Goal: Task Accomplishment & Management: Manage account settings

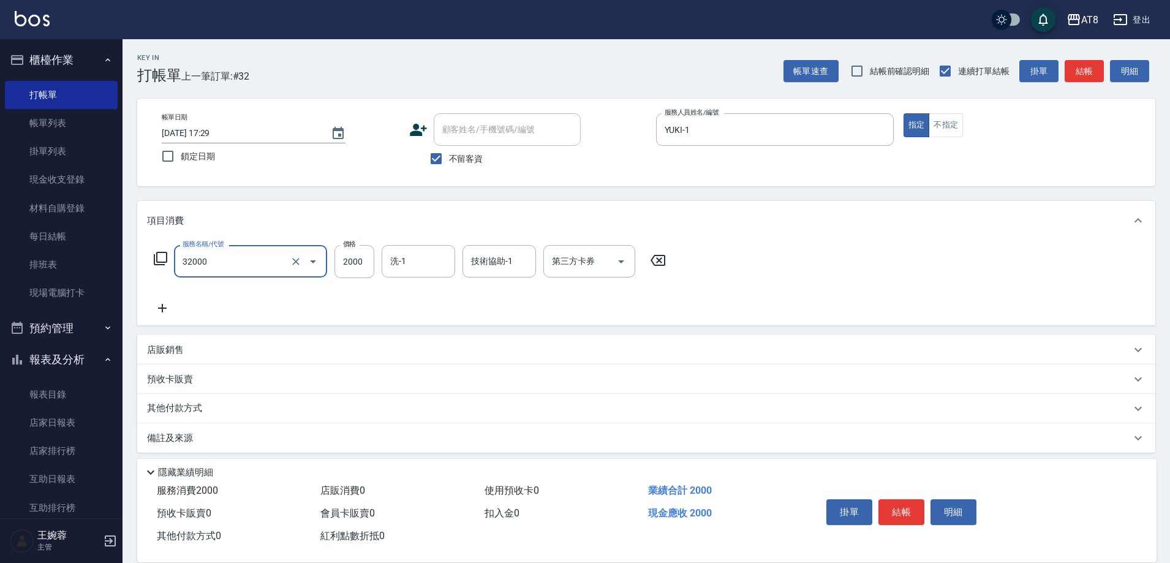
type input "燙髮(32000)"
click at [925, 506] on button "結帳" at bounding box center [902, 512] width 46 height 26
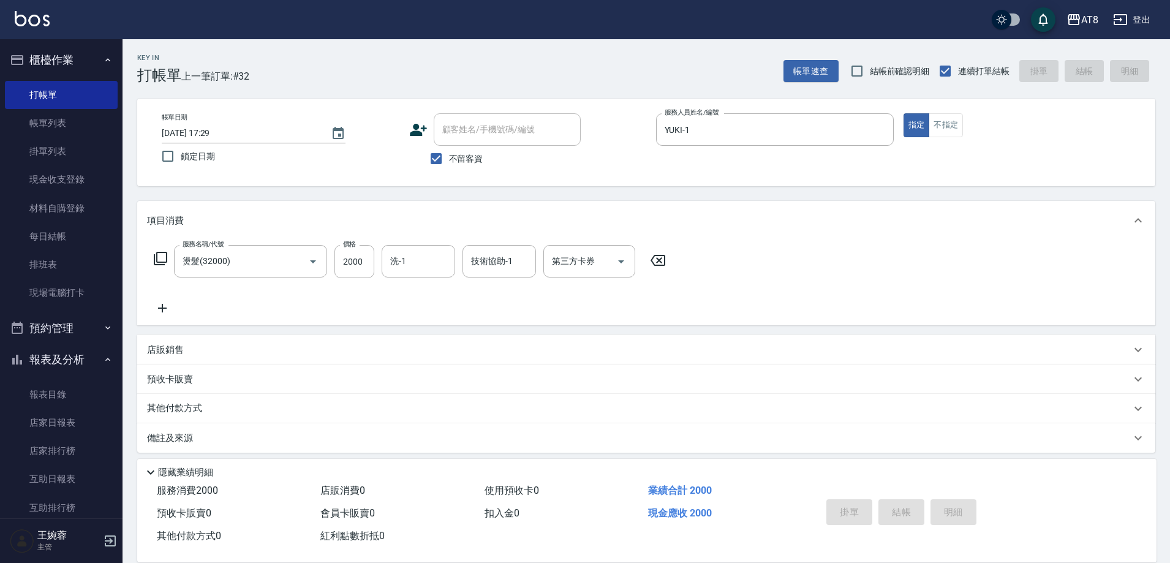
type input "[DATE] 18:06"
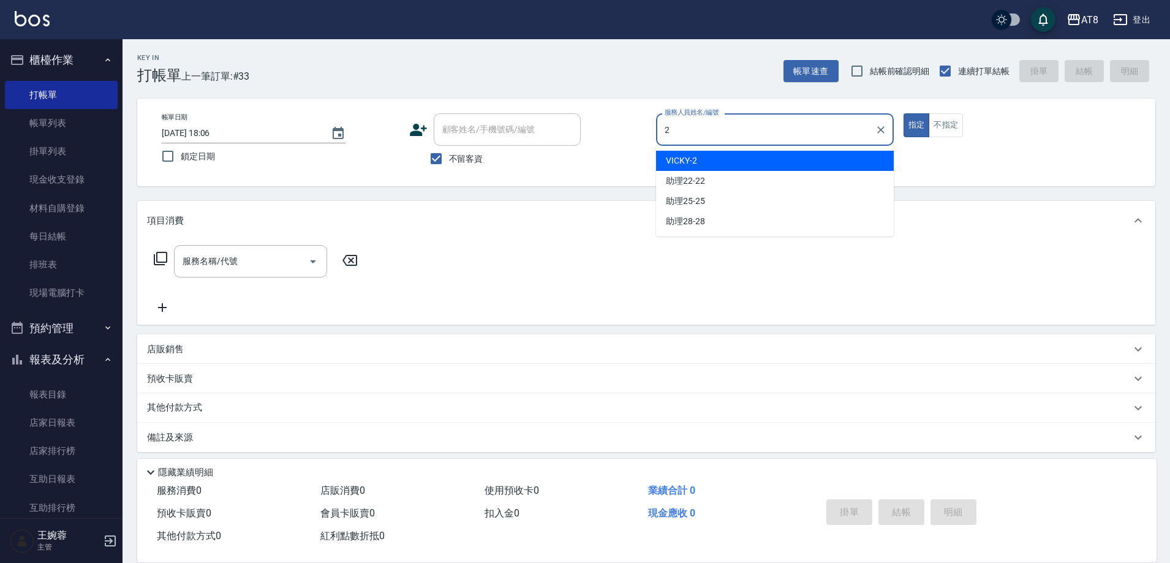
type input "VICKY-2"
type button "true"
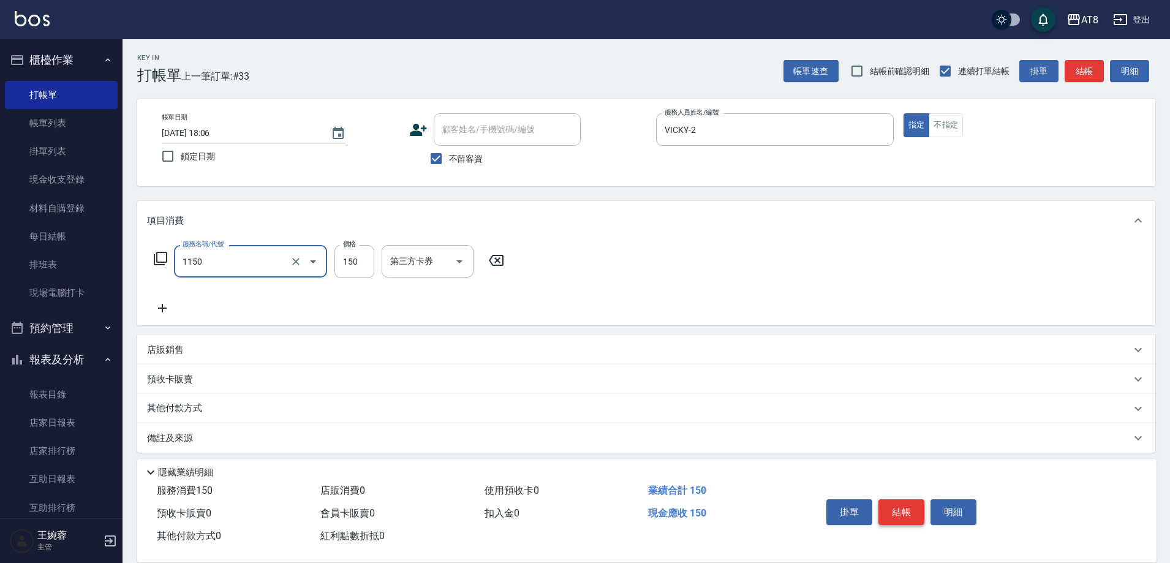
type input "洗髮(1150)"
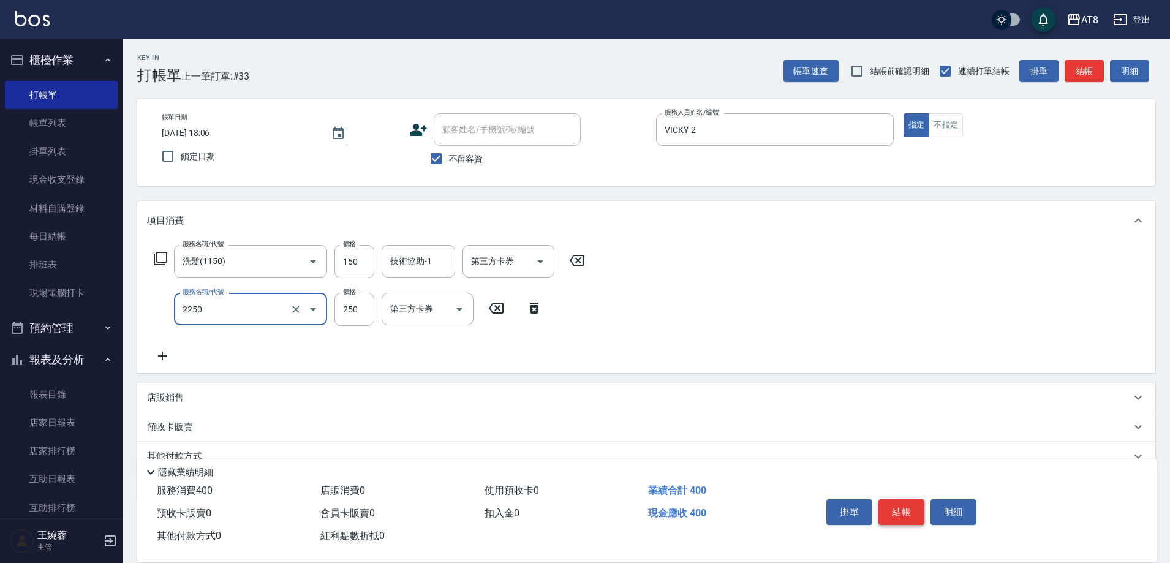
type input "剪髮(2250)"
click at [925, 506] on button "結帳" at bounding box center [902, 512] width 46 height 26
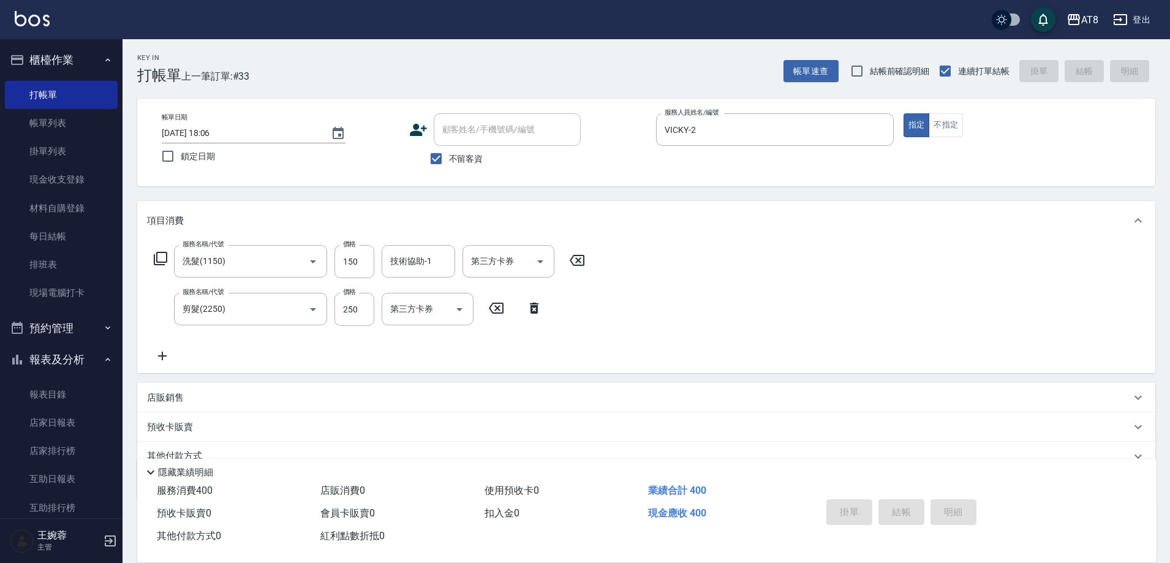
type input "[DATE] 18:07"
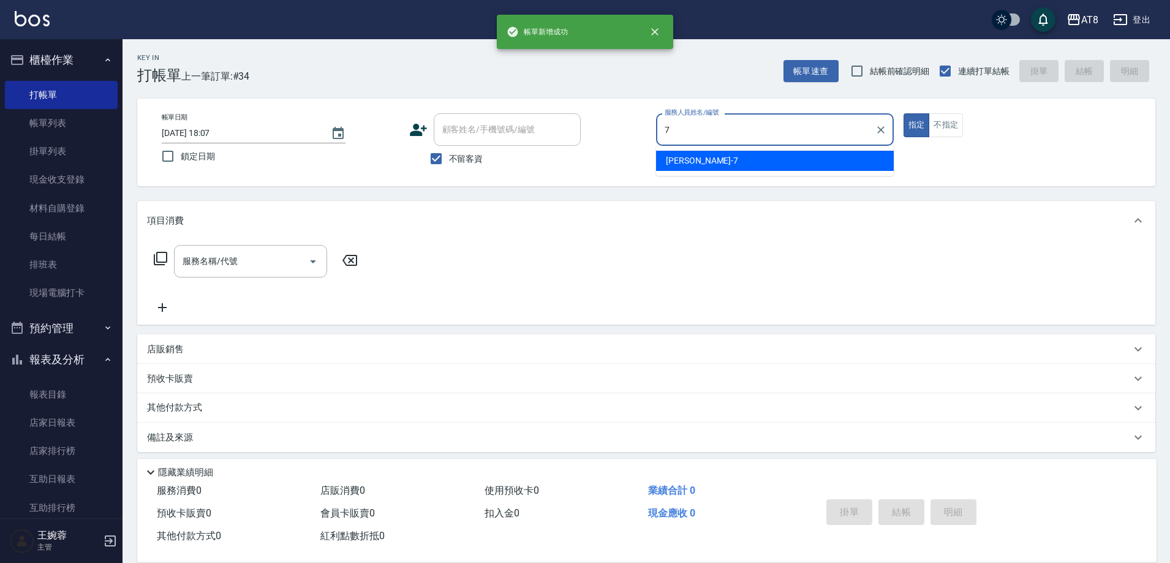
type input "[PERSON_NAME]-7"
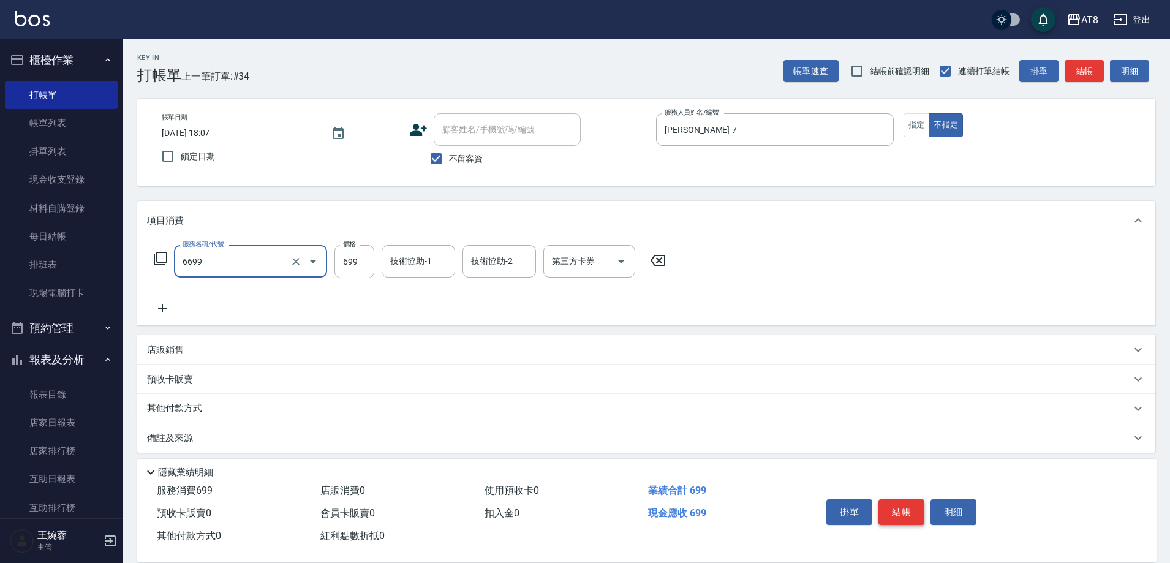
type input "SPA699(6699)"
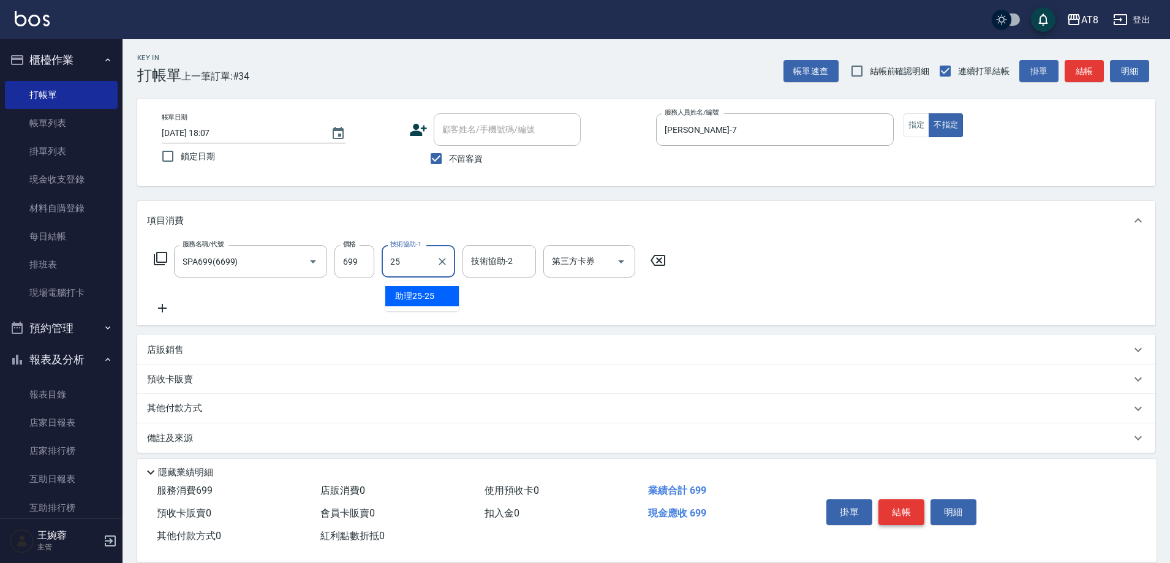
type input "助理25-25"
click at [661, 268] on icon at bounding box center [658, 260] width 31 height 15
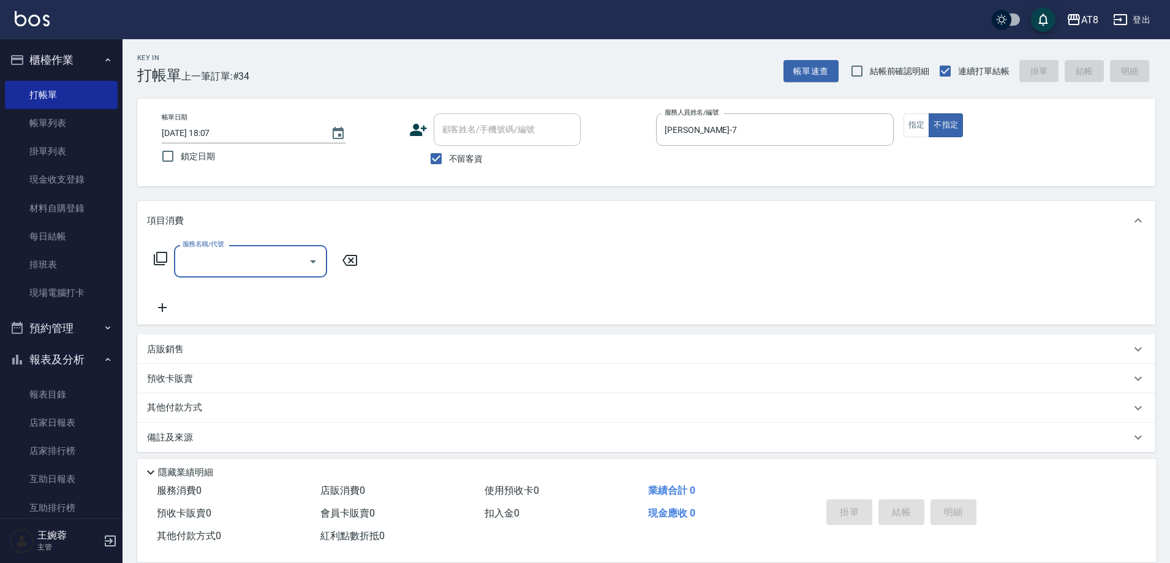
click at [284, 265] on input "服務名稱/代號" at bounding box center [242, 261] width 124 height 21
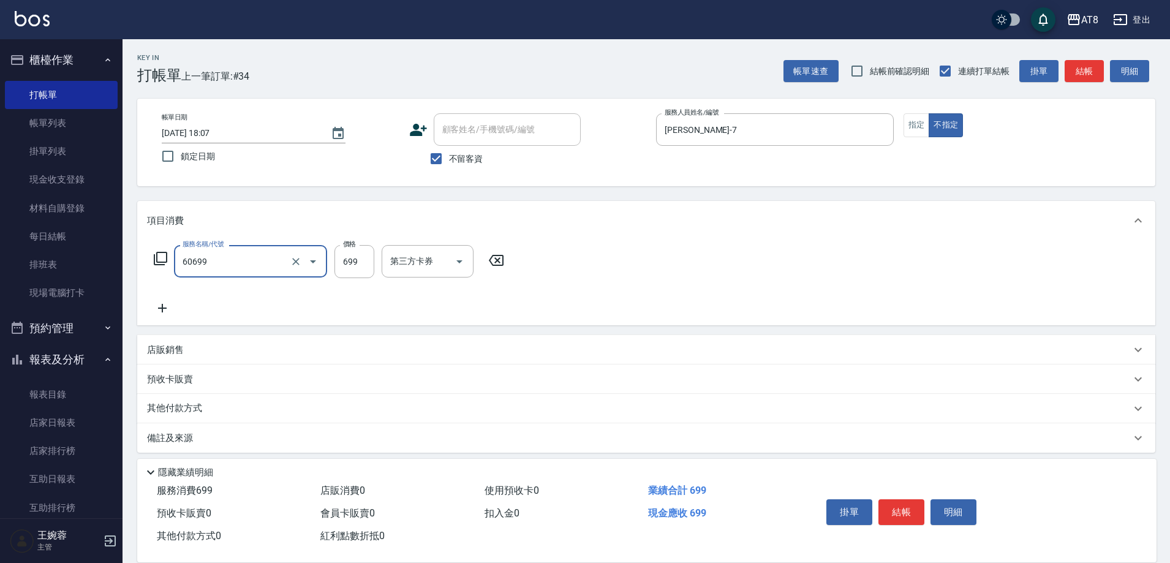
type input "入金SPA699(60699)"
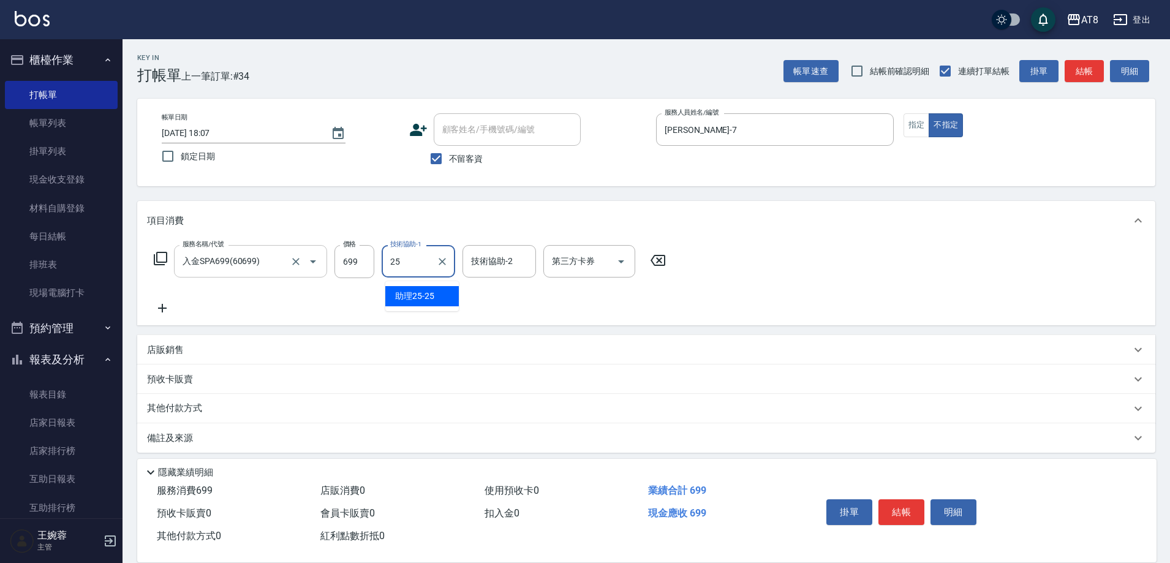
type input "助理25-25"
click at [165, 263] on icon at bounding box center [160, 258] width 15 height 15
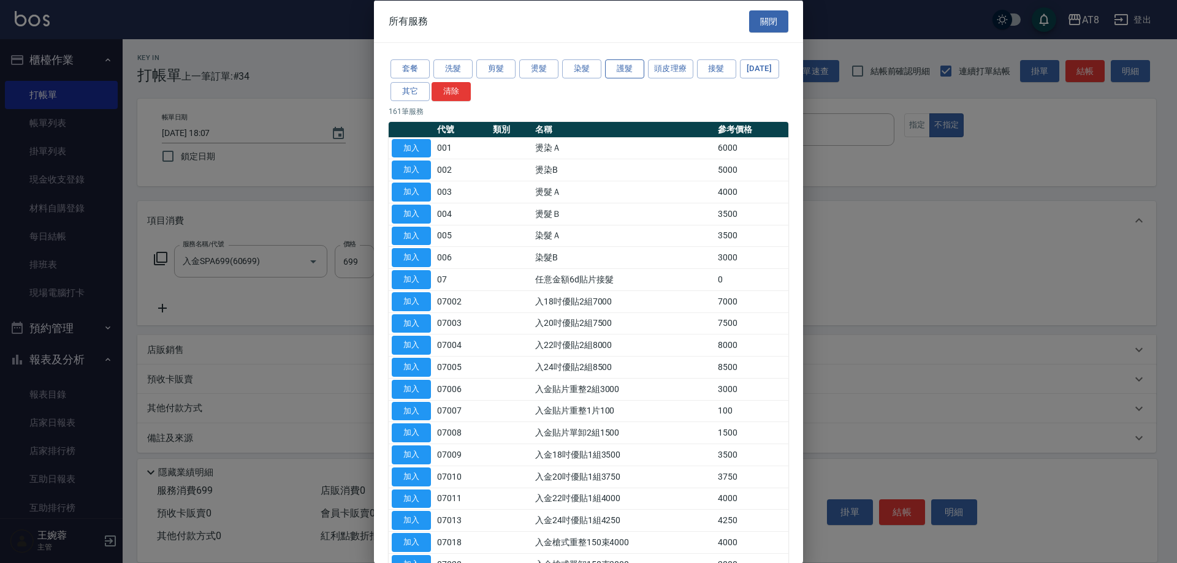
click at [629, 75] on button "護髮" at bounding box center [624, 68] width 39 height 19
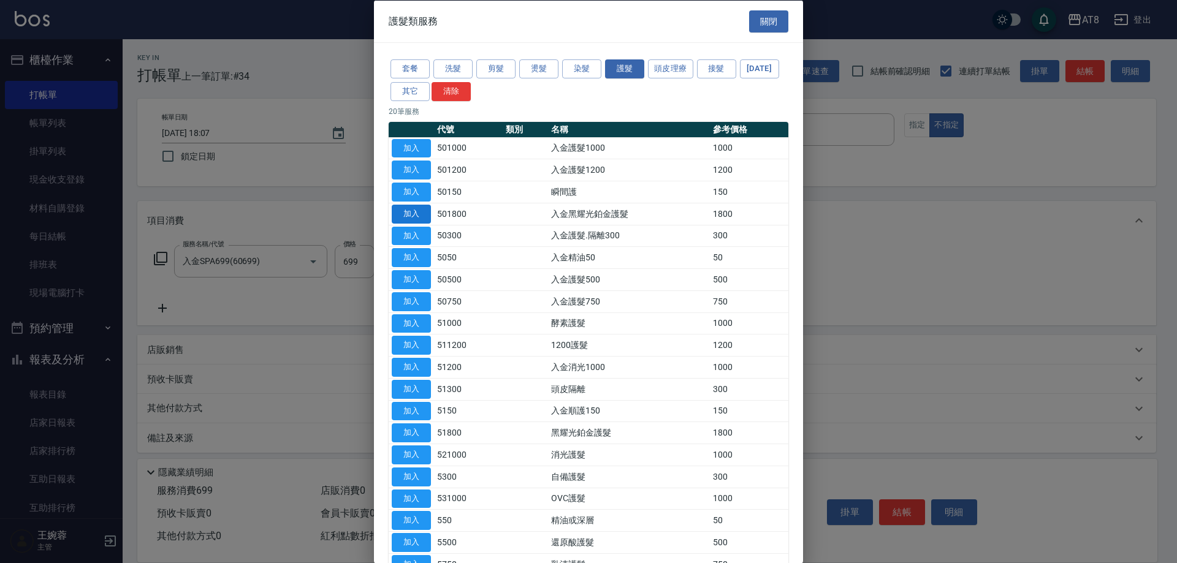
click at [418, 223] on button "加入" at bounding box center [411, 213] width 39 height 19
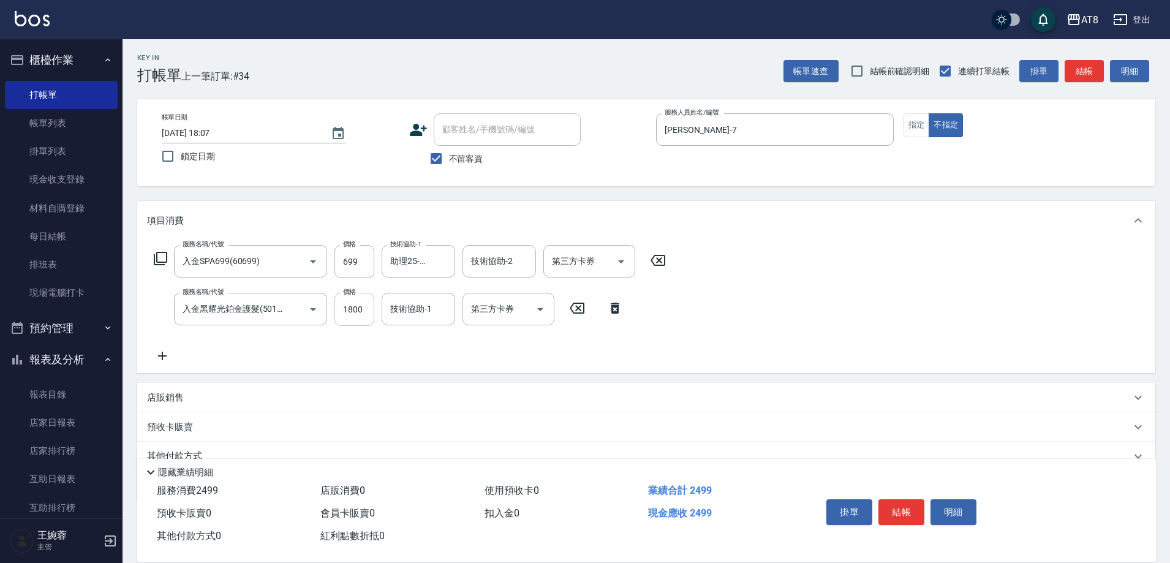
click at [357, 316] on input "1800" at bounding box center [355, 309] width 40 height 33
type input "1000"
type input "助理25-25"
click at [537, 311] on icon "Open" at bounding box center [540, 309] width 15 height 15
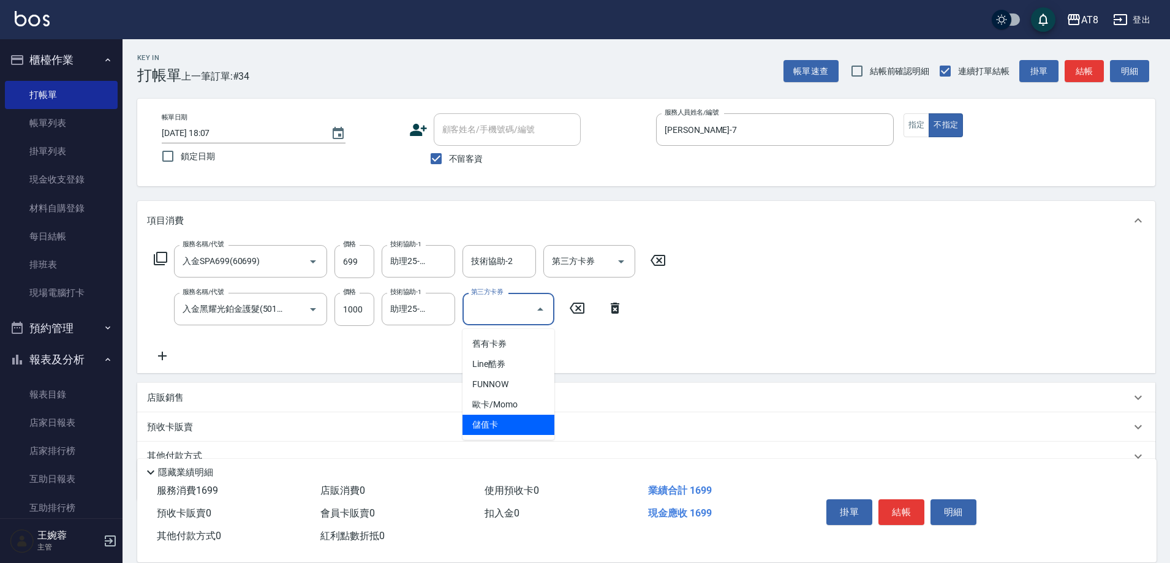
click at [507, 425] on span "儲值卡" at bounding box center [509, 425] width 92 height 20
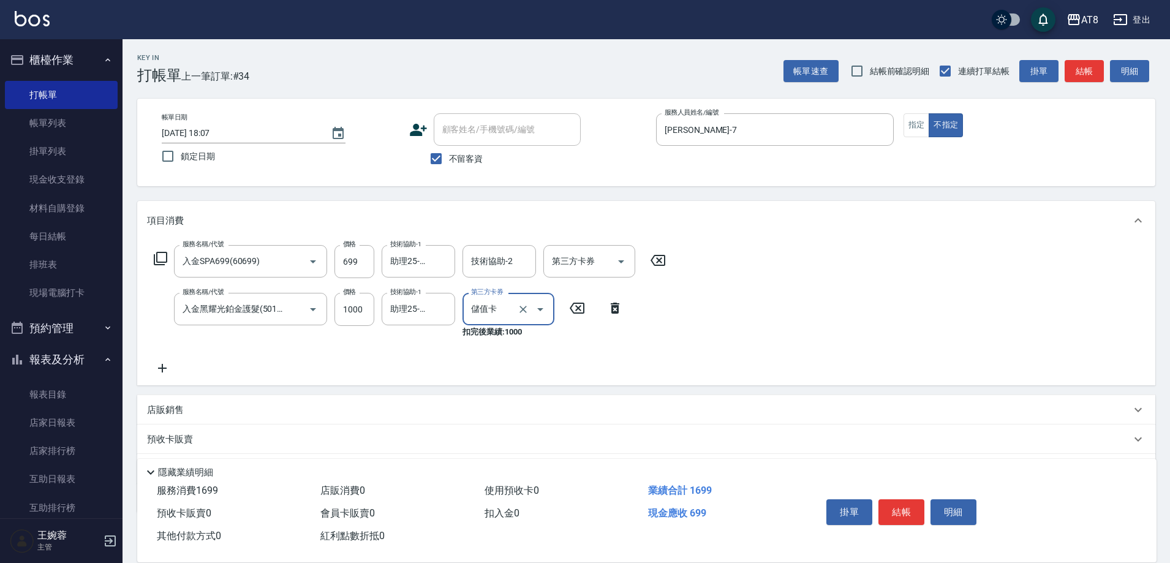
type input "儲值卡"
click at [629, 269] on icon "Open" at bounding box center [621, 261] width 15 height 15
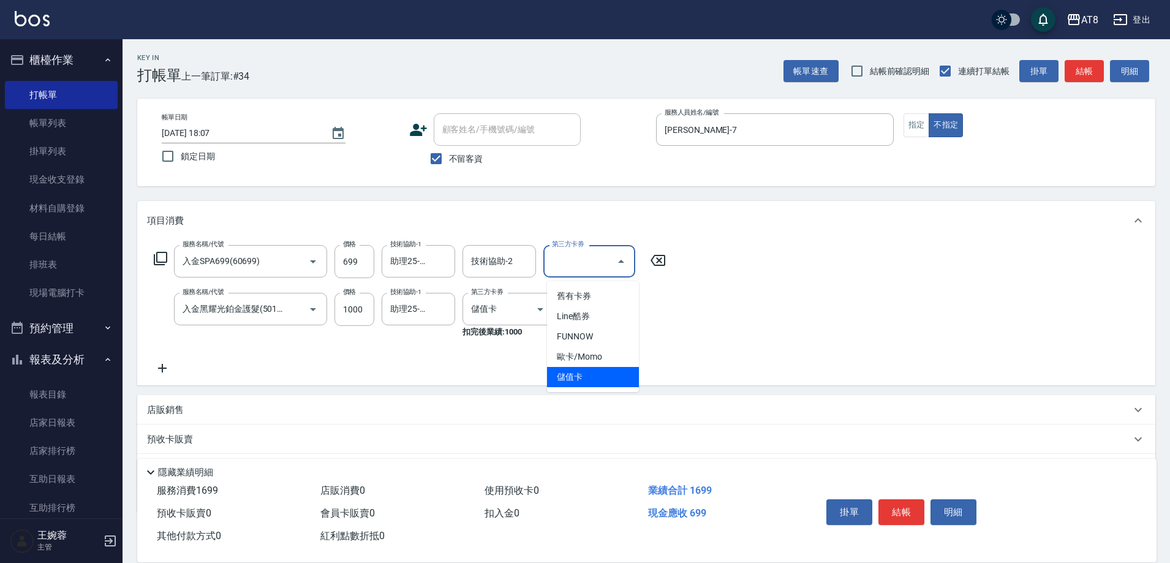
click at [614, 384] on span "儲值卡" at bounding box center [593, 377] width 92 height 20
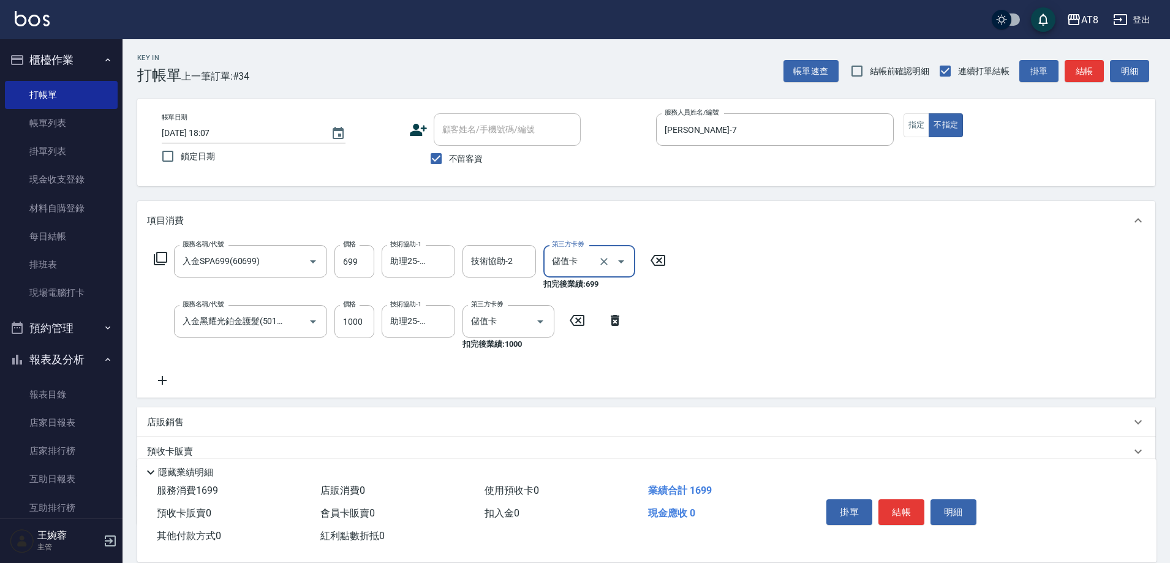
type input "儲值卡"
click at [902, 501] on button "結帳" at bounding box center [902, 512] width 46 height 26
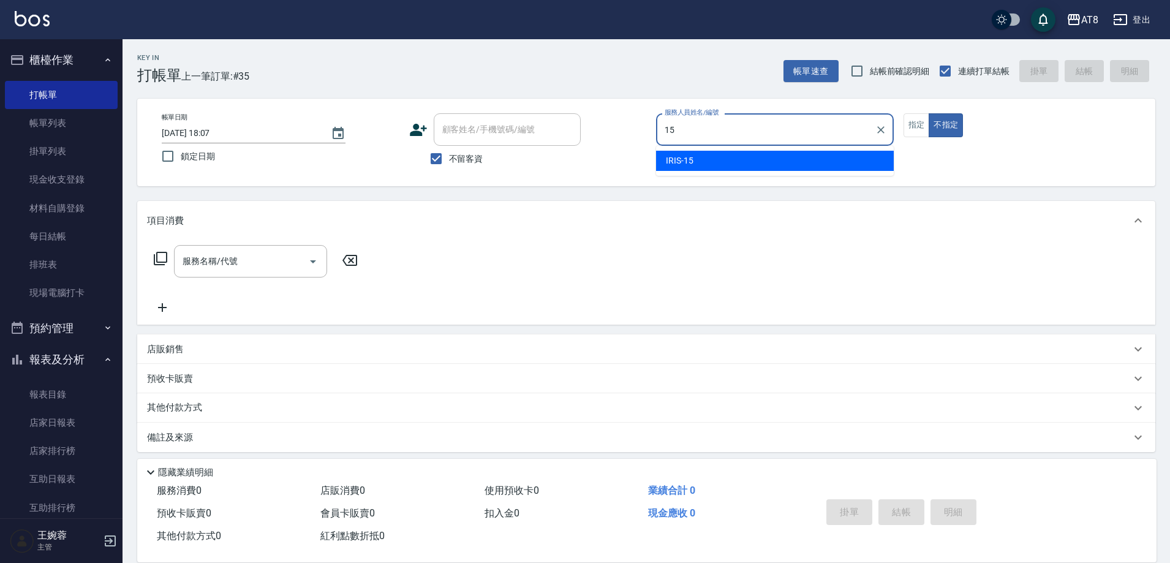
type input "IRIS-15"
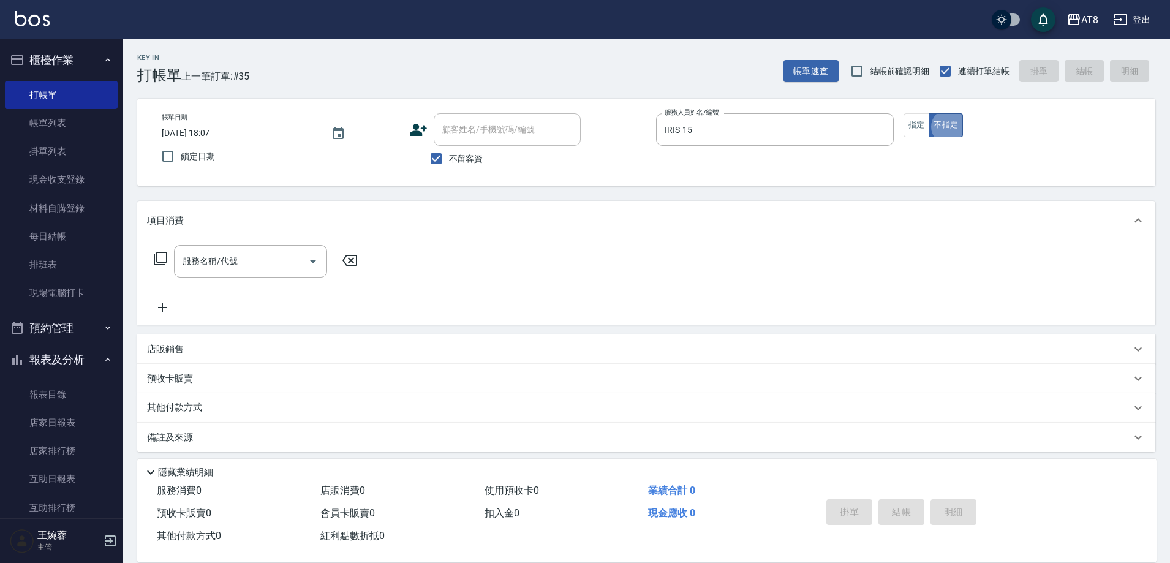
type button "false"
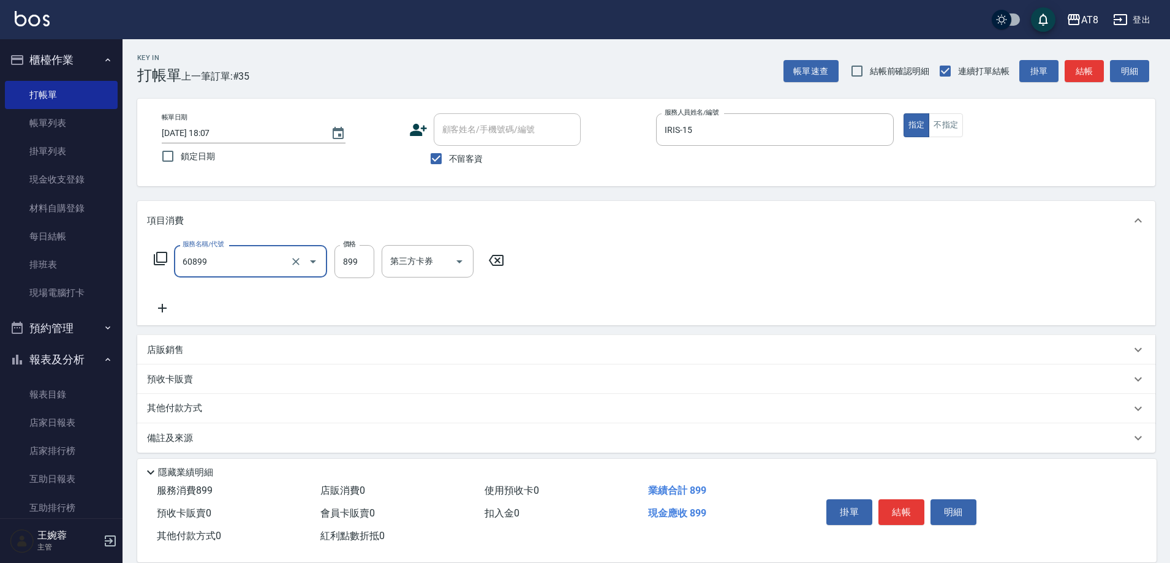
type input "入金SPA899(60899)"
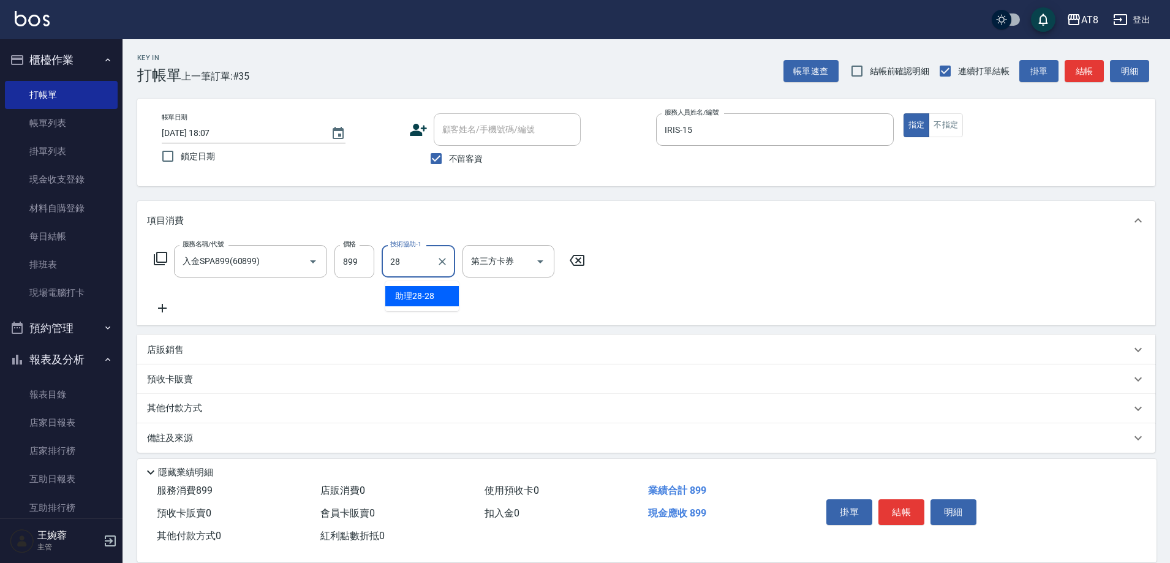
type input "助理28-28"
click at [539, 262] on icon "Open" at bounding box center [540, 261] width 15 height 15
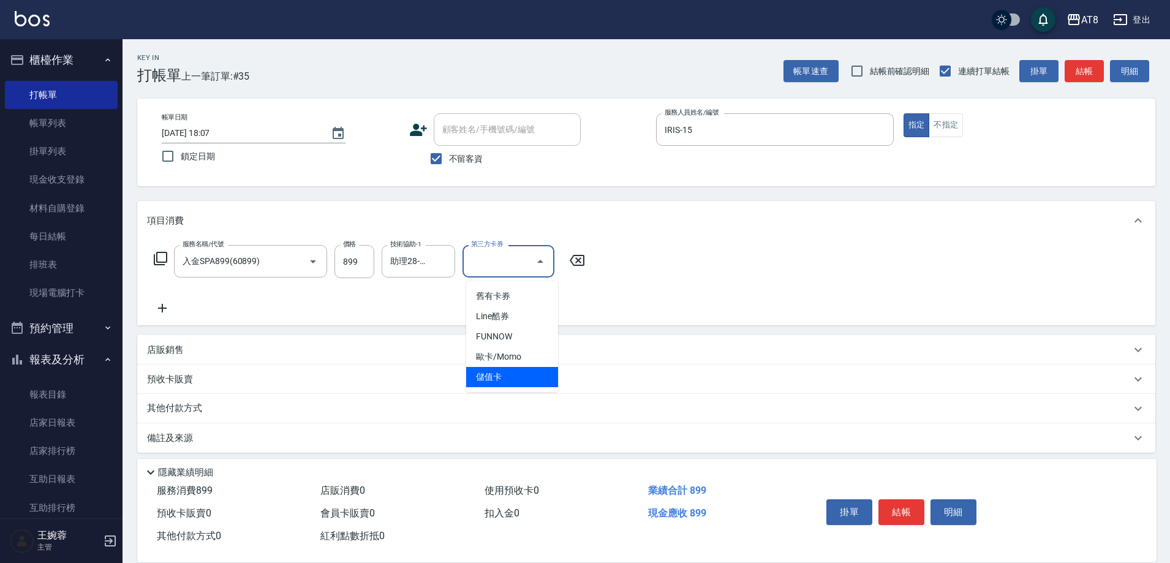
click at [528, 385] on span "儲值卡" at bounding box center [512, 377] width 92 height 20
type input "儲值卡"
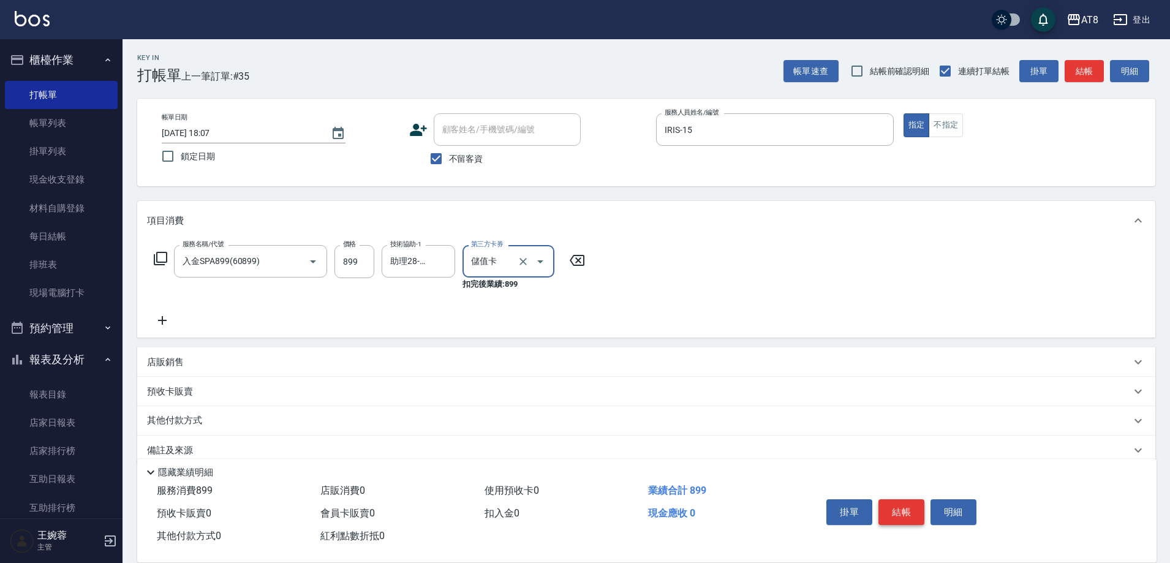
click at [921, 502] on button "結帳" at bounding box center [902, 512] width 46 height 26
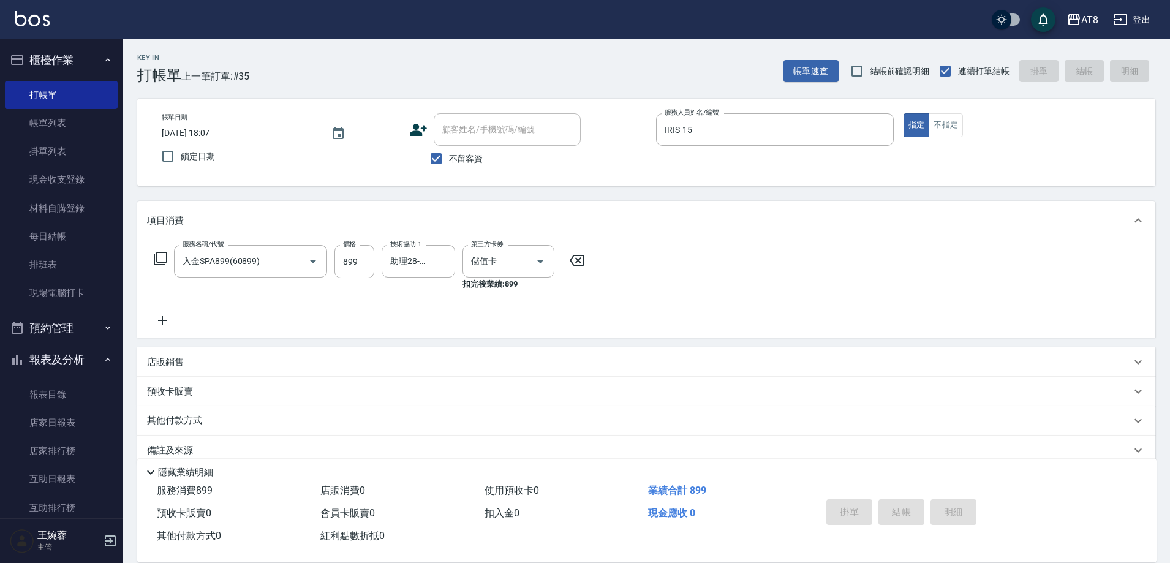
type input "[DATE] 18:08"
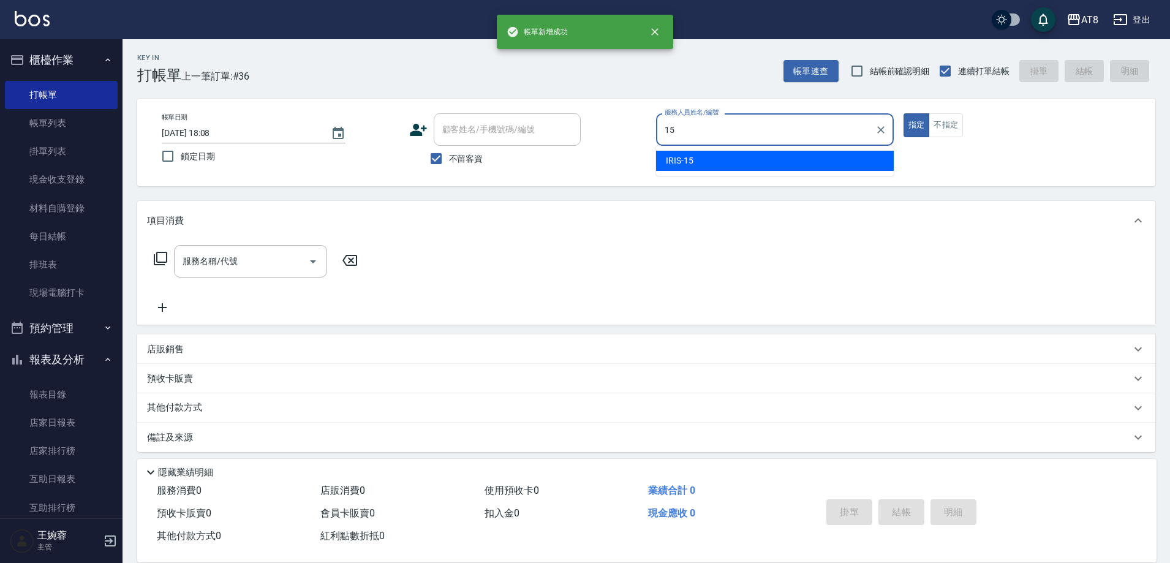
type input "IRIS-15"
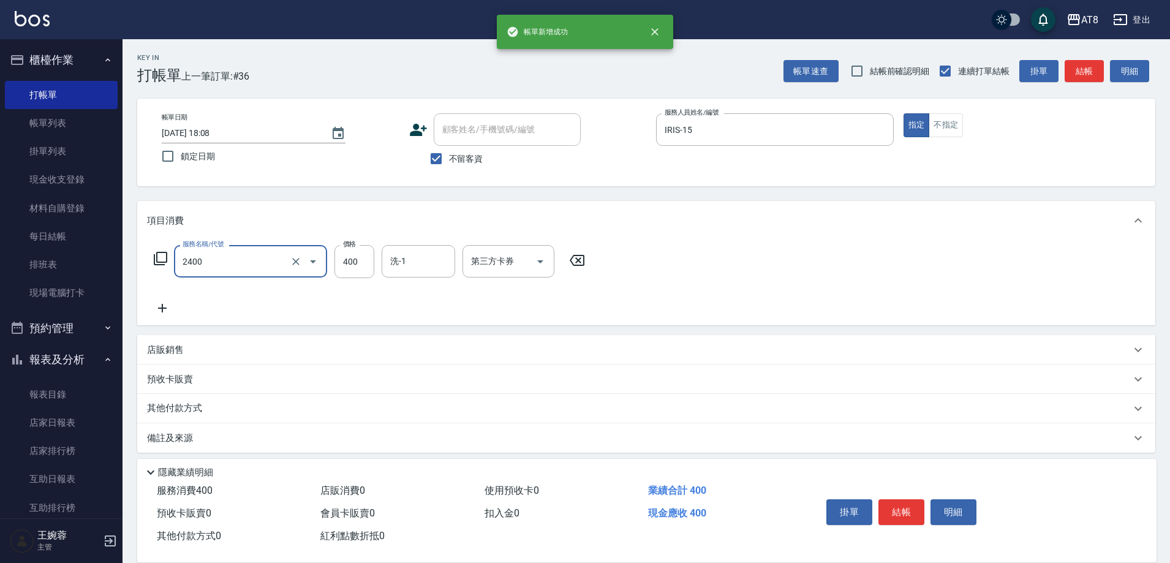
type input "入金洗剪400(2400)"
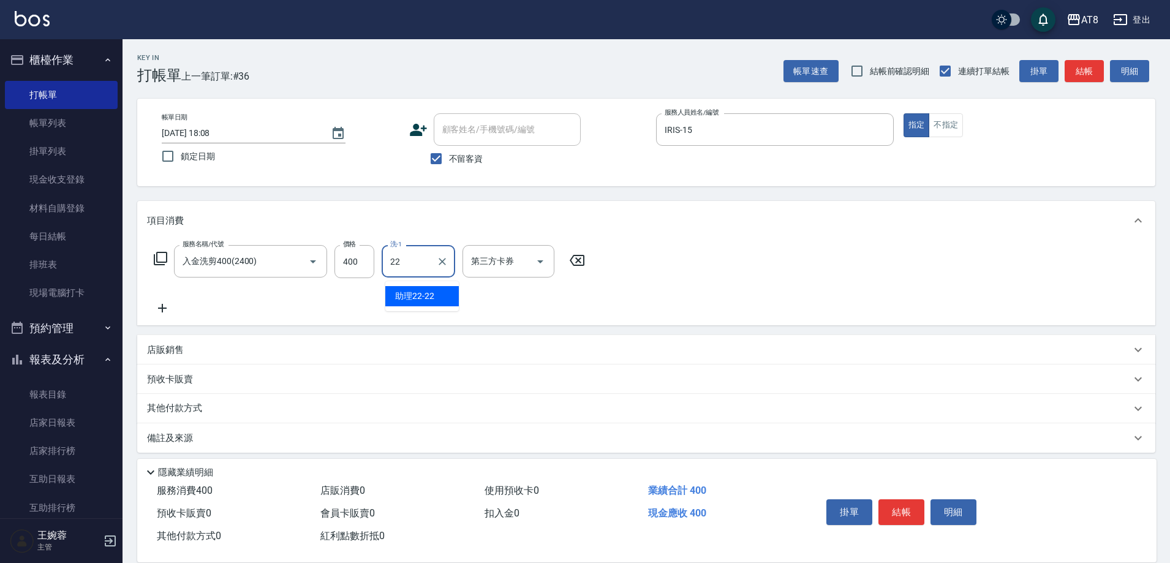
type input "助理22-22"
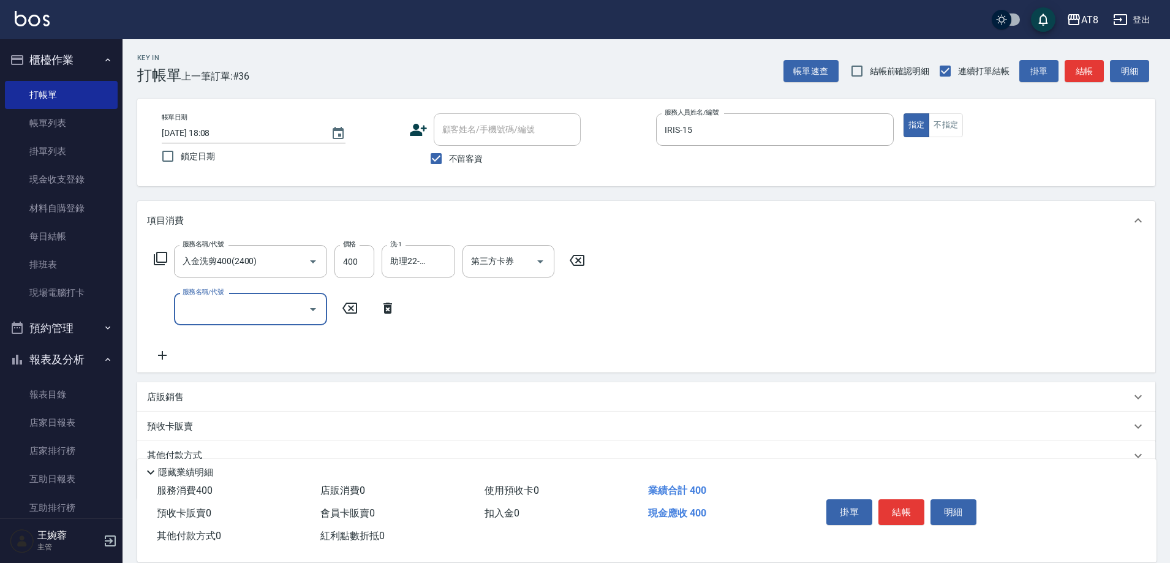
type input "8"
type input "入金精油50(5050)"
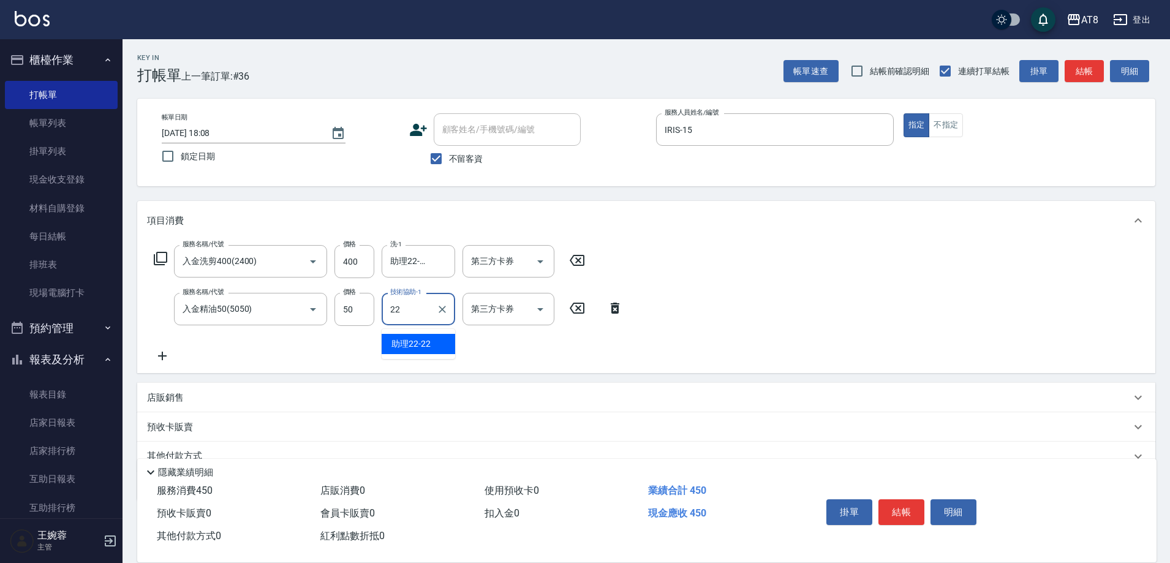
type input "助理22-22"
click at [544, 269] on icon "Open" at bounding box center [540, 261] width 15 height 15
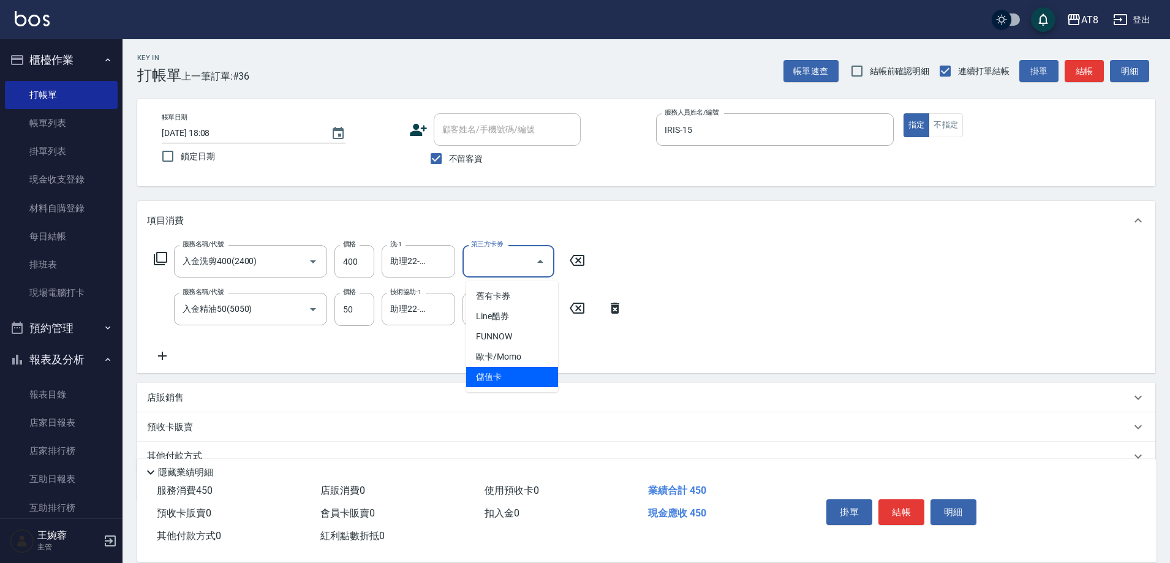
click at [530, 379] on span "儲值卡" at bounding box center [512, 377] width 92 height 20
type input "儲值卡"
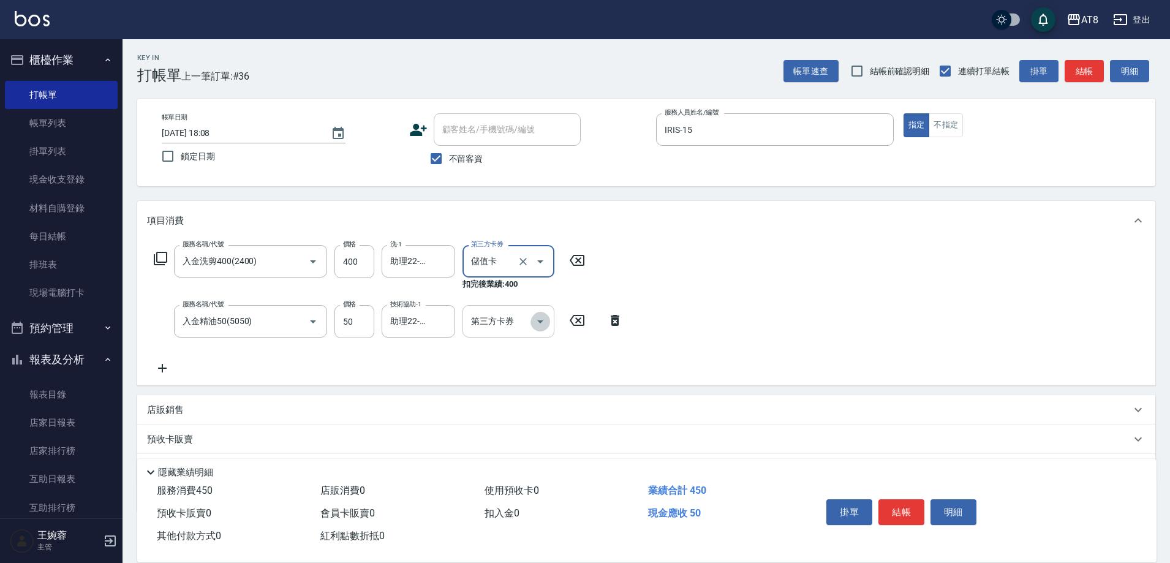
click at [550, 324] on button "Open" at bounding box center [541, 322] width 20 height 20
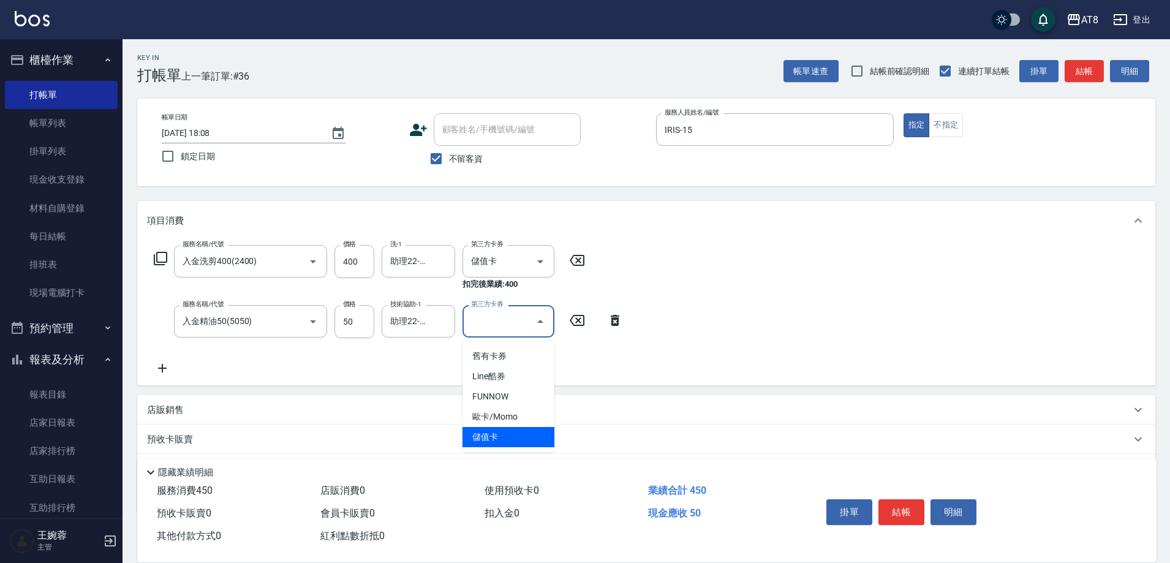
click at [538, 440] on span "儲值卡" at bounding box center [509, 437] width 92 height 20
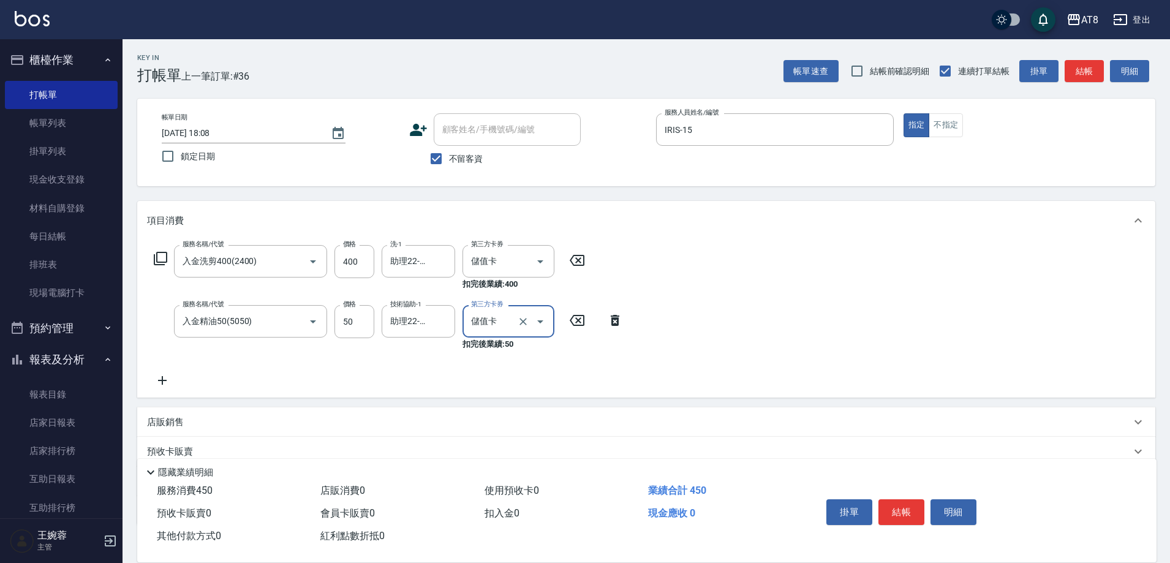
type input "儲值卡"
click at [920, 499] on button "結帳" at bounding box center [902, 512] width 46 height 26
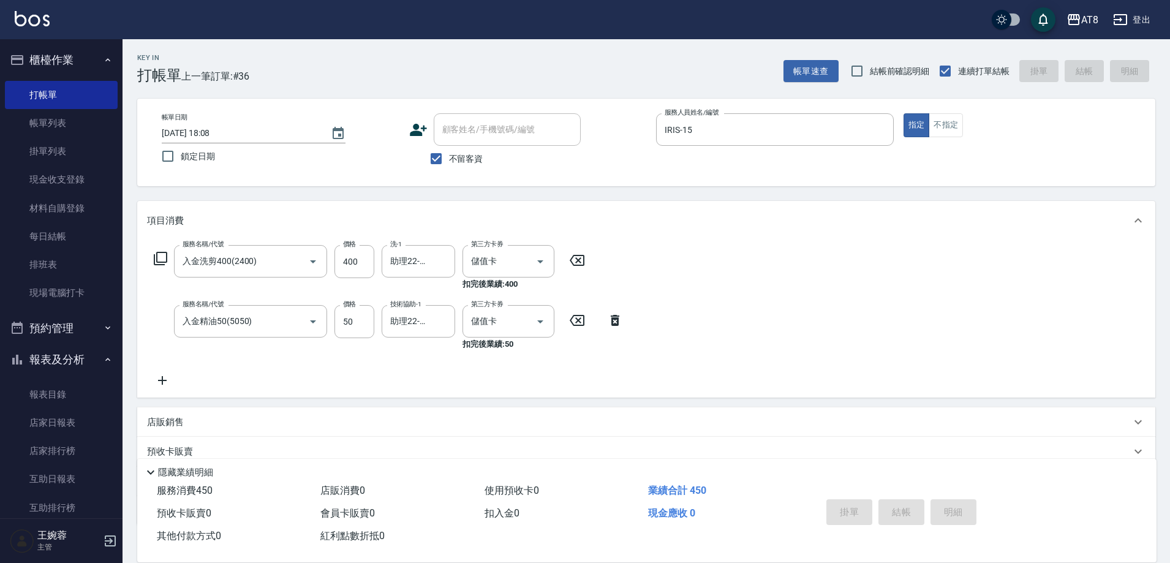
type input "[DATE] 18:09"
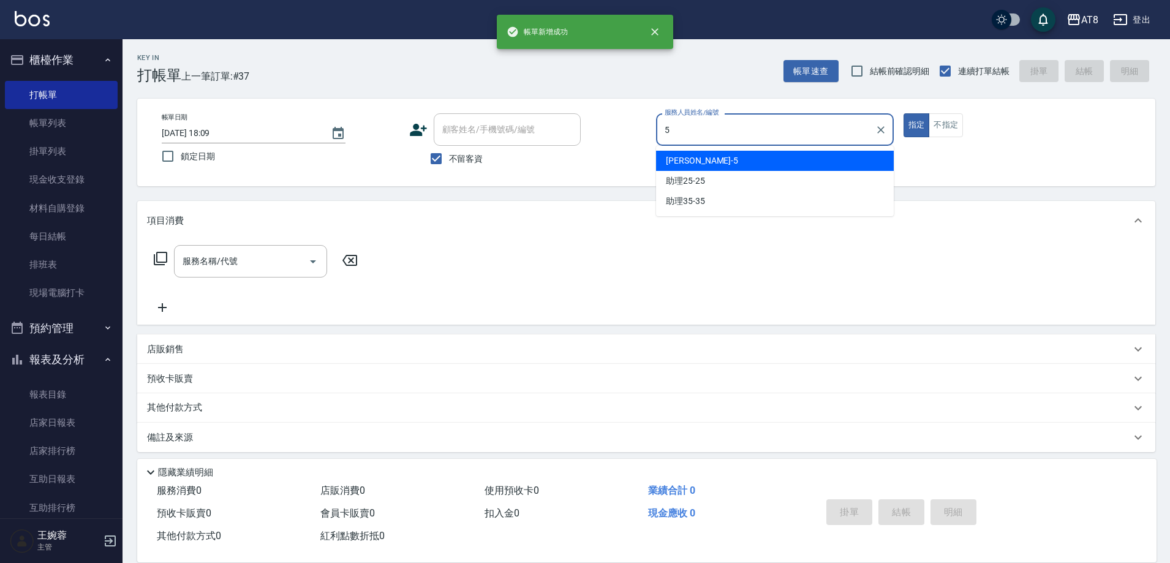
type input "HANK-5"
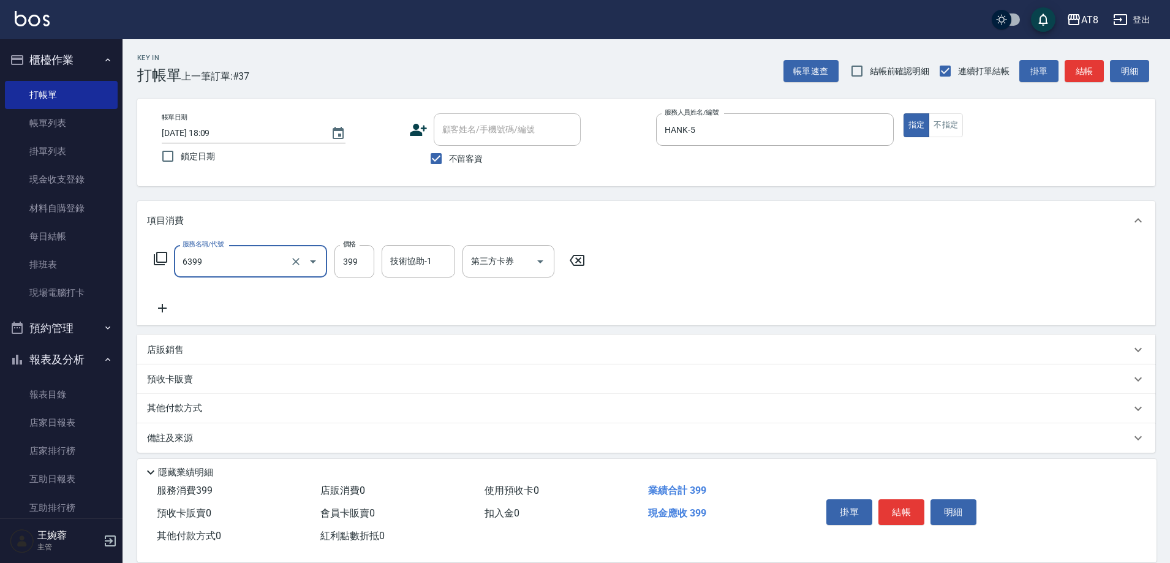
type input "SPA399(6399)"
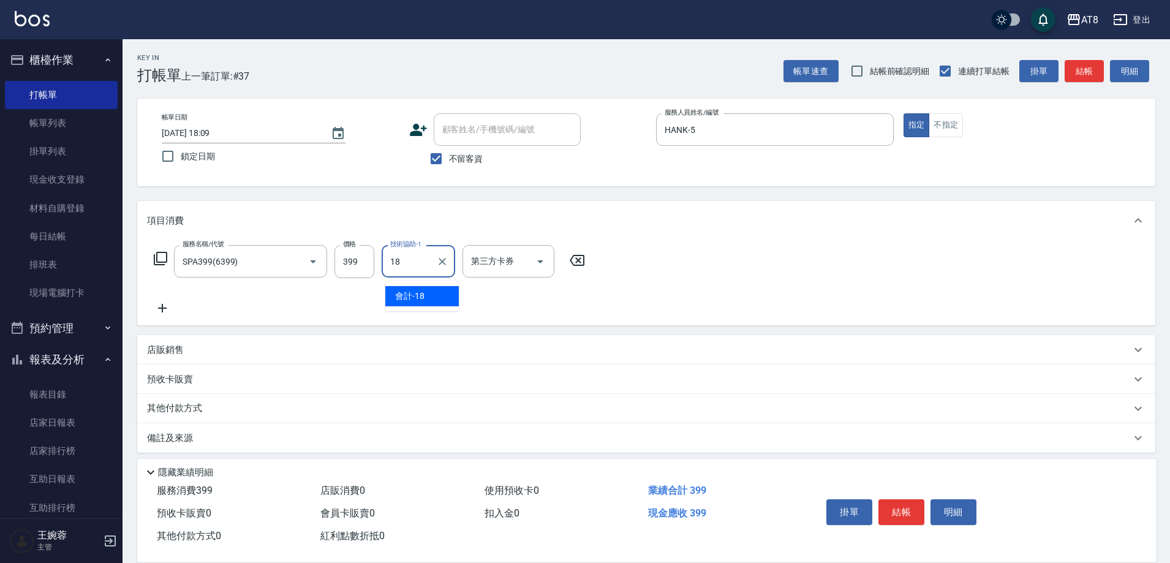
type input "會計-18"
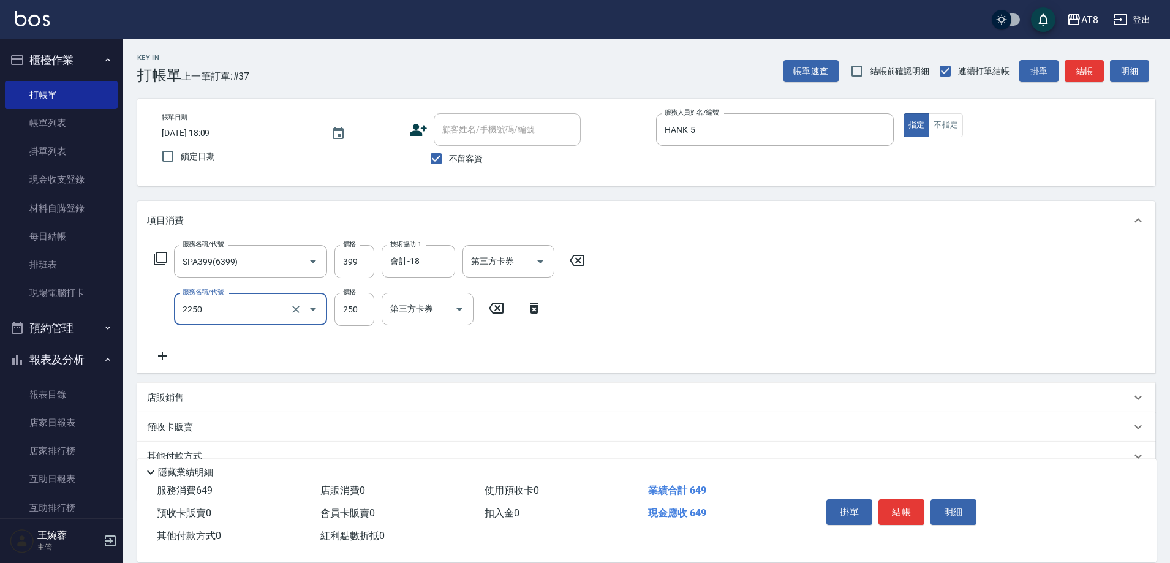
type input "剪髮(2250)"
click at [914, 499] on button "結帳" at bounding box center [902, 512] width 46 height 26
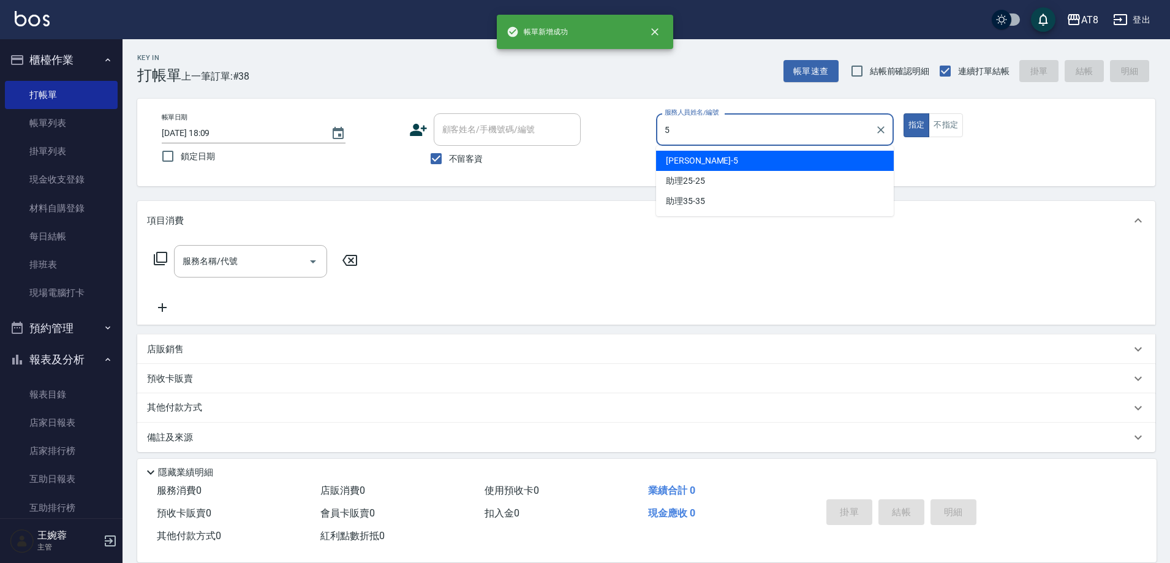
type input "HANK-5"
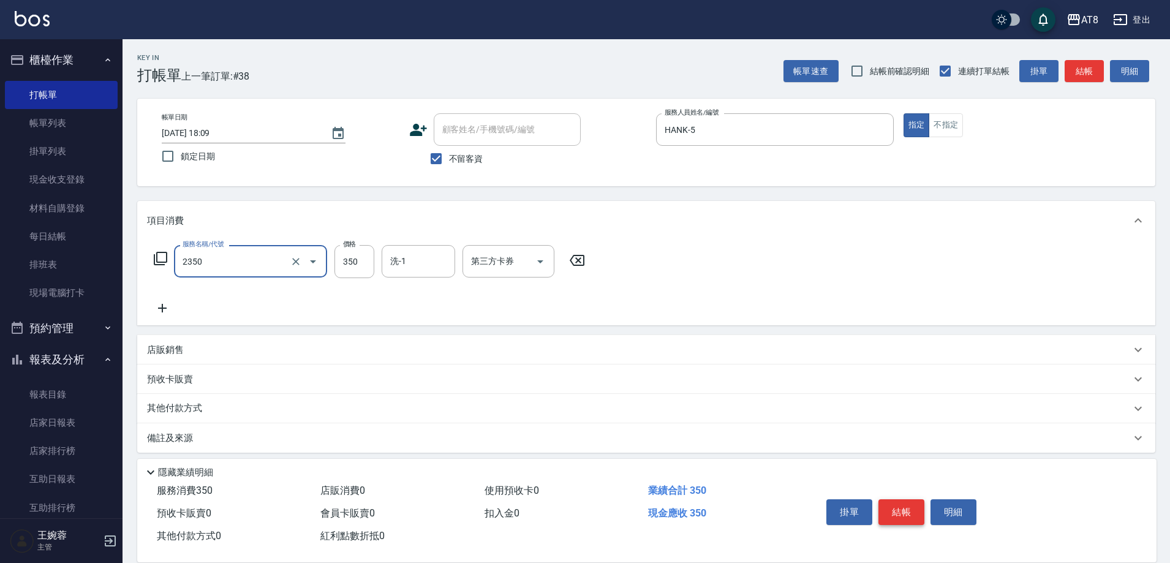
type input "入金洗剪350(2350)"
type input "會計-18"
click at [550, 268] on button "Open" at bounding box center [541, 262] width 20 height 20
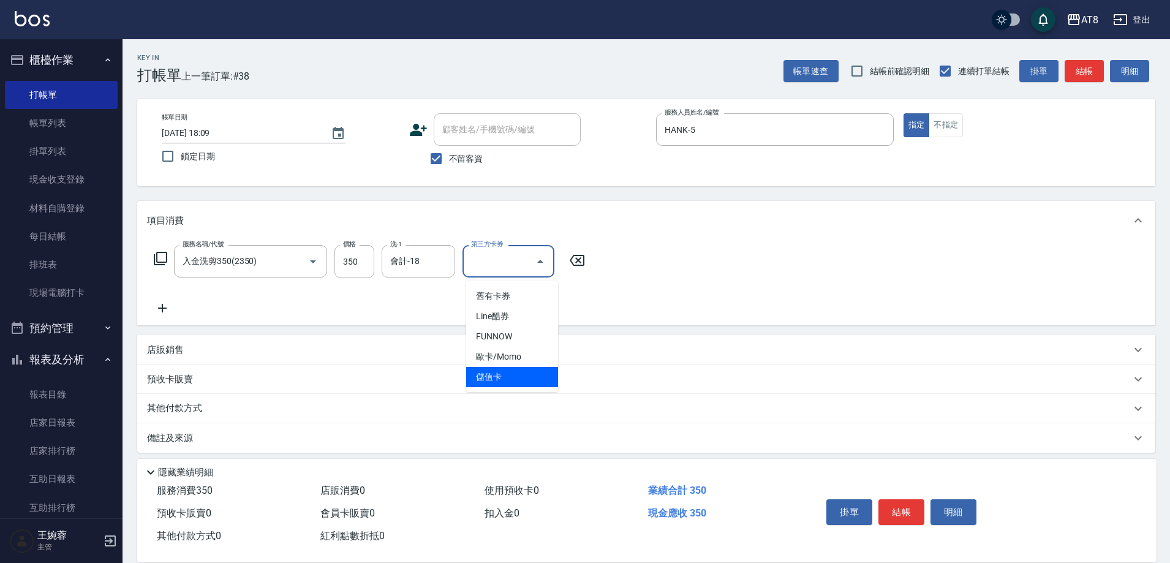
click at [542, 372] on span "儲值卡" at bounding box center [512, 377] width 92 height 20
type input "儲值卡"
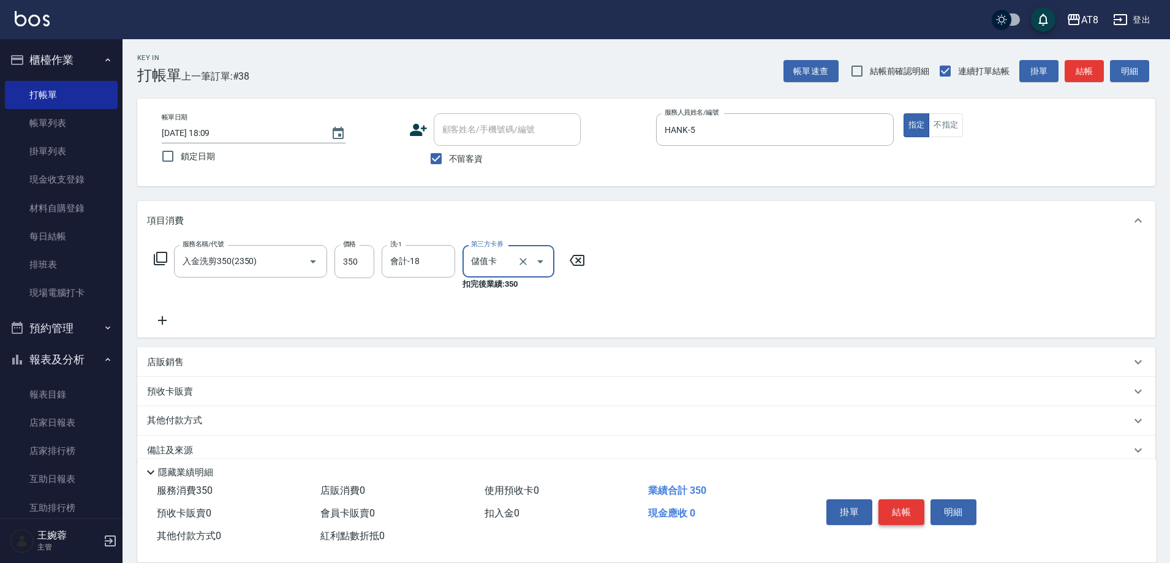
click at [901, 499] on button "結帳" at bounding box center [902, 512] width 46 height 26
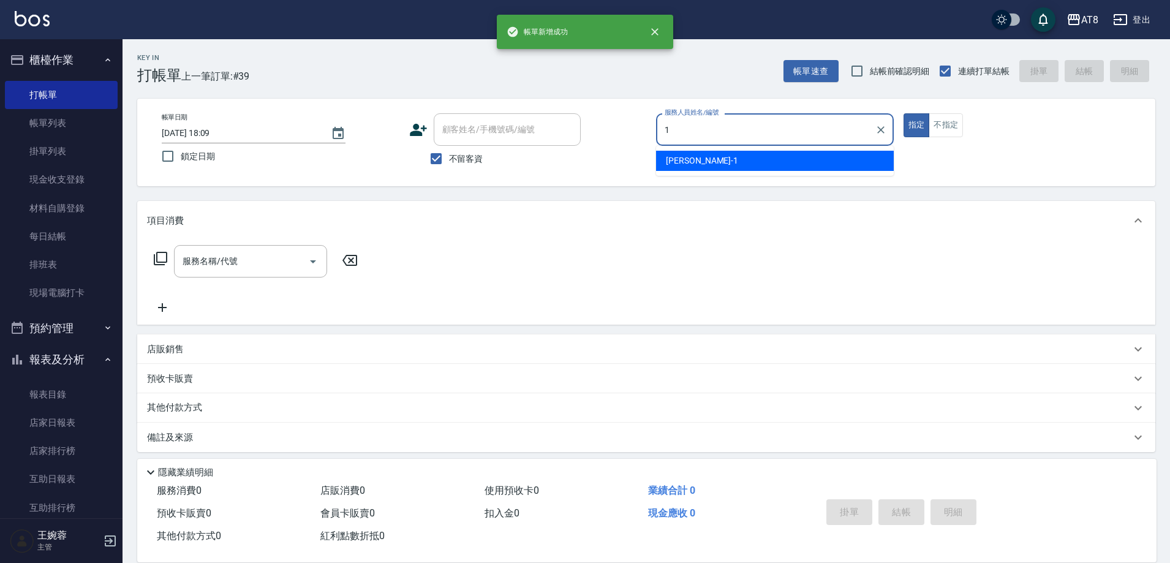
type input "YUKI-1"
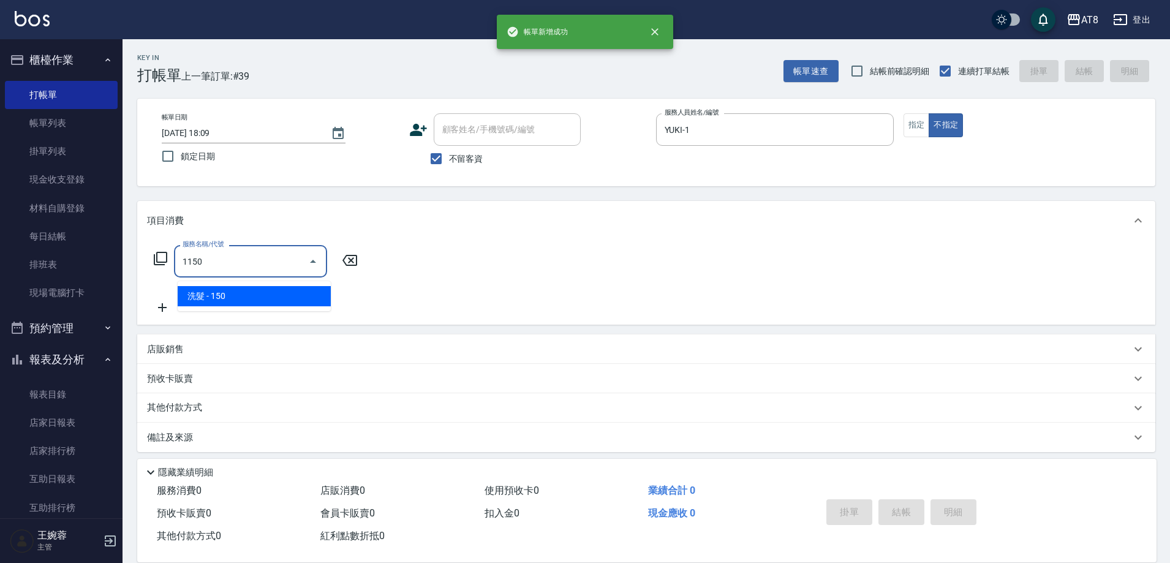
type input "洗髮(1150)"
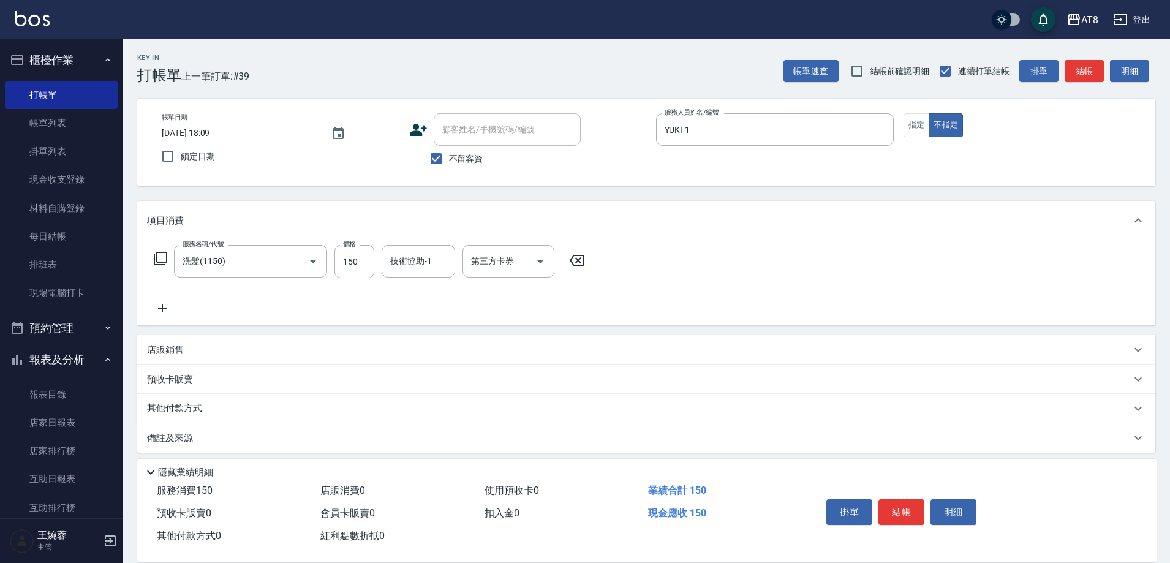
click at [583, 266] on icon at bounding box center [577, 260] width 15 height 11
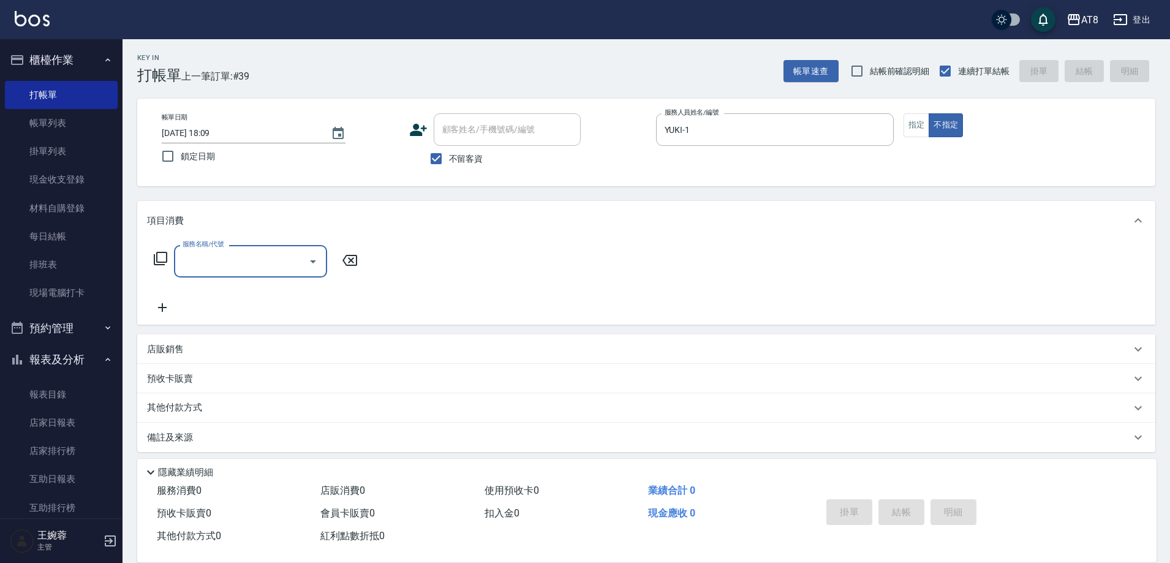
click at [260, 271] on input "服務名稱/代號" at bounding box center [242, 261] width 124 height 21
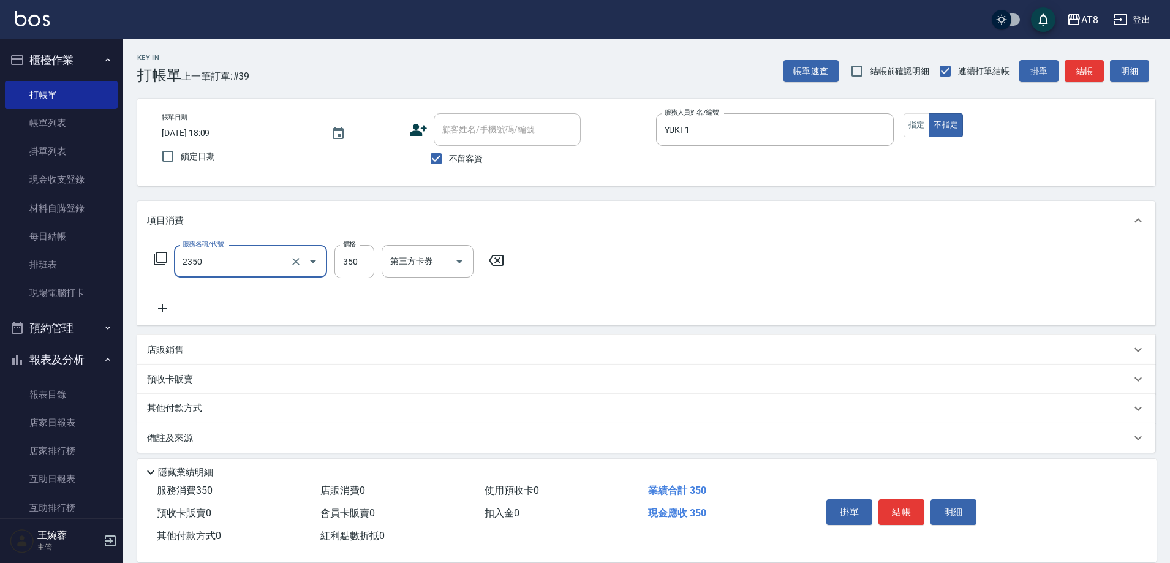
type input "入金洗剪350(2350)"
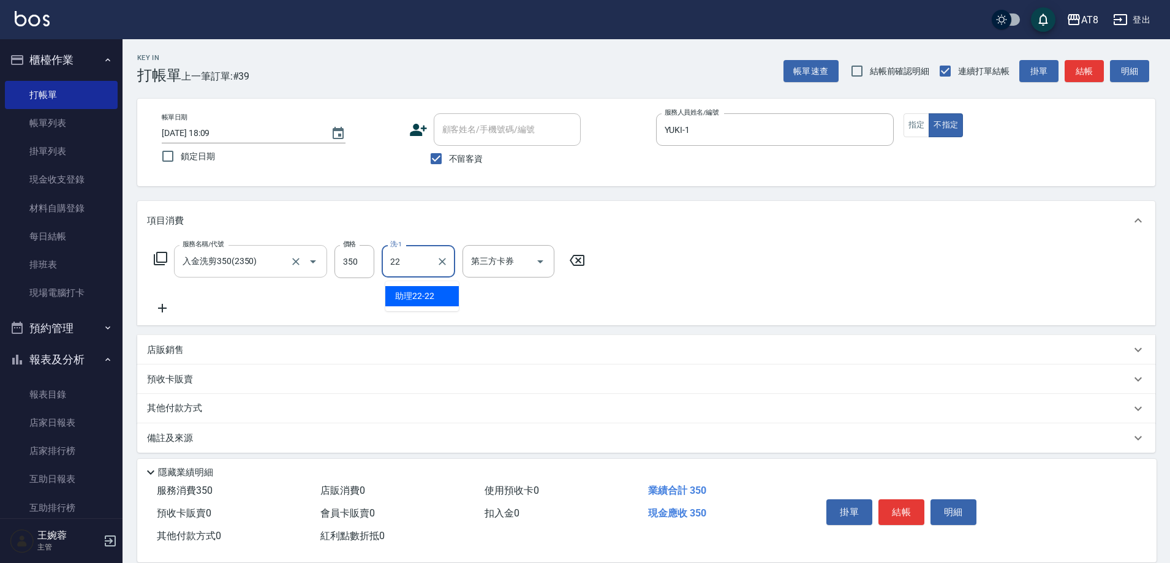
type input "助理22-22"
click at [548, 265] on icon "Open" at bounding box center [540, 261] width 15 height 15
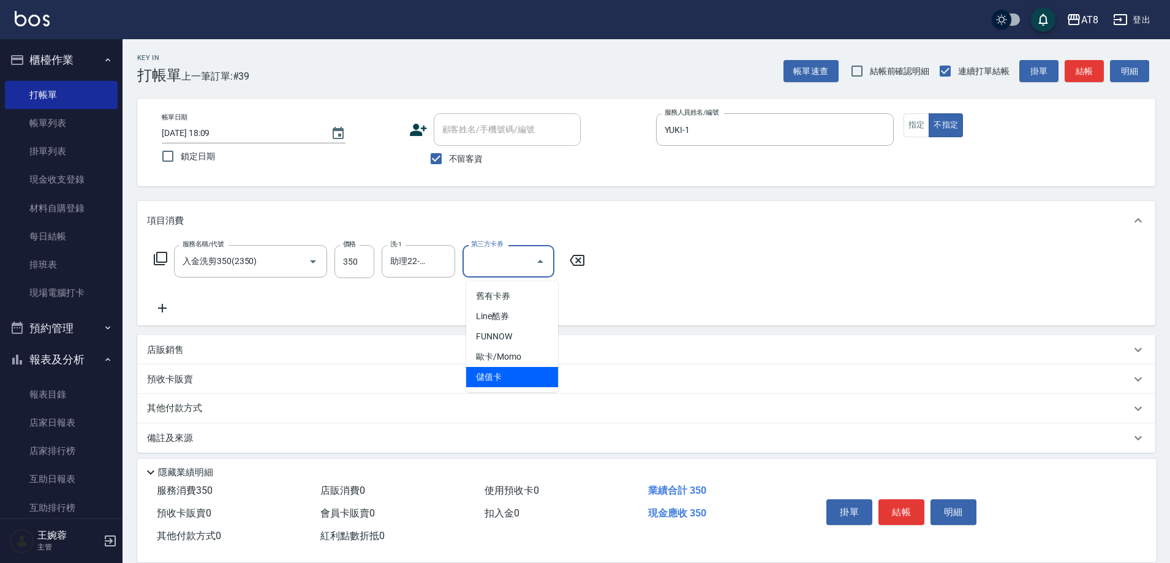
click at [523, 385] on span "儲值卡" at bounding box center [512, 377] width 92 height 20
type input "儲值卡"
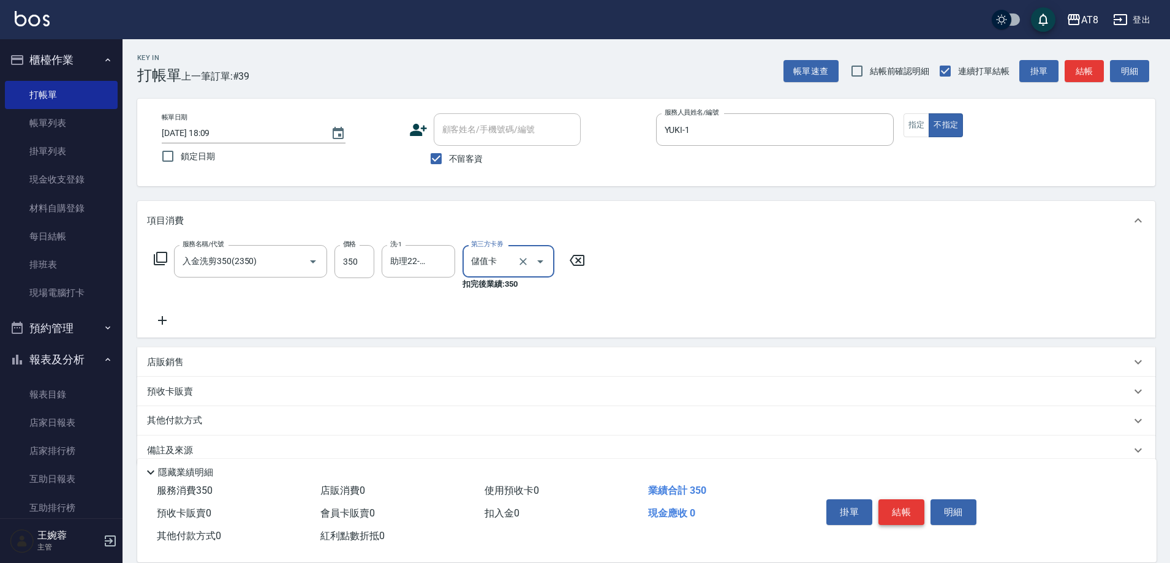
click at [916, 502] on button "結帳" at bounding box center [902, 512] width 46 height 26
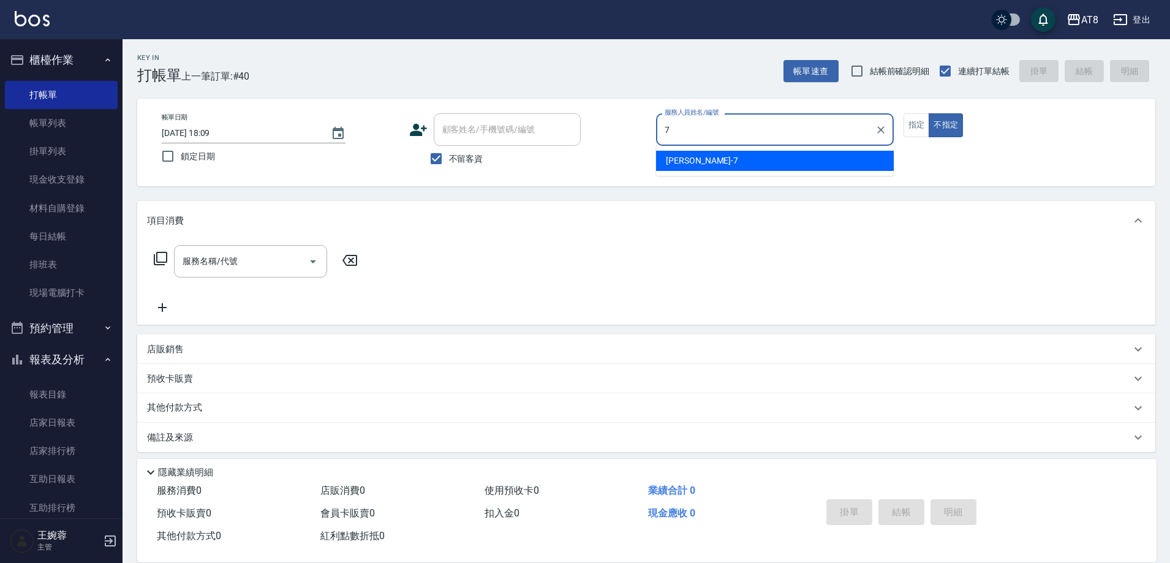
type input "[PERSON_NAME]-7"
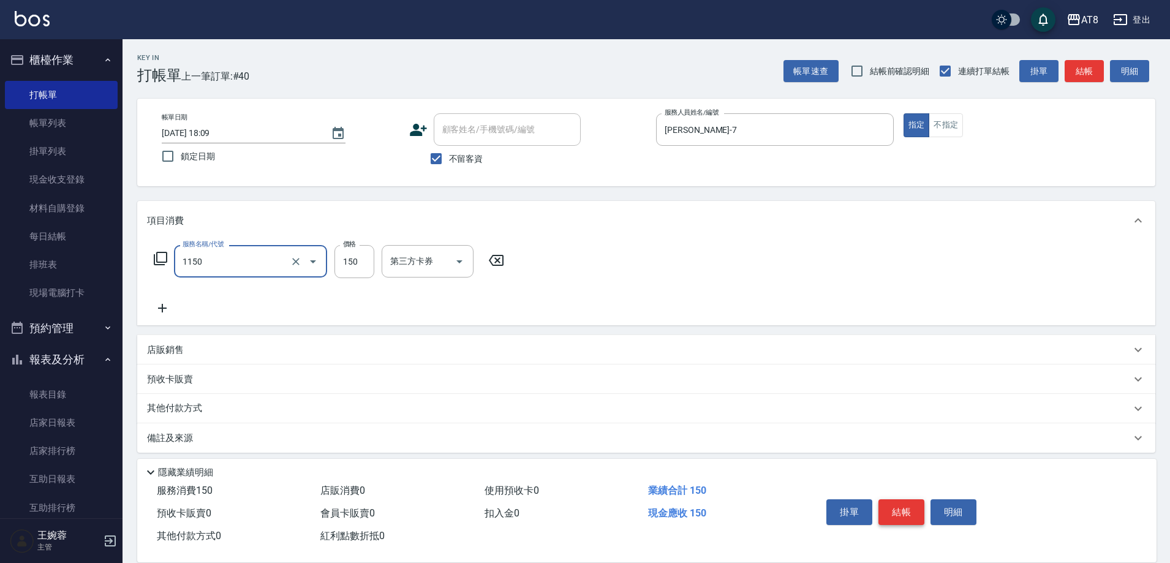
type input "洗髮(1150)"
type input "200"
click at [904, 506] on button "結帳" at bounding box center [902, 512] width 46 height 26
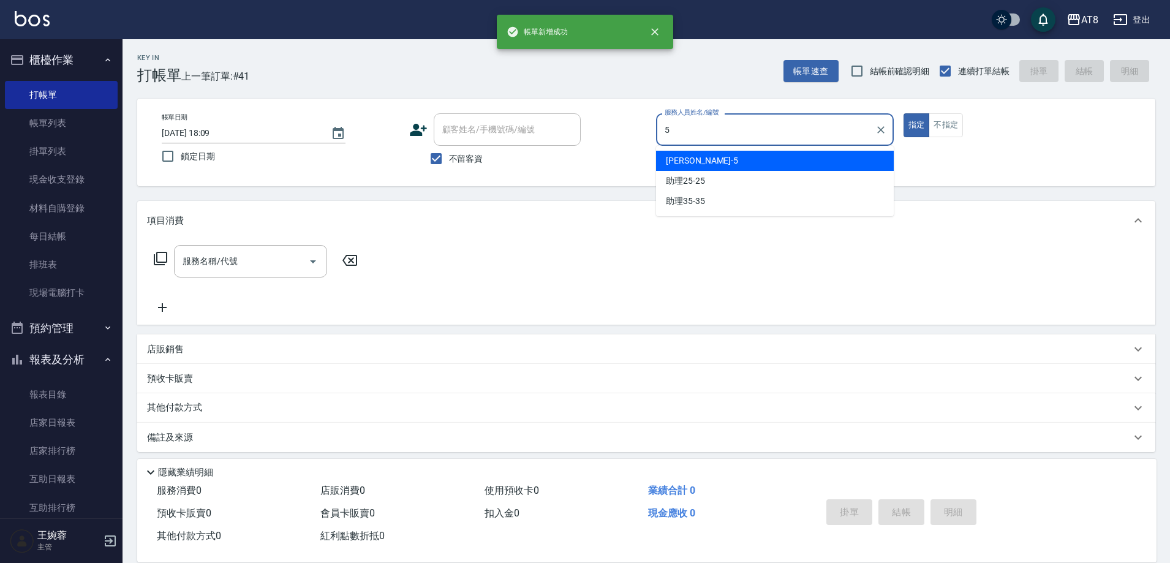
type input "HANK-5"
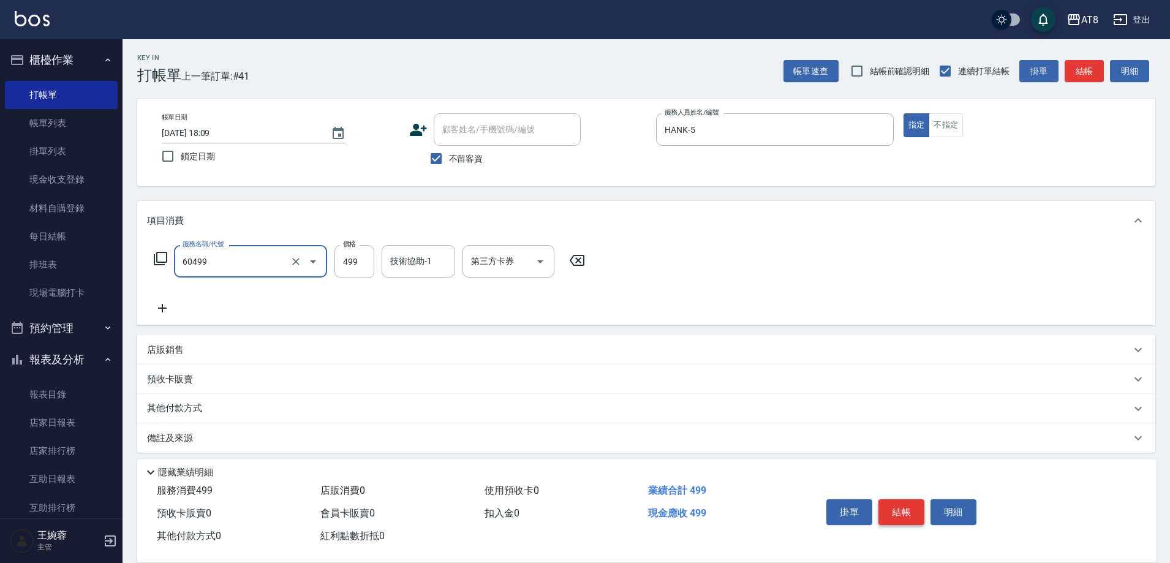
type input "入金SPA499(60499)"
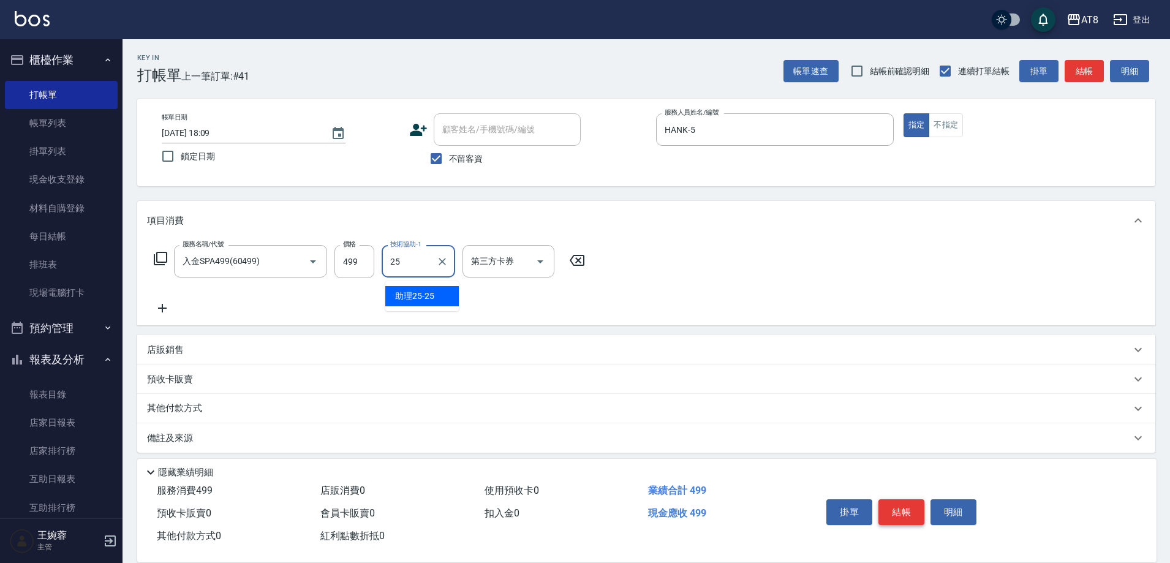
type input "助理25-25"
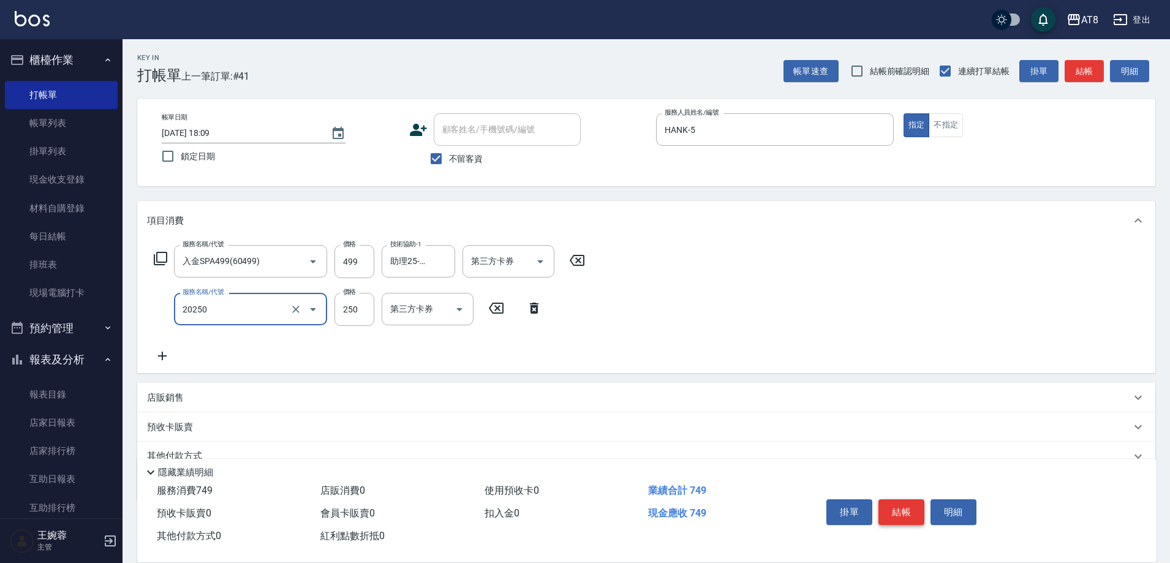
type input "入金剪250(20250)"
click at [534, 269] on icon "Open" at bounding box center [540, 261] width 15 height 15
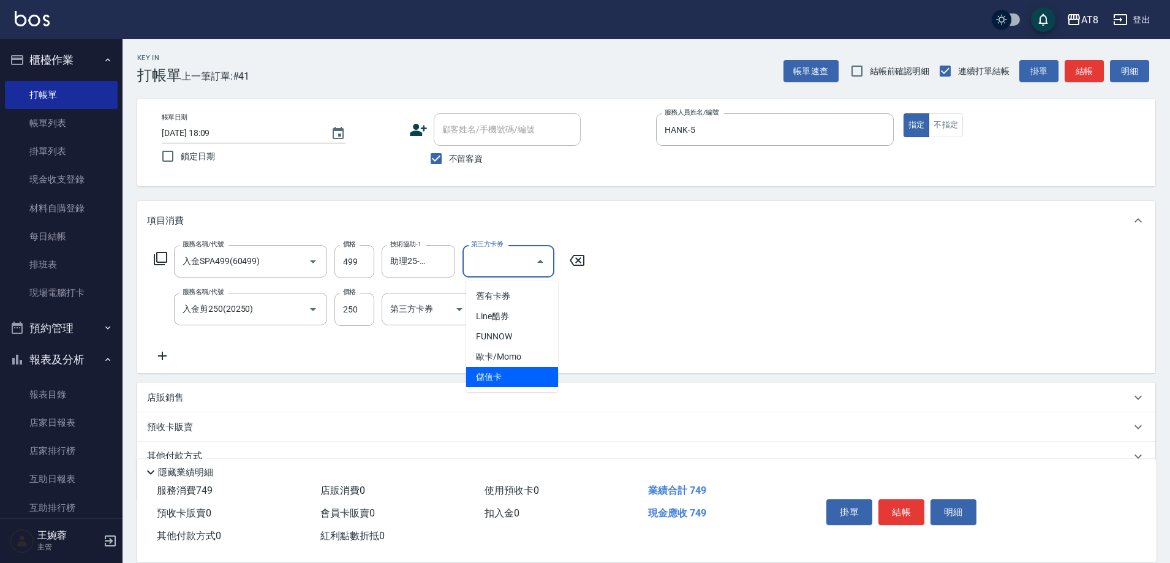
click at [515, 385] on span "儲值卡" at bounding box center [512, 377] width 92 height 20
type input "儲值卡"
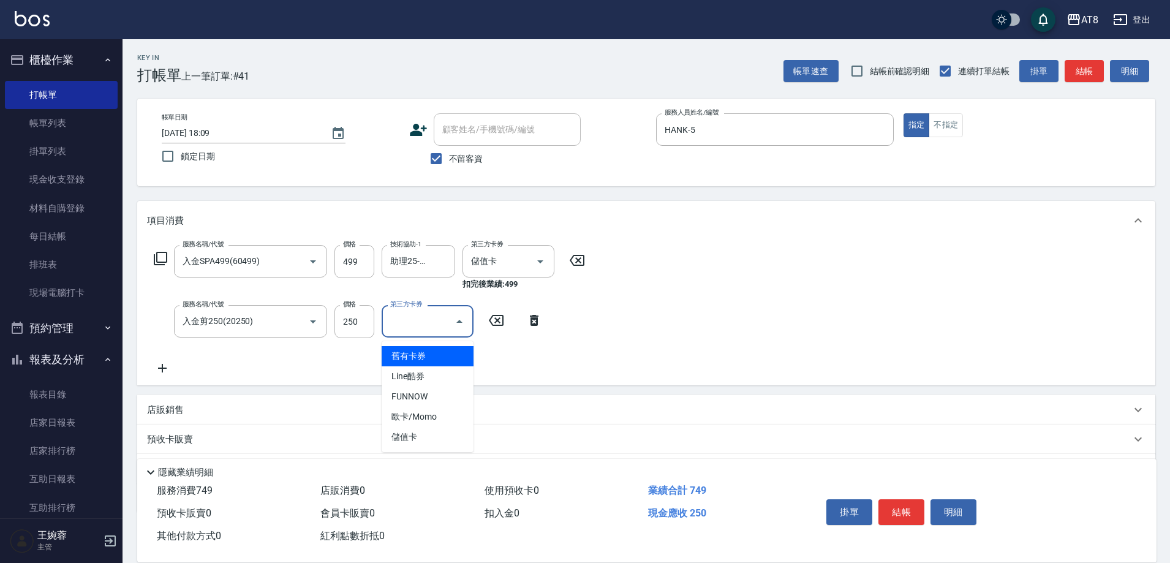
click at [445, 328] on input "第三方卡券" at bounding box center [418, 321] width 63 height 21
click at [448, 437] on span "儲值卡" at bounding box center [428, 437] width 92 height 20
type input "儲值卡"
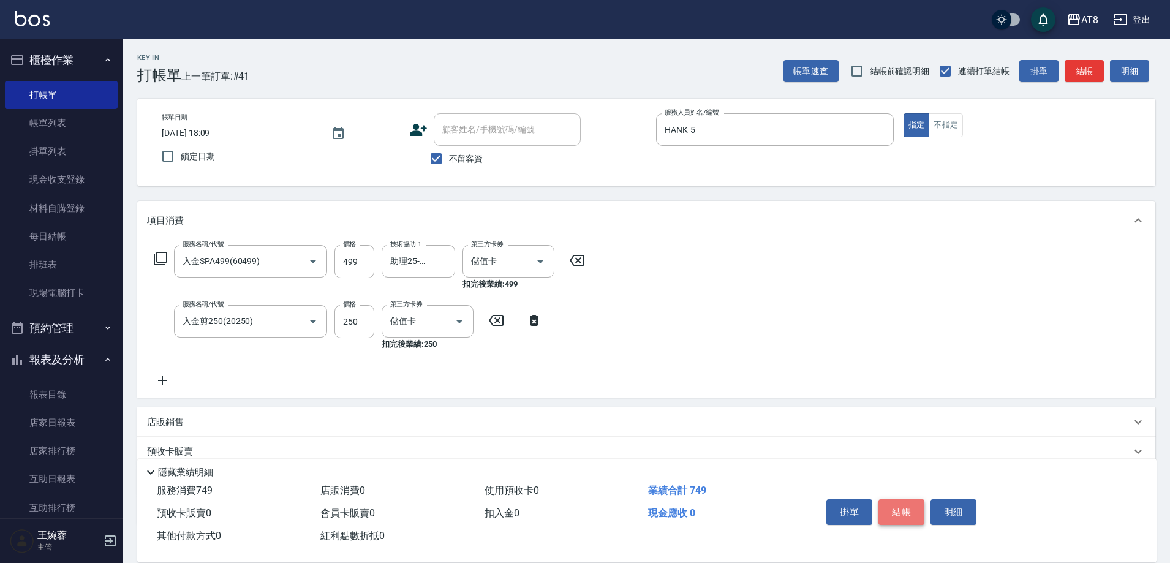
click at [888, 499] on button "結帳" at bounding box center [902, 512] width 46 height 26
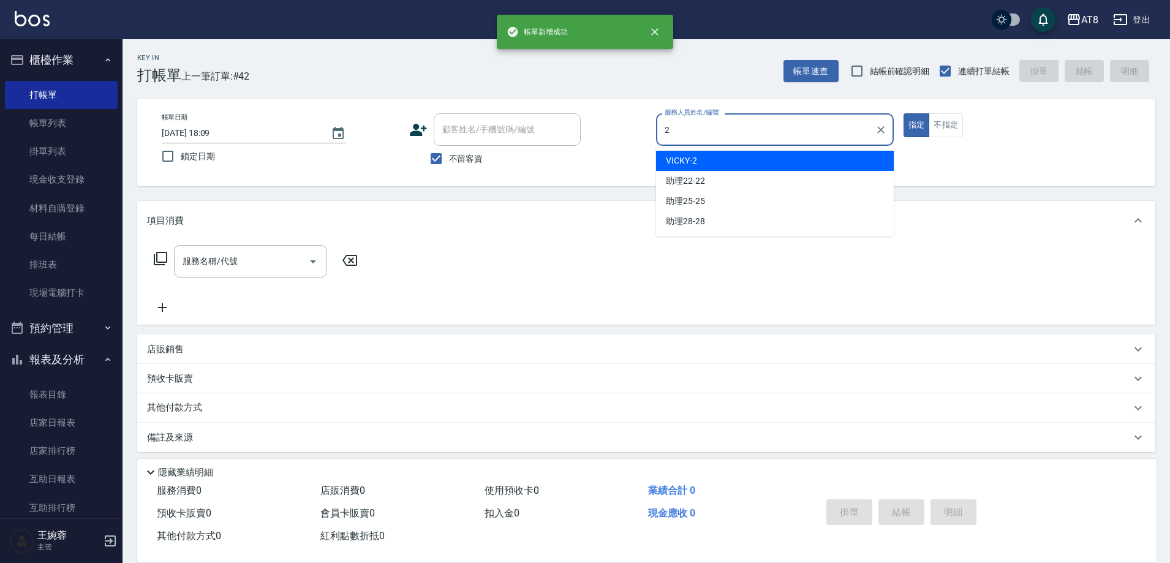
type input "VICKY-2"
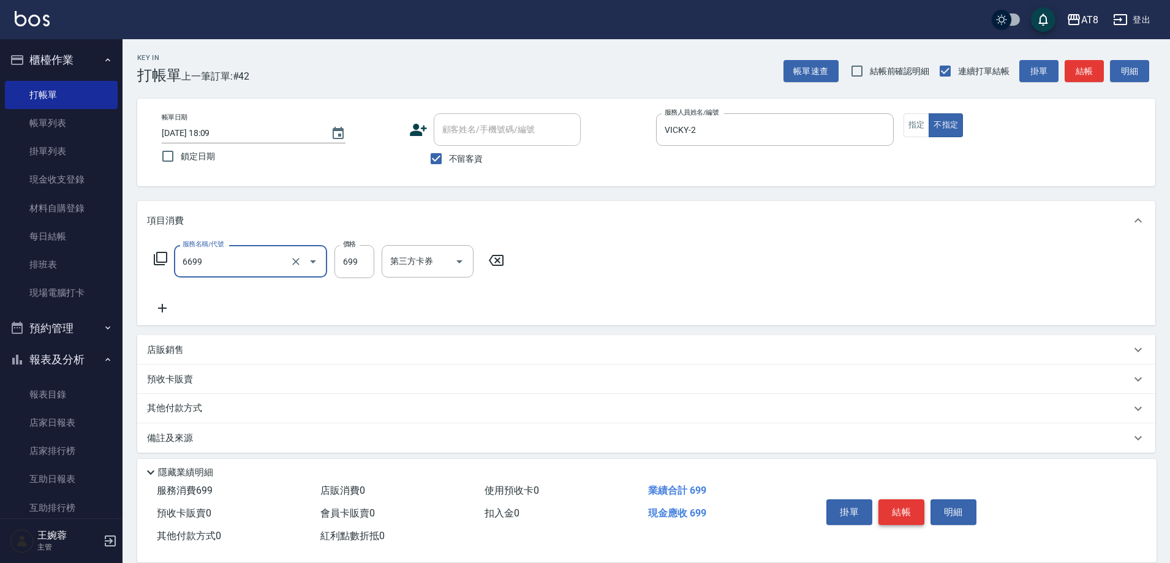
type input "SPA699(6699)"
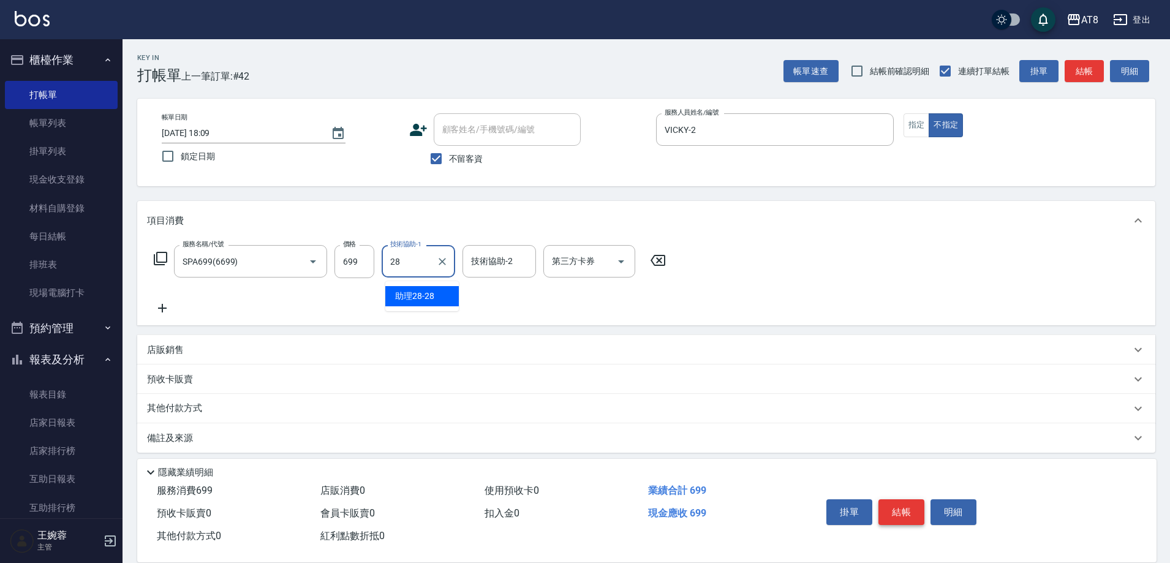
type input "助理28-28"
click at [888, 499] on button "結帳" at bounding box center [902, 512] width 46 height 26
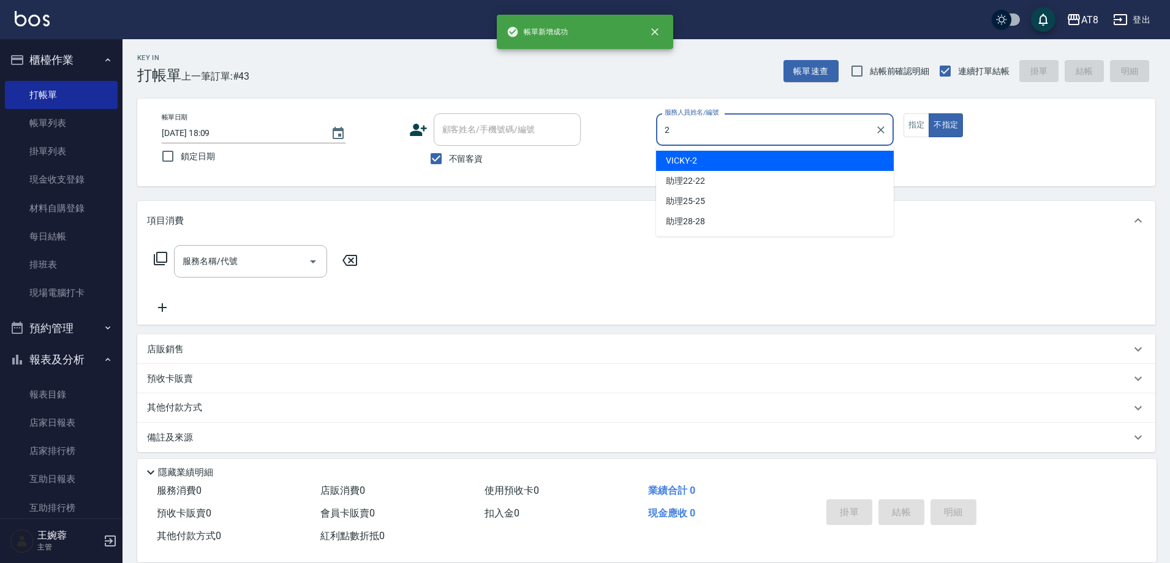
type input "VICKY-2"
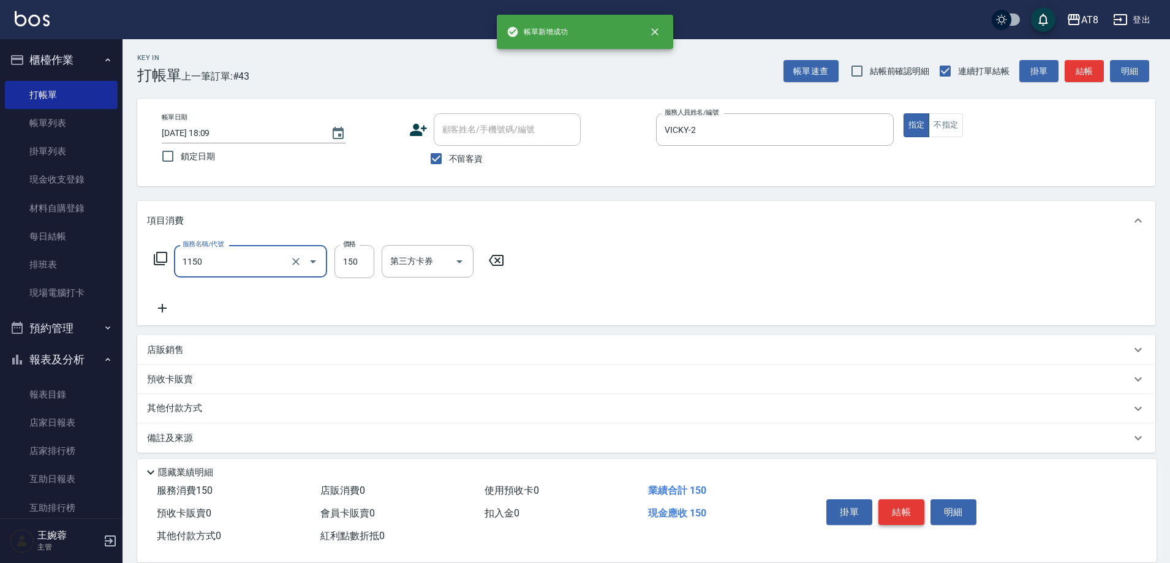
type input "洗髮(1150)"
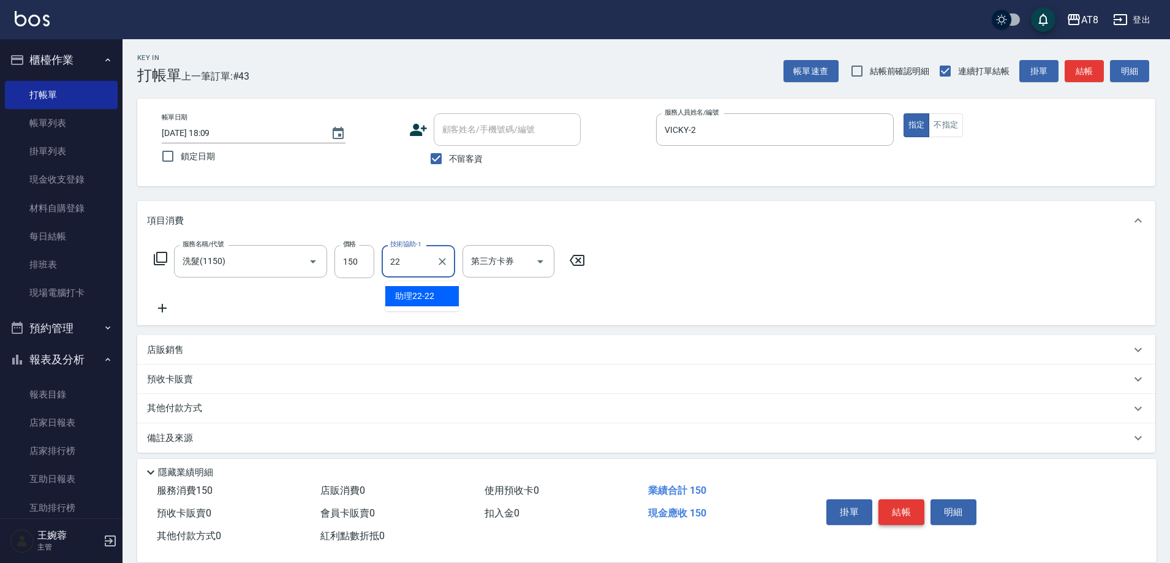
type input "助理22-22"
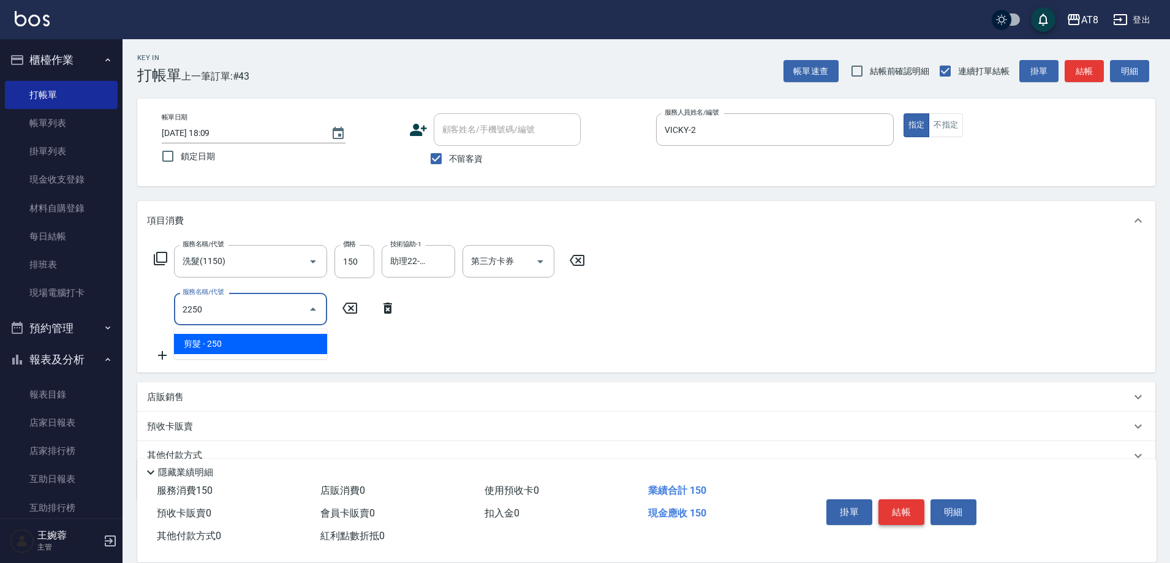
type input "剪髮(2250)"
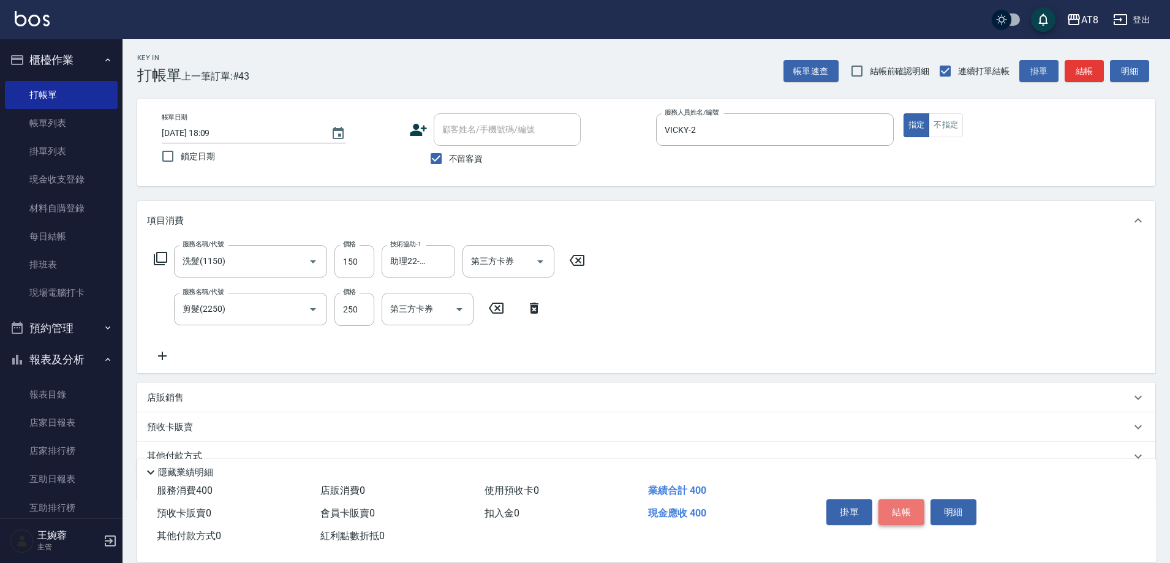
click at [888, 499] on button "結帳" at bounding box center [902, 512] width 46 height 26
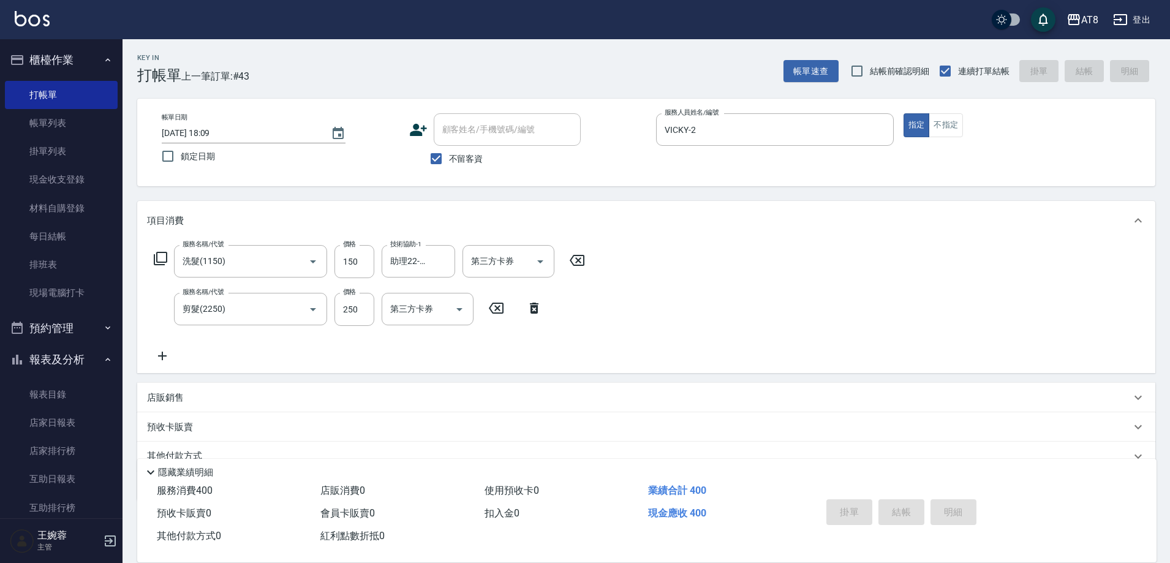
type input "[DATE] 18:10"
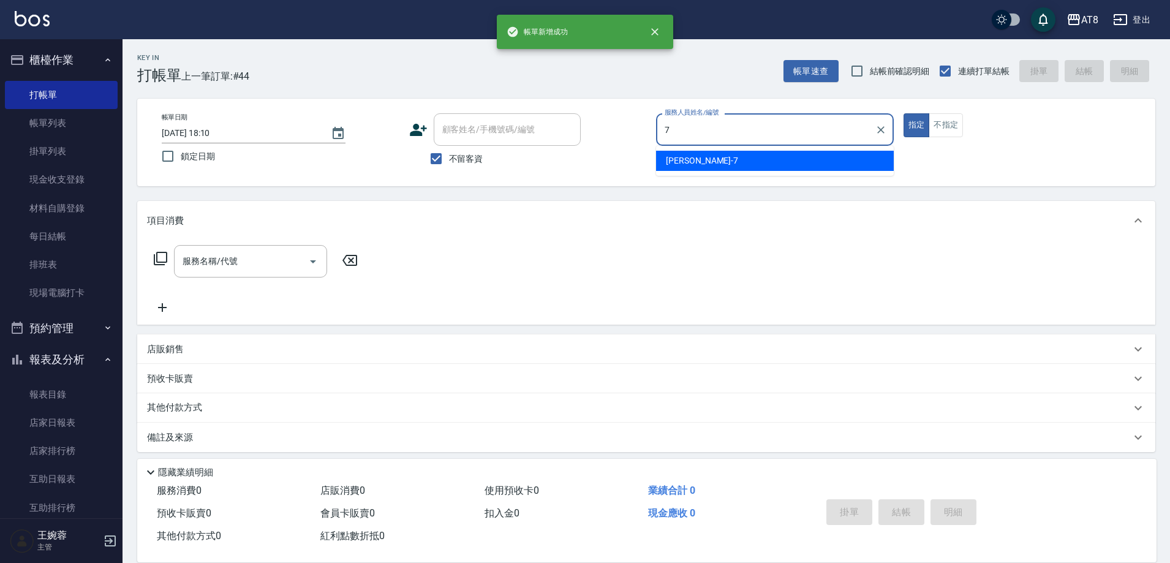
type input "[PERSON_NAME]-7"
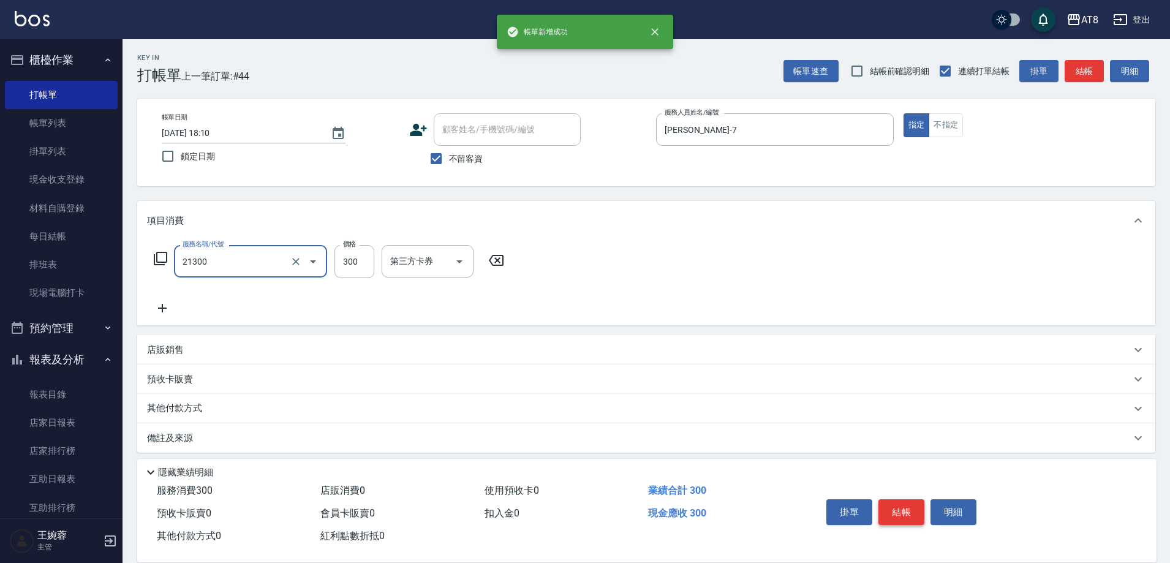
type input "剪髮(21300)"
click at [888, 499] on button "結帳" at bounding box center [902, 512] width 46 height 26
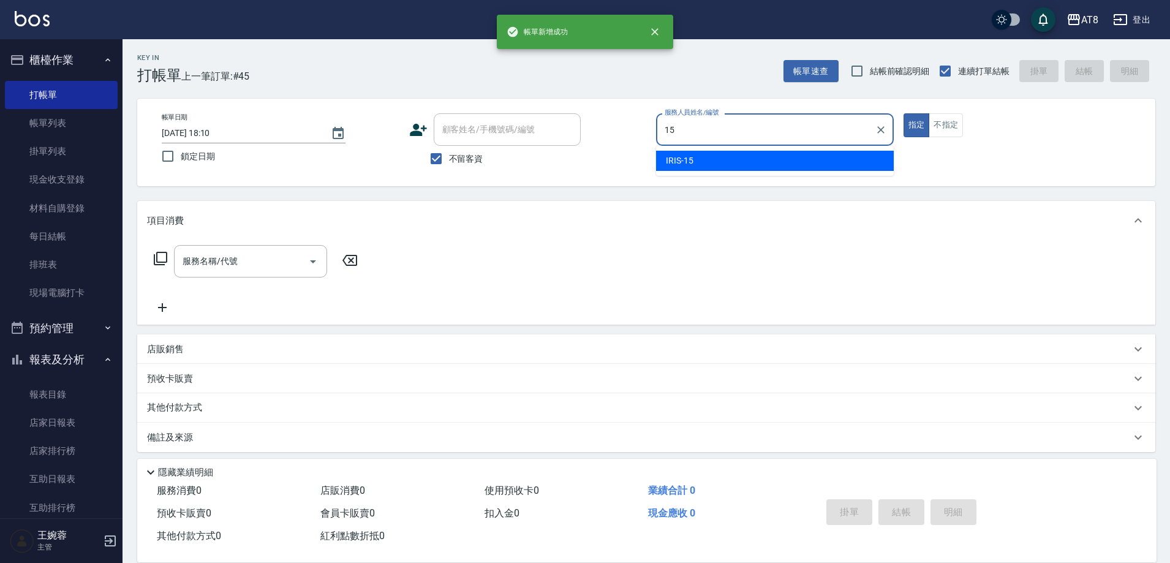
type input "IRIS-15"
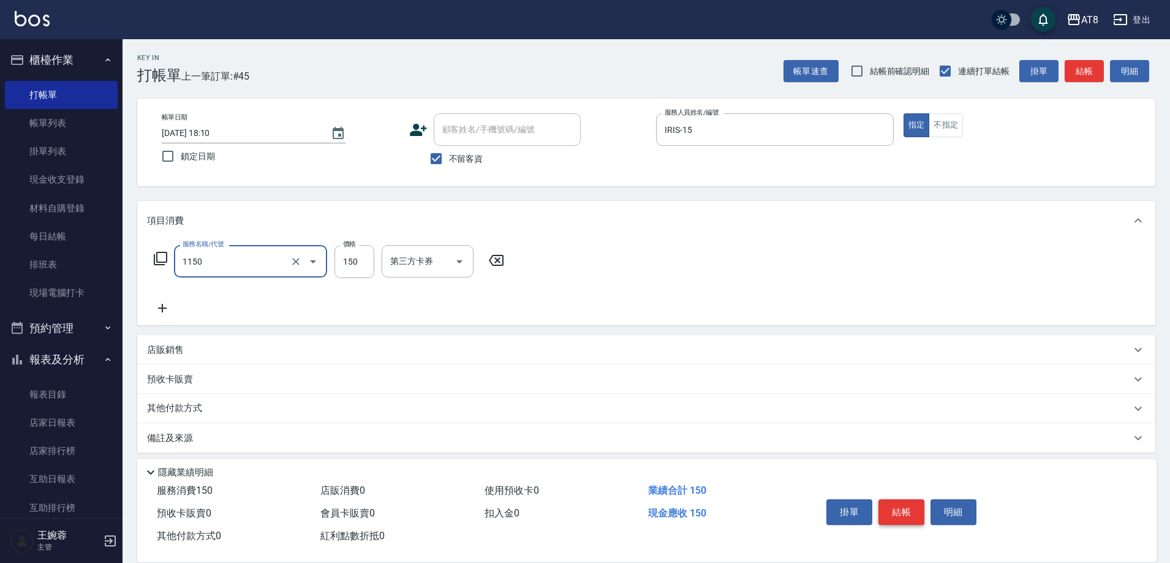
type input "洗髮(1150)"
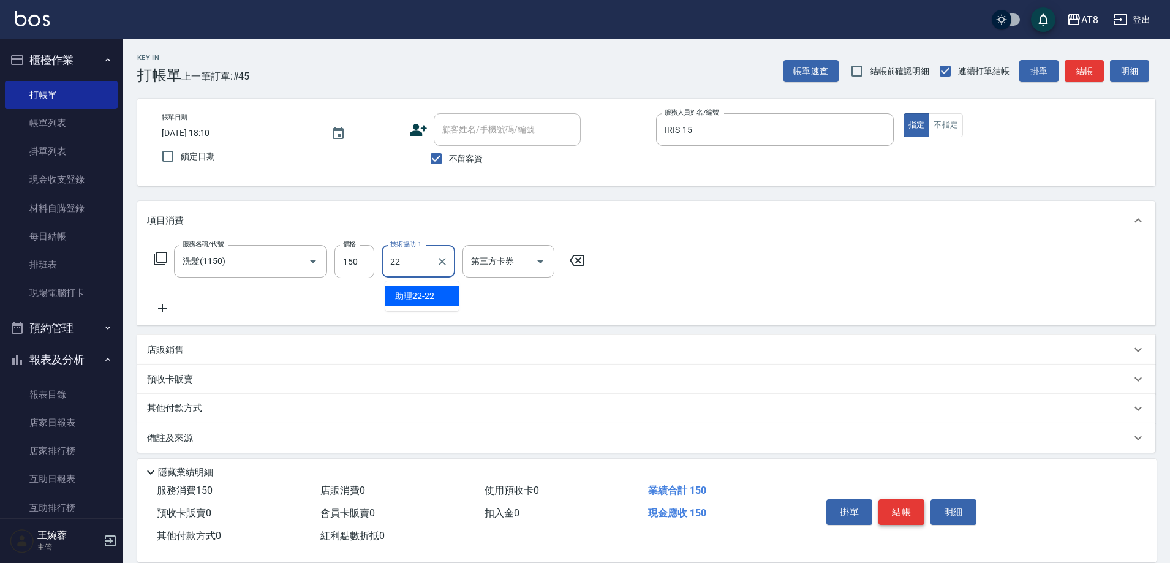
type input "助理22-22"
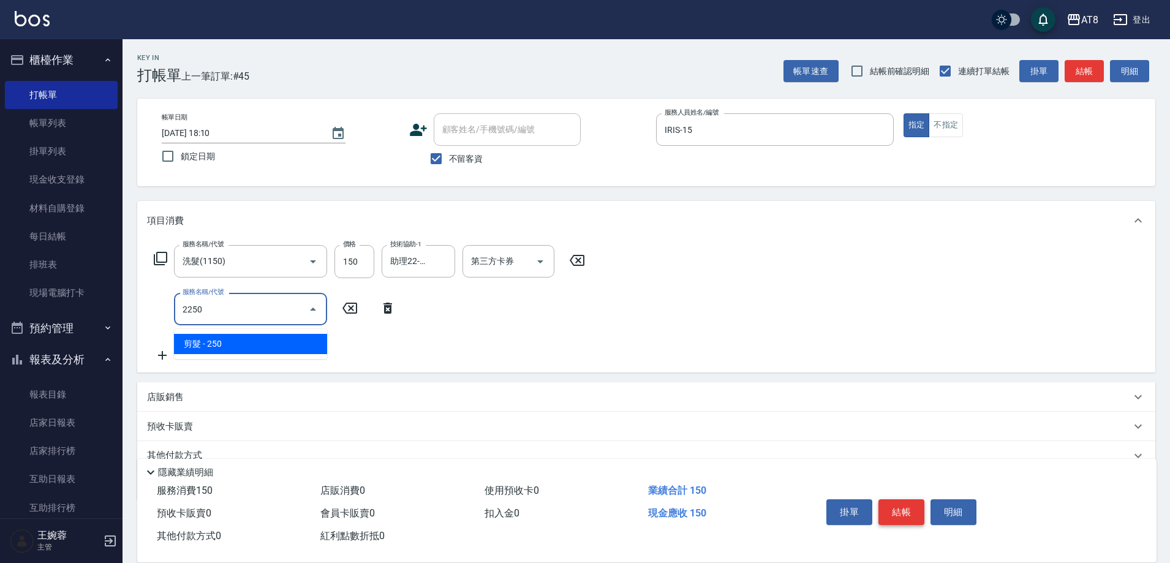
type input "剪髮(2250)"
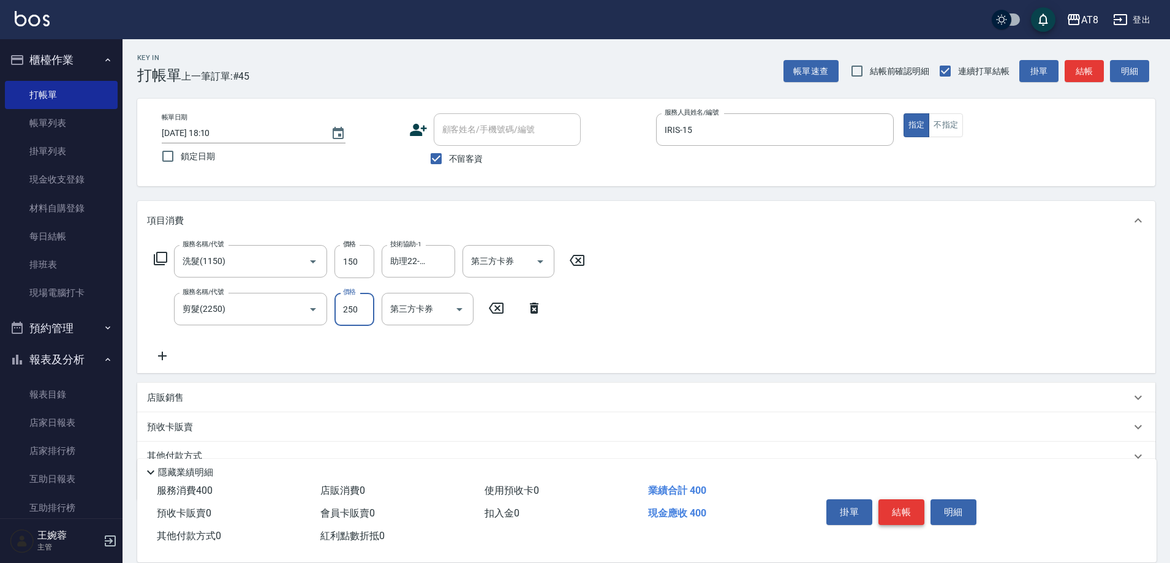
click at [888, 499] on button "結帳" at bounding box center [902, 512] width 46 height 26
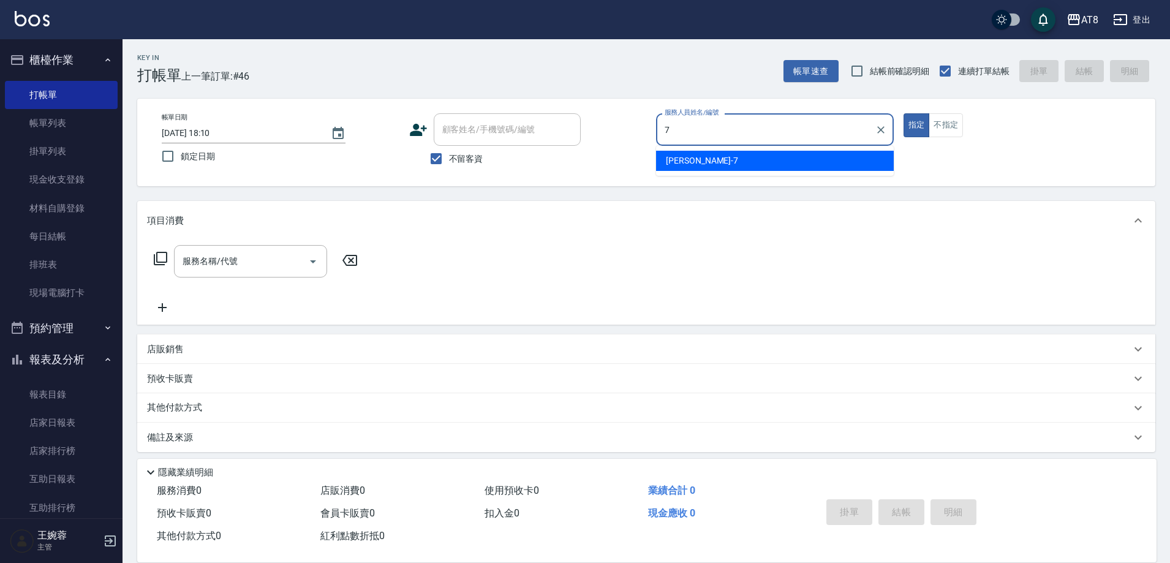
type input "[PERSON_NAME]-7"
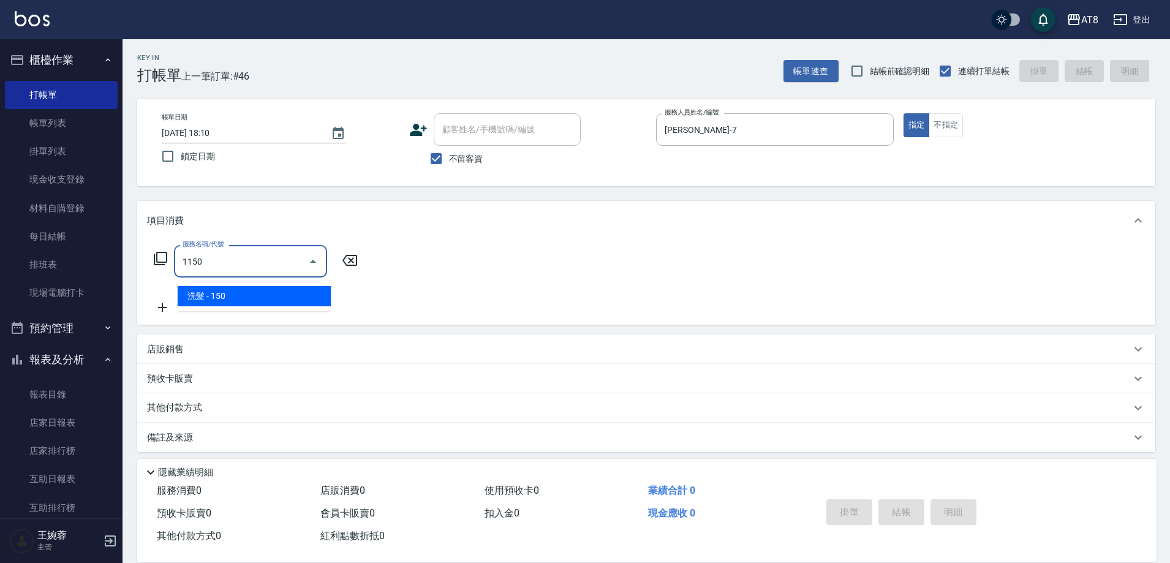
type input "洗髮(1150)"
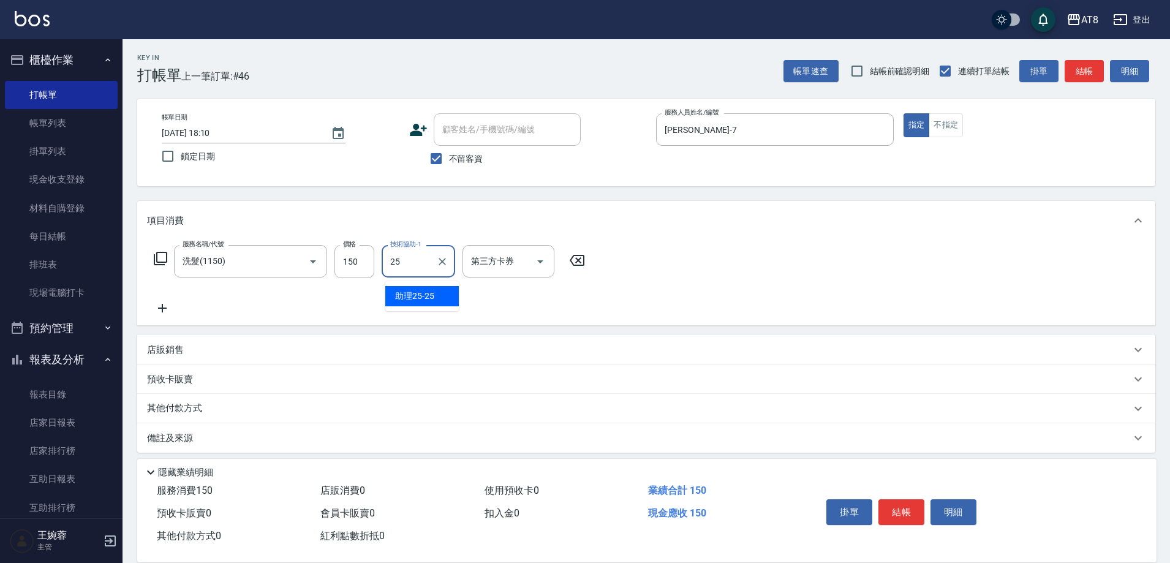
type input "助理25-25"
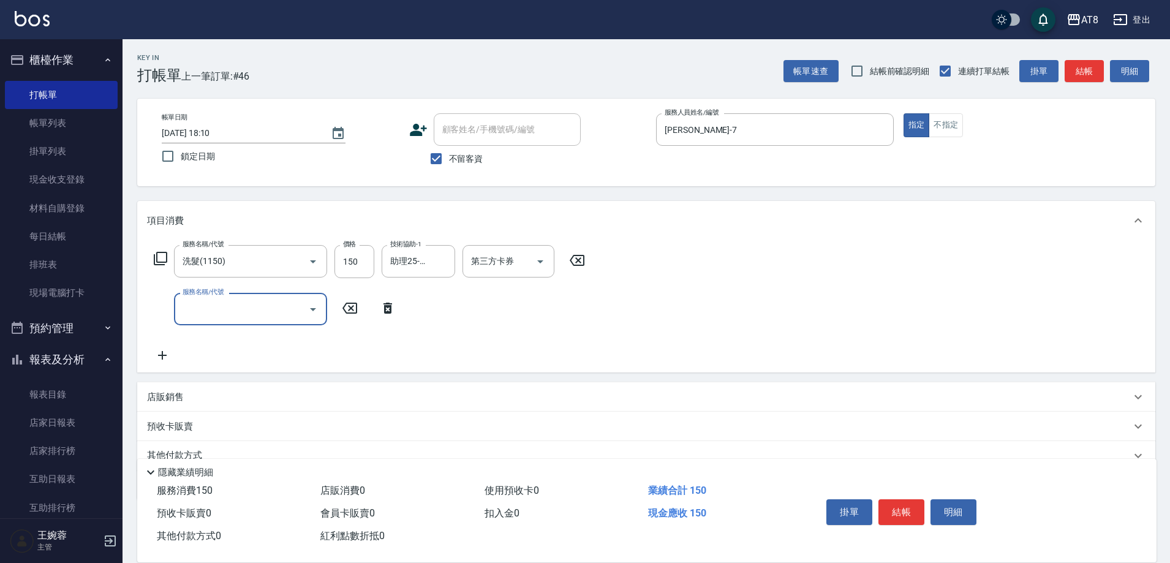
click at [12, 18] on div "AT8 登出" at bounding box center [585, 19] width 1170 height 39
click at [583, 263] on icon at bounding box center [577, 260] width 31 height 15
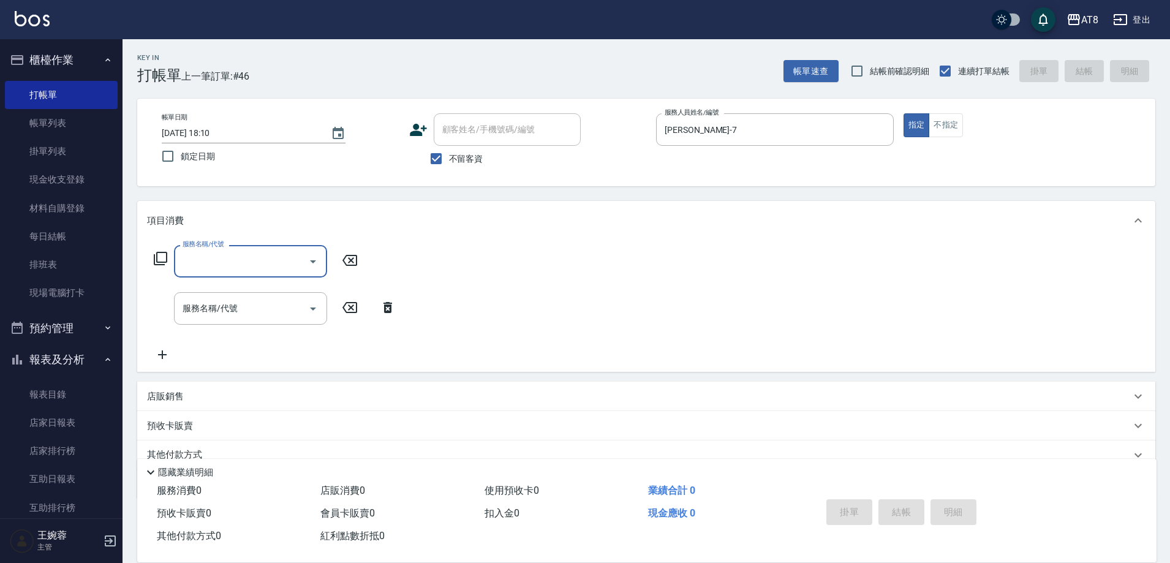
click at [263, 264] on input "服務名稱/代號" at bounding box center [242, 261] width 124 height 21
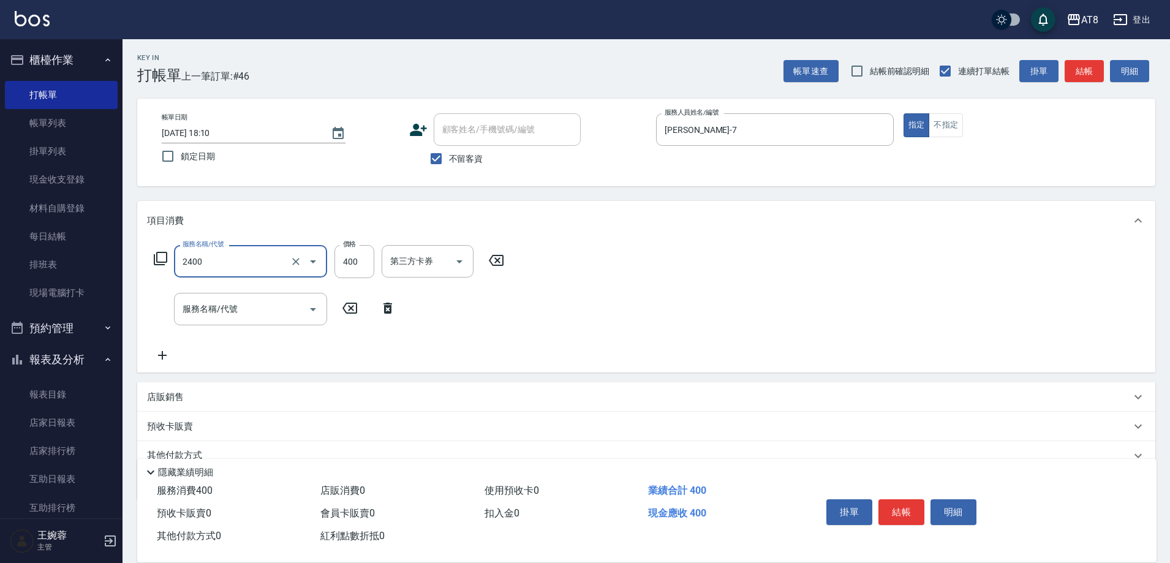
type input "入金洗剪400(2400)"
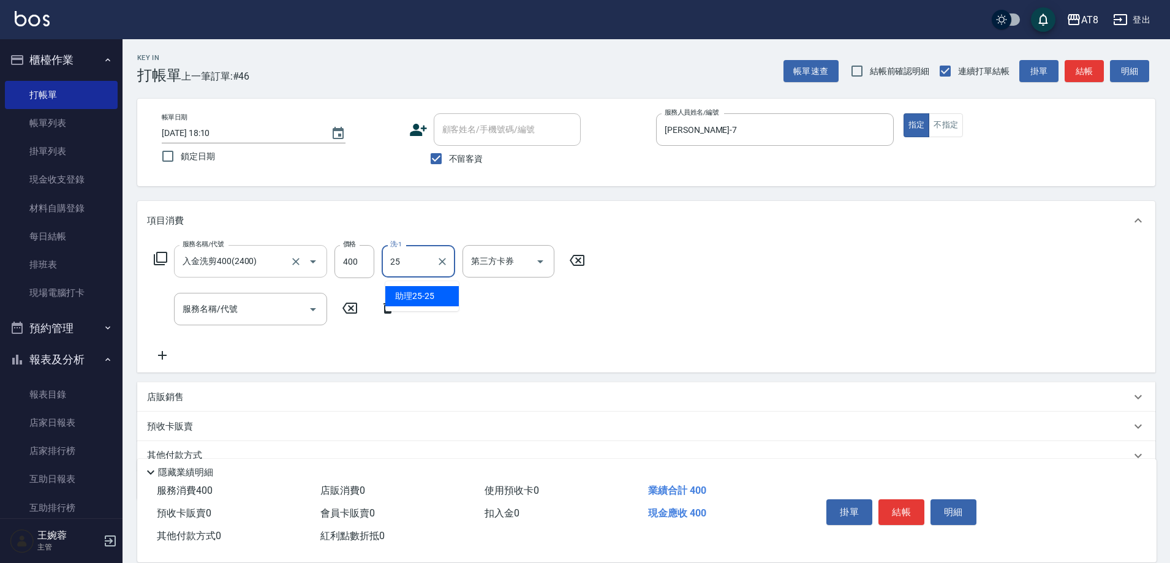
type input "助理25-25"
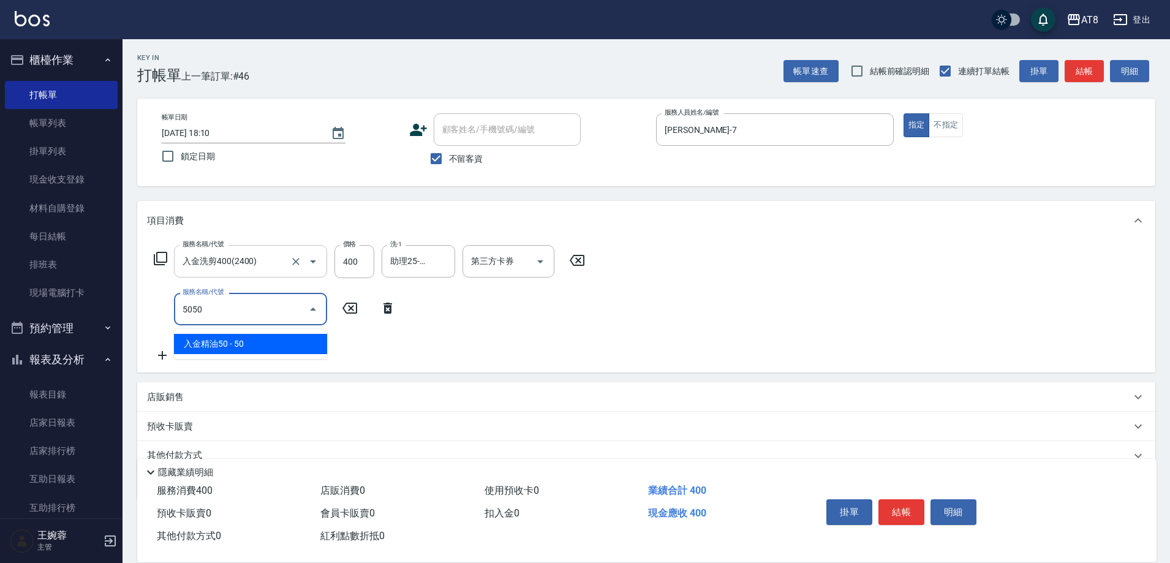
type input "入金精油50(5050)"
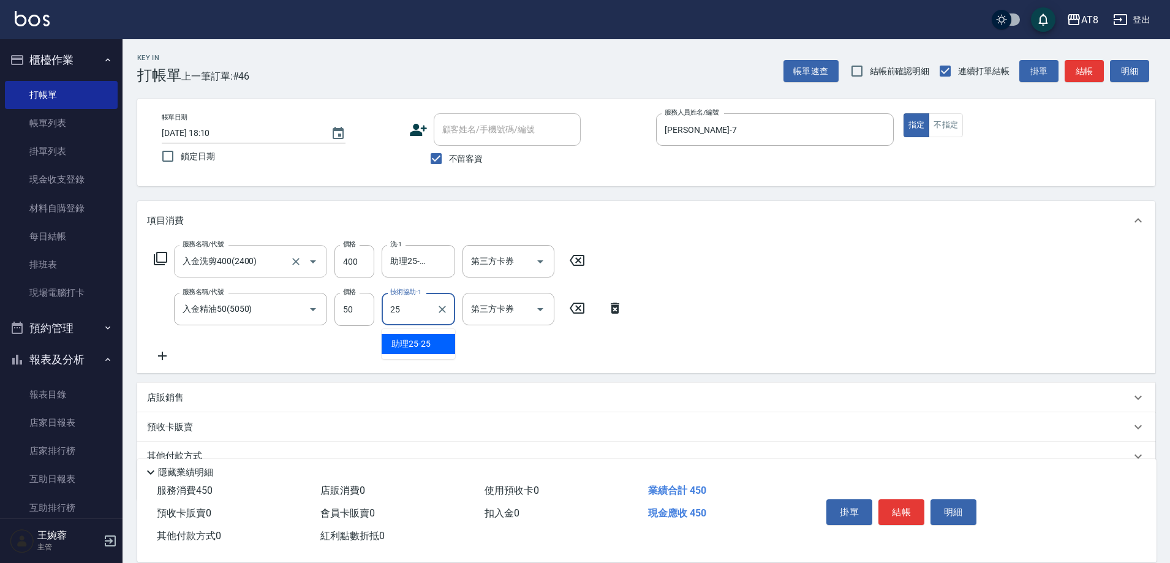
type input "助理25-25"
click at [897, 507] on button "結帳" at bounding box center [902, 512] width 46 height 26
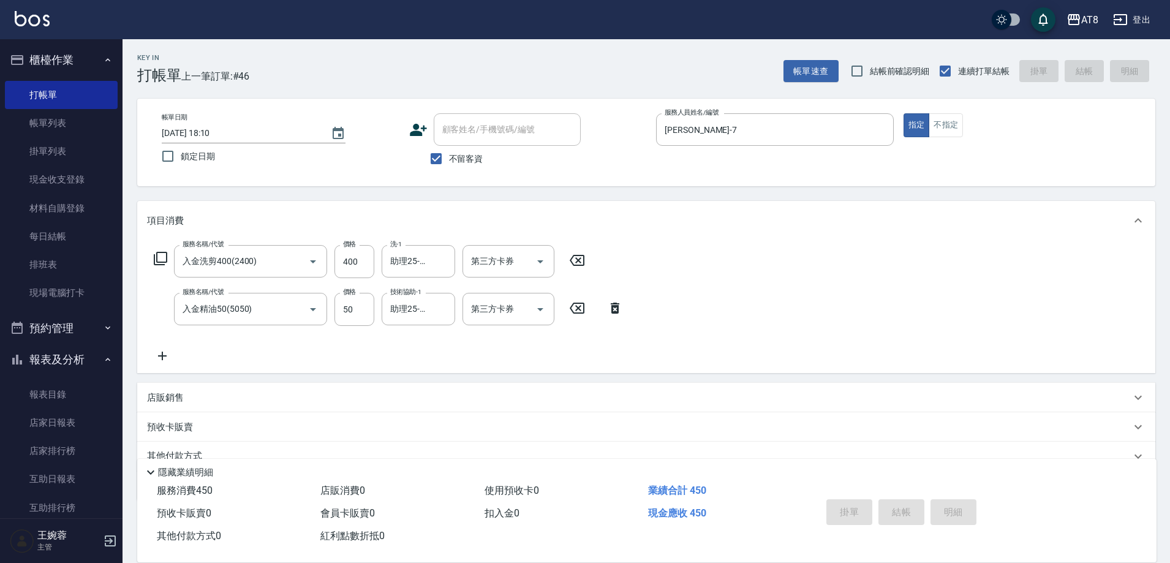
type input "[DATE] 18:11"
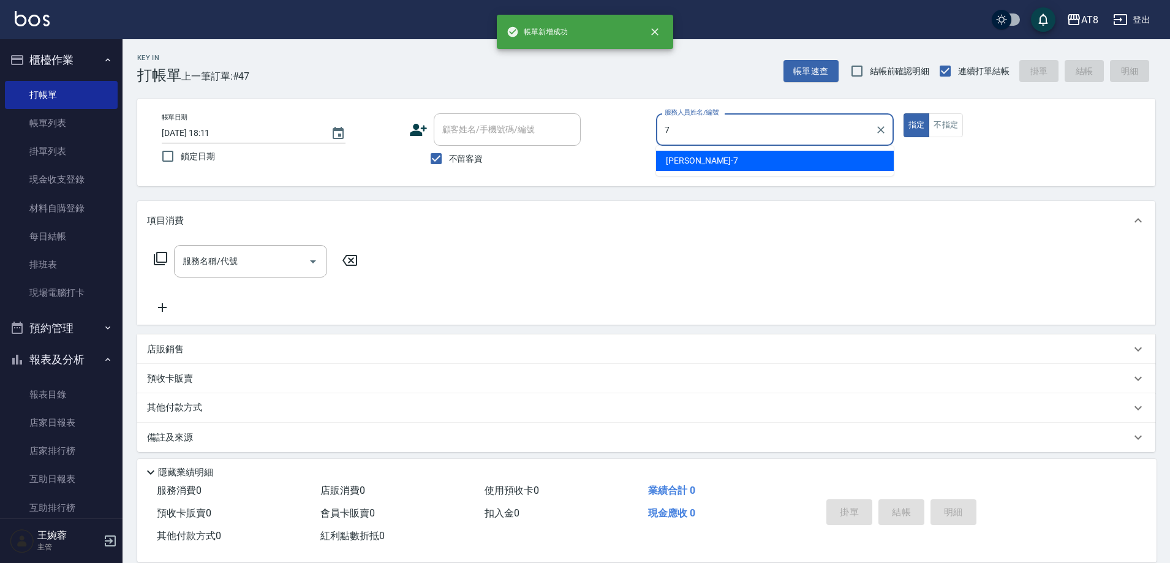
type input "[PERSON_NAME]-7"
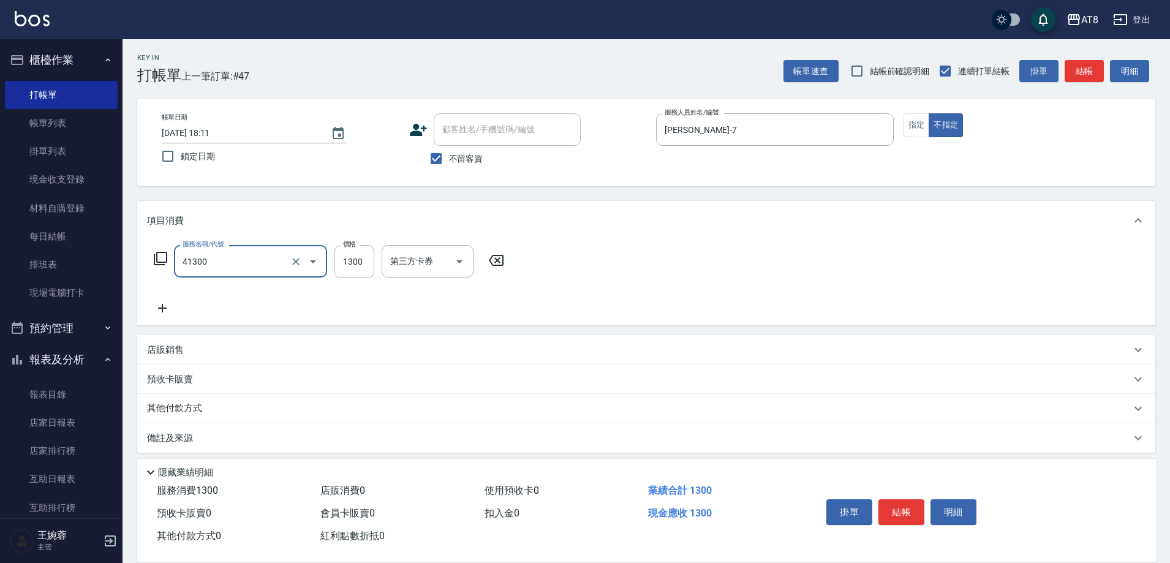
type input "染髮(41300)"
click at [897, 507] on button "結帳" at bounding box center [902, 512] width 46 height 26
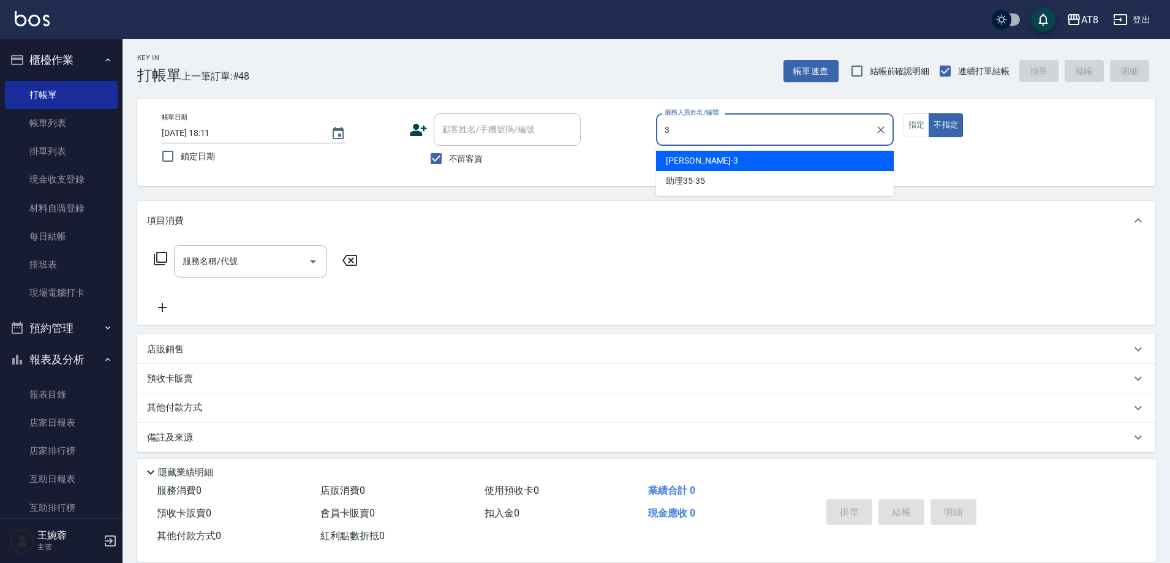
type input "[PERSON_NAME]-3"
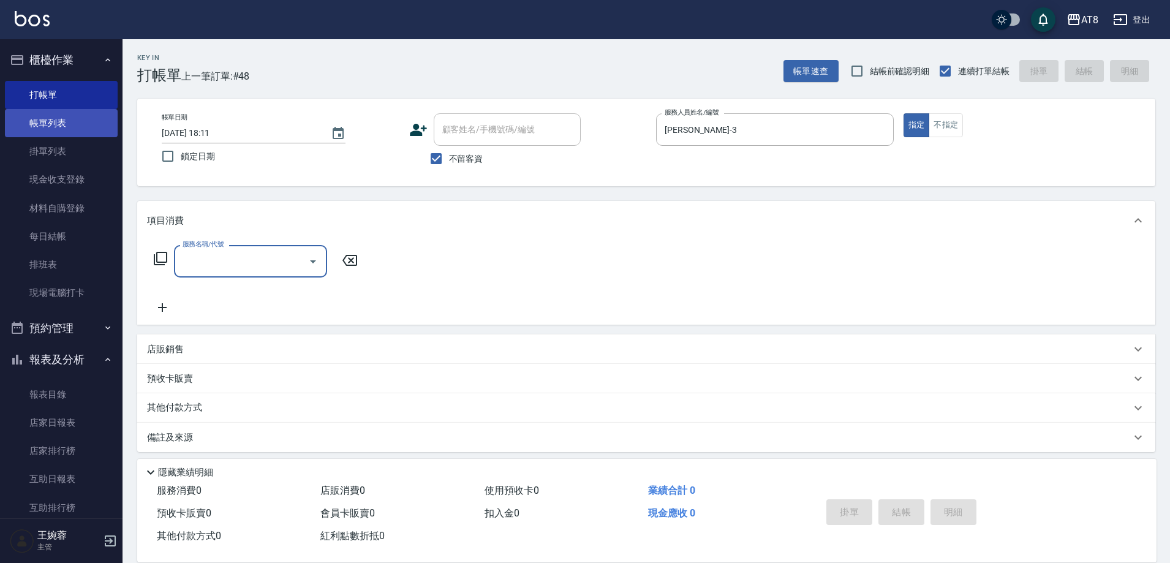
click at [50, 125] on link "帳單列表" at bounding box center [61, 123] width 113 height 28
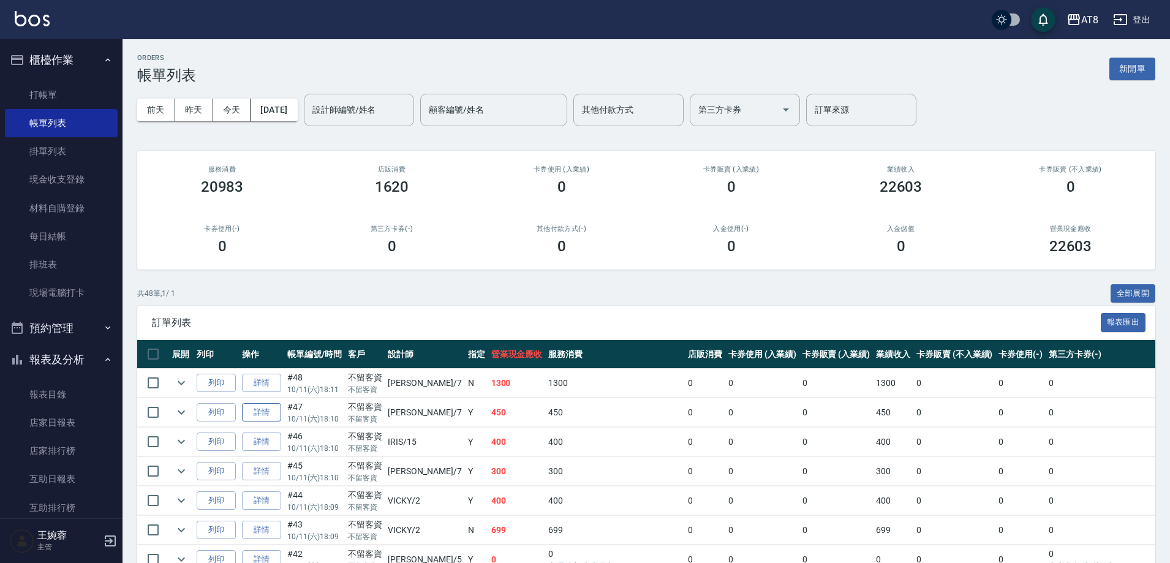
click at [256, 422] on link "詳情" at bounding box center [261, 412] width 39 height 19
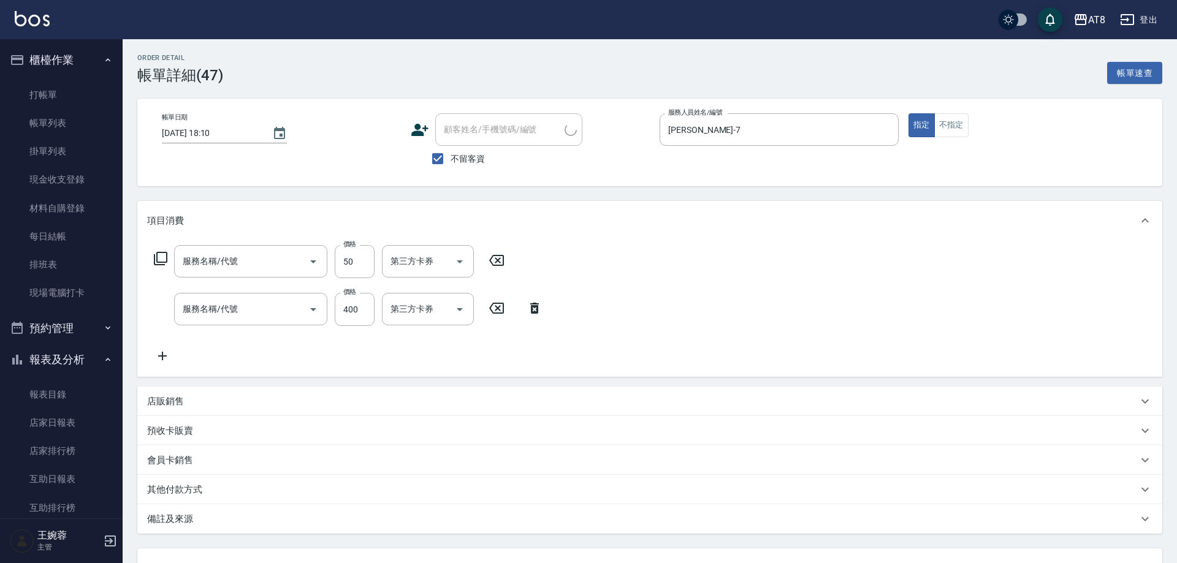
type input "[DATE] 18:10"
checkbox input "true"
type input "[PERSON_NAME]-7"
type input "入金精油50(5050)"
type input "入金洗剪400(2400)"
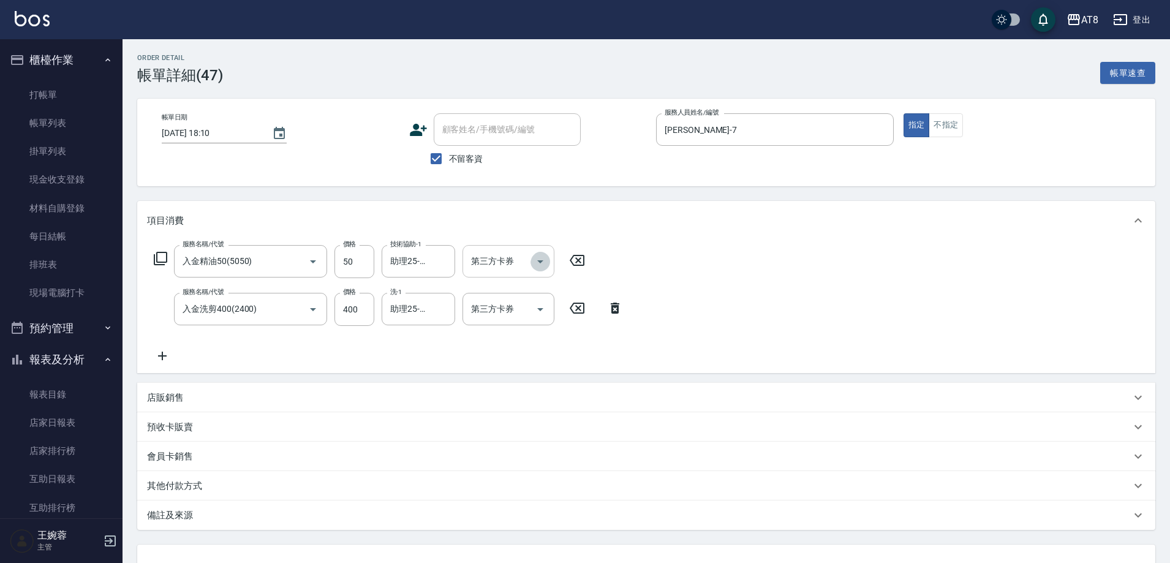
click at [539, 265] on icon "Open" at bounding box center [540, 261] width 15 height 15
click at [538, 385] on span "儲值卡" at bounding box center [512, 377] width 92 height 20
type input "儲值卡"
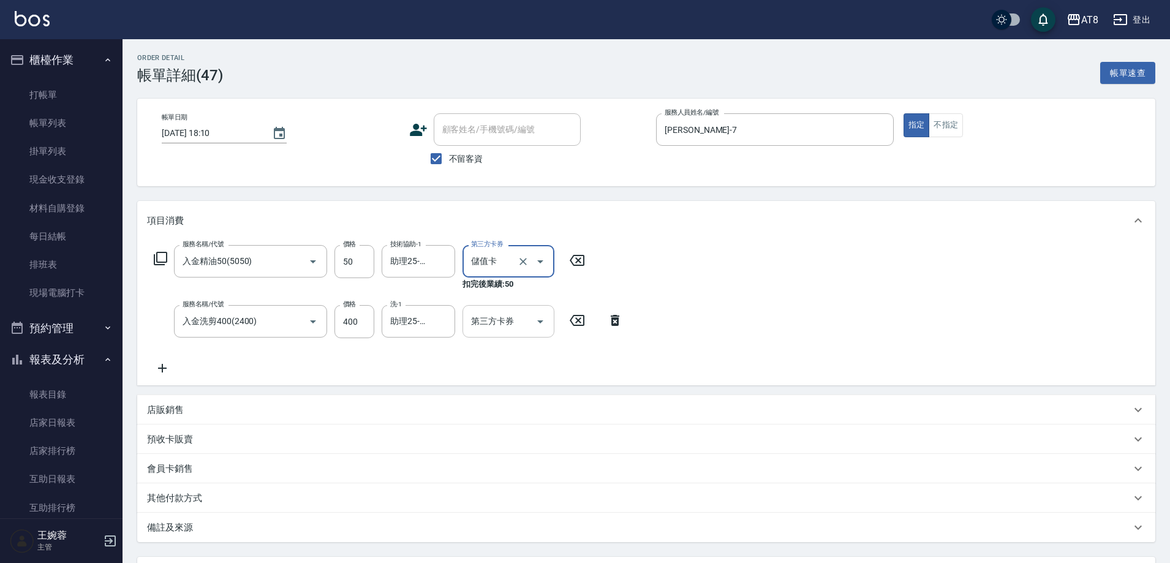
click at [542, 319] on icon "Open" at bounding box center [540, 321] width 15 height 15
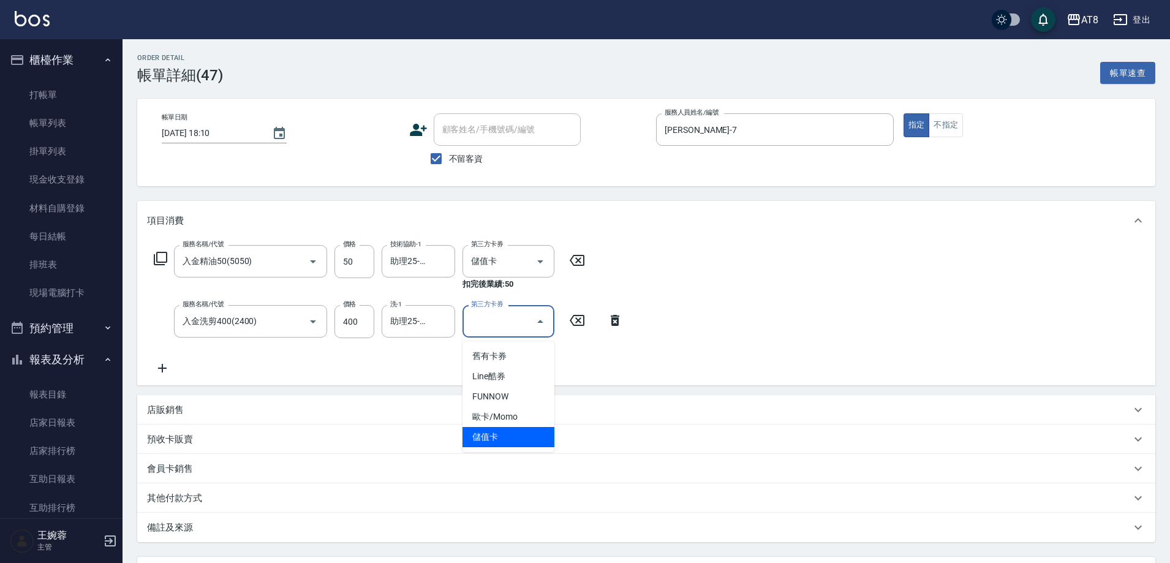
click at [523, 436] on span "儲值卡" at bounding box center [509, 437] width 92 height 20
type input "儲值卡"
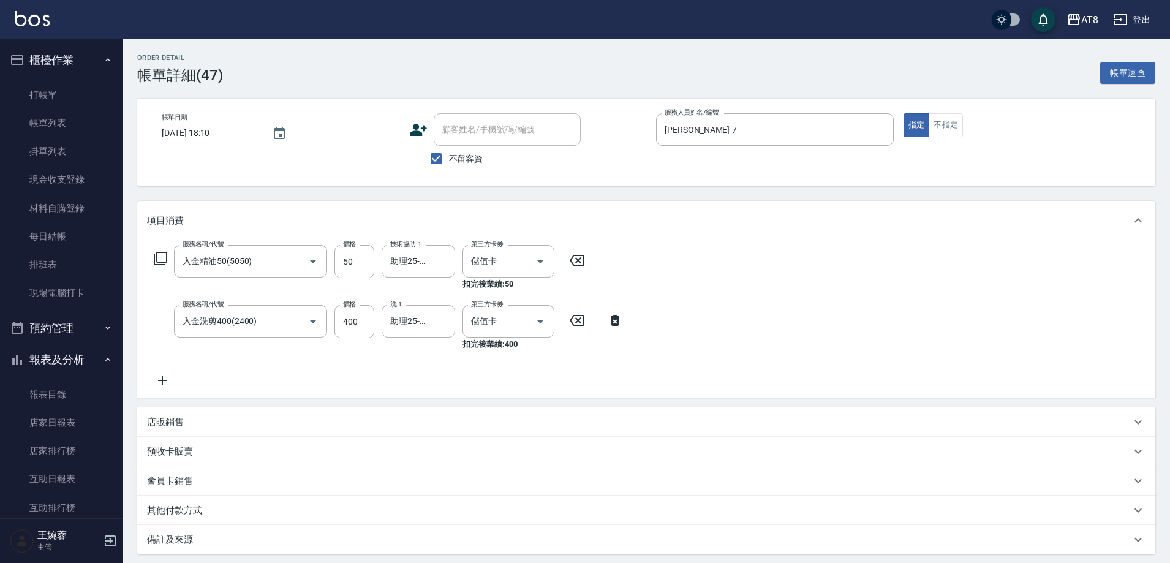
click at [160, 383] on icon at bounding box center [162, 380] width 31 height 15
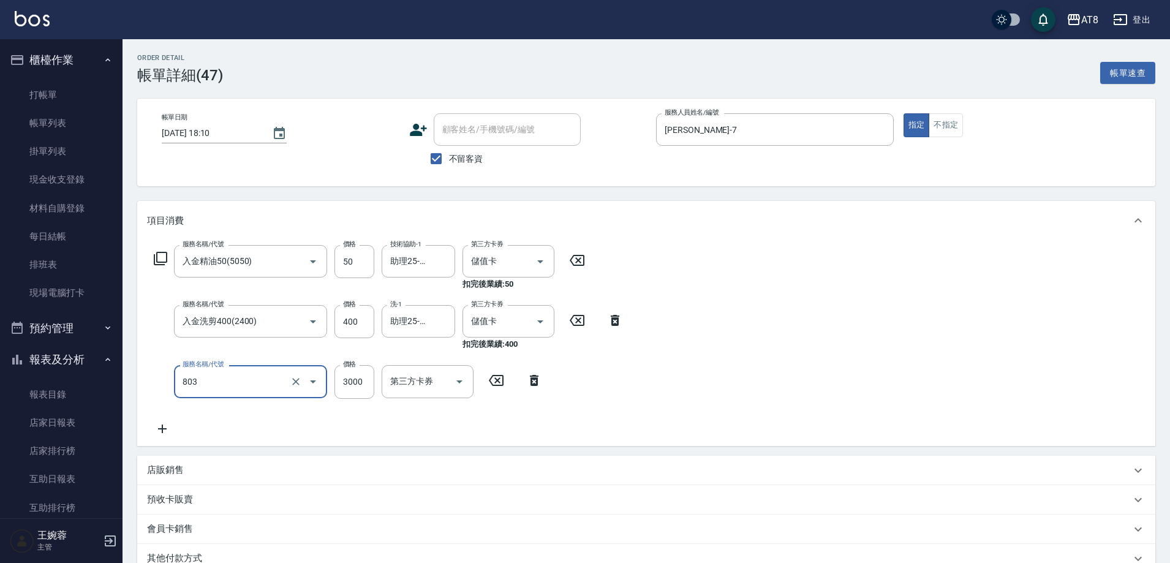
type input "頂級豪華3(803)"
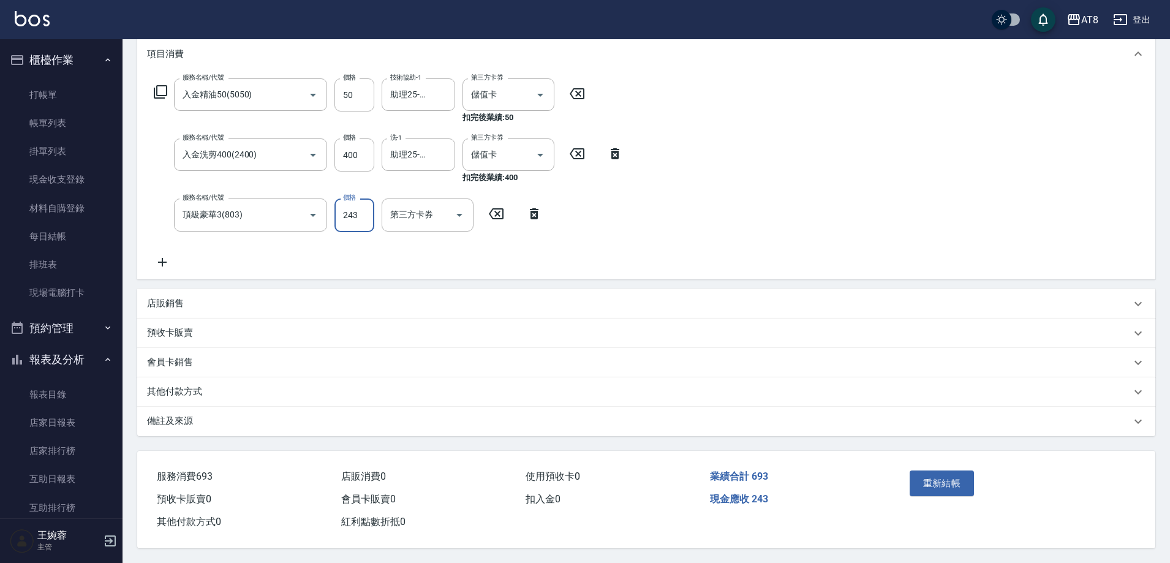
scroll to position [188, 0]
type input "243"
click at [952, 471] on button "重新結帳" at bounding box center [942, 484] width 65 height 26
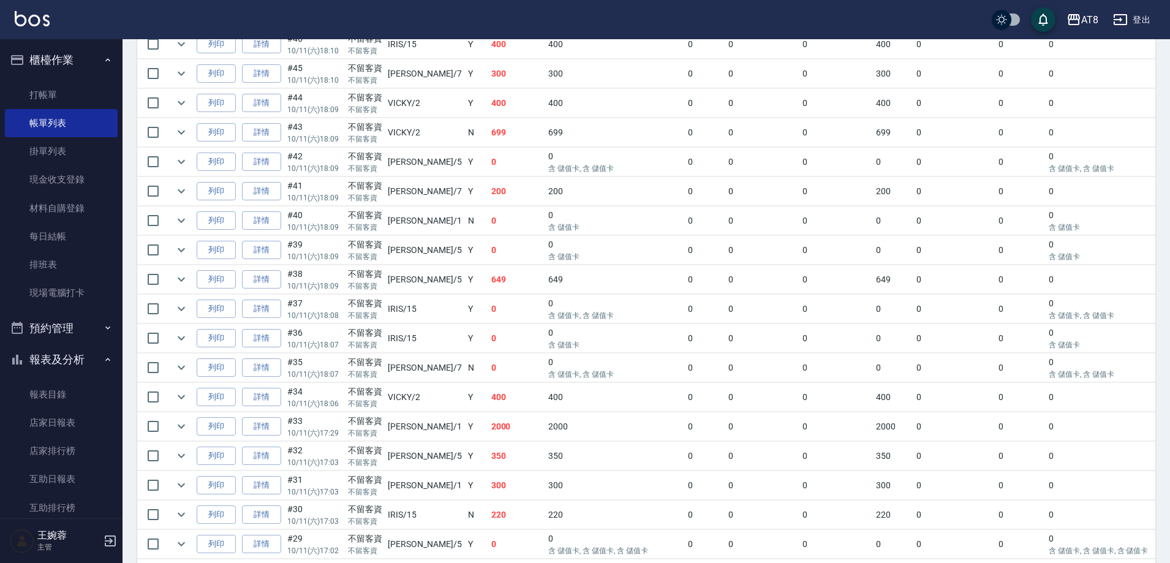
scroll to position [415, 0]
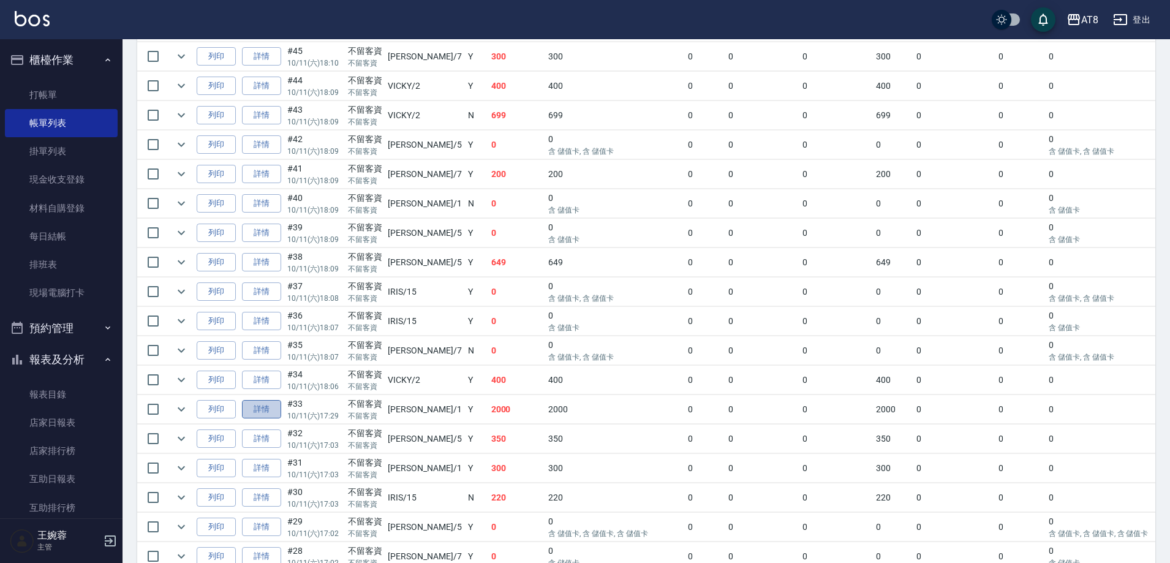
click at [267, 419] on link "詳情" at bounding box center [261, 409] width 39 height 19
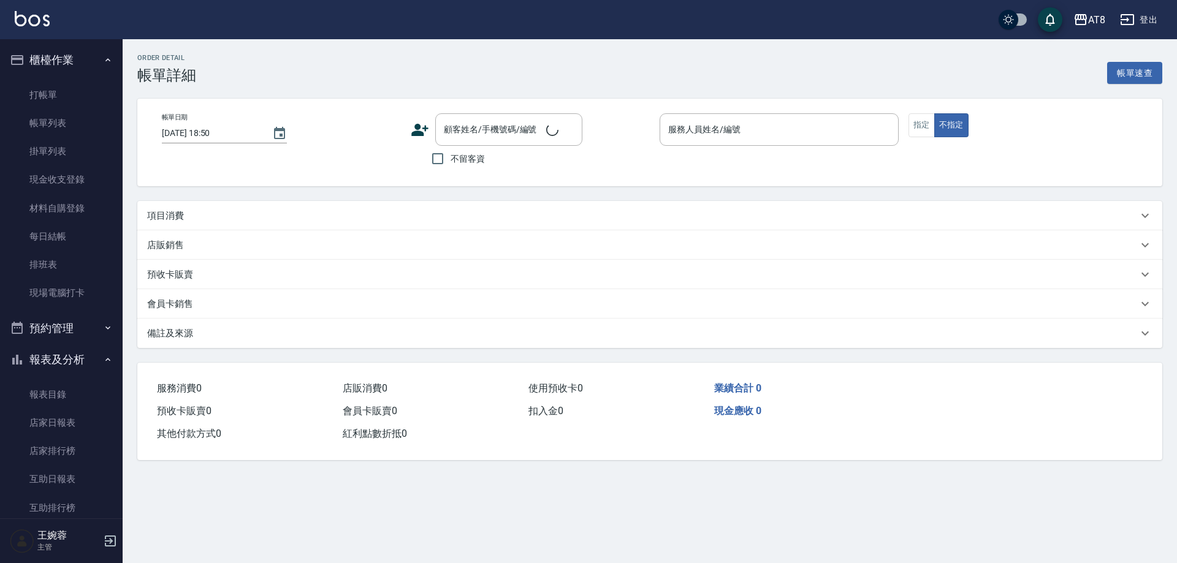
type input "[DATE] 17:29"
checkbox input "true"
type input "YUKI-1"
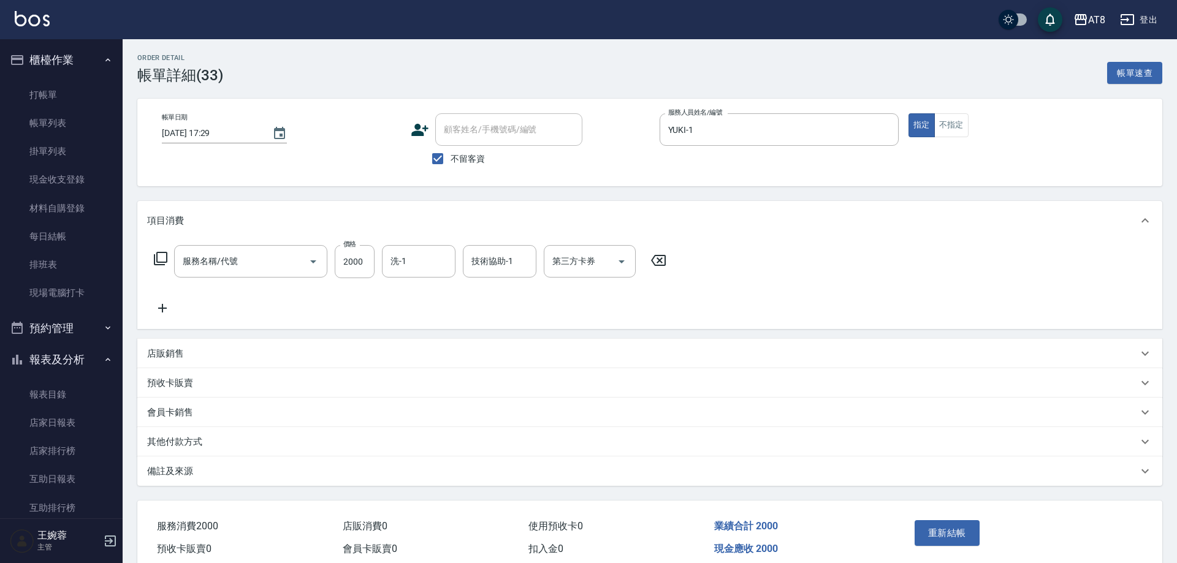
type input "燙髮(32000)"
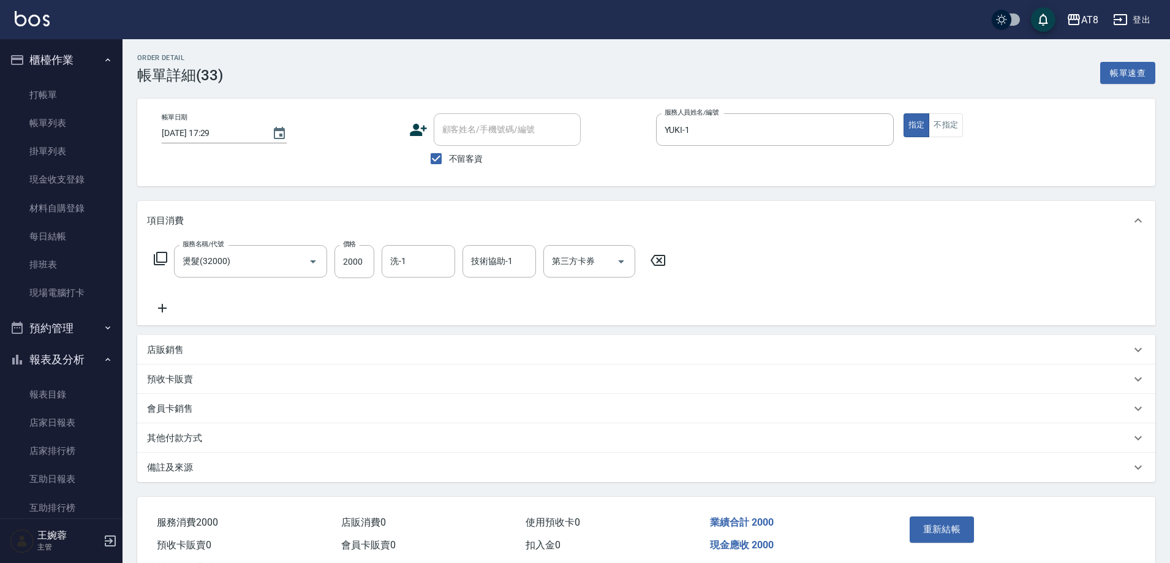
click at [657, 268] on icon at bounding box center [658, 260] width 31 height 15
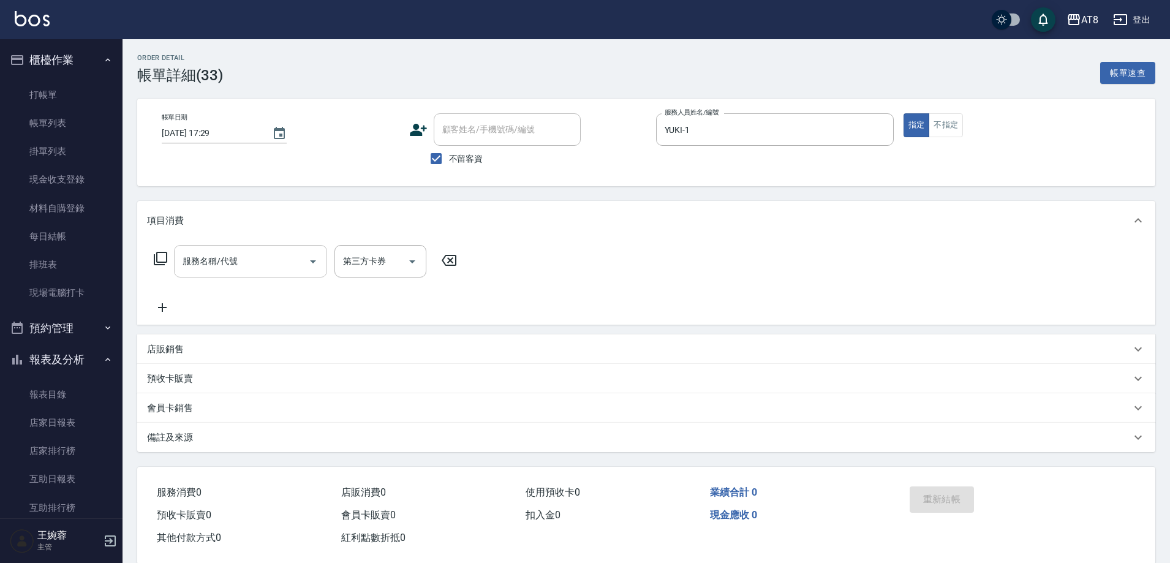
click at [241, 260] on input "服務名稱/代號" at bounding box center [242, 261] width 124 height 21
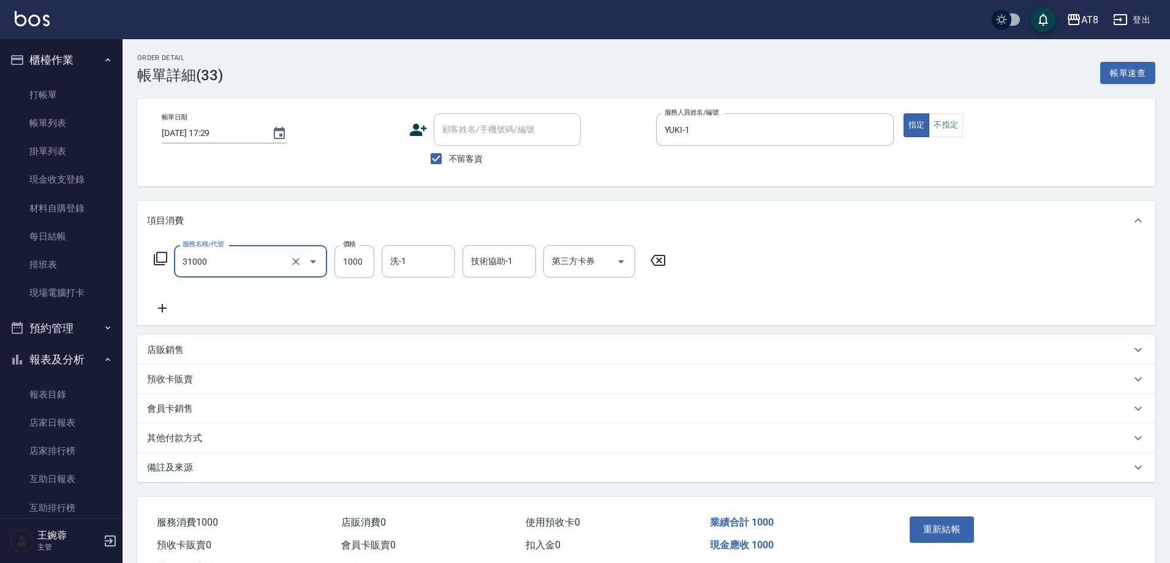
type input "燙髮(31000)"
type input "助理22-22"
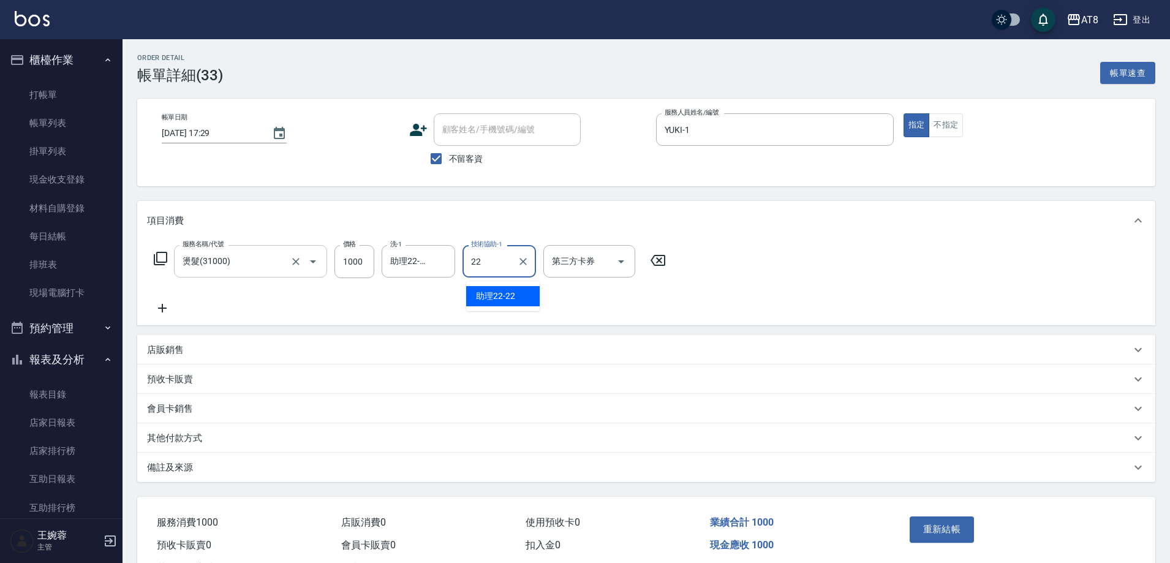
type input "助理22-22"
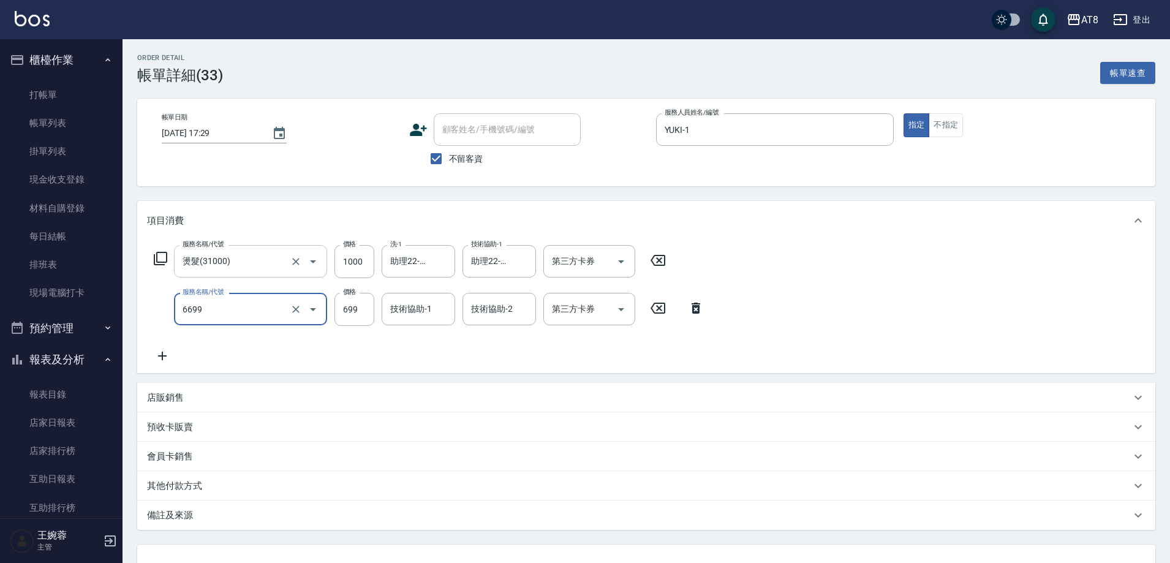
type input "SPA699(6699)"
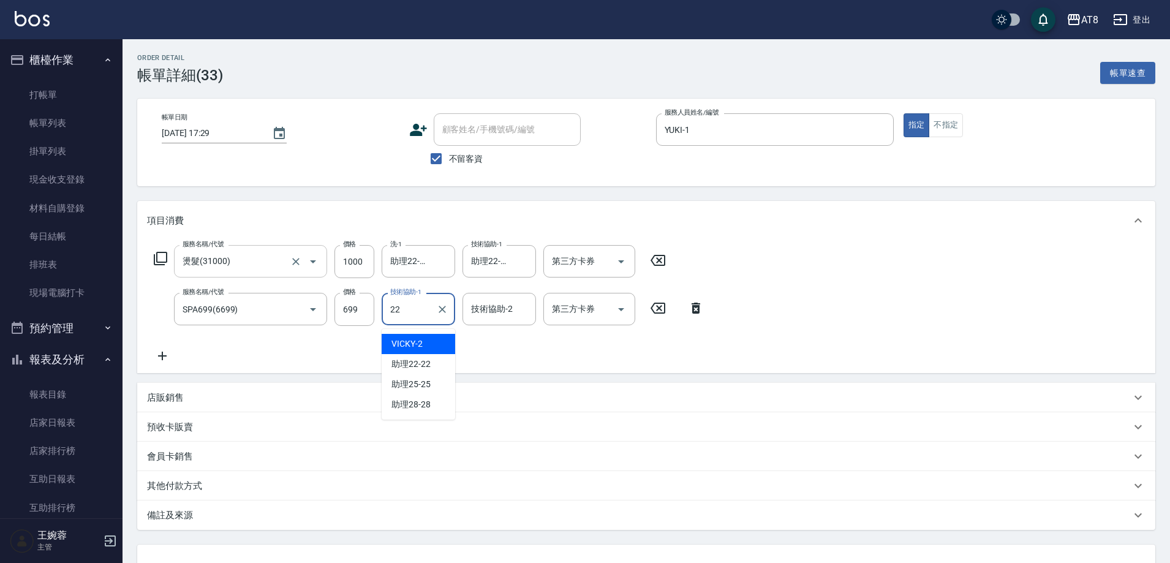
type input "助理22-22"
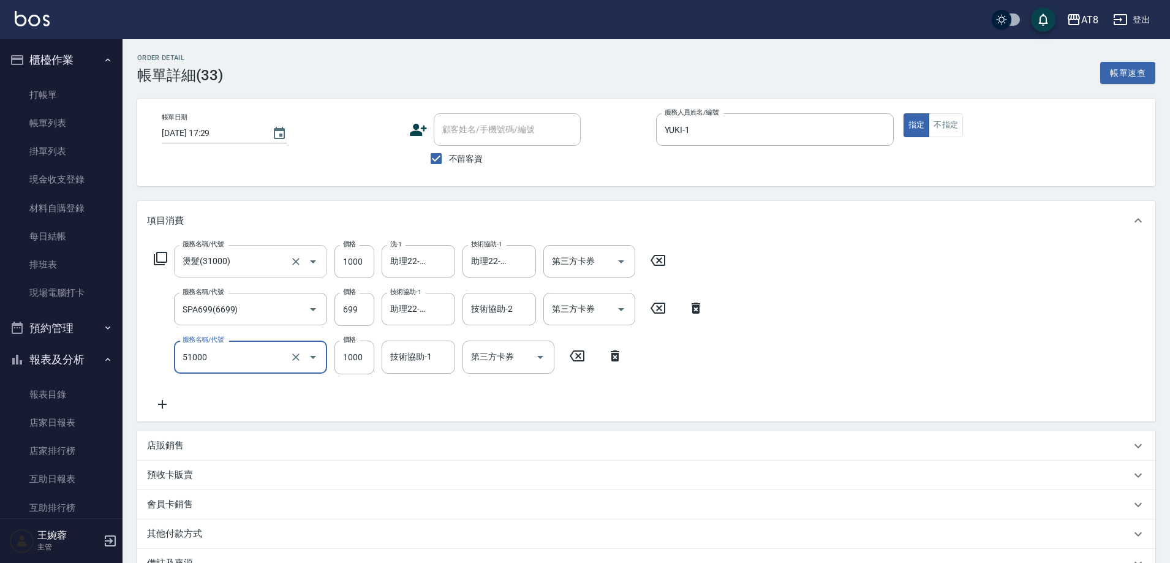
type input "酵素護髮(51000)"
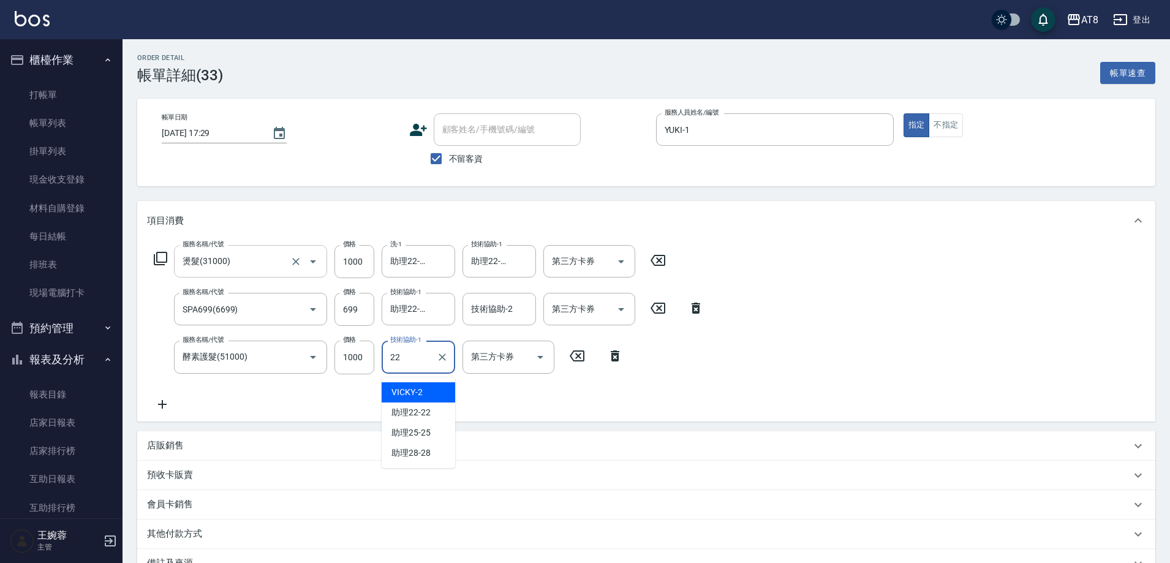
type input "助理22-22"
click at [924, 367] on div "服務名稱/代號 燙髮(31000) 服務名稱/代號 價格 1000 價格 洗-1 助理22-22 洗-1 技術協助-1 助理22-22 技術協助-1 第三方卡…" at bounding box center [646, 330] width 1018 height 181
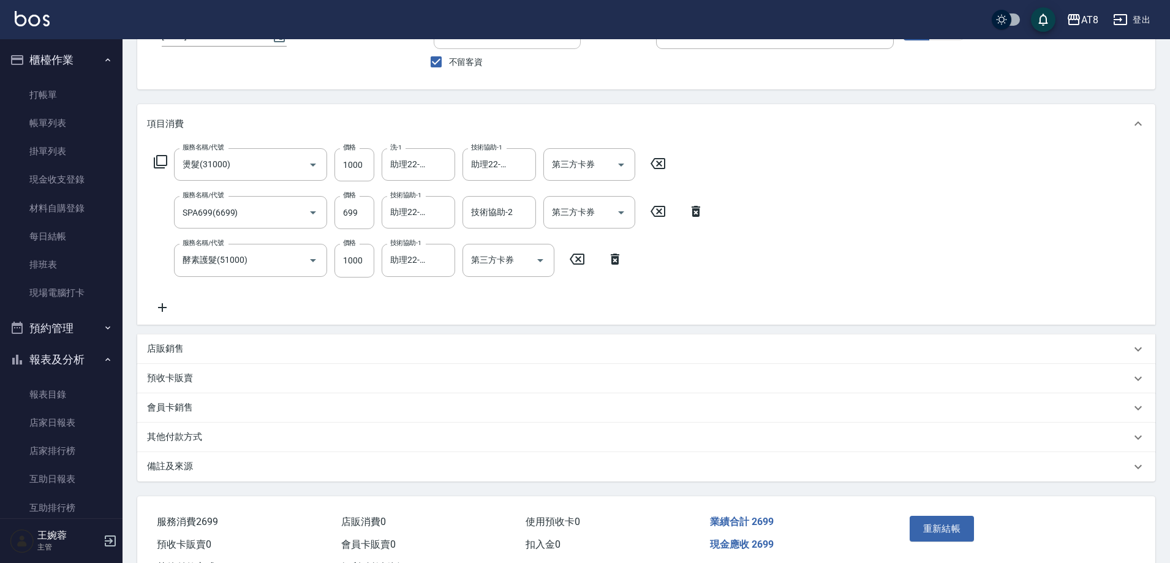
scroll to position [124, 0]
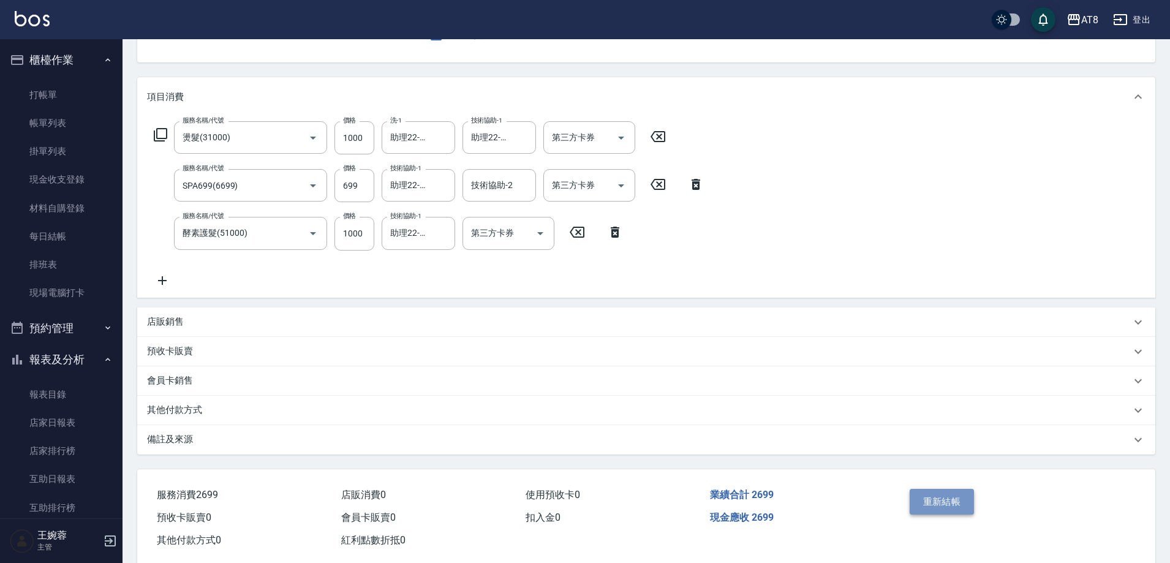
click at [938, 504] on button "重新結帳" at bounding box center [942, 502] width 65 height 26
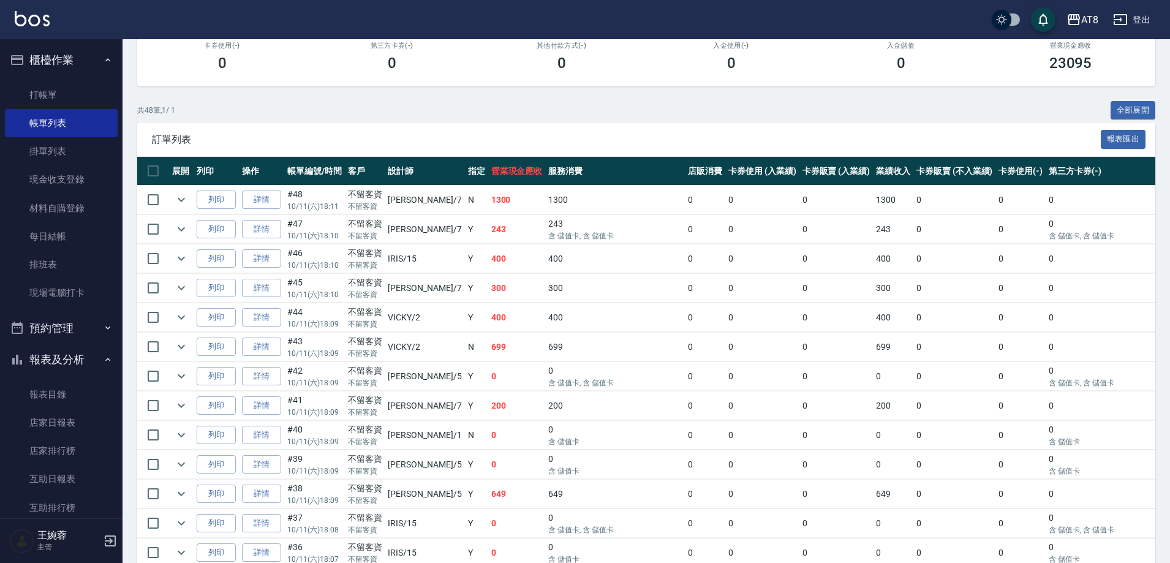
scroll to position [97, 0]
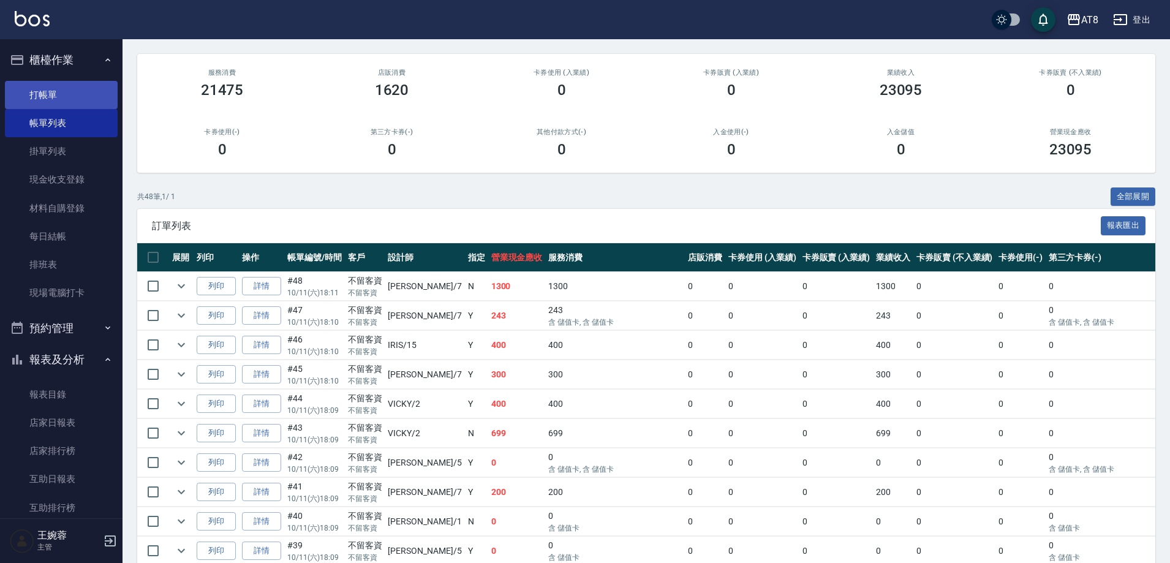
click at [84, 96] on link "打帳單" at bounding box center [61, 95] width 113 height 28
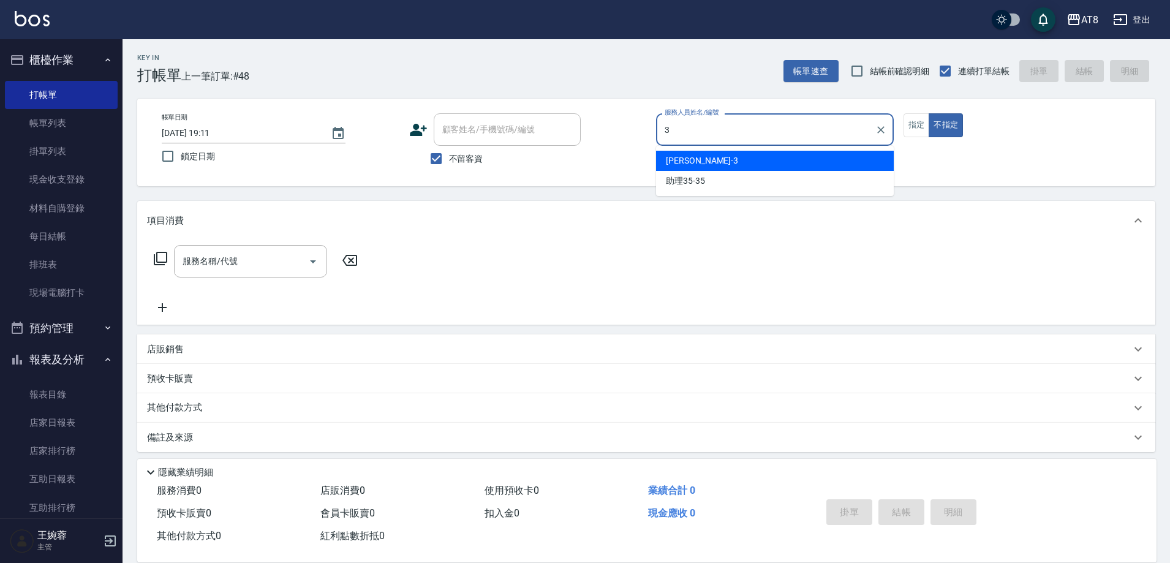
type input "[PERSON_NAME]-3"
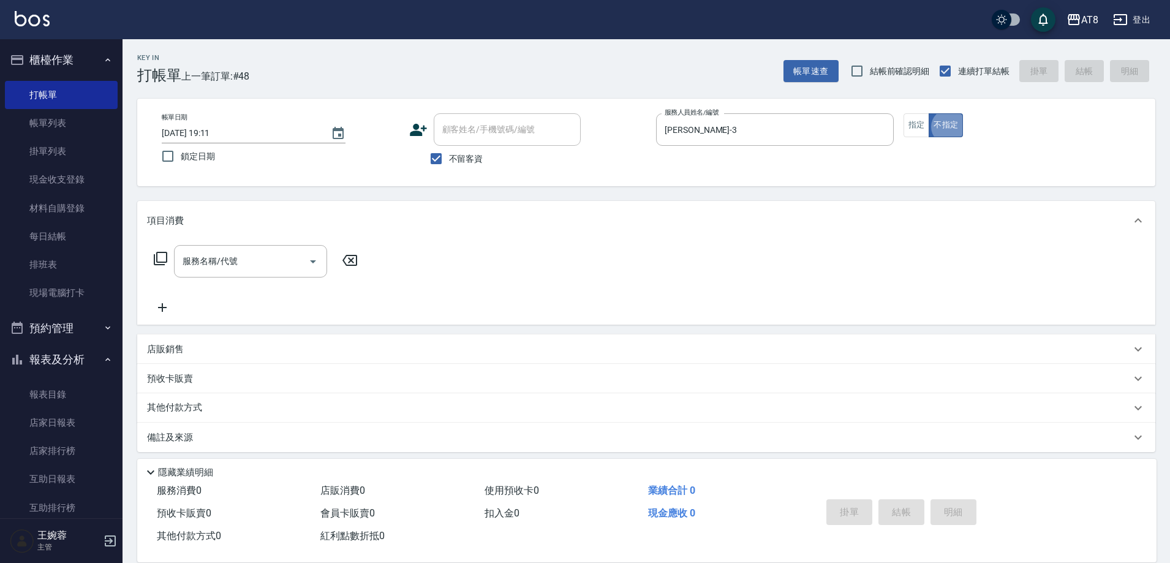
type button "false"
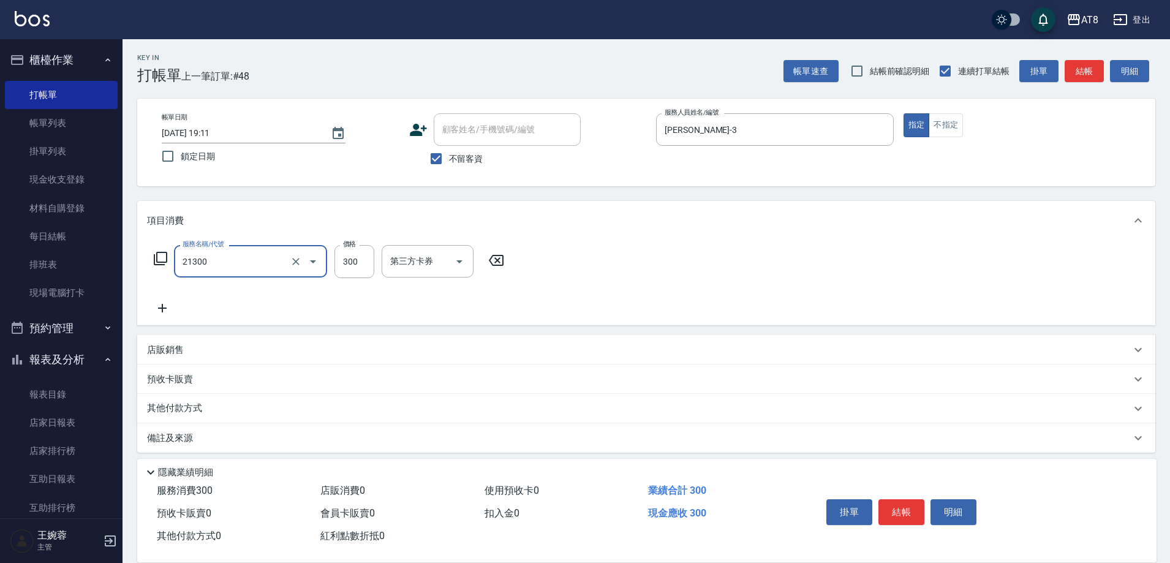
type input "剪髮(21300)"
type input "350"
click at [889, 503] on button "結帳" at bounding box center [902, 512] width 46 height 26
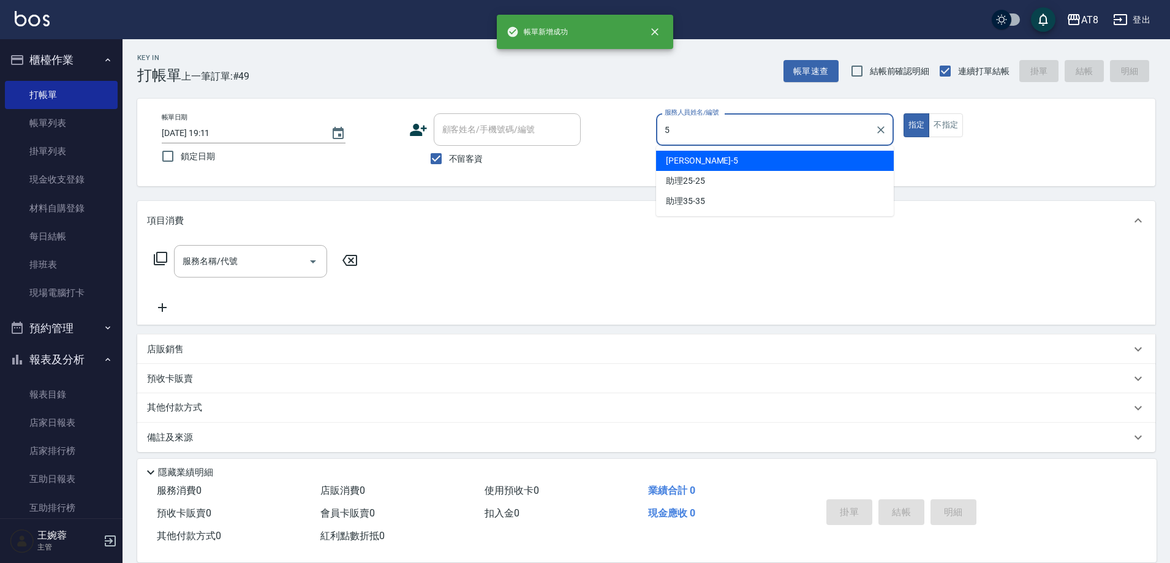
type input "HANK-5"
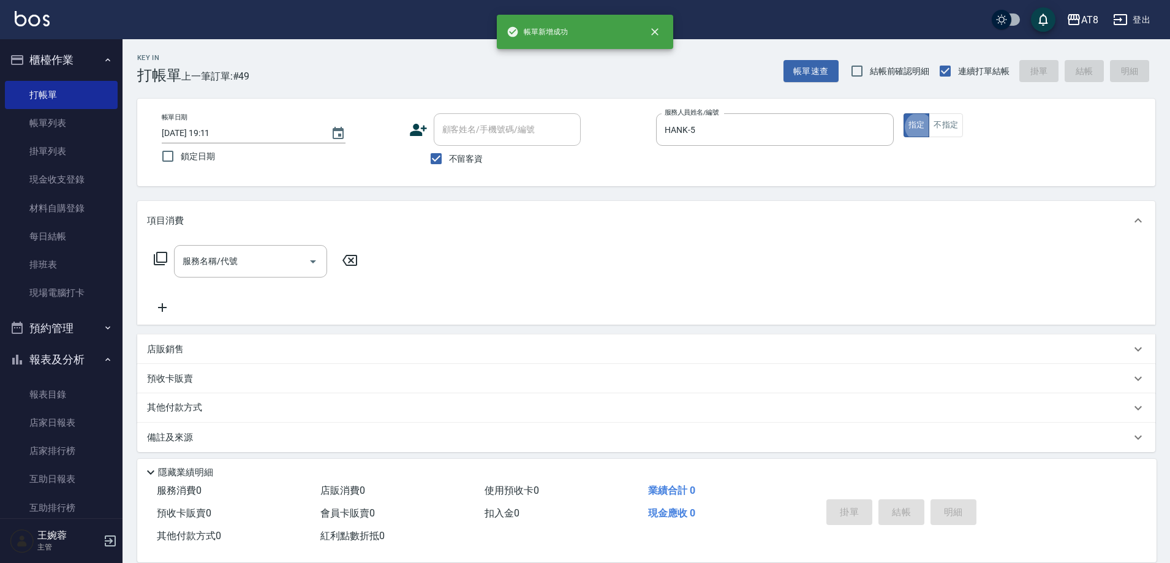
type button "true"
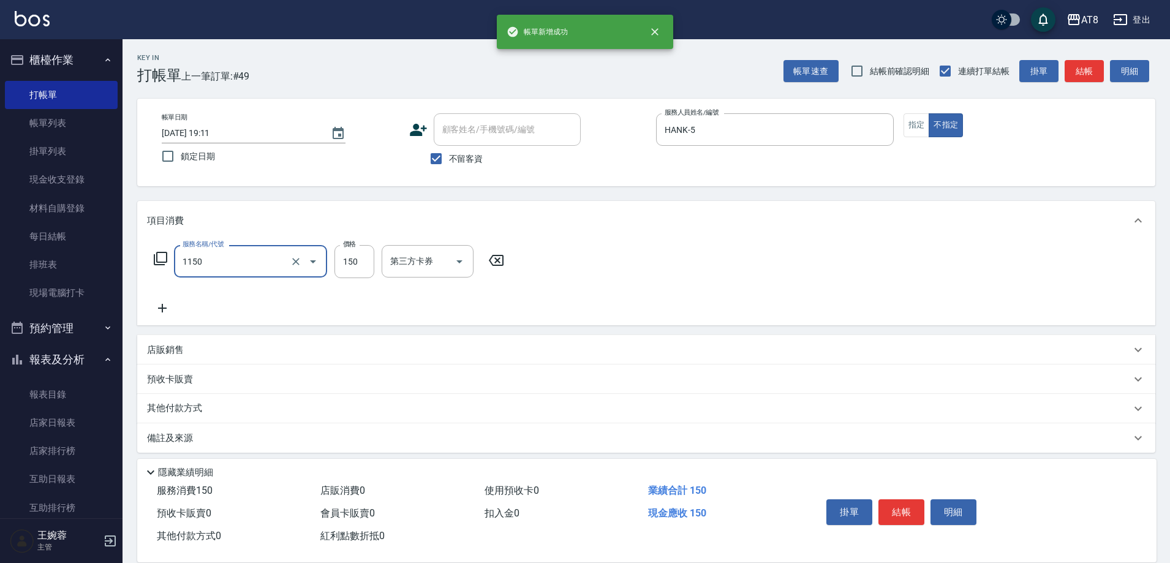
type input "洗髮(1150)"
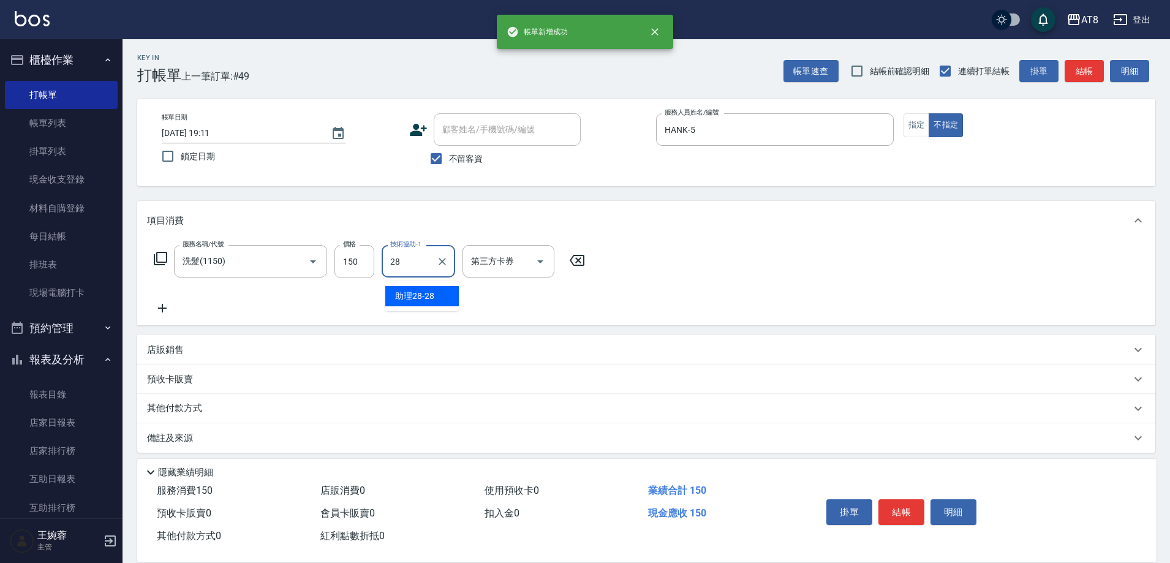
type input "助理28-28"
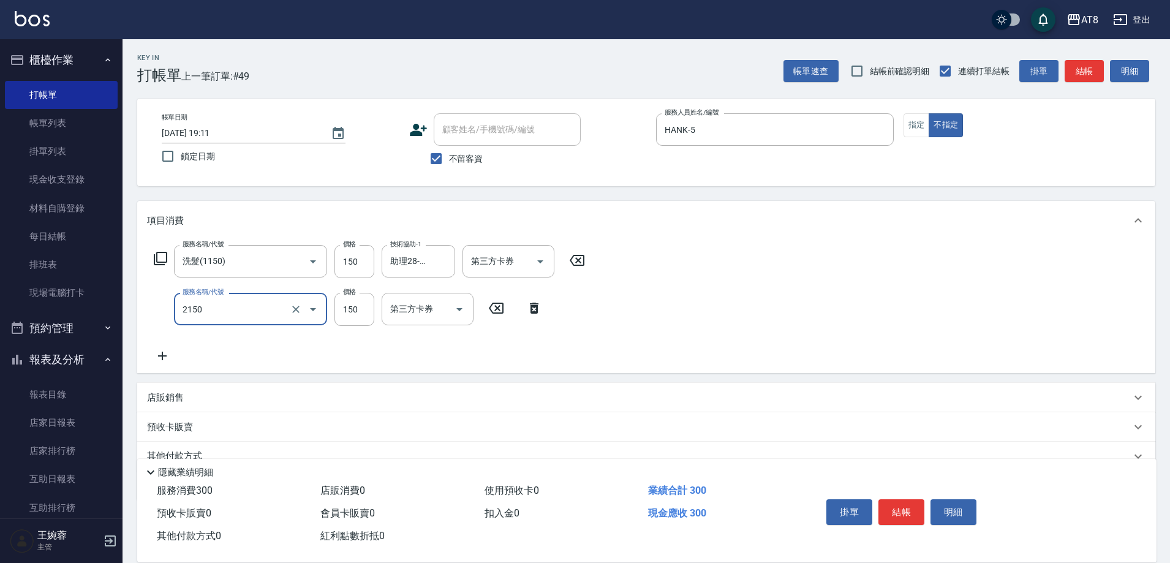
type input "剪髮(2150)"
click at [889, 503] on button "結帳" at bounding box center [902, 512] width 46 height 26
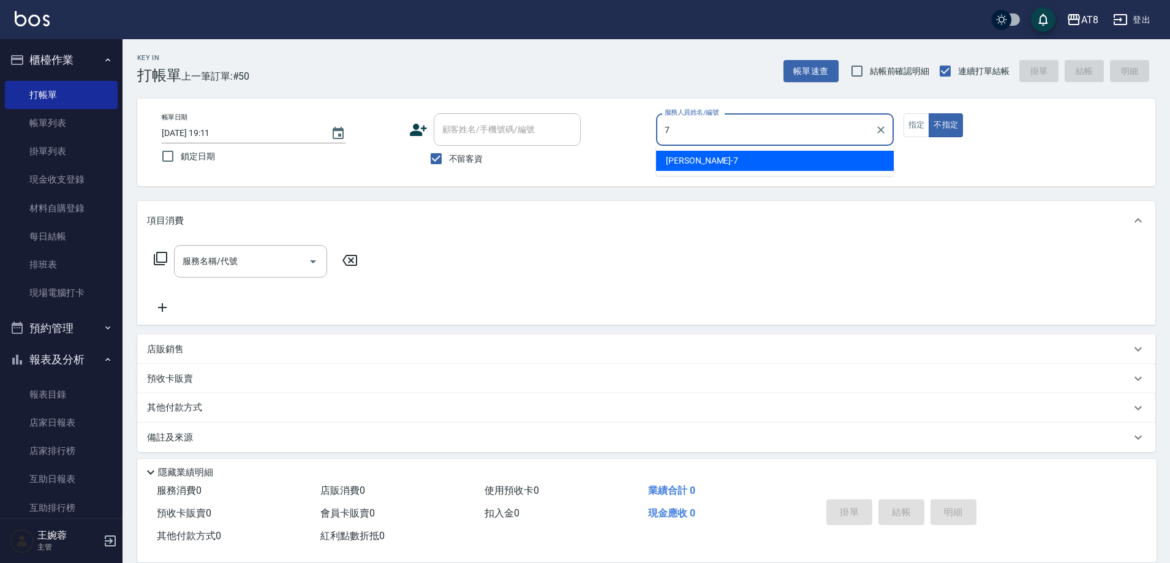
type input "[PERSON_NAME]-7"
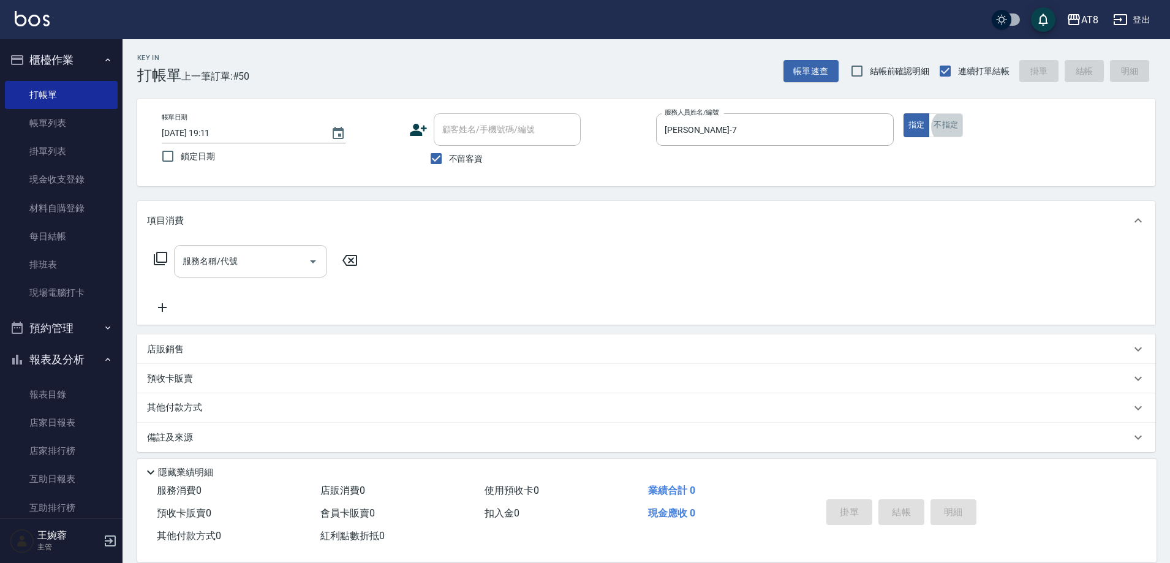
click at [221, 267] on input "服務名稱/代號" at bounding box center [242, 261] width 124 height 21
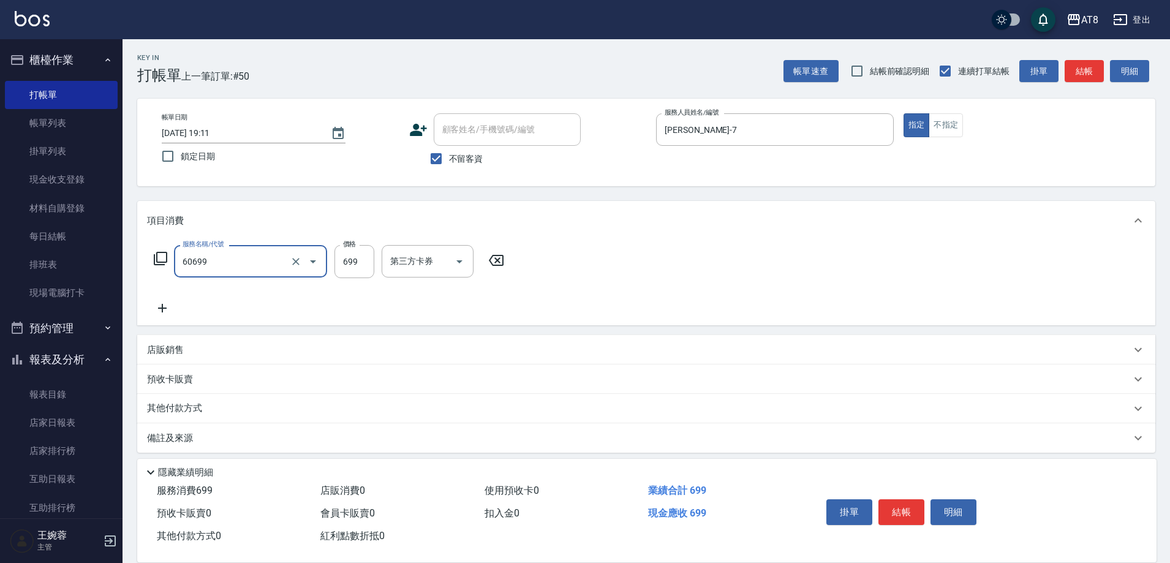
type input "入金SPA699(60699)"
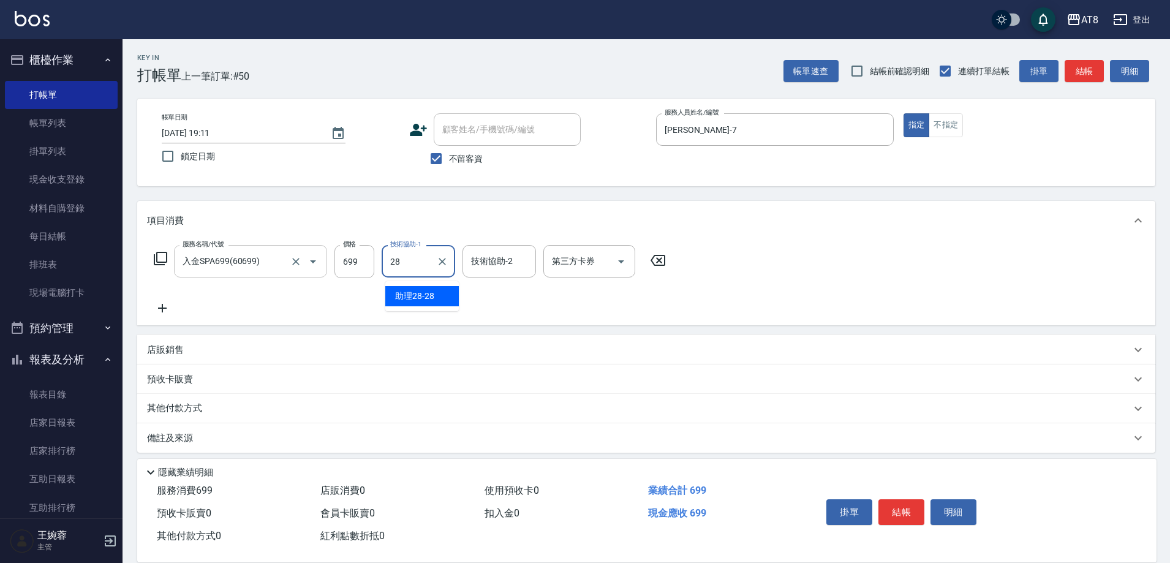
type input "助理28-28"
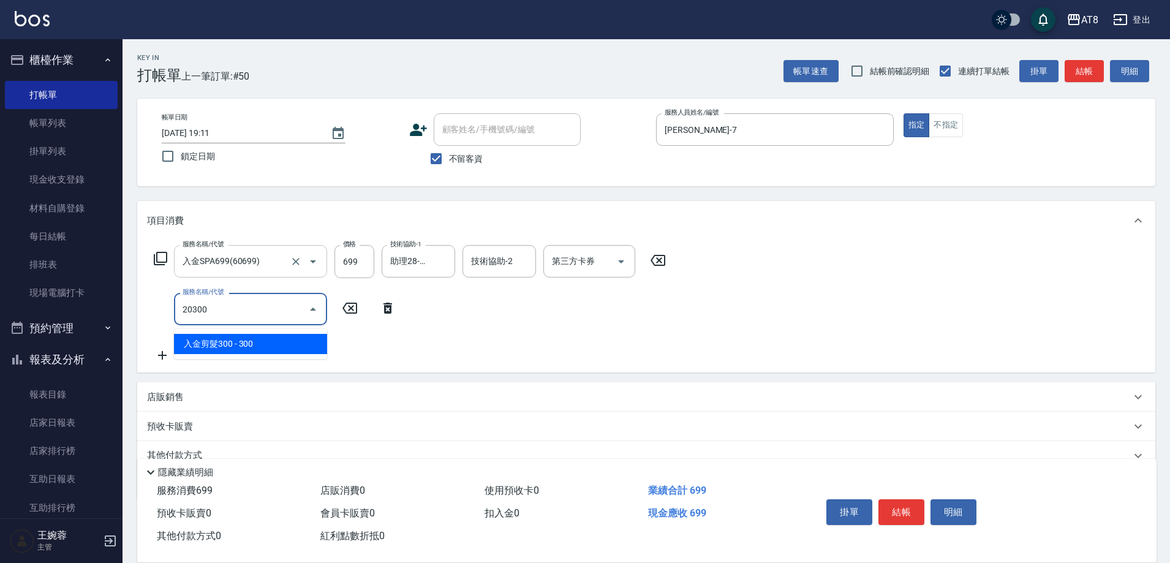
type input "入金剪髮300(20300)"
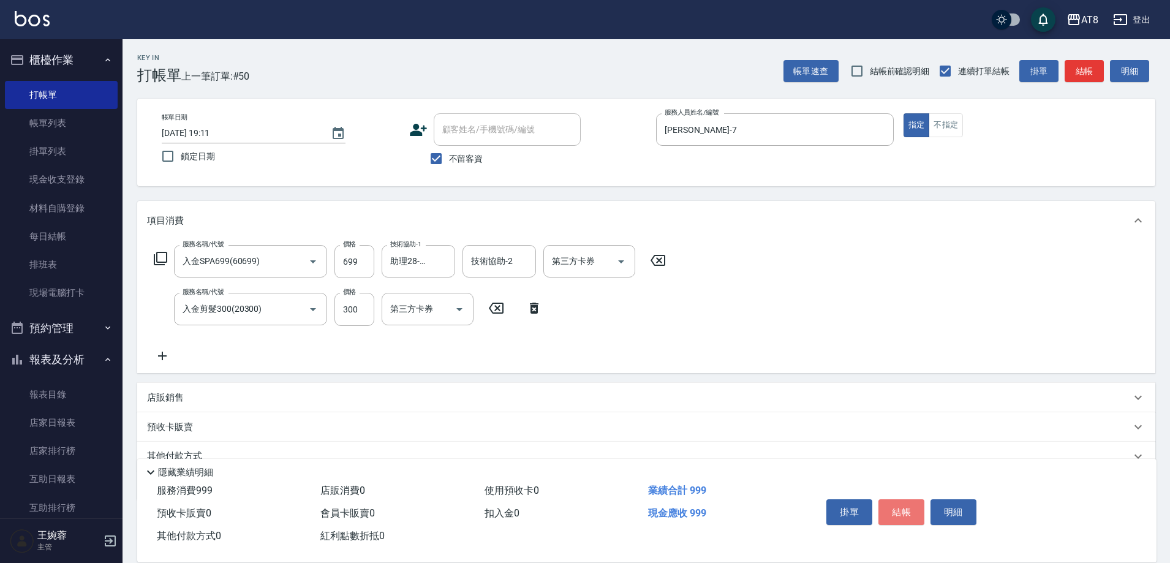
click at [903, 501] on button "結帳" at bounding box center [902, 512] width 46 height 26
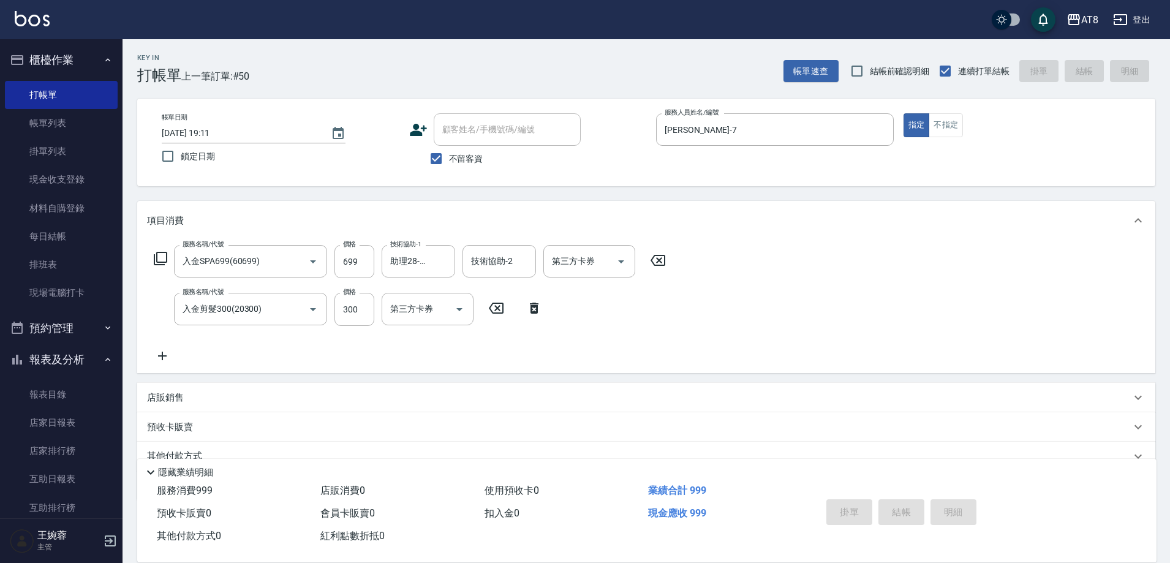
type input "[DATE] 19:12"
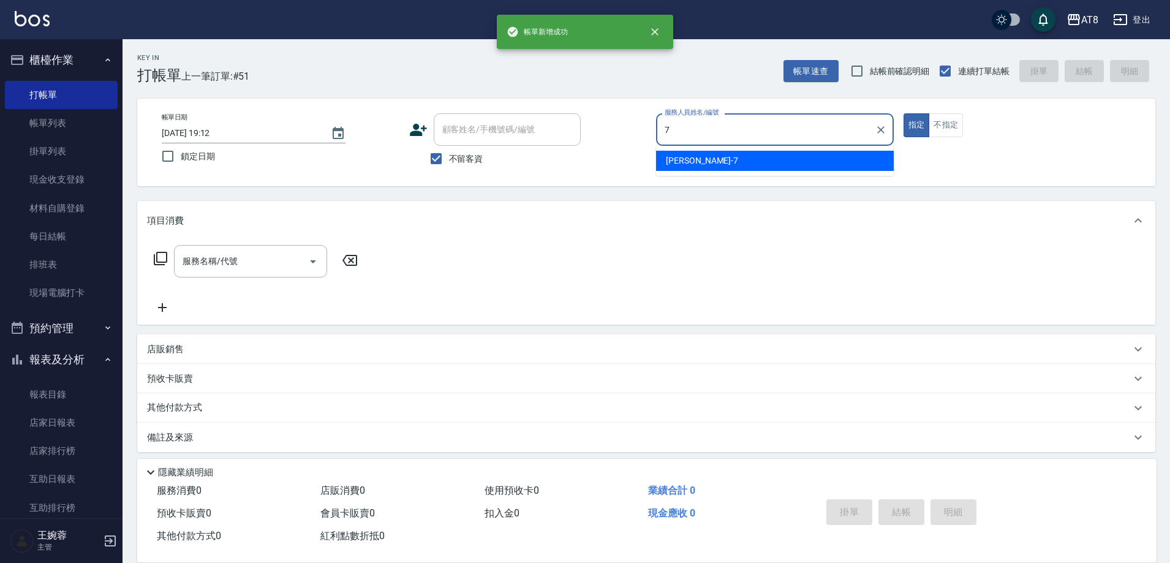
type input "[PERSON_NAME]-7"
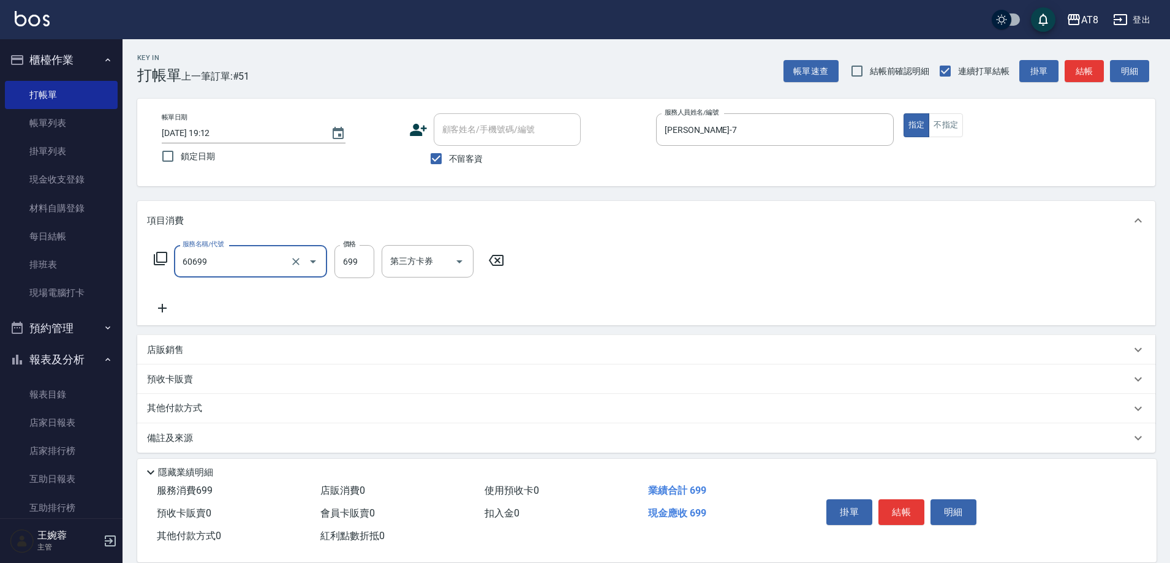
type input "入金SPA699(60699)"
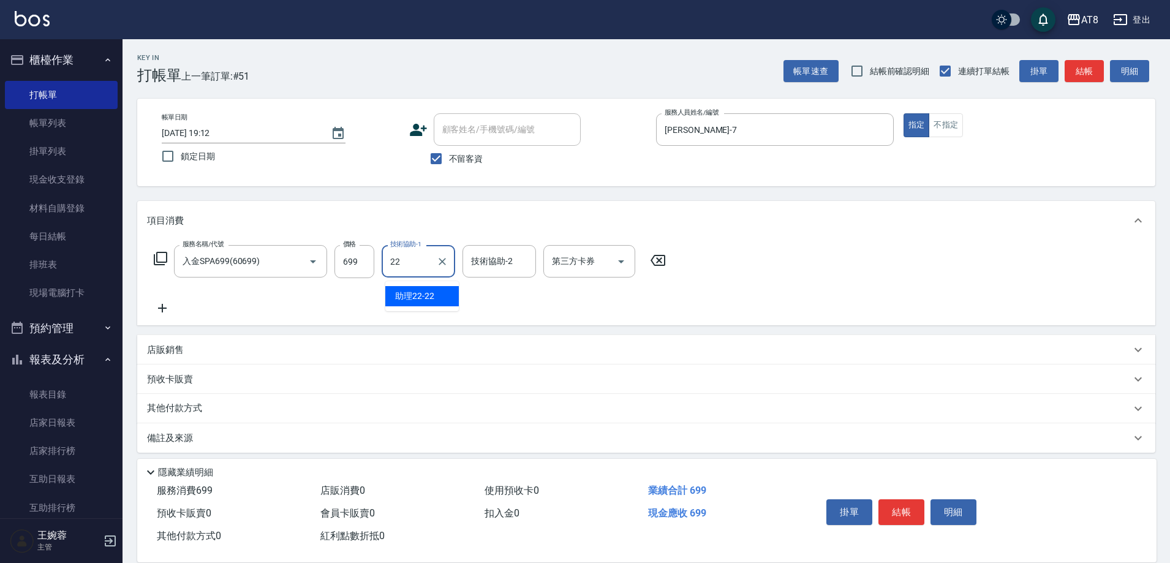
type input "助理22-22"
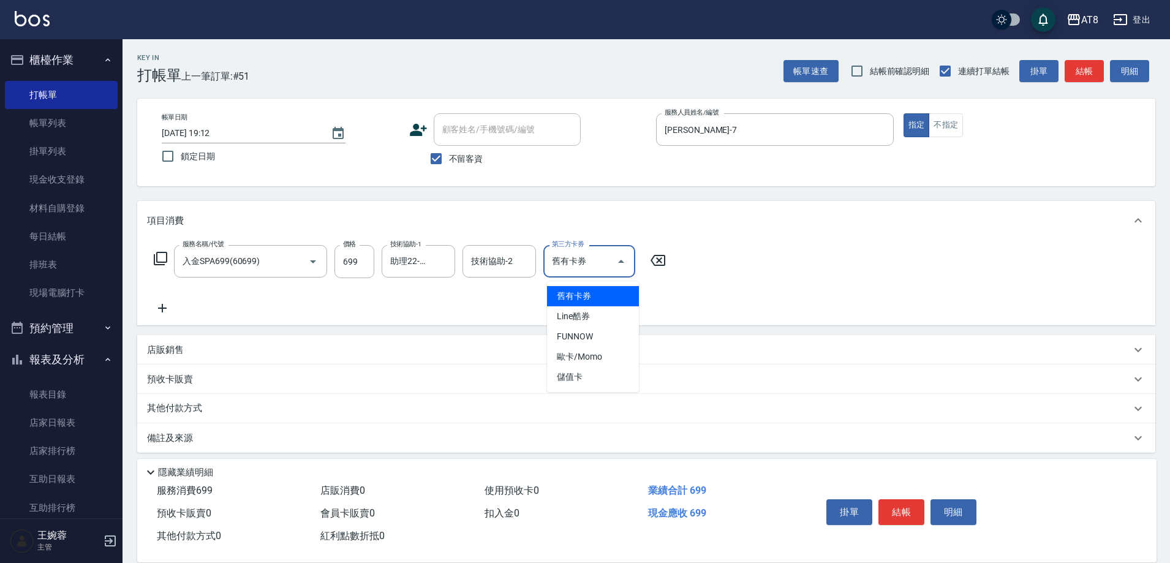
type input "舊有卡券"
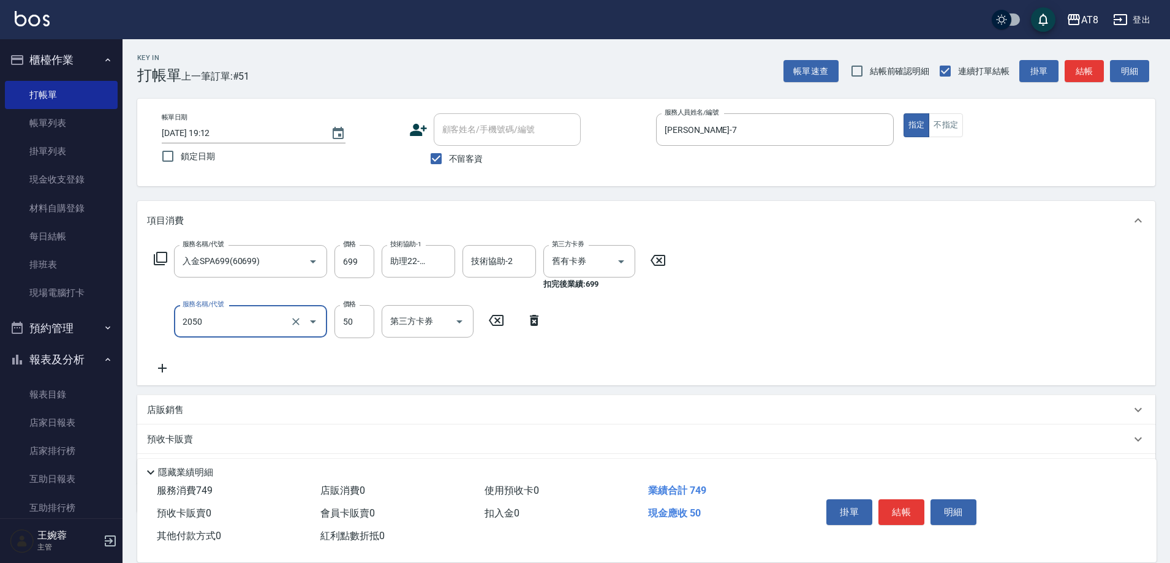
type input "入金剪溜海50(2050)"
click at [605, 268] on icon "Clear" at bounding box center [604, 262] width 12 height 12
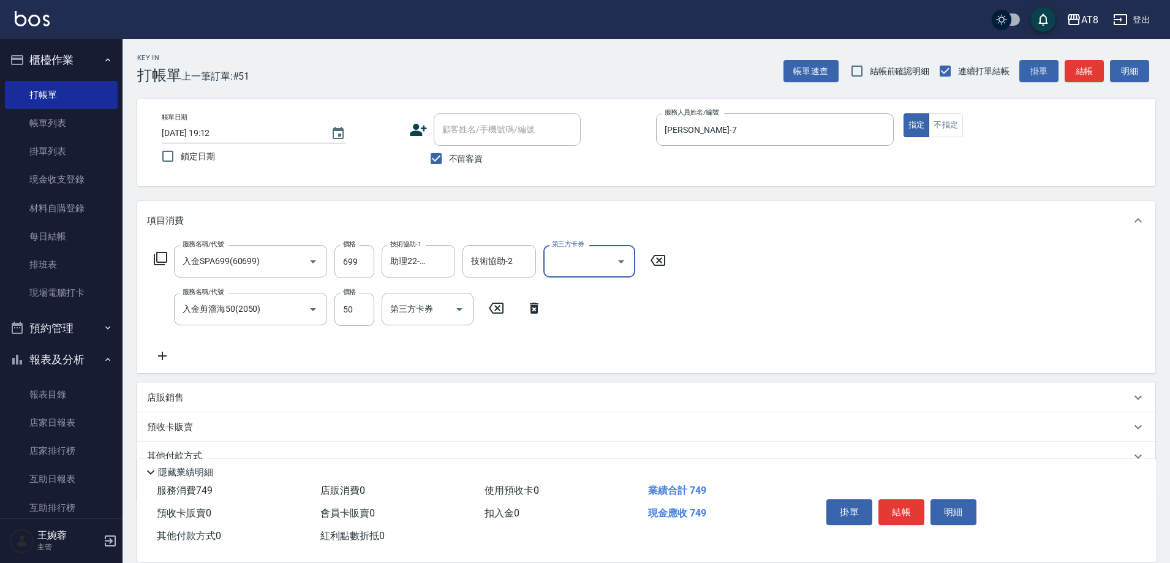
click at [724, 299] on div "服務名稱/代號 入金SPA699(60699) 服務名稱/代號 價格 699 價格 技術協助-1 助理22-22 技術協助-1 技術協助-2 技術協助-2 第…" at bounding box center [646, 306] width 1018 height 133
click at [904, 499] on button "結帳" at bounding box center [902, 512] width 46 height 26
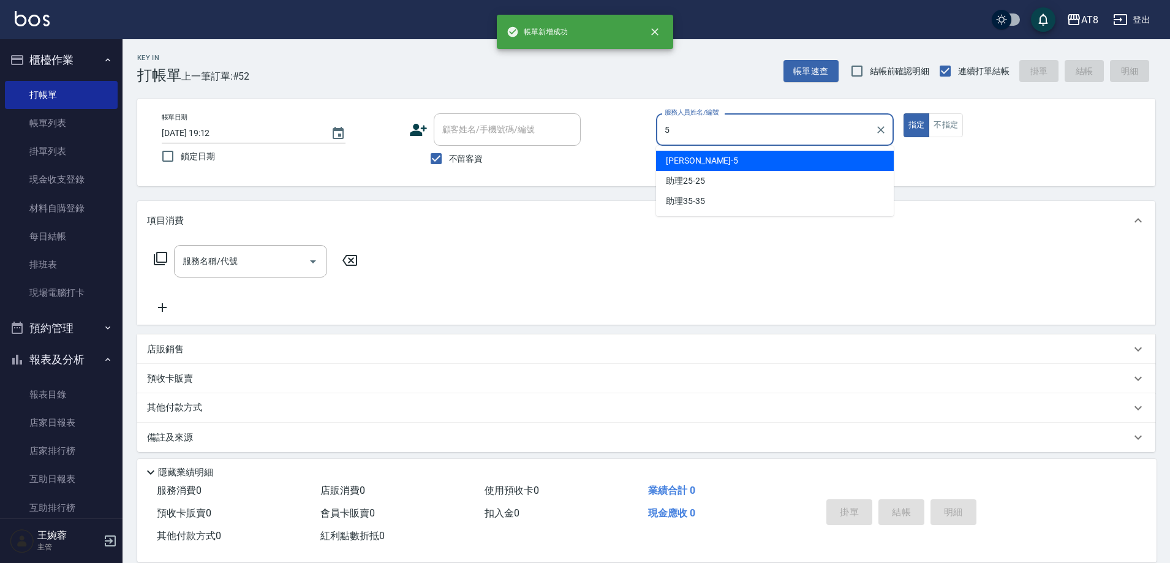
type input "HANK-5"
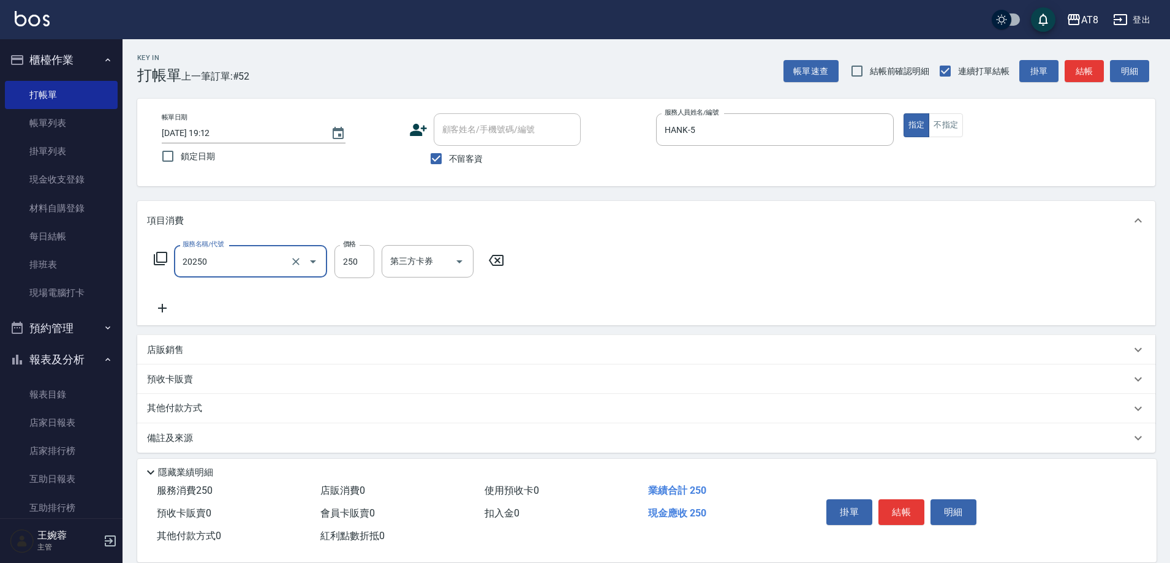
type input "入金剪250(20250)"
click at [909, 509] on button "結帳" at bounding box center [902, 512] width 46 height 26
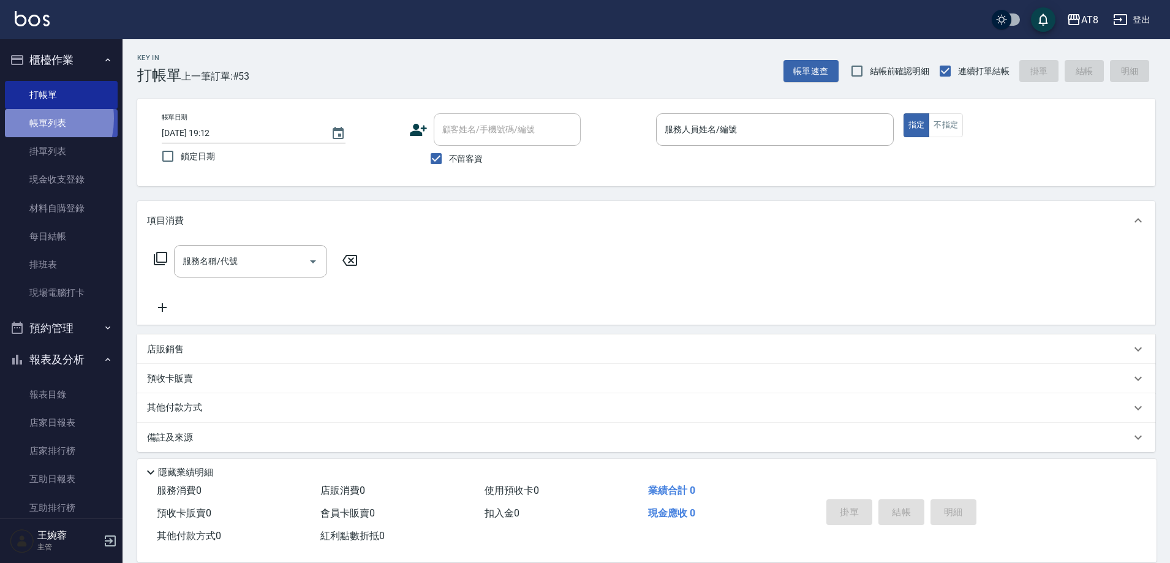
click at [28, 119] on link "帳單列表" at bounding box center [61, 123] width 113 height 28
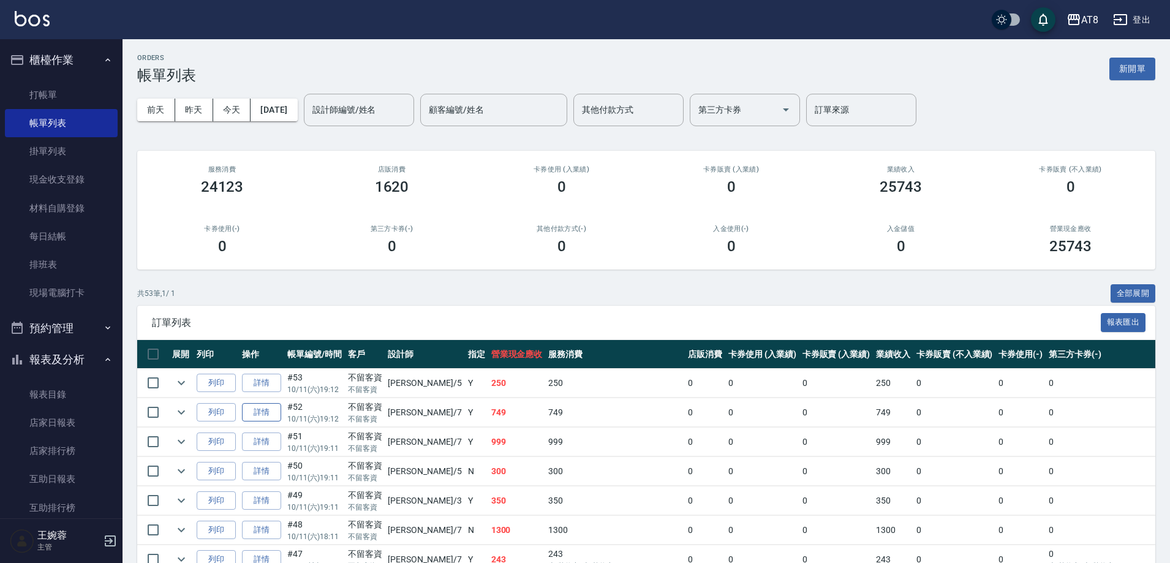
click at [267, 422] on link "詳情" at bounding box center [261, 412] width 39 height 19
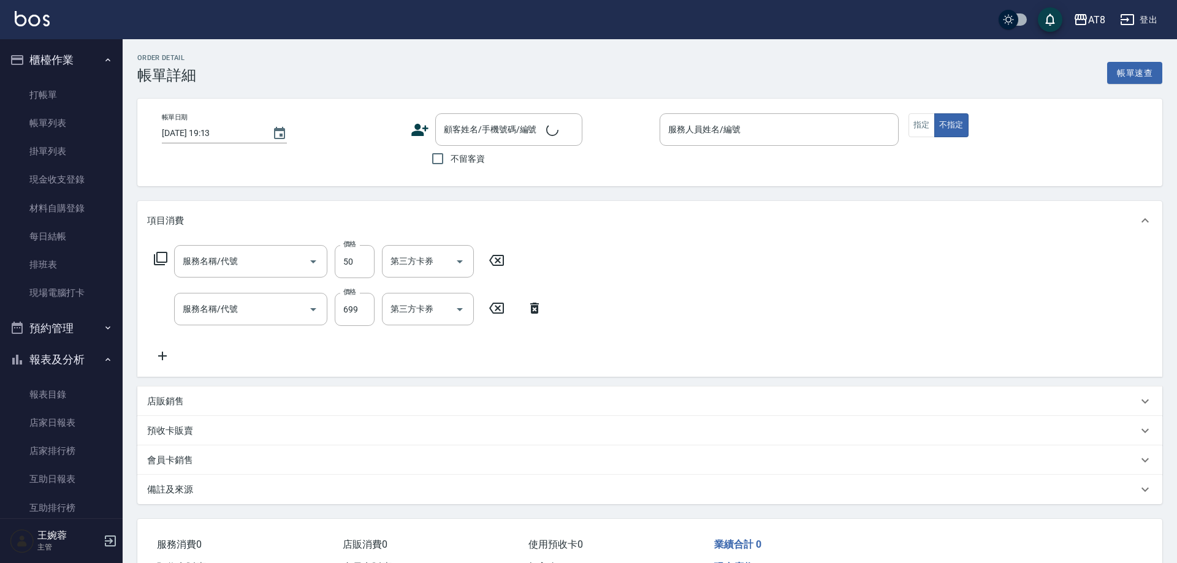
type input "[DATE] 19:12"
checkbox input "true"
type input "[PERSON_NAME]-7"
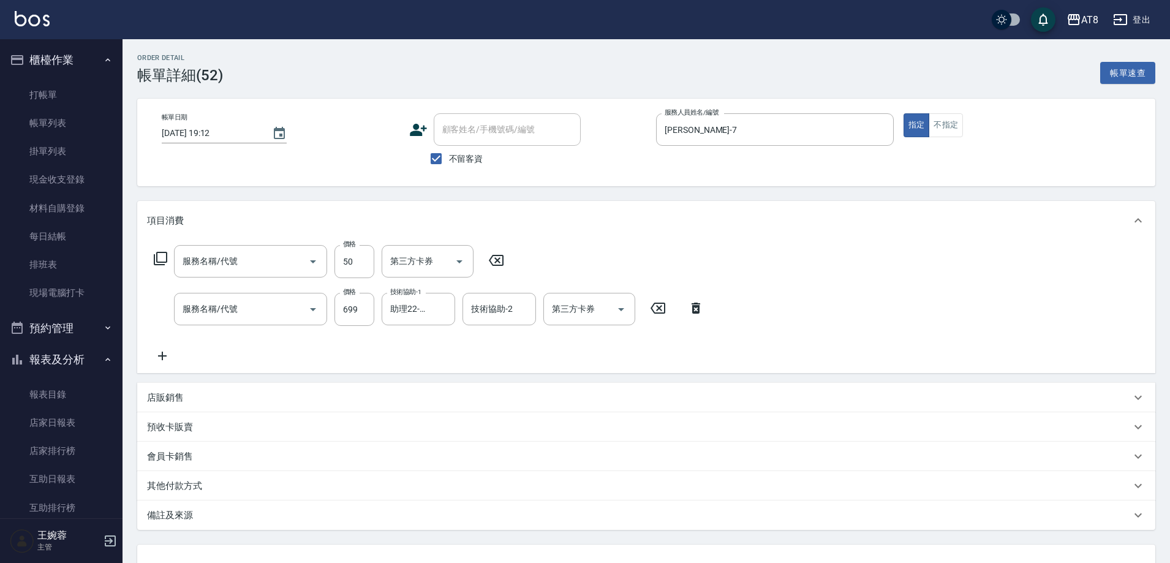
type input "入金剪溜海50(2050)"
type input "入金SPA699(60699)"
click at [507, 268] on icon at bounding box center [496, 260] width 31 height 15
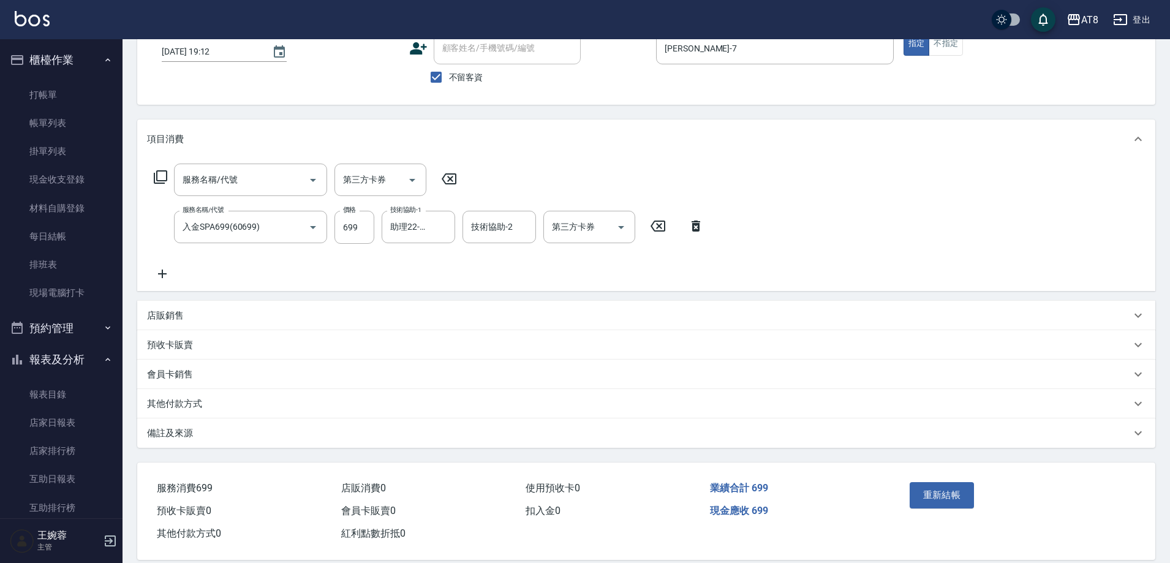
scroll to position [115, 0]
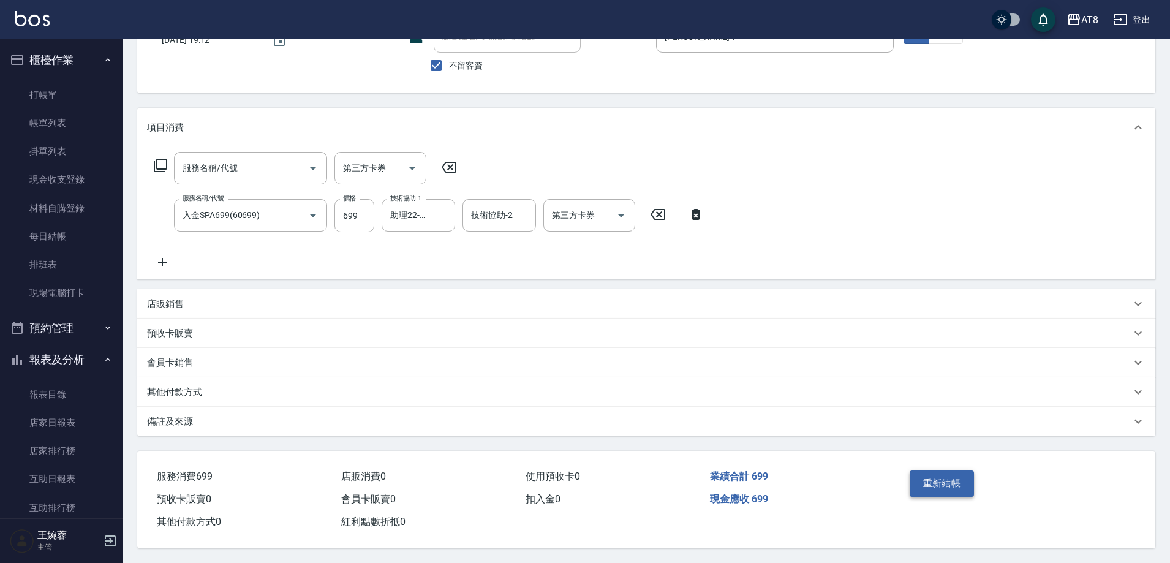
click at [946, 471] on button "重新結帳" at bounding box center [942, 484] width 65 height 26
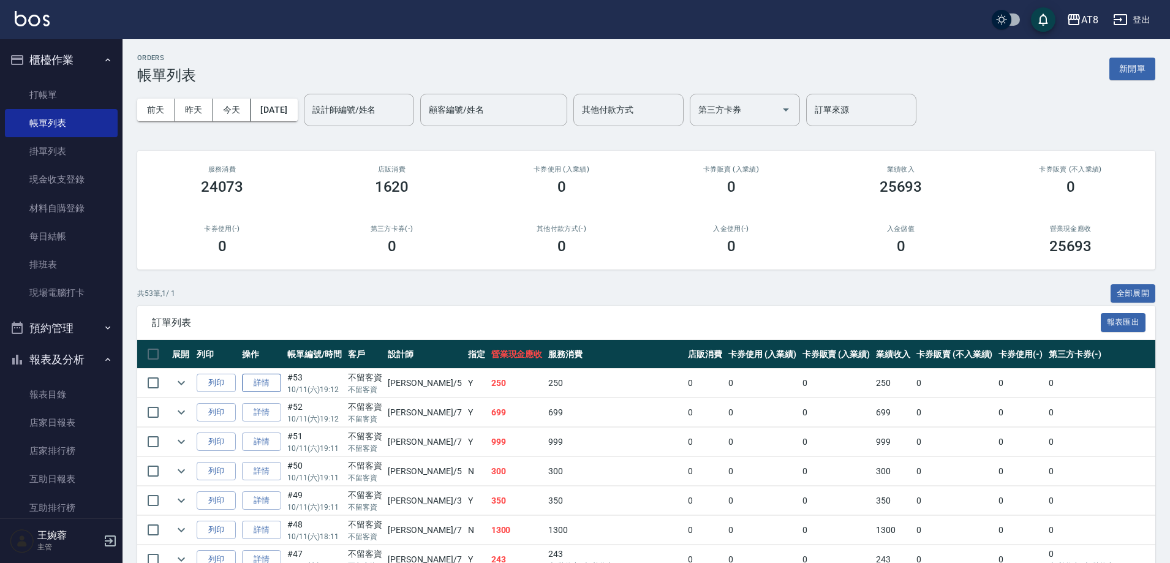
click at [258, 389] on link "詳情" at bounding box center [261, 383] width 39 height 19
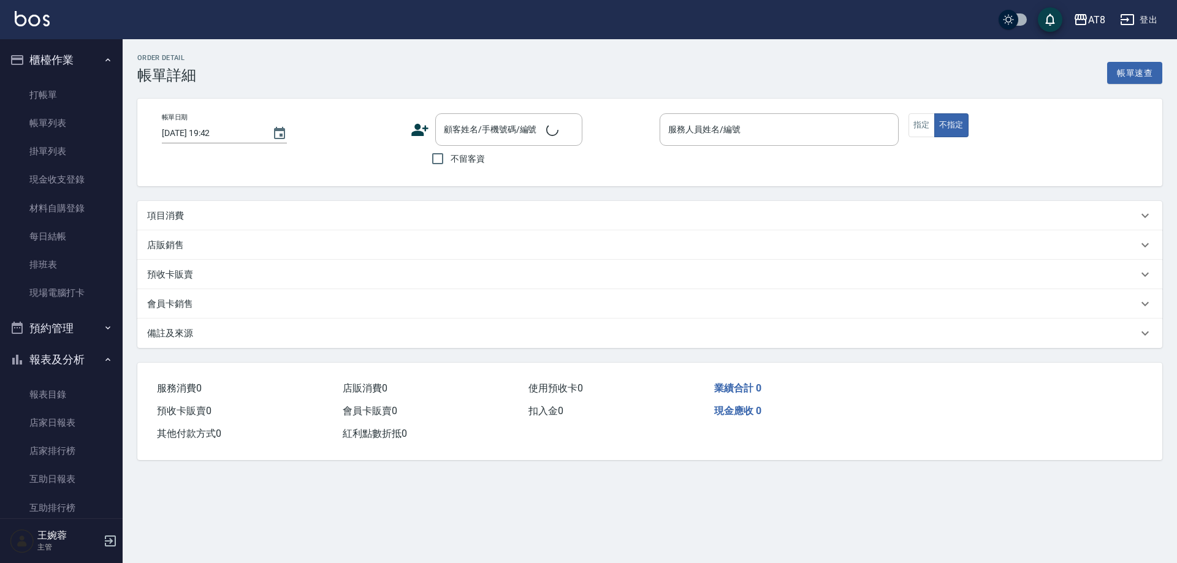
type input "[DATE] 19:12"
checkbox input "true"
type input "HANK-5"
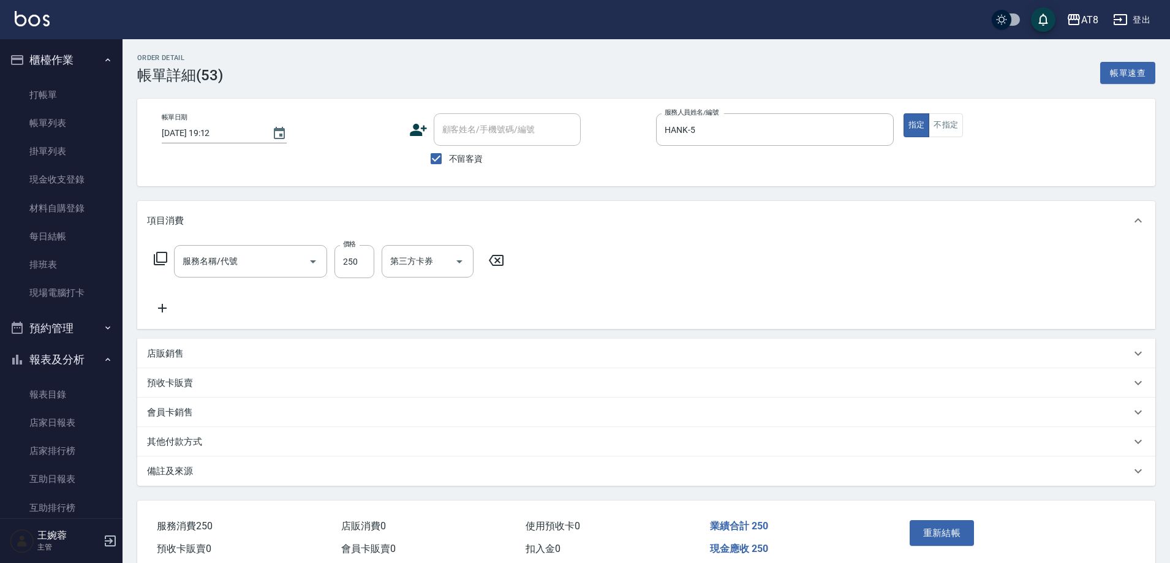
type input "入金剪250(20250)"
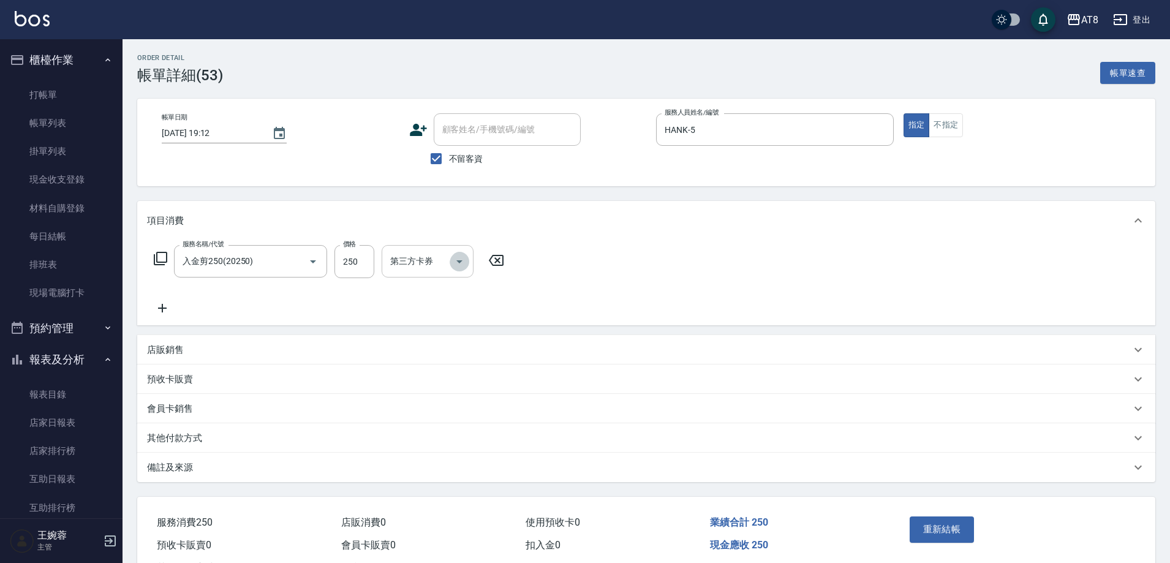
click at [458, 263] on icon "Open" at bounding box center [459, 261] width 15 height 15
click at [436, 376] on span "儲值卡" at bounding box center [431, 377] width 92 height 20
type input "儲值卡"
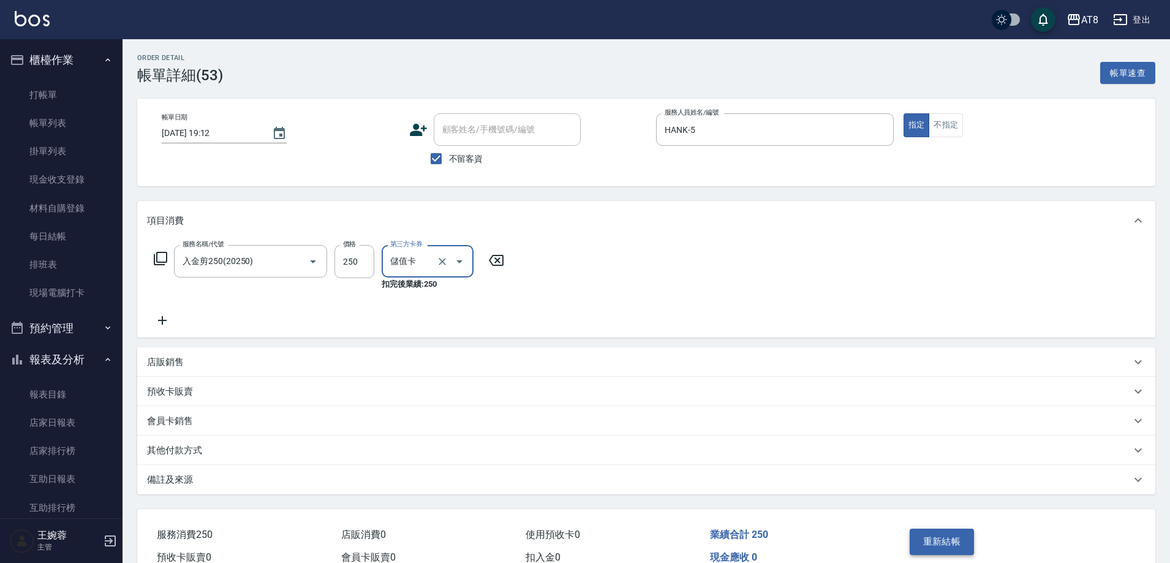
click at [913, 546] on button "重新結帳" at bounding box center [942, 542] width 65 height 26
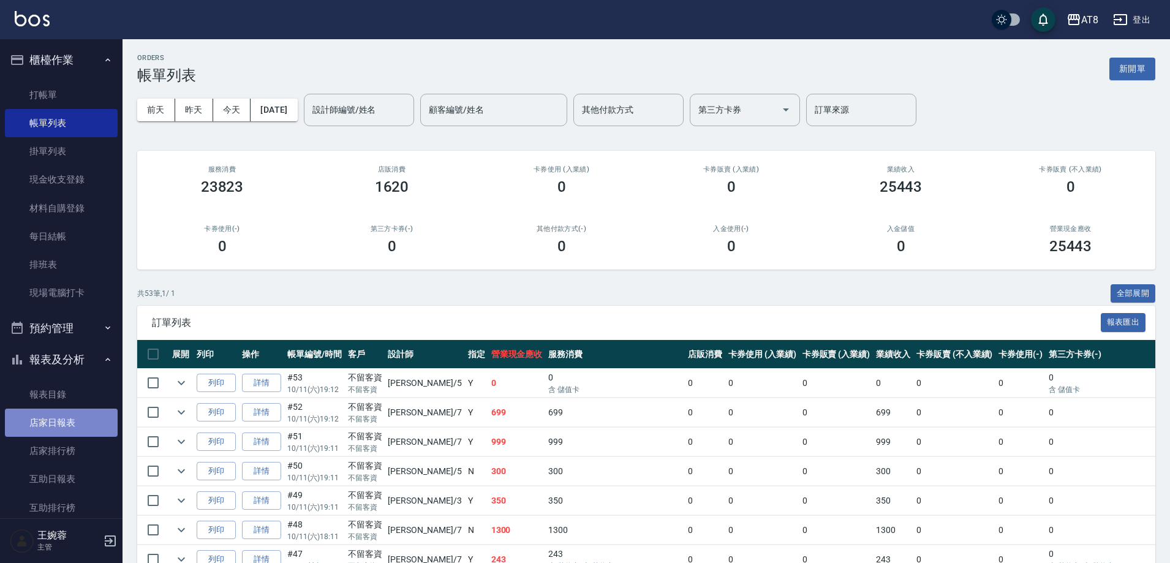
click at [67, 419] on link "店家日報表" at bounding box center [61, 423] width 113 height 28
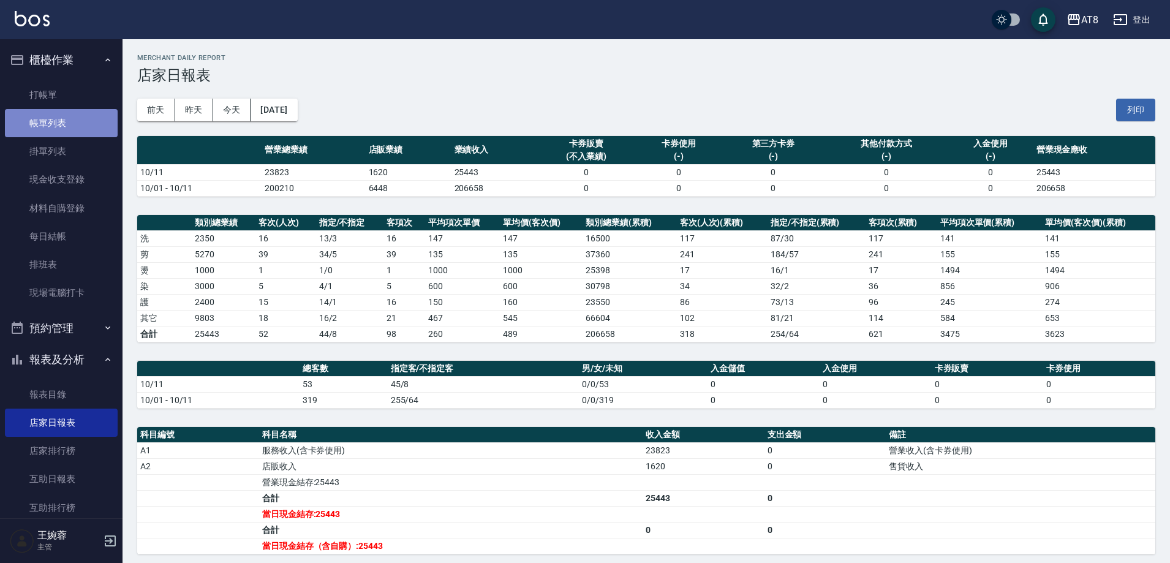
click at [70, 124] on link "帳單列表" at bounding box center [61, 123] width 113 height 28
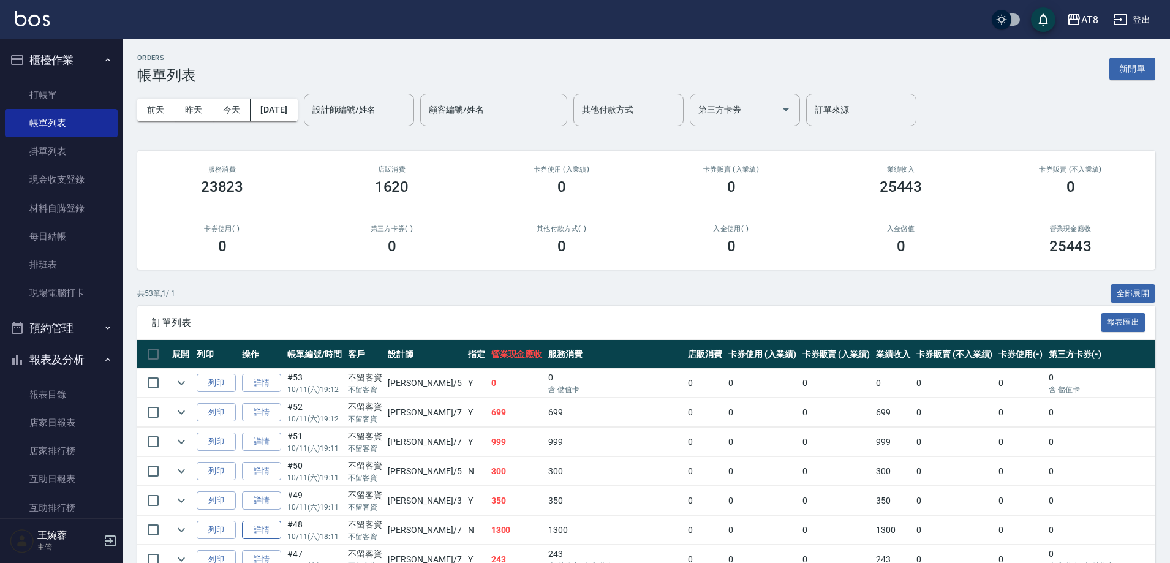
click at [275, 540] on link "詳情" at bounding box center [261, 530] width 39 height 19
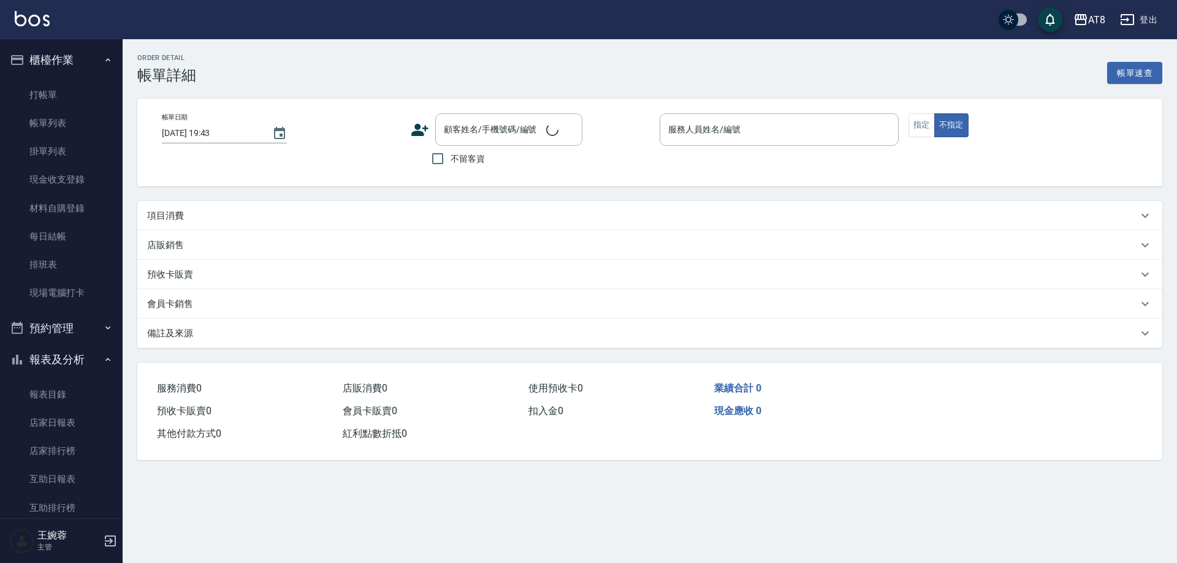
type input "[DATE] 18:11"
checkbox input "true"
type input "[PERSON_NAME]-7"
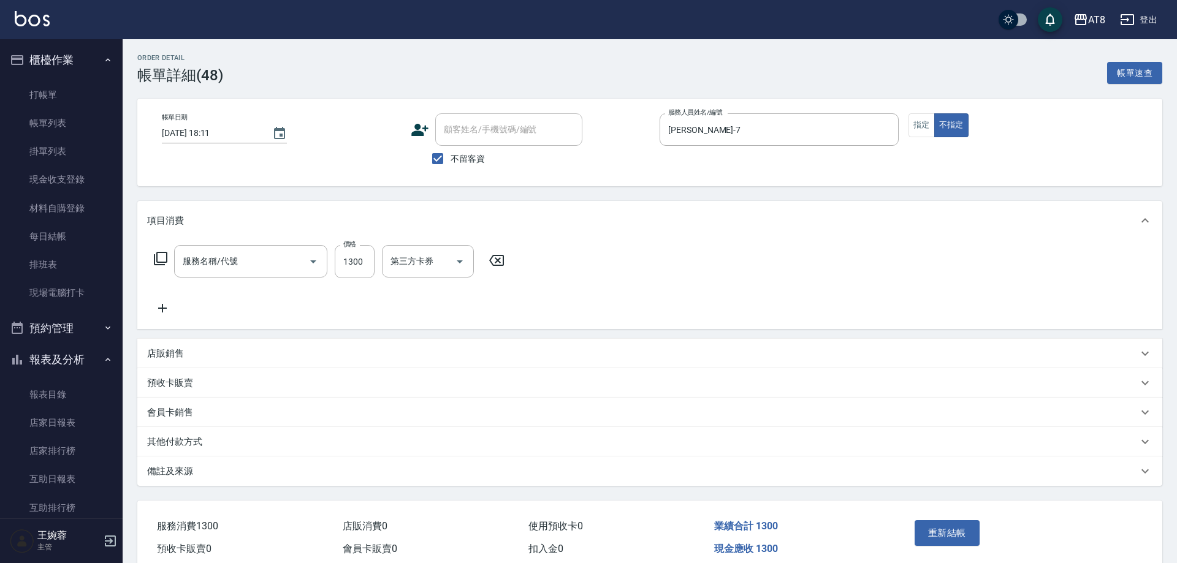
type input "染髮(41300)"
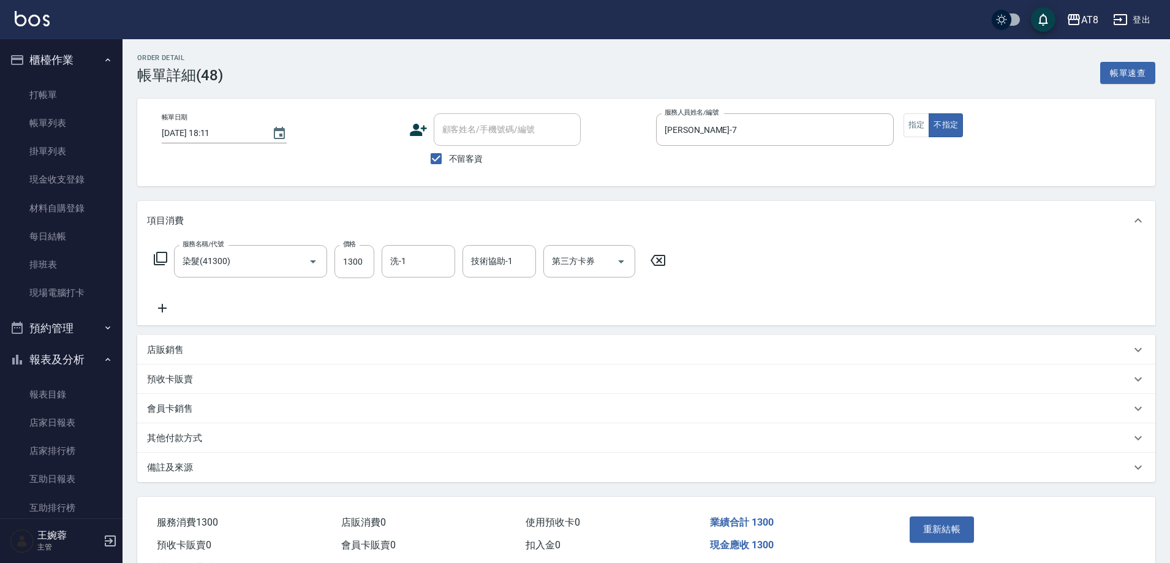
click at [665, 262] on icon at bounding box center [658, 260] width 31 height 15
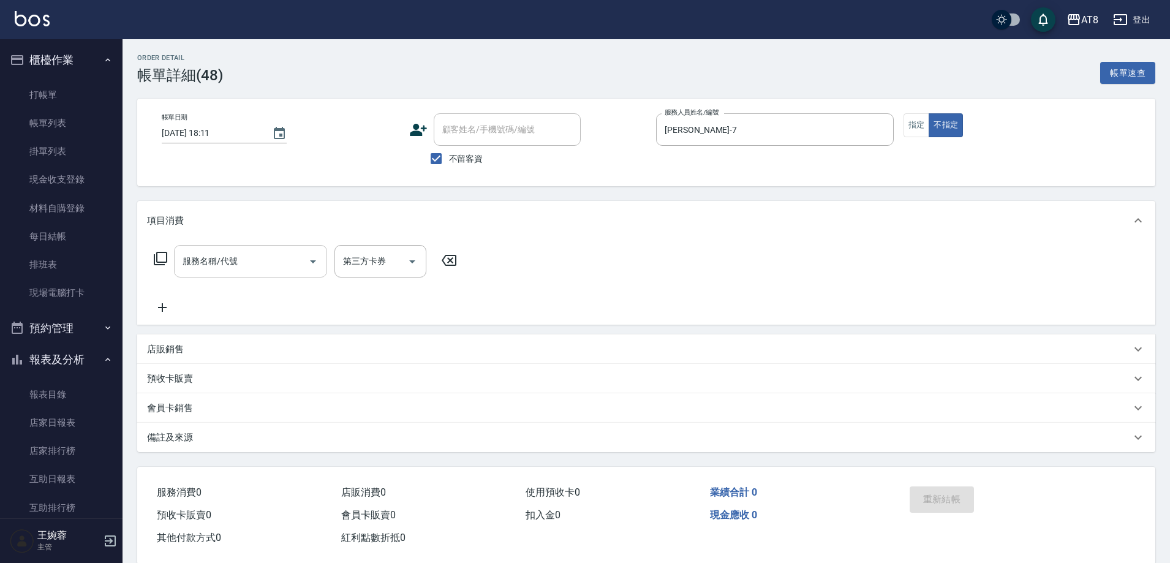
click at [225, 266] on div "服務名稱/代號 服務名稱/代號" at bounding box center [250, 261] width 153 height 32
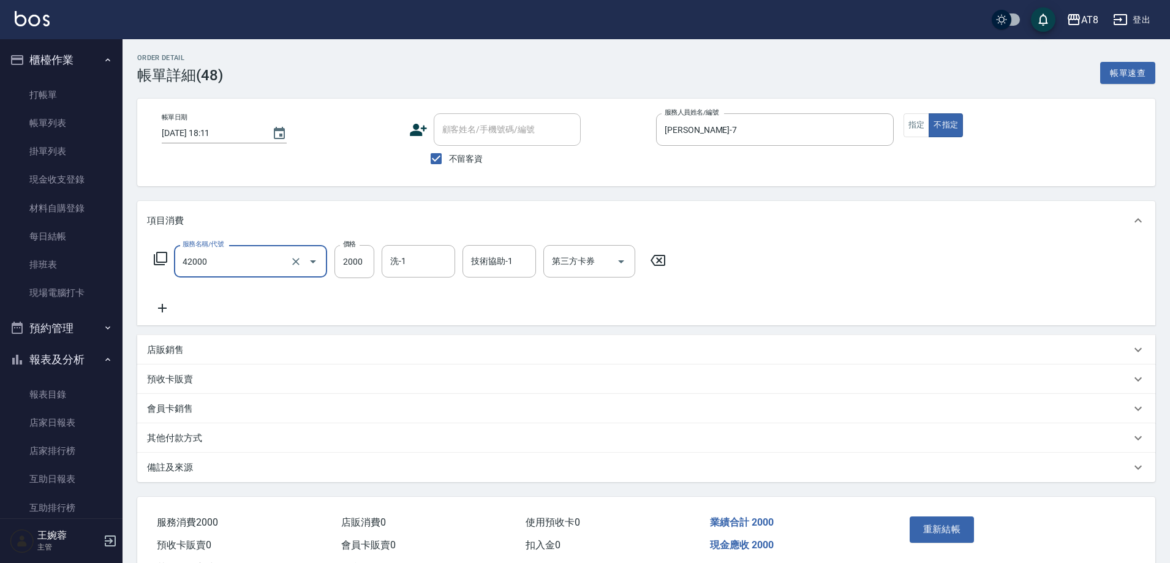
type input "染髮(42000)"
type input "2200"
type input "助理25-25"
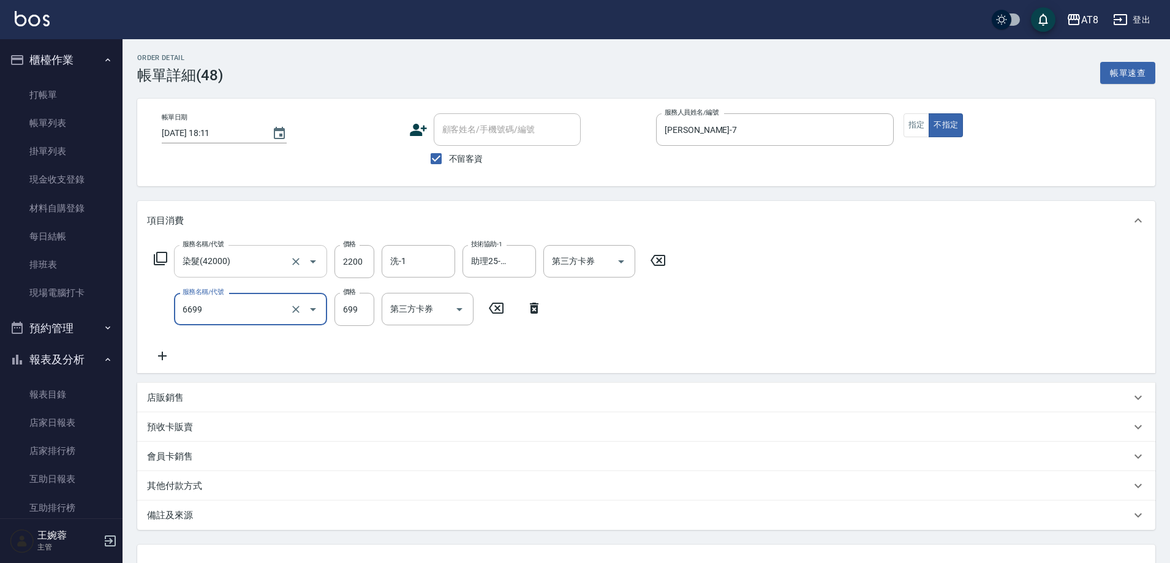
type input "SPA699(6699)"
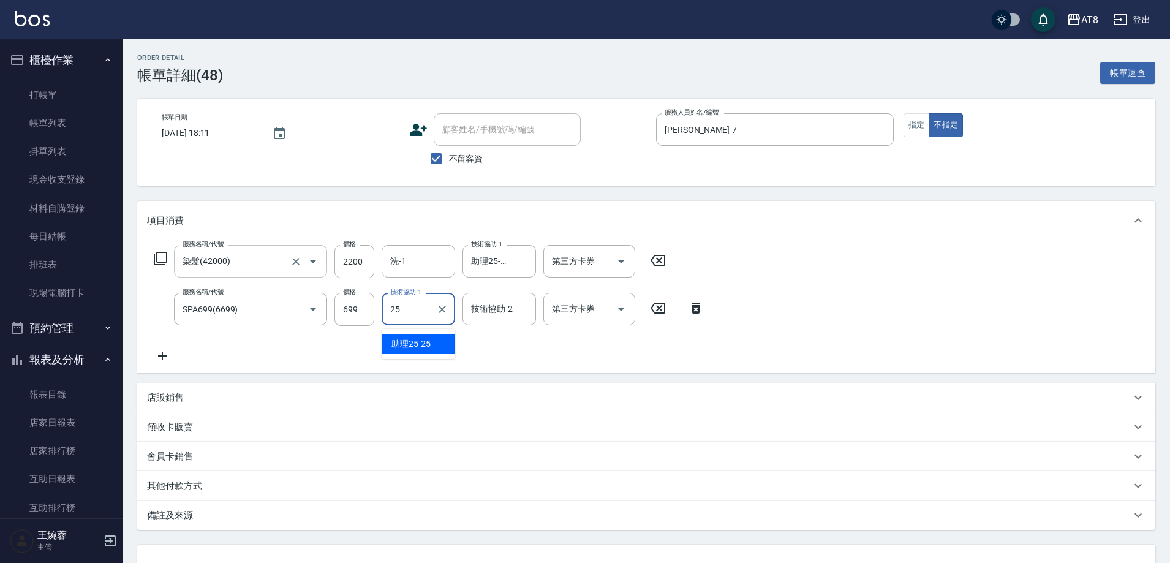
type input "助理25-25"
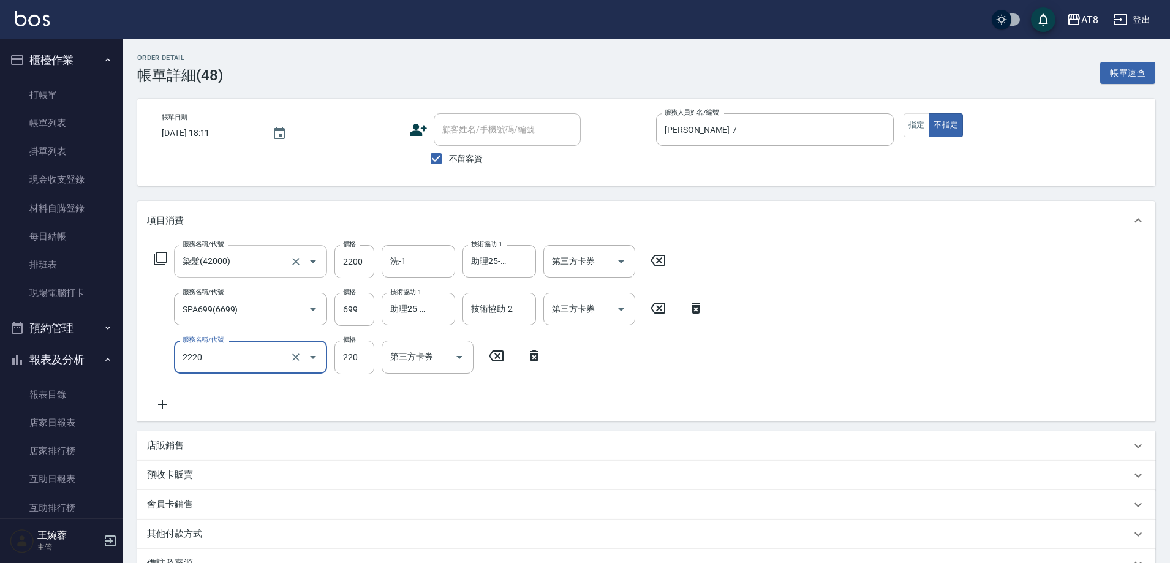
type input "剪髮(2220)"
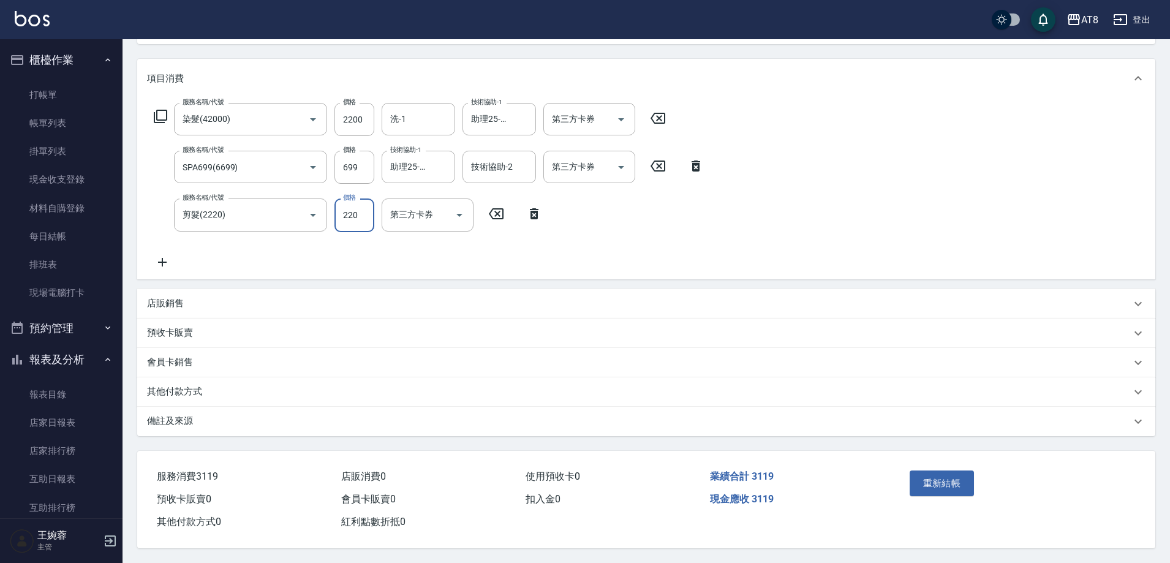
scroll to position [164, 0]
click at [933, 471] on button "重新結帳" at bounding box center [942, 484] width 65 height 26
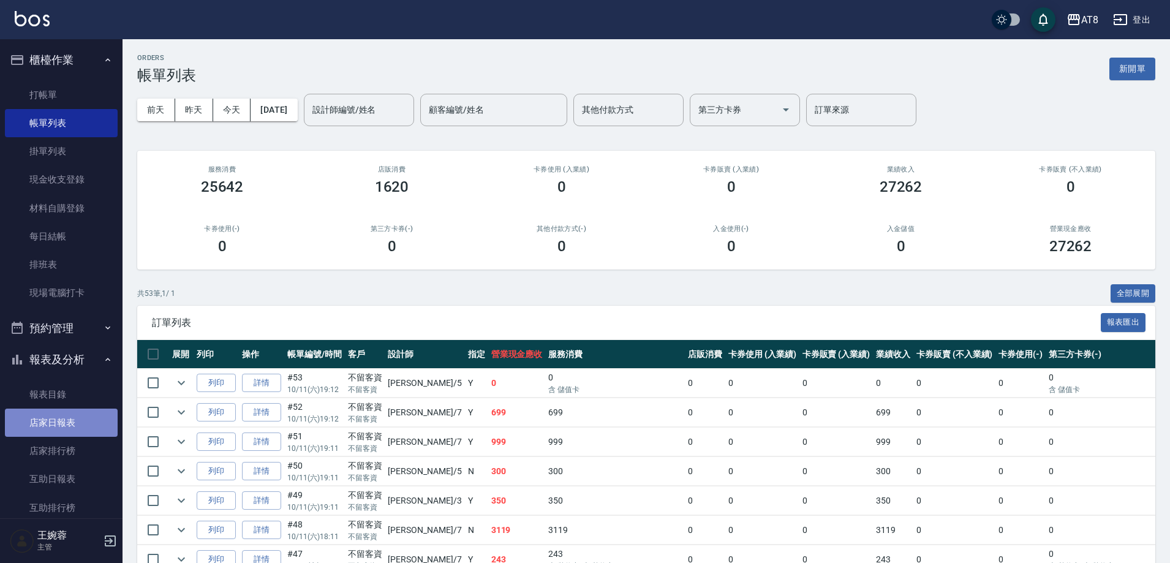
click at [64, 422] on link "店家日報表" at bounding box center [61, 423] width 113 height 28
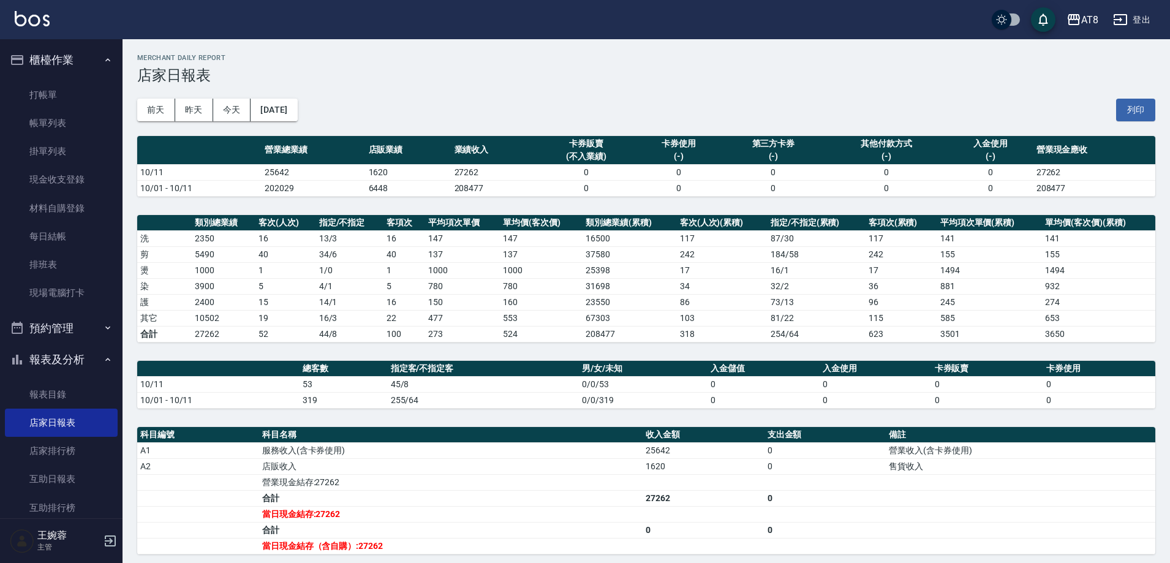
drag, startPoint x: 84, startPoint y: 129, endPoint x: 56, endPoint y: 12, distance: 120.8
click at [83, 129] on link "帳單列表" at bounding box center [61, 123] width 113 height 28
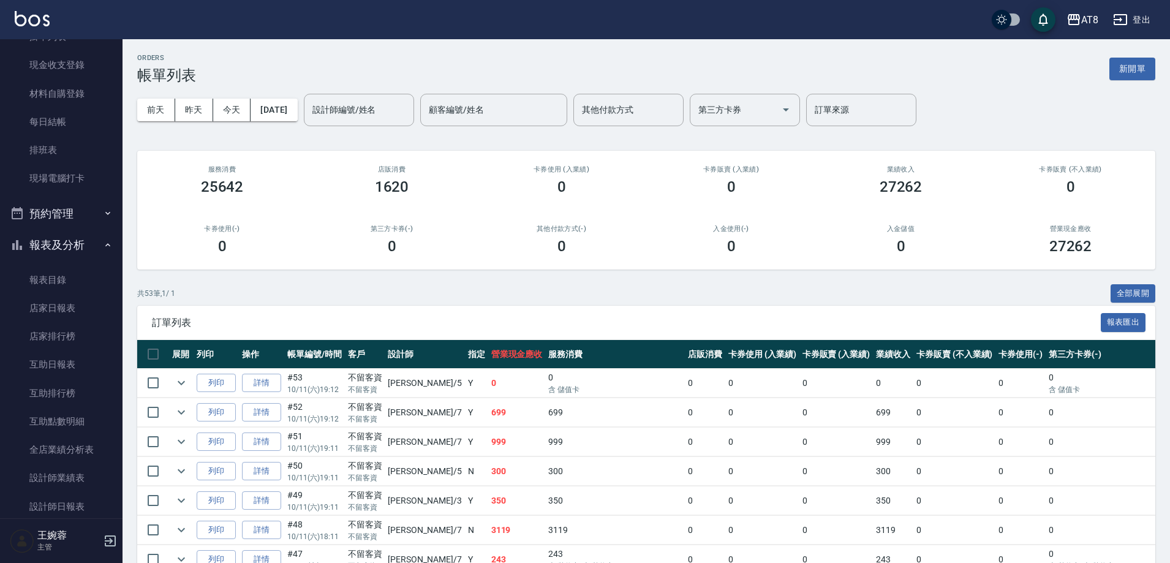
scroll to position [129, 0]
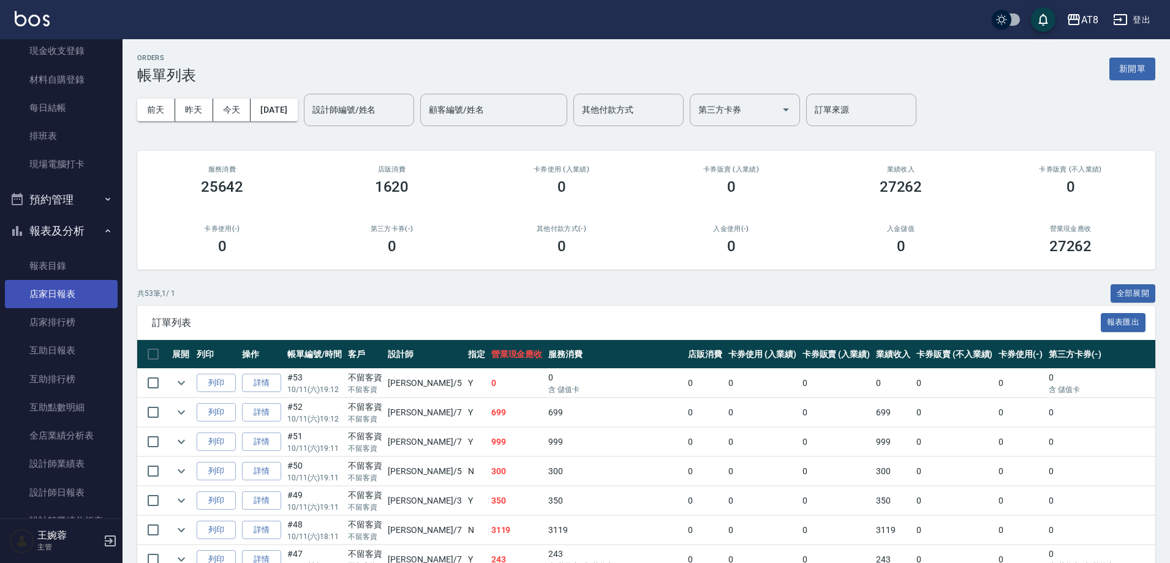
click at [65, 288] on link "店家日報表" at bounding box center [61, 294] width 113 height 28
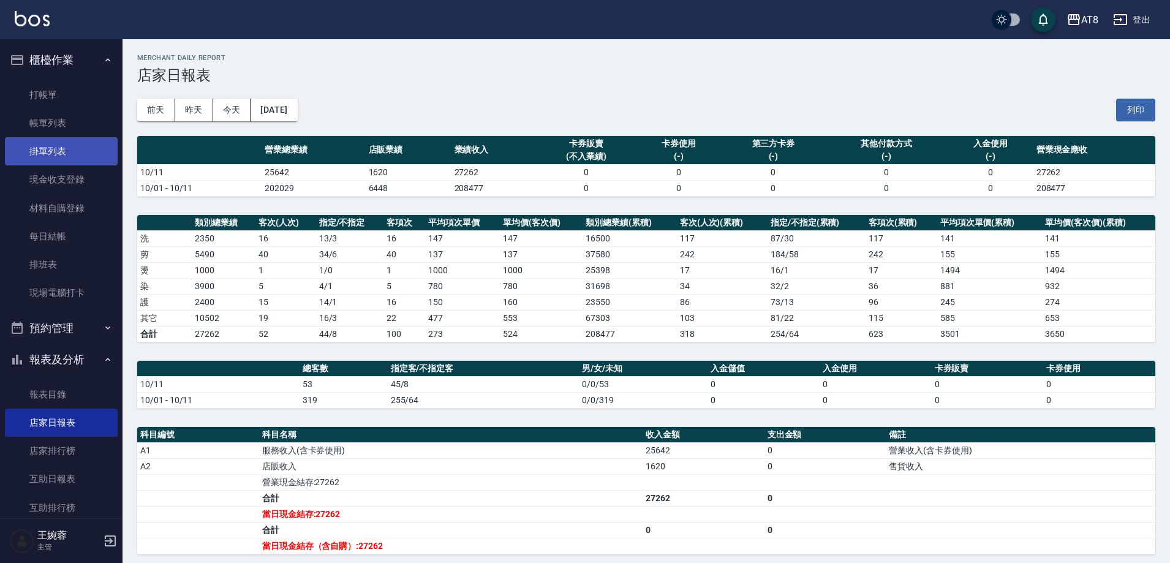
click at [61, 142] on link "掛單列表" at bounding box center [61, 151] width 113 height 28
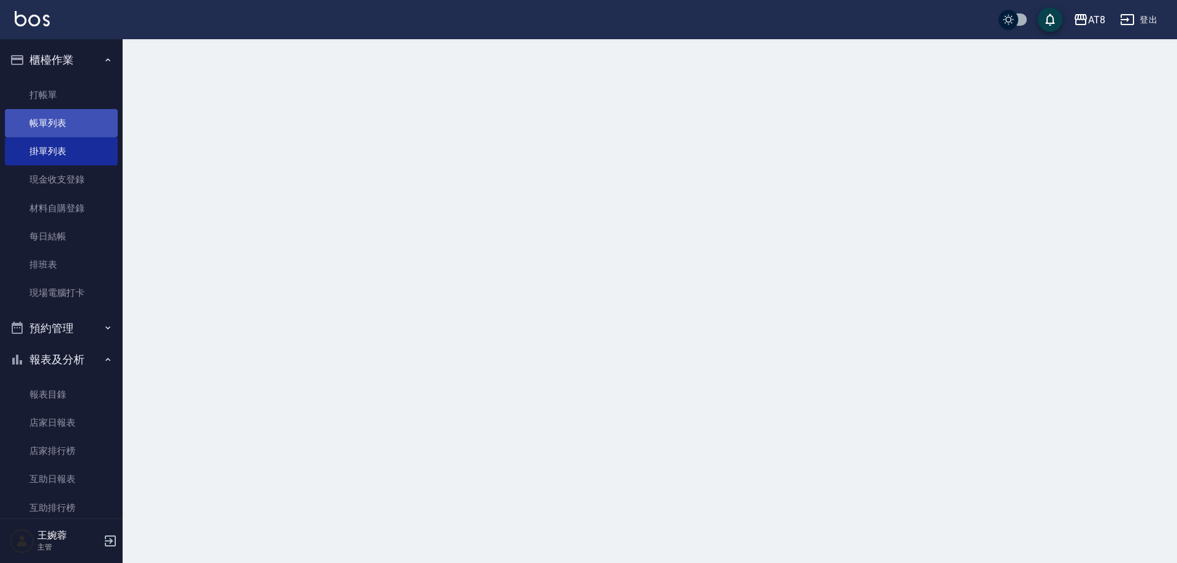
click at [65, 129] on link "帳單列表" at bounding box center [61, 123] width 113 height 28
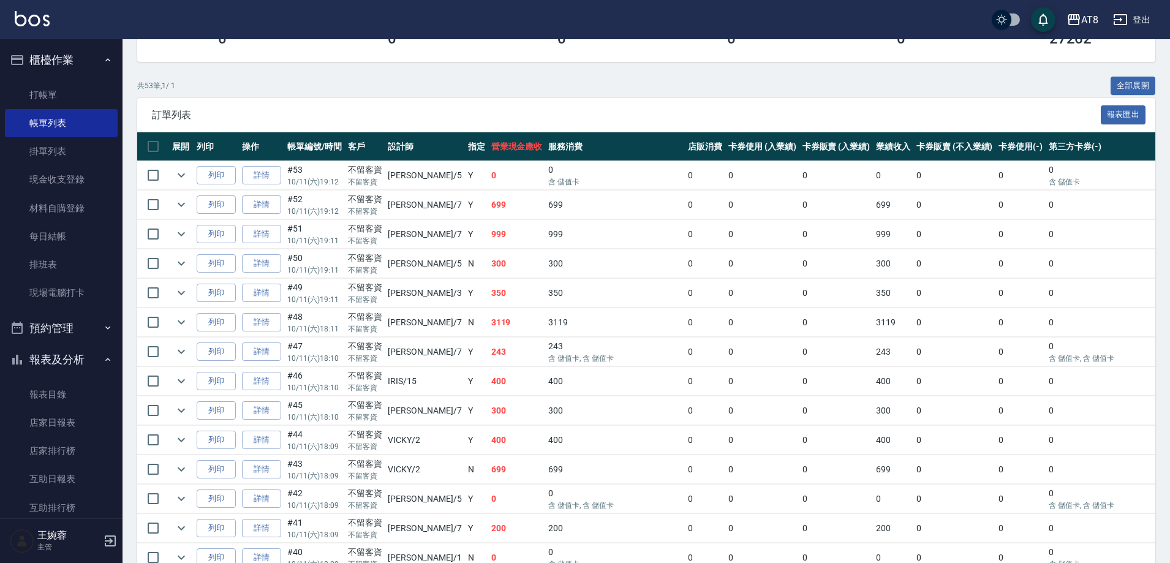
scroll to position [203, 0]
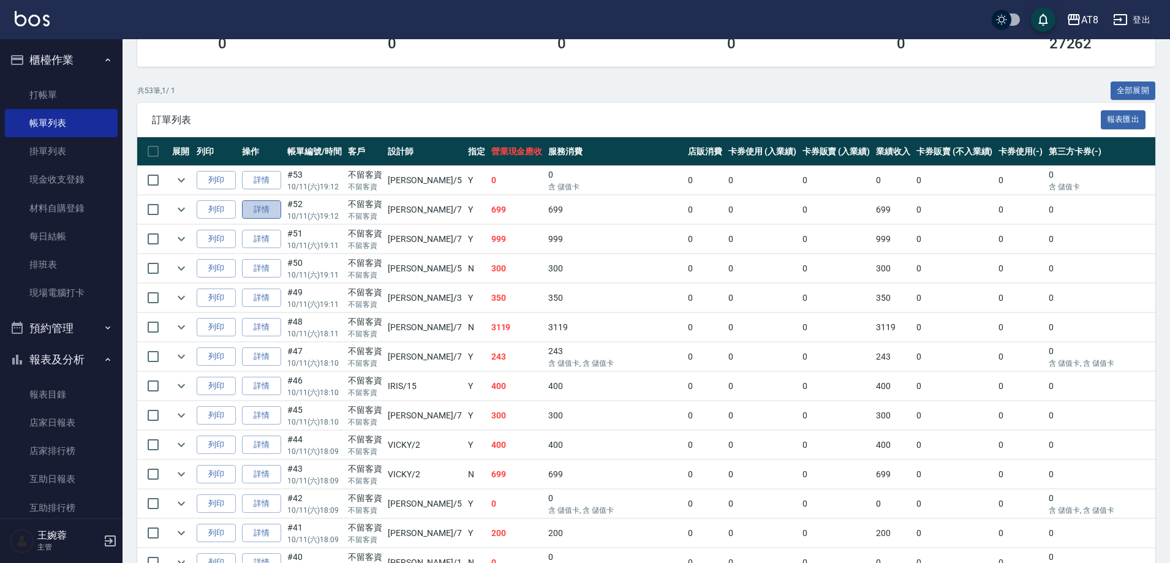
click at [274, 219] on link "詳情" at bounding box center [261, 209] width 39 height 19
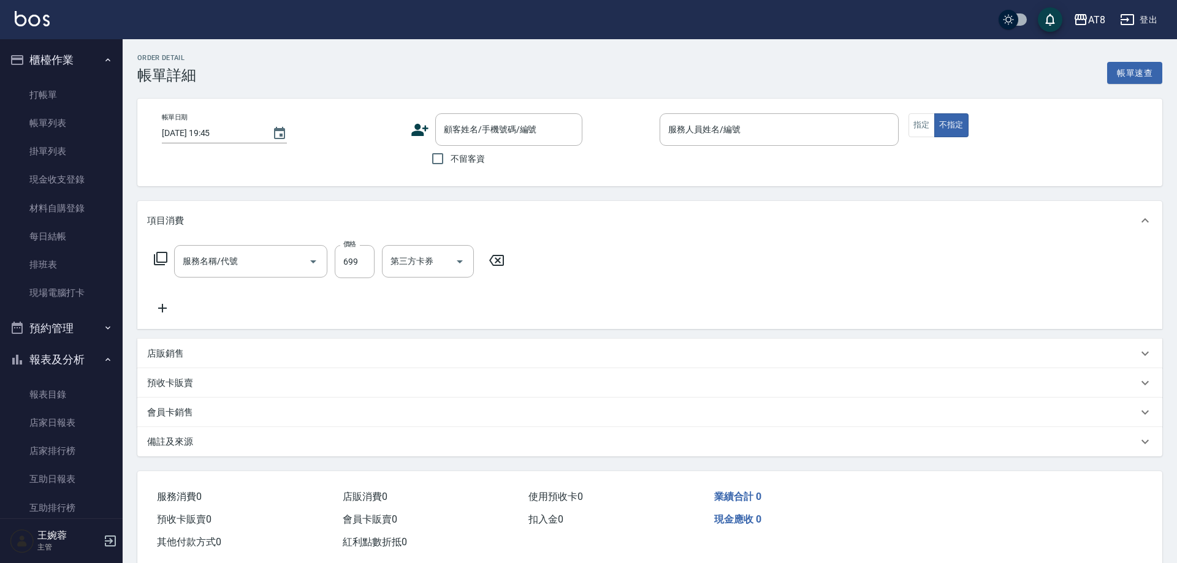
type input "[DATE] 19:12"
checkbox input "true"
type input "[PERSON_NAME]-7"
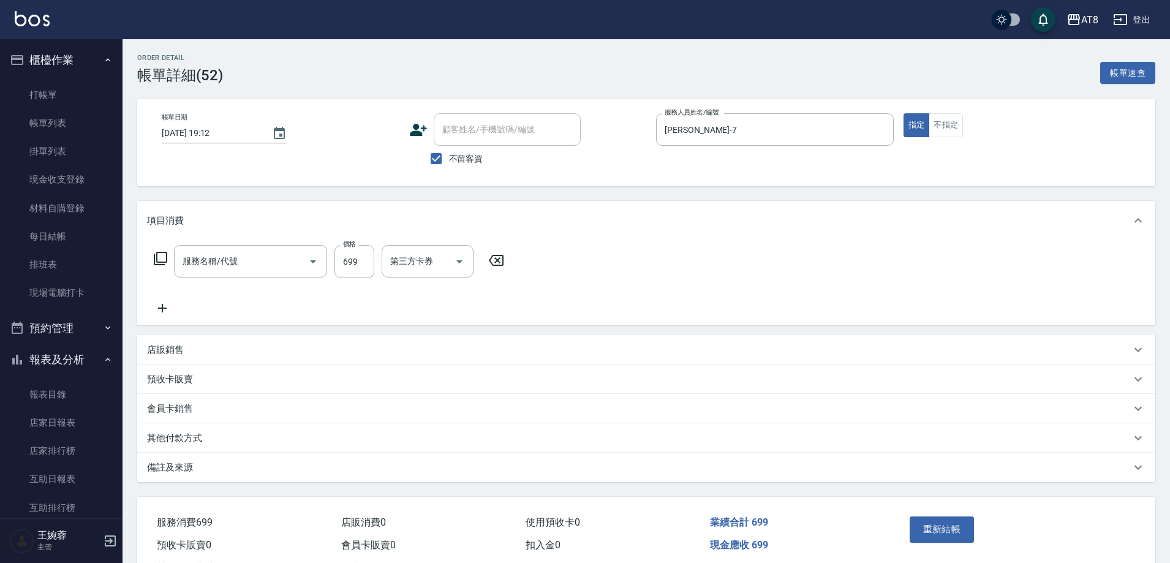
type input "入金SPA699(60699)"
click at [621, 267] on icon "Open" at bounding box center [621, 261] width 15 height 15
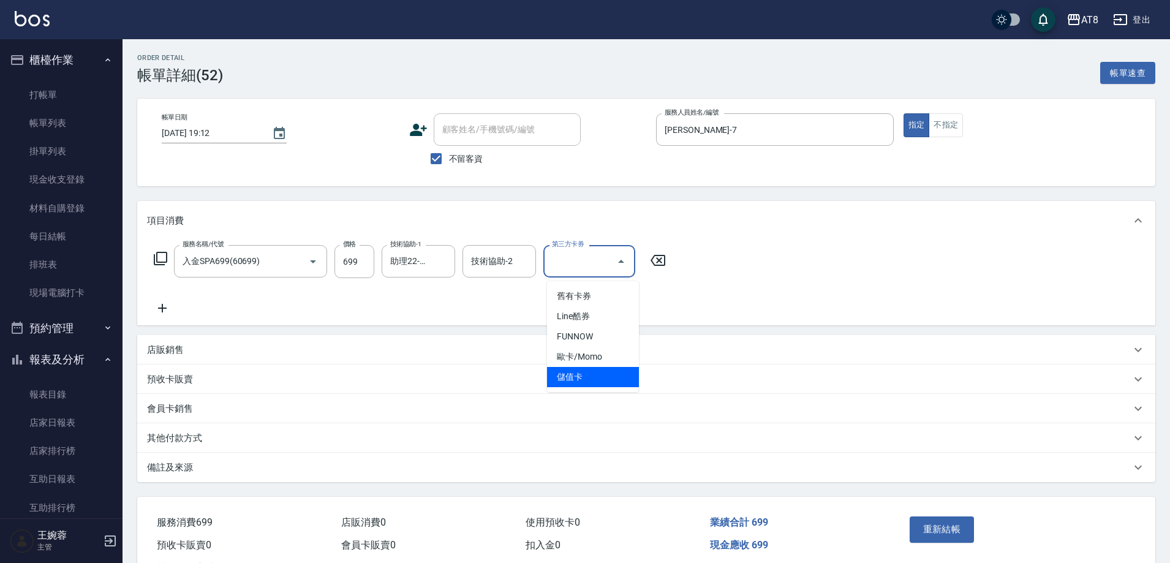
click at [604, 373] on span "儲值卡" at bounding box center [593, 377] width 92 height 20
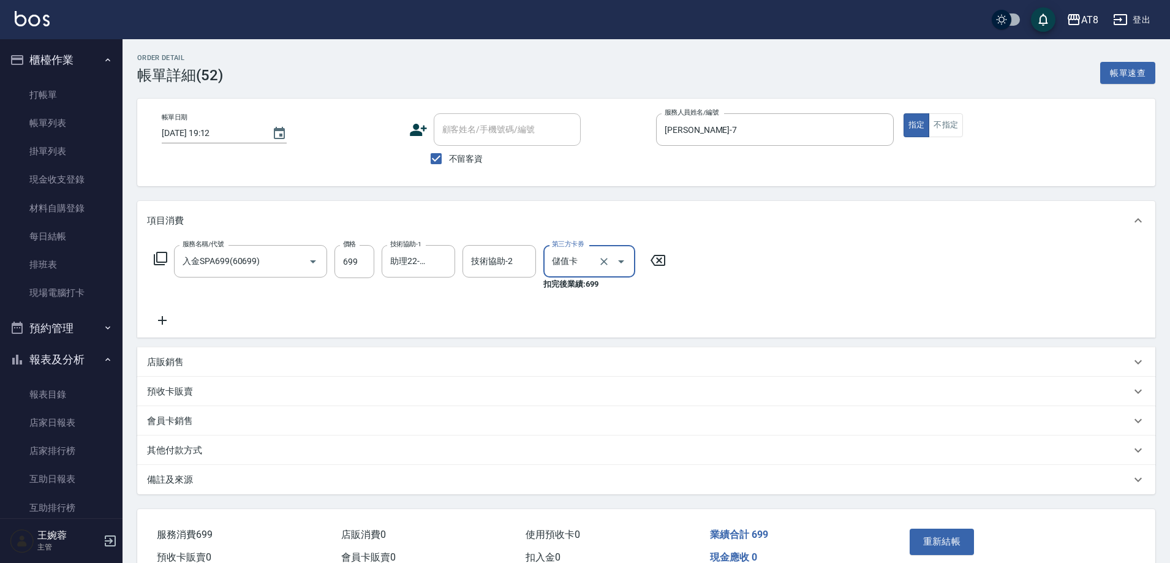
type input "儲值卡"
click at [951, 536] on div "重新結帳" at bounding box center [960, 550] width 111 height 53
click at [951, 547] on button "重新結帳" at bounding box center [942, 542] width 65 height 26
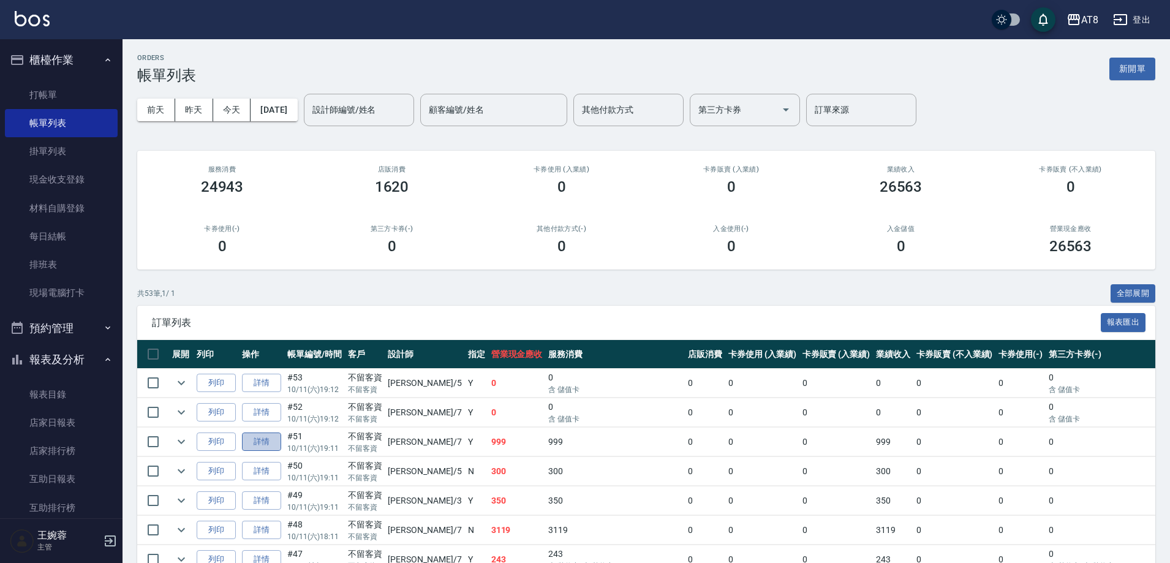
click at [275, 452] on link "詳情" at bounding box center [261, 442] width 39 height 19
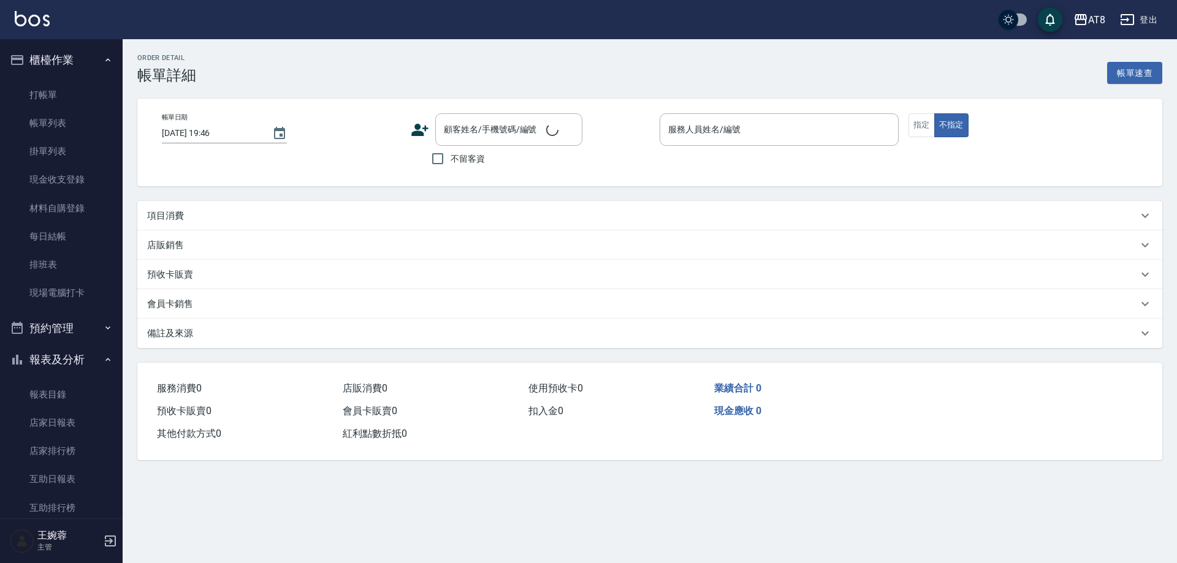
type input "[DATE] 19:11"
checkbox input "true"
type input "[PERSON_NAME]-7"
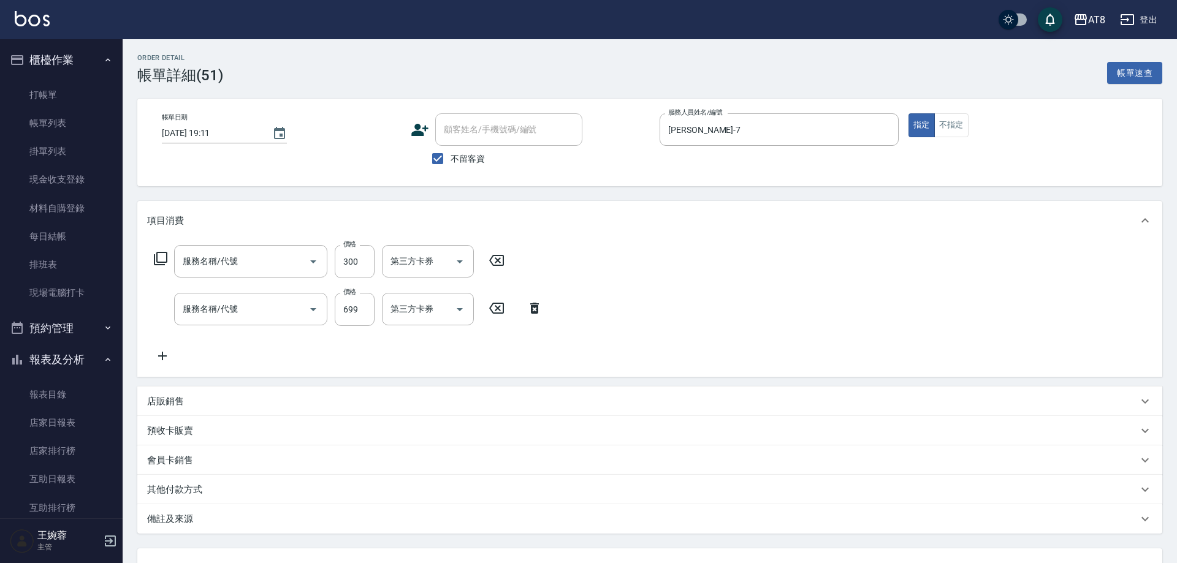
type input "入金剪髮300(20300)"
type input "入金SPA699(60699)"
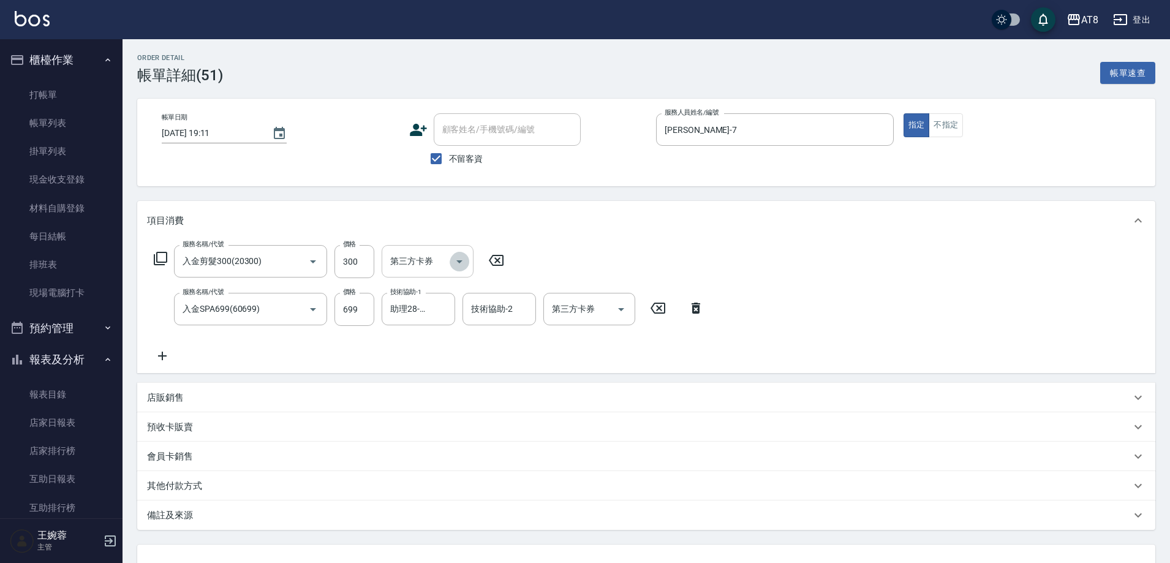
click at [465, 264] on icon "Open" at bounding box center [459, 261] width 15 height 15
click at [450, 375] on span "儲值卡" at bounding box center [431, 377] width 92 height 20
type input "儲值卡"
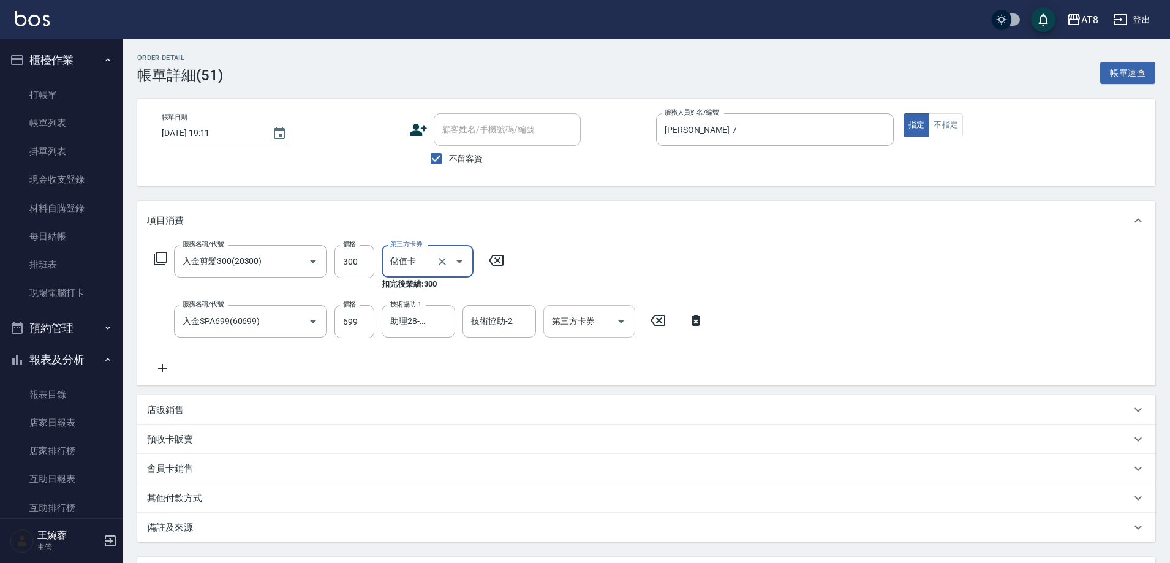
click at [614, 329] on icon "Open" at bounding box center [621, 321] width 15 height 15
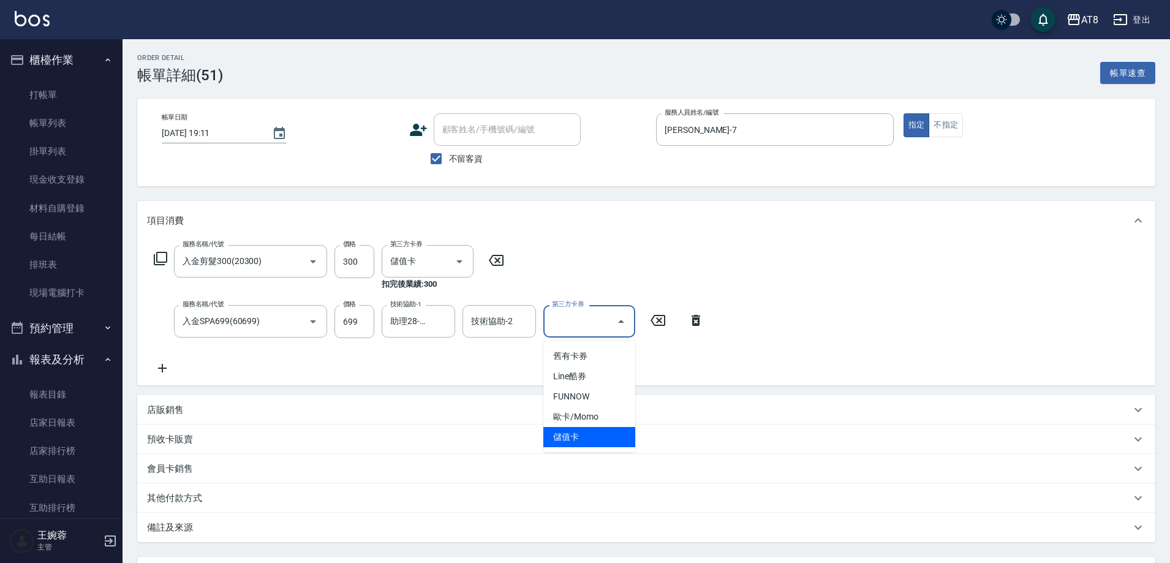
click at [600, 447] on ul "舊有卡券 Line酷券 FUNNOW 歐卡/Momo 儲值卡" at bounding box center [590, 396] width 92 height 111
click at [604, 436] on span "儲值卡" at bounding box center [590, 437] width 92 height 20
type input "儲值卡"
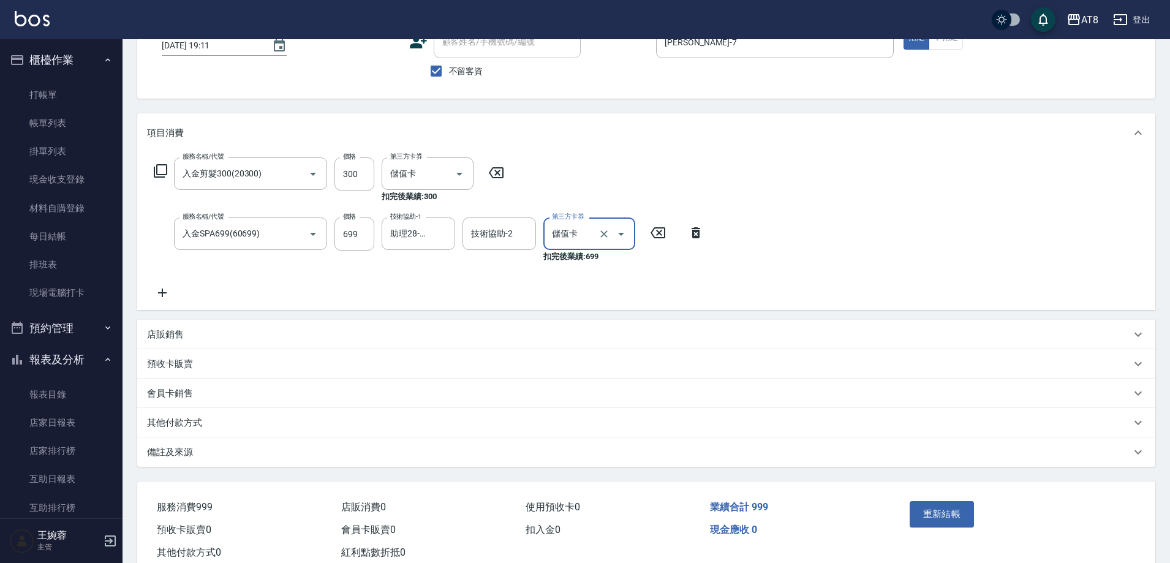
scroll to position [140, 0]
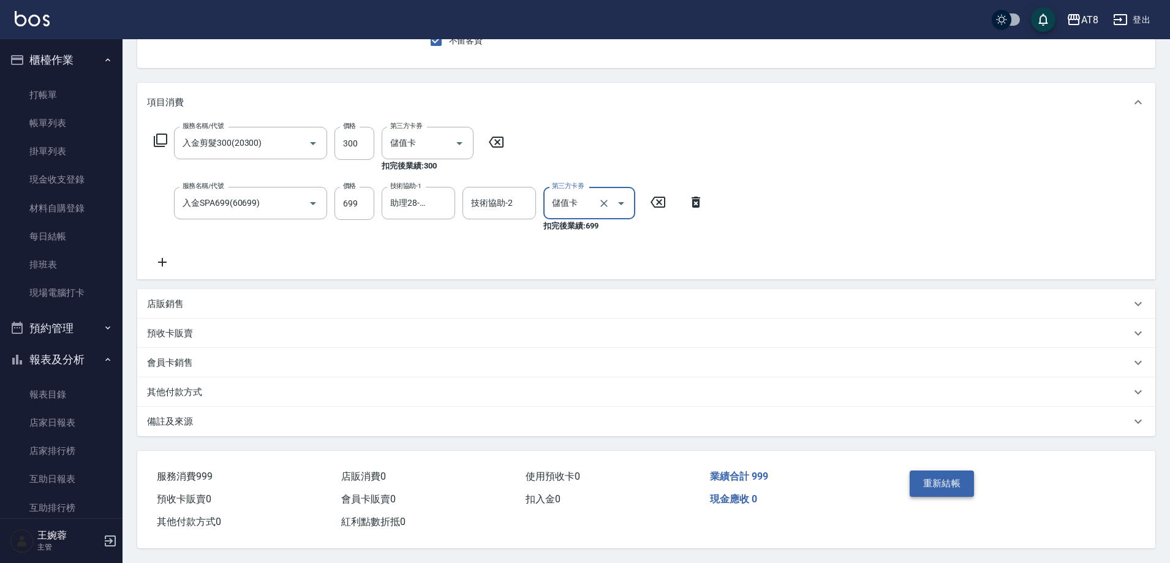
click at [956, 483] on button "重新結帳" at bounding box center [942, 484] width 65 height 26
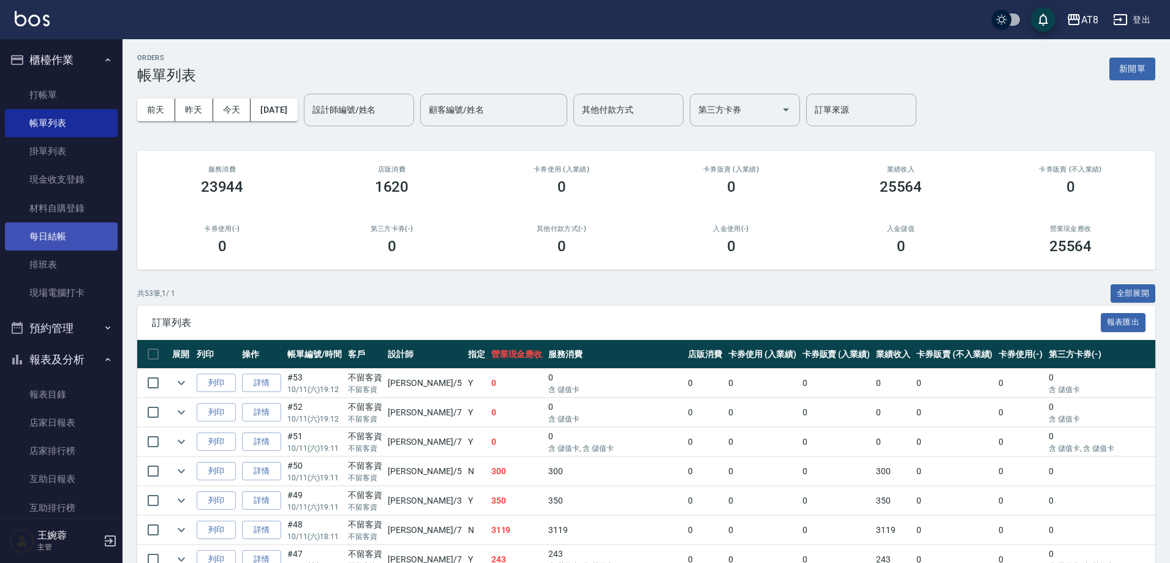
click at [77, 234] on link "每日結帳" at bounding box center [61, 236] width 113 height 28
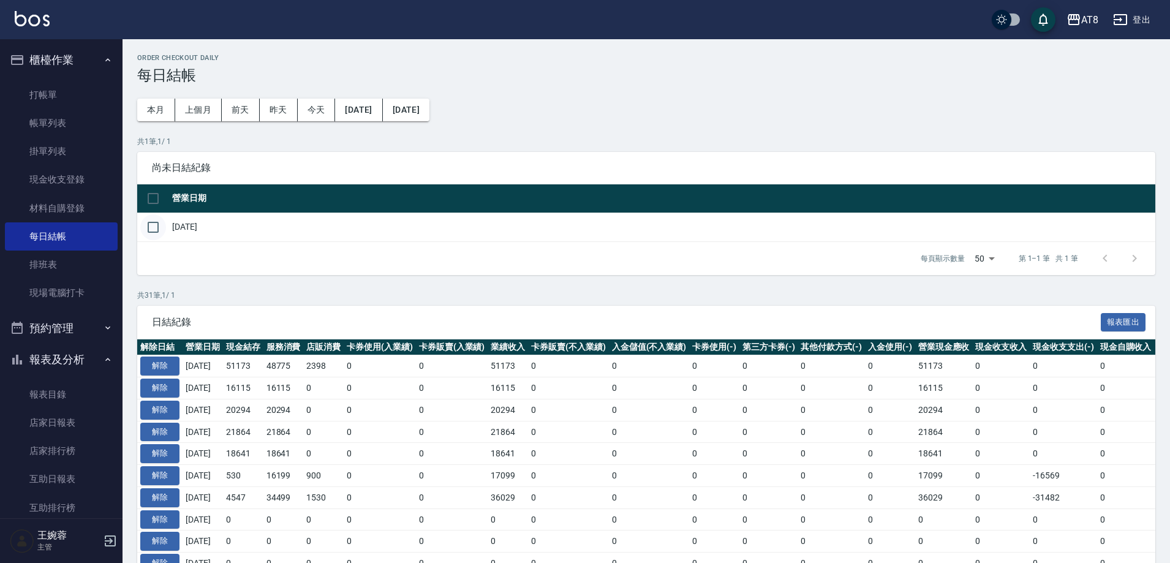
click at [163, 240] on input "checkbox" at bounding box center [153, 227] width 26 height 26
checkbox input "true"
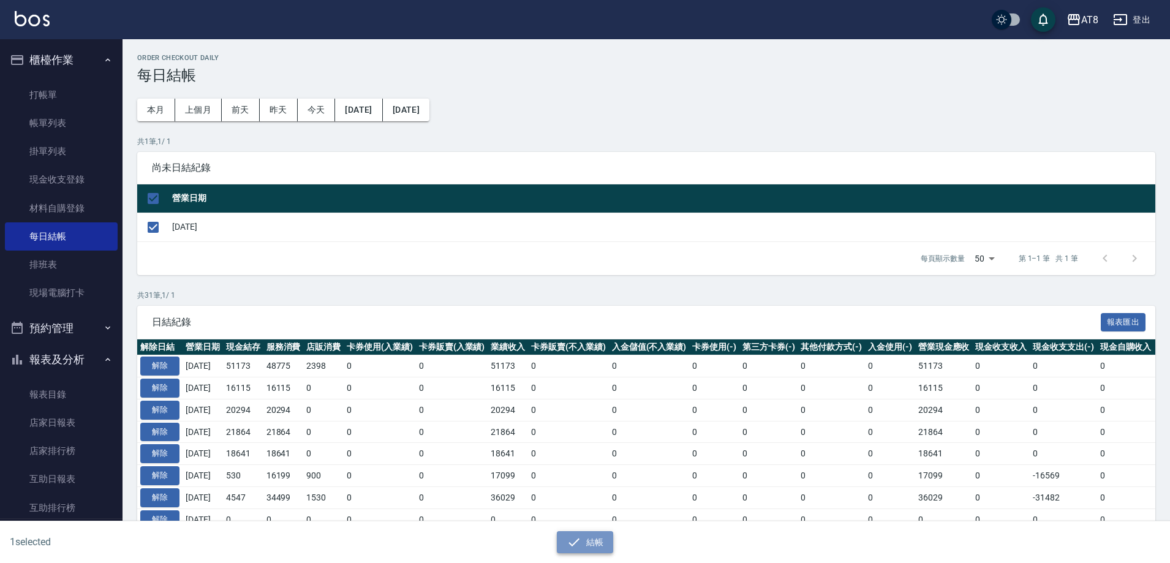
click at [560, 542] on button "結帳" at bounding box center [585, 542] width 57 height 23
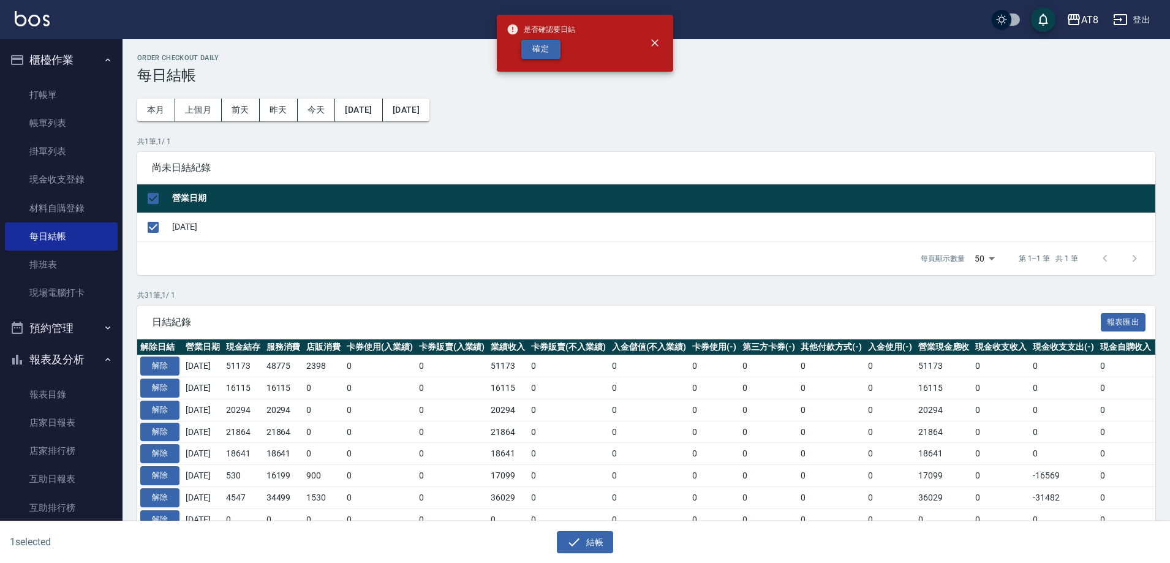
click at [544, 51] on button "確定" at bounding box center [540, 49] width 39 height 19
checkbox input "false"
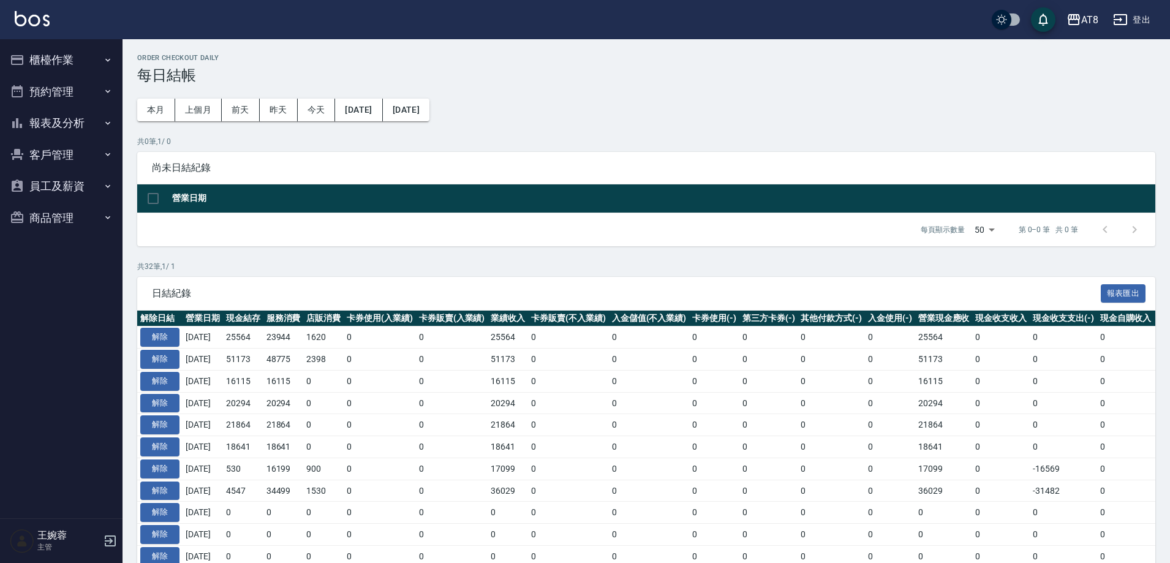
click at [69, 121] on button "報表及分析" at bounding box center [61, 123] width 113 height 32
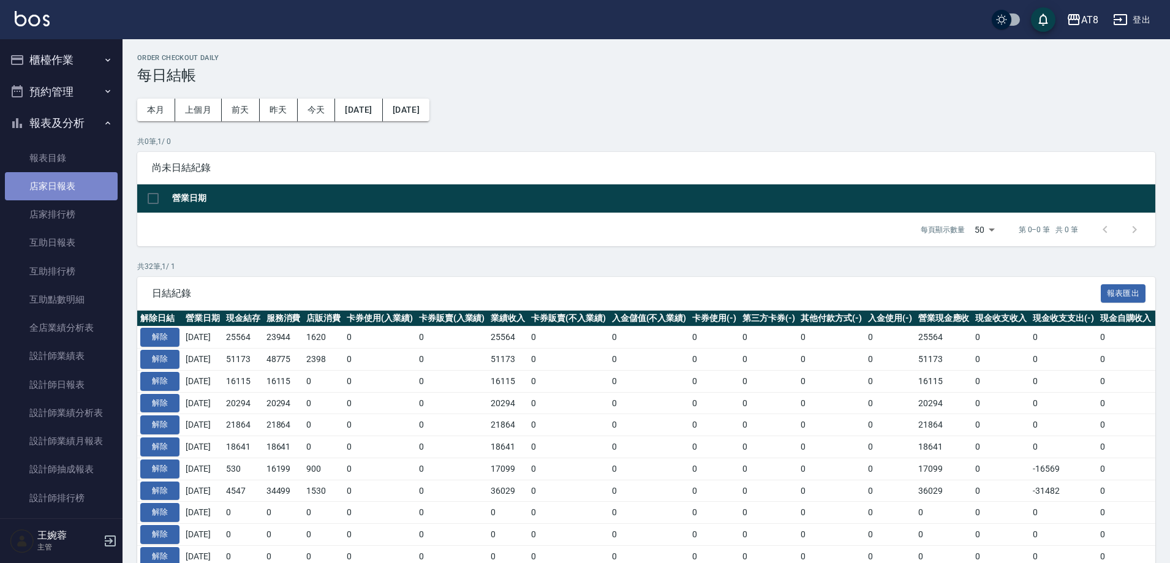
click at [72, 189] on link "店家日報表" at bounding box center [61, 186] width 113 height 28
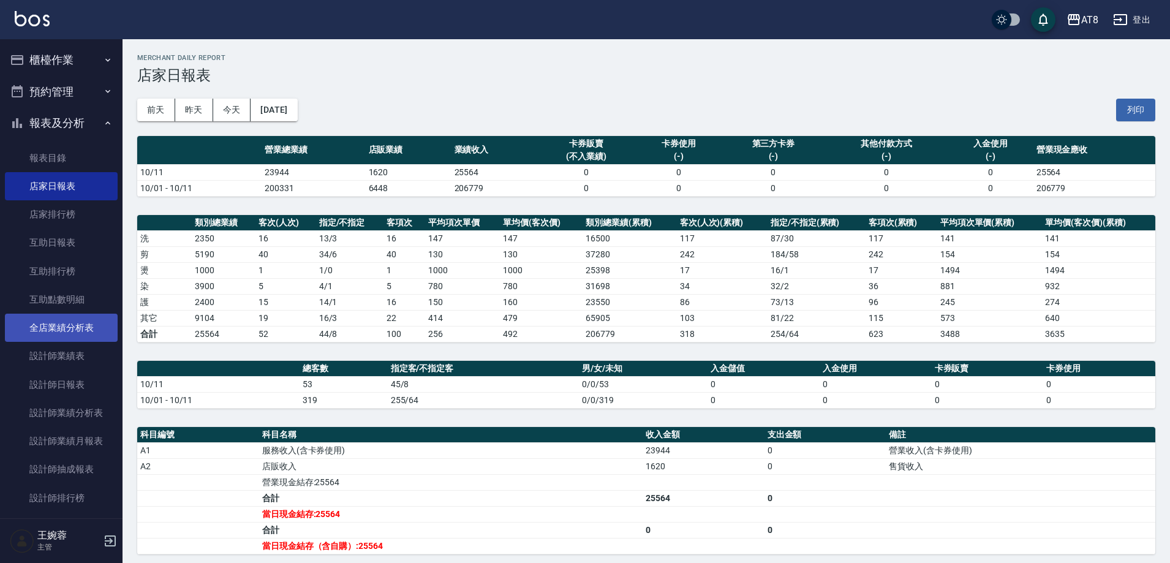
click at [67, 332] on link "全店業績分析表" at bounding box center [61, 328] width 113 height 28
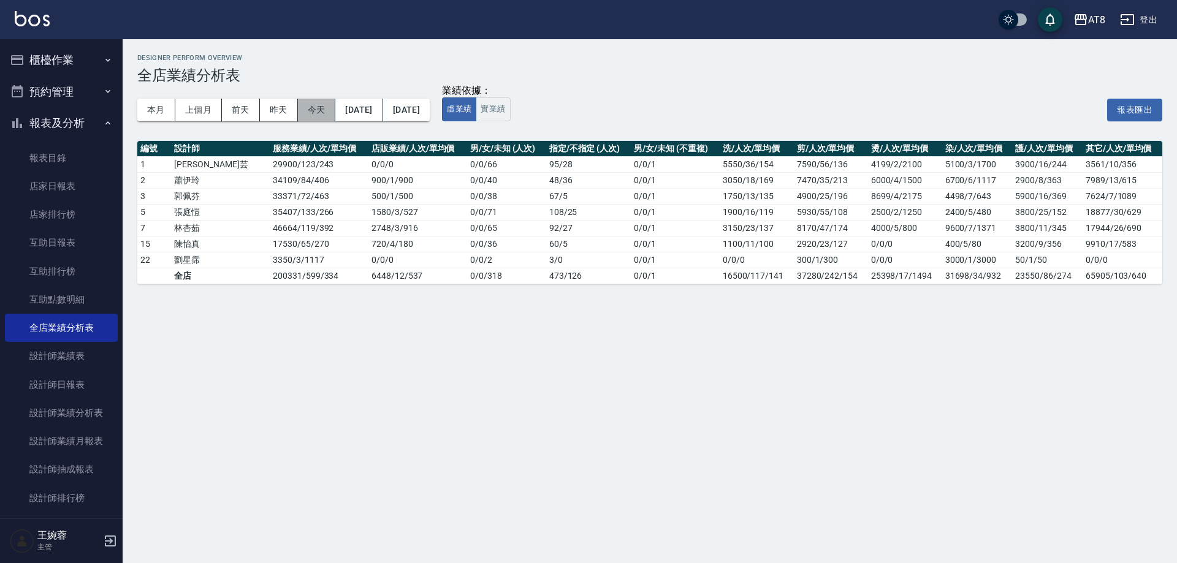
click at [329, 104] on button "今天" at bounding box center [317, 110] width 38 height 23
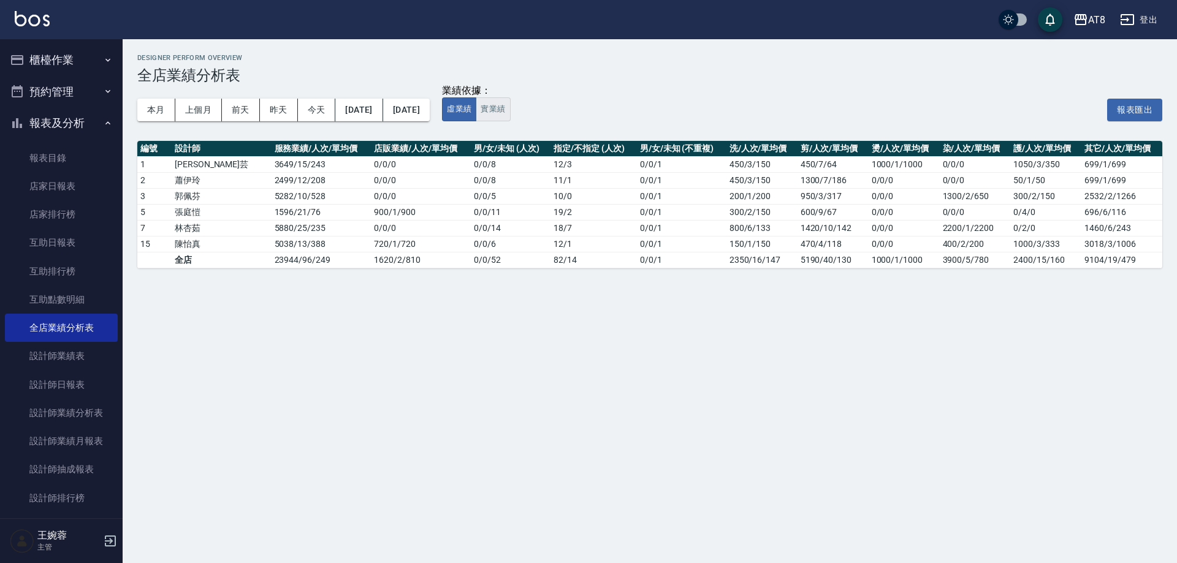
click at [510, 112] on button "實業績" at bounding box center [493, 109] width 34 height 24
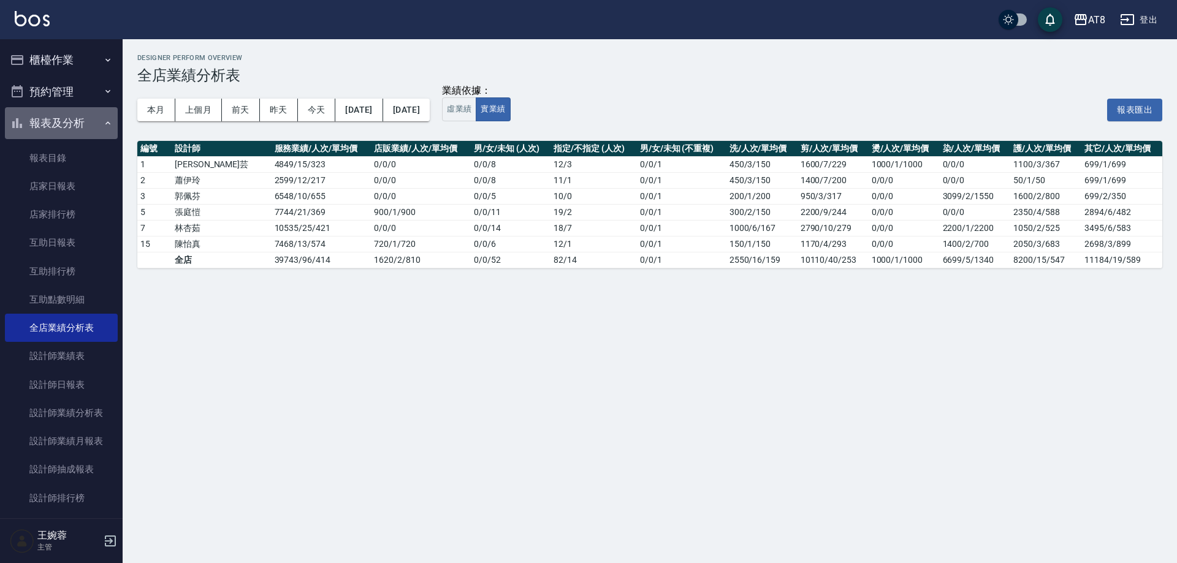
click at [70, 126] on button "報表及分析" at bounding box center [61, 123] width 113 height 32
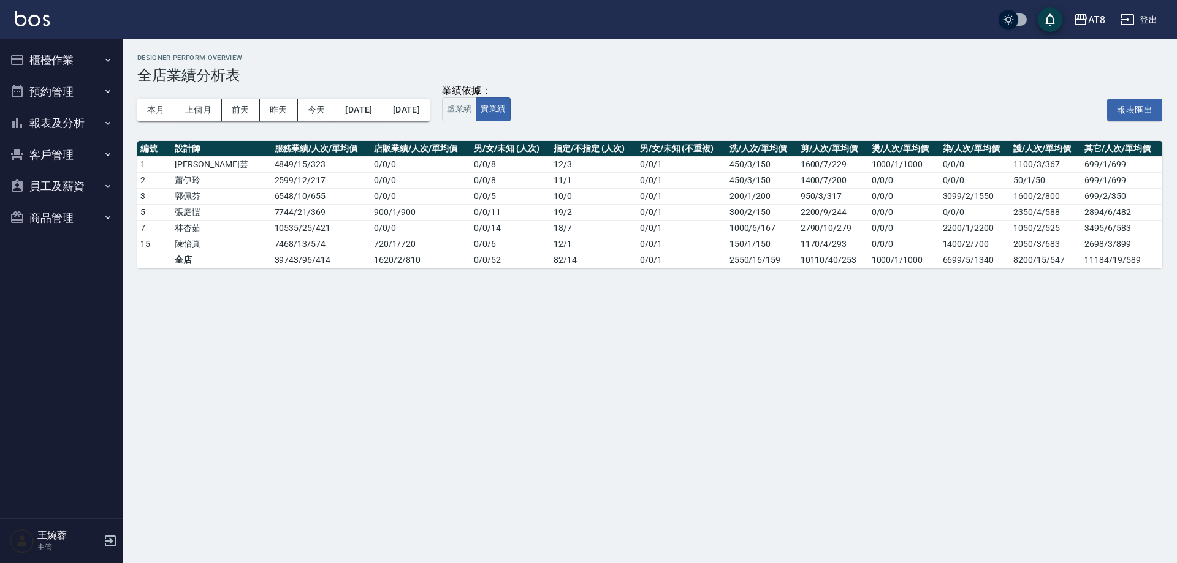
click at [72, 56] on button "櫃檯作業" at bounding box center [61, 60] width 113 height 32
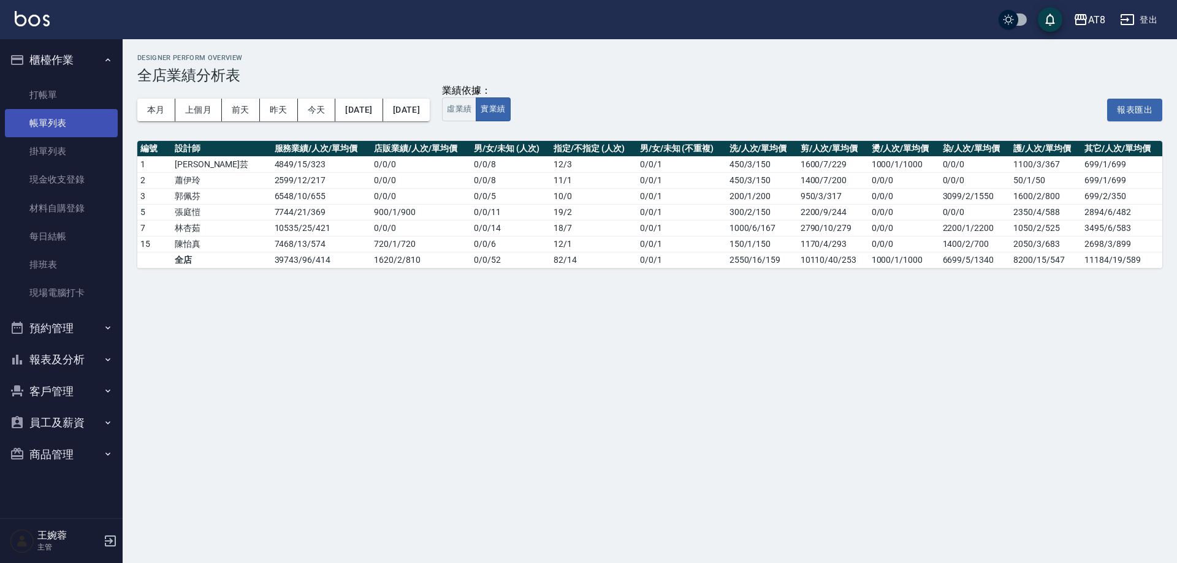
click at [79, 132] on link "帳單列表" at bounding box center [61, 123] width 113 height 28
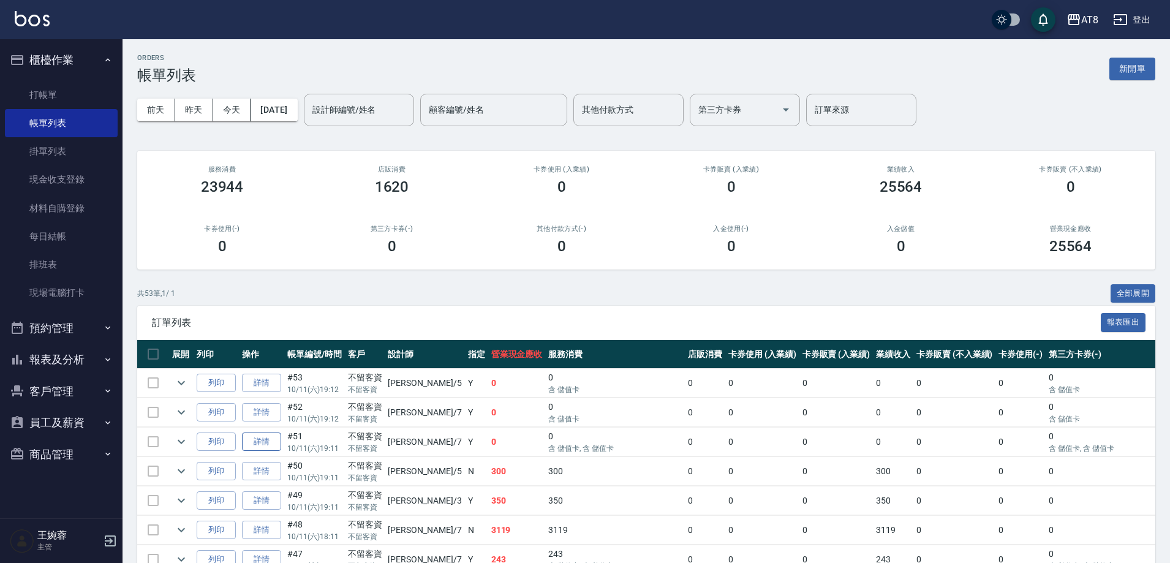
click at [262, 452] on link "詳情" at bounding box center [261, 442] width 39 height 19
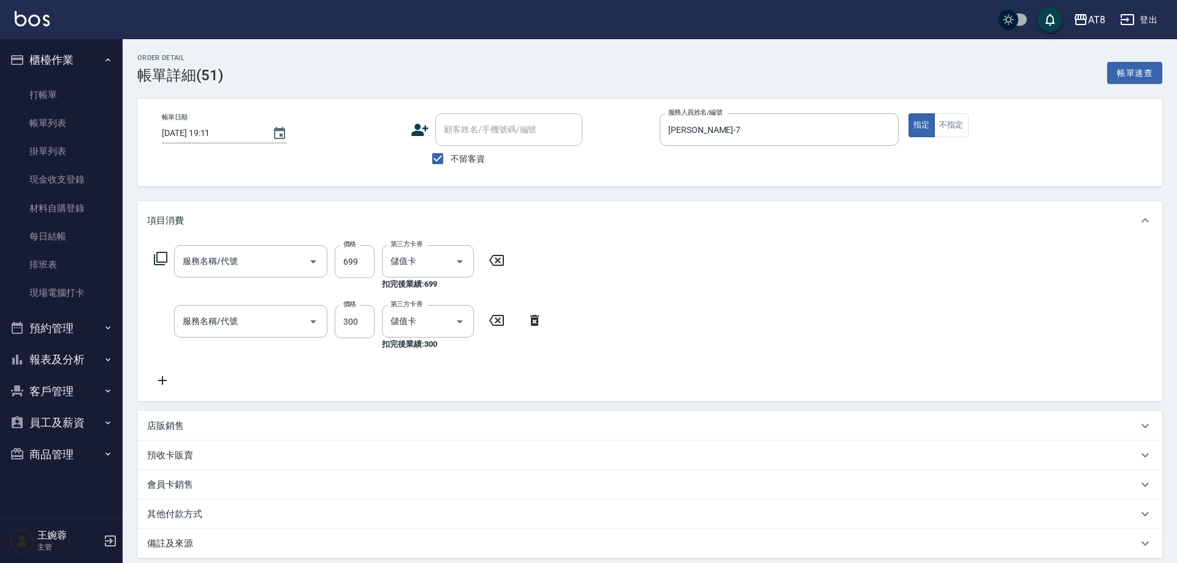
type input "[DATE] 19:11"
checkbox input "true"
type input "[PERSON_NAME]-7"
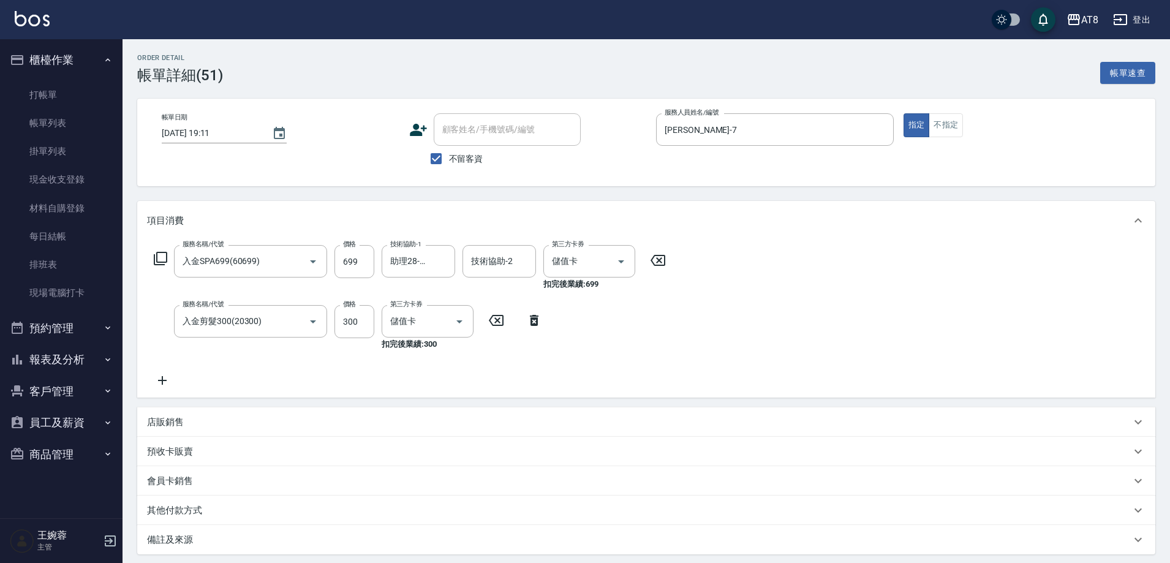
type input "入金SPA699(60699)"
type input "入金剪髮300(20300)"
click at [539, 326] on icon at bounding box center [534, 320] width 31 height 15
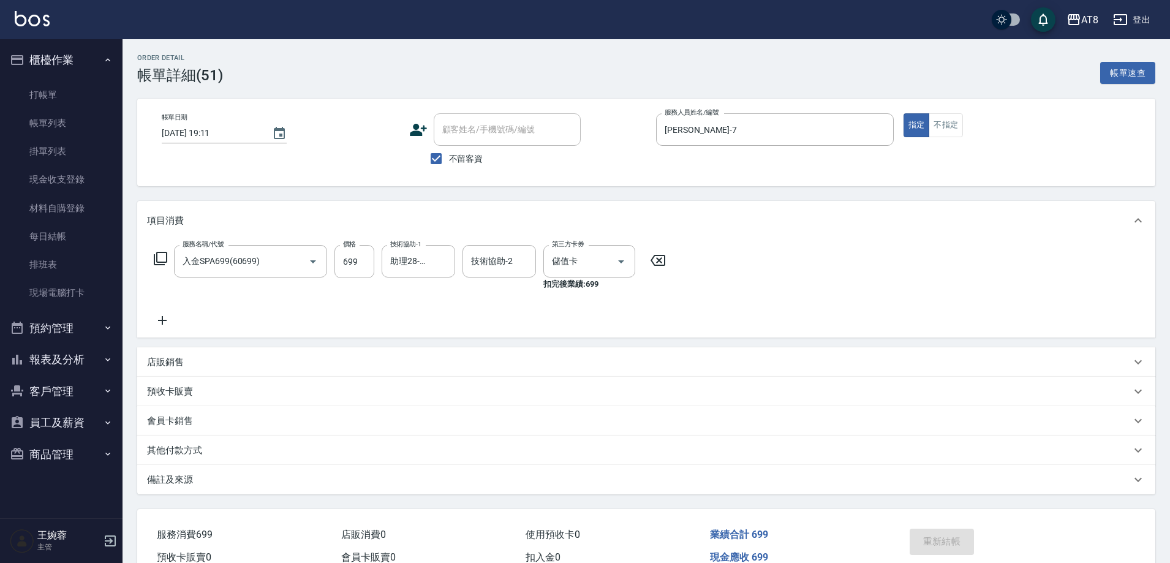
scroll to position [80, 0]
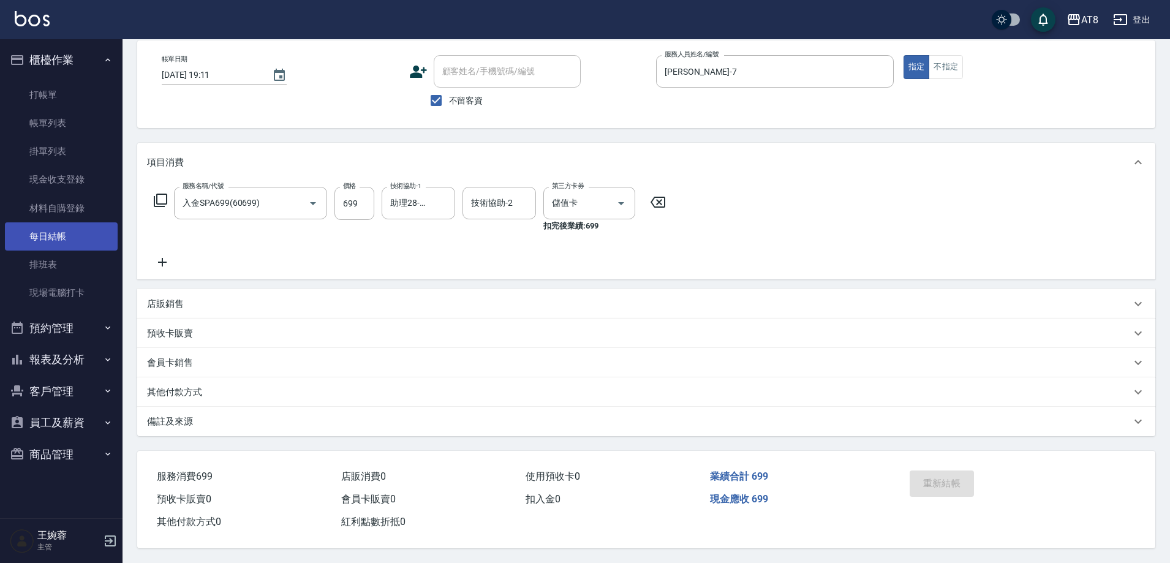
click at [48, 237] on link "每日結帳" at bounding box center [61, 236] width 113 height 28
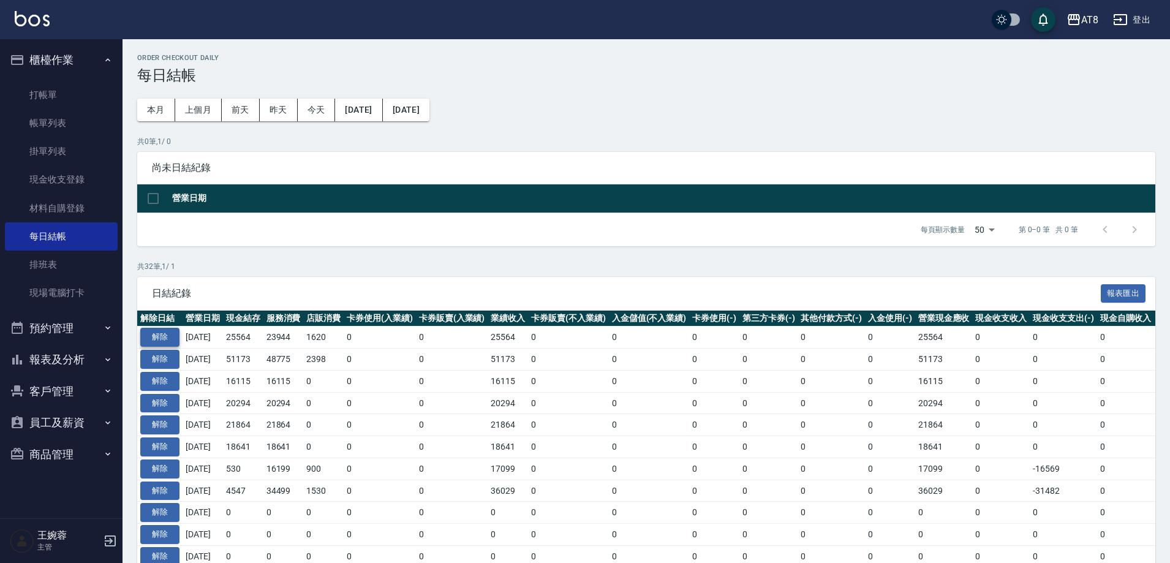
click at [164, 347] on button "解除" at bounding box center [159, 337] width 39 height 19
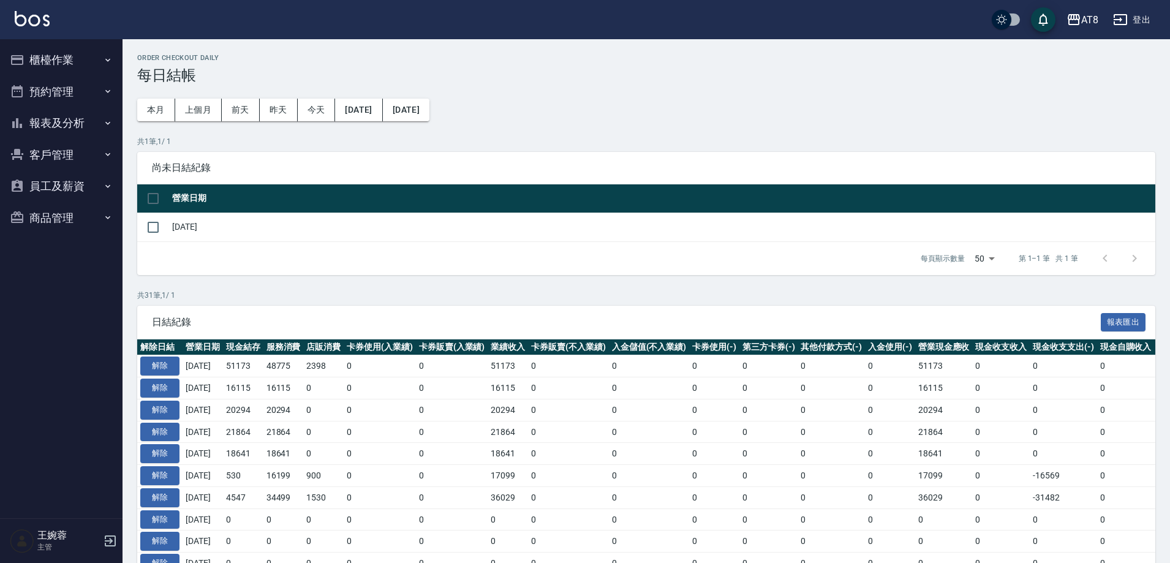
click at [71, 55] on button "櫃檯作業" at bounding box center [61, 60] width 113 height 32
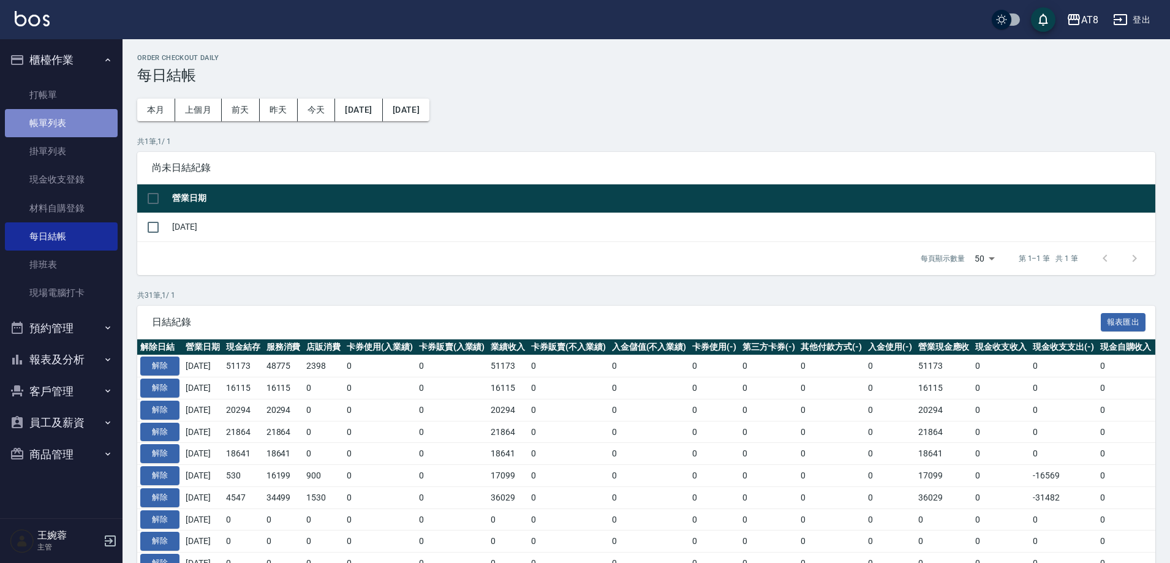
click at [67, 135] on link "帳單列表" at bounding box center [61, 123] width 113 height 28
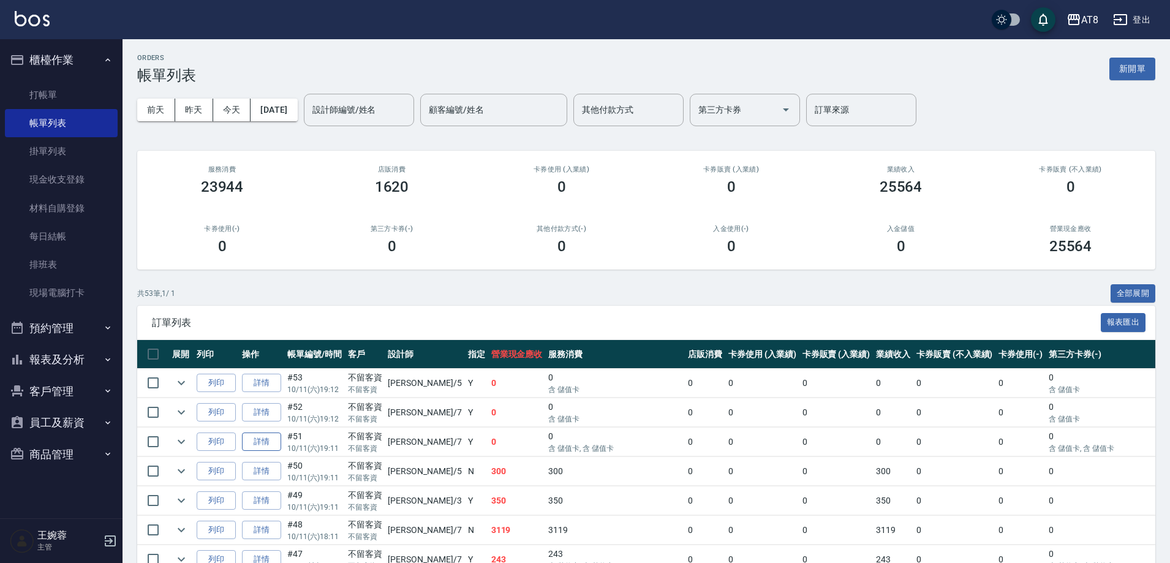
click at [266, 452] on link "詳情" at bounding box center [261, 442] width 39 height 19
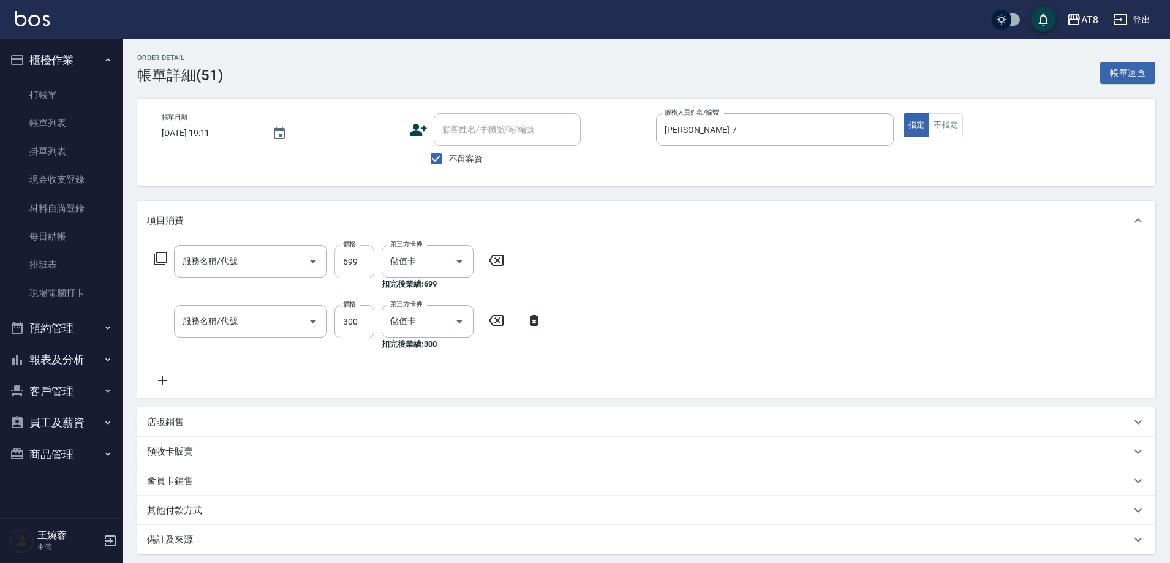
type input "[DATE] 19:11"
checkbox input "true"
type input "[PERSON_NAME]-7"
type input "入金SPA699(60699)"
type input "入金剪髮300(20300)"
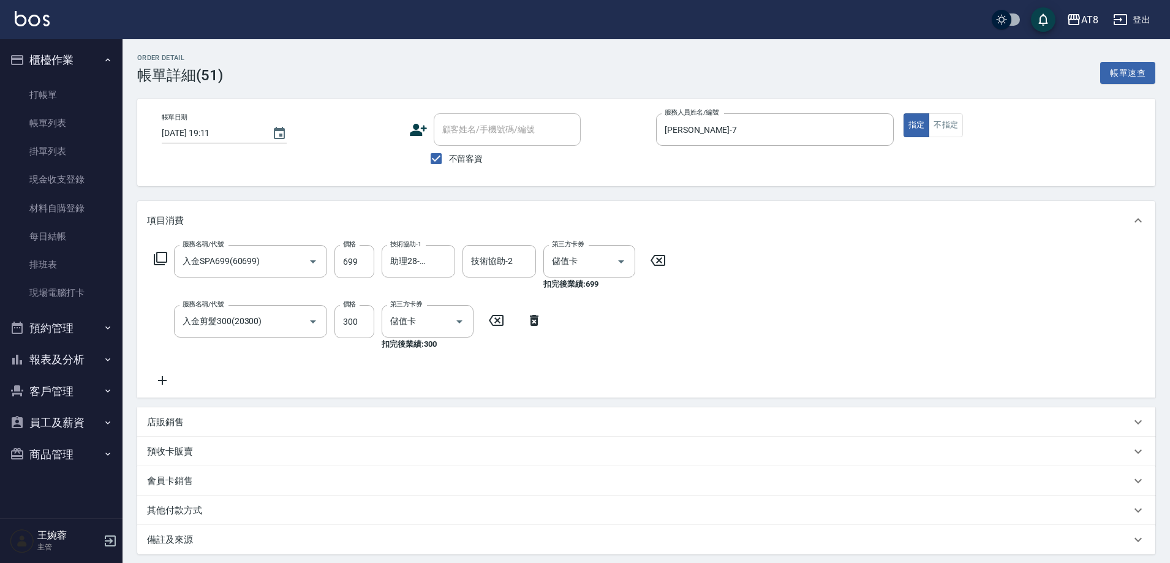
click at [538, 326] on icon at bounding box center [534, 320] width 9 height 11
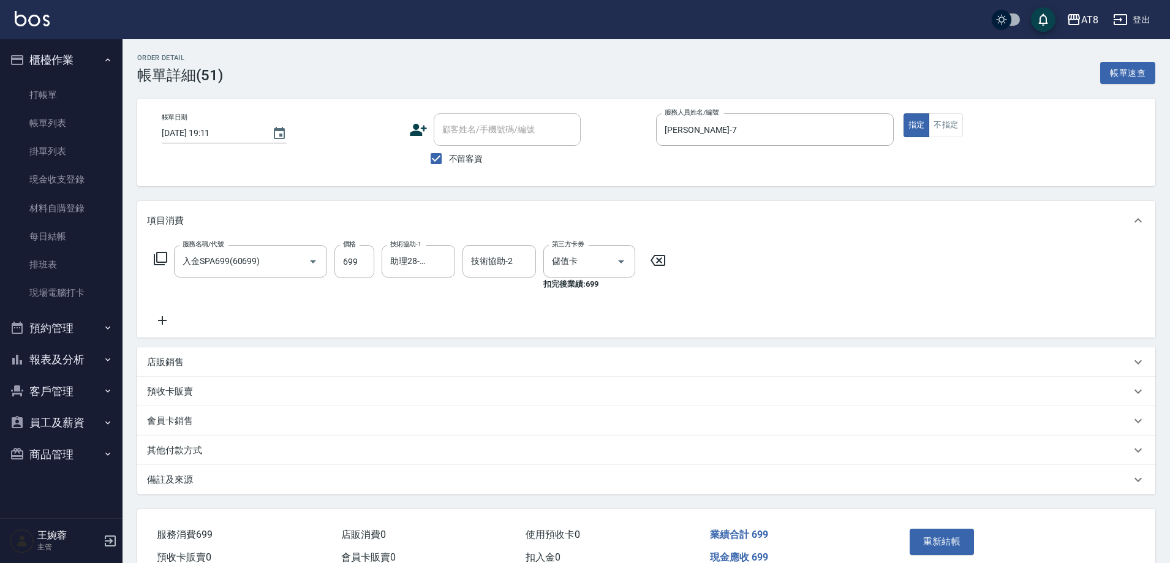
scroll to position [80, 0]
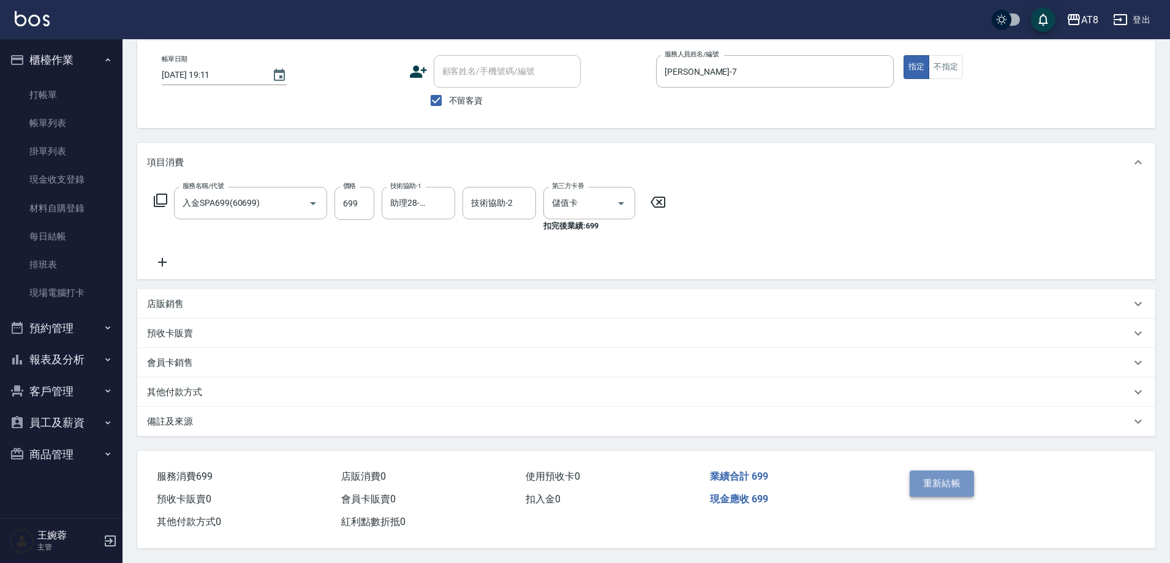
click at [953, 471] on button "重新結帳" at bounding box center [942, 484] width 65 height 26
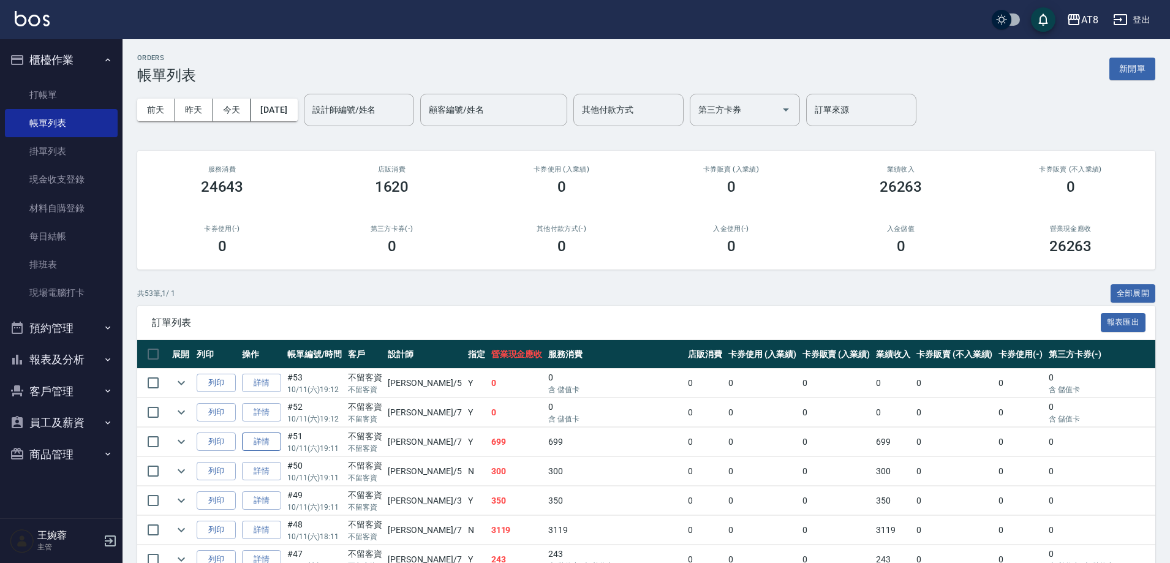
click at [273, 452] on link "詳情" at bounding box center [261, 442] width 39 height 19
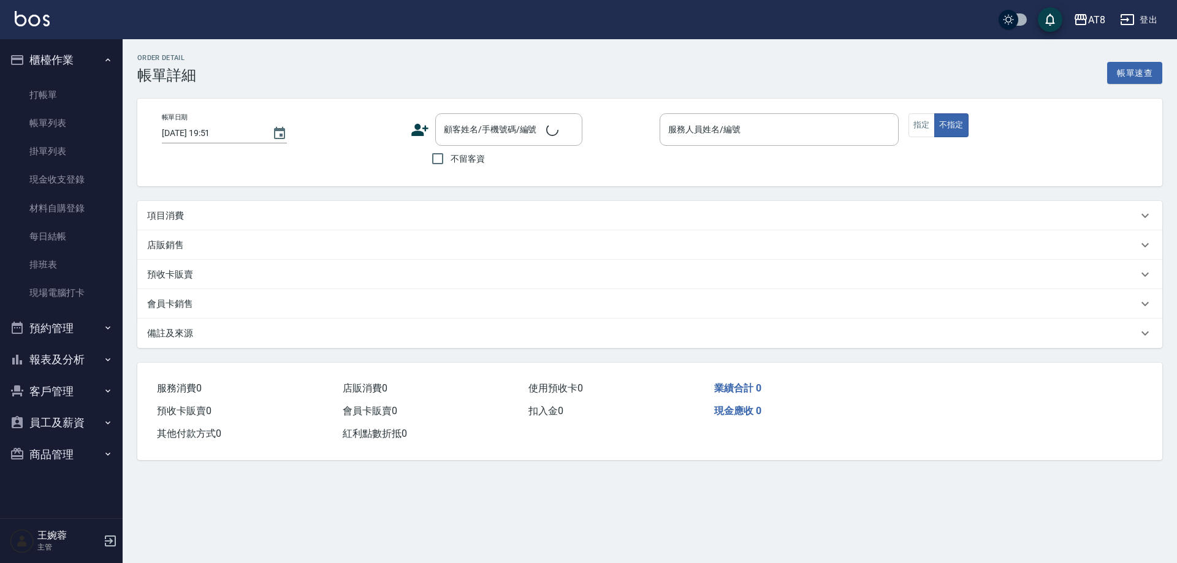
type input "[DATE] 19:11"
checkbox input "true"
type input "[PERSON_NAME]-7"
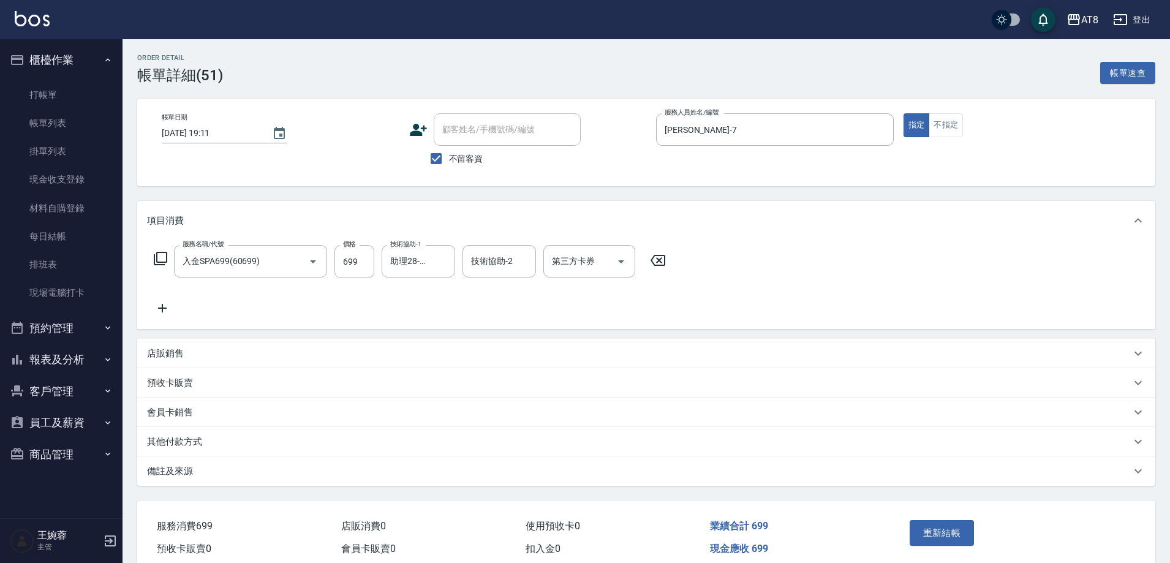
type input "入金SPA699(60699)"
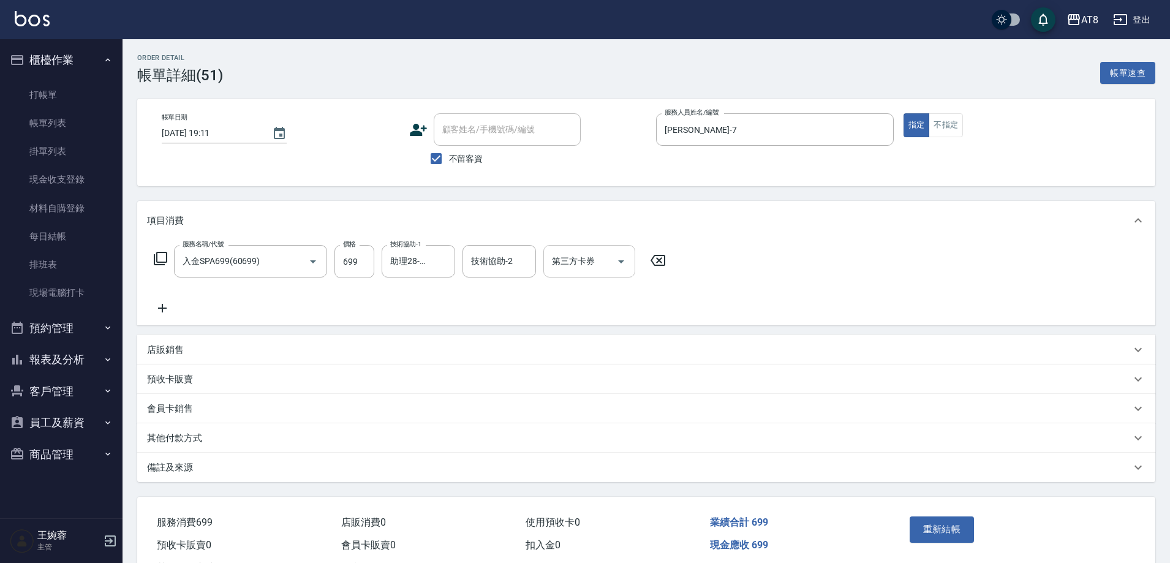
click at [628, 265] on icon "Open" at bounding box center [621, 261] width 15 height 15
click at [617, 375] on span "儲值卡" at bounding box center [593, 377] width 92 height 20
type input "儲值卡"
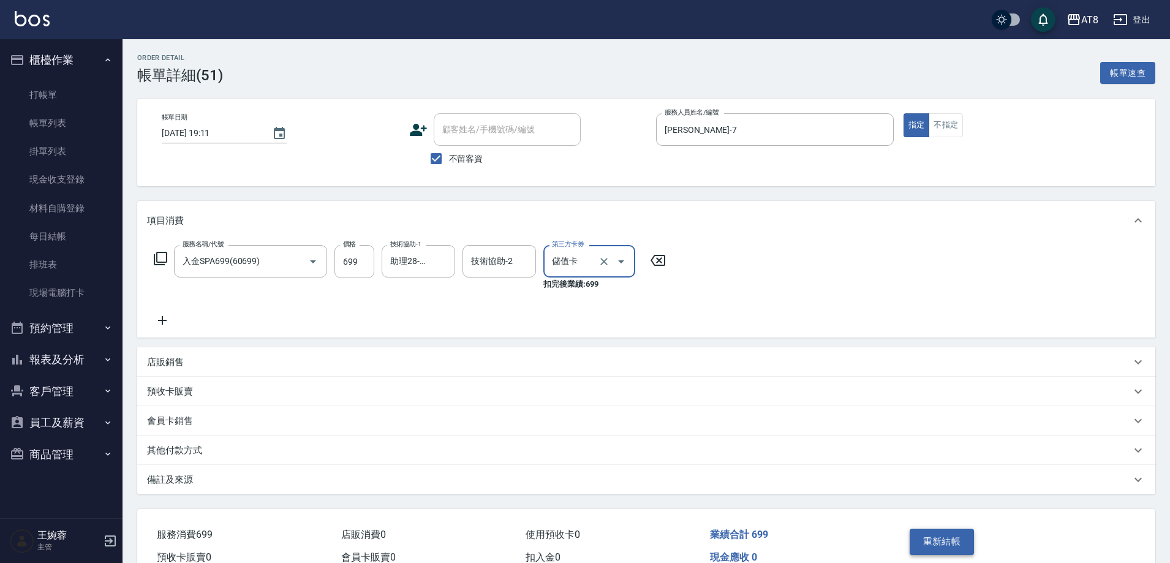
click at [946, 545] on button "重新結帳" at bounding box center [942, 542] width 65 height 26
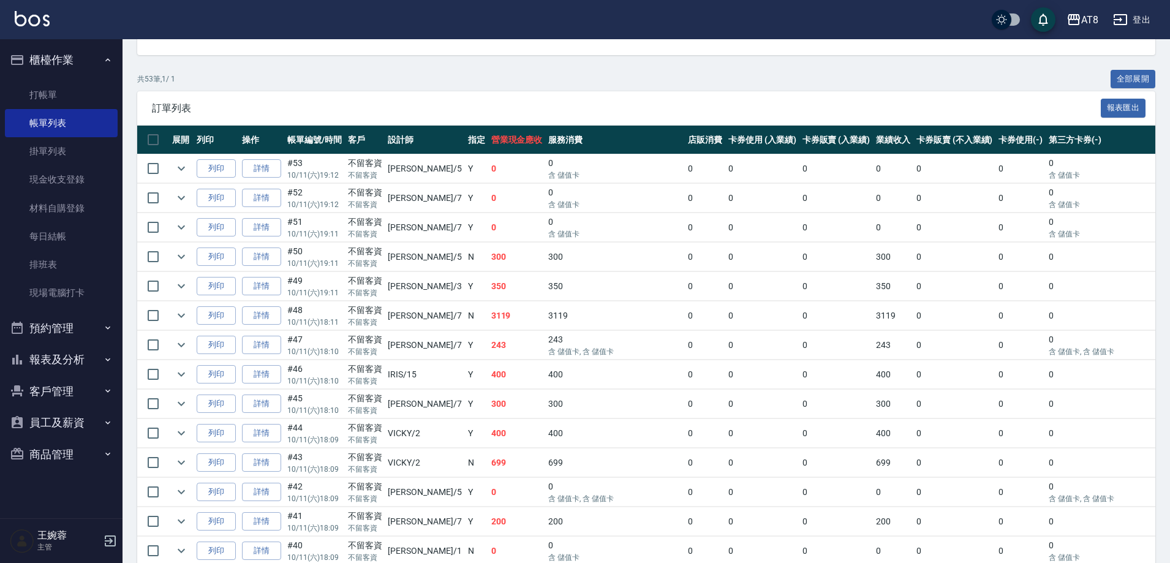
scroll to position [205, 0]
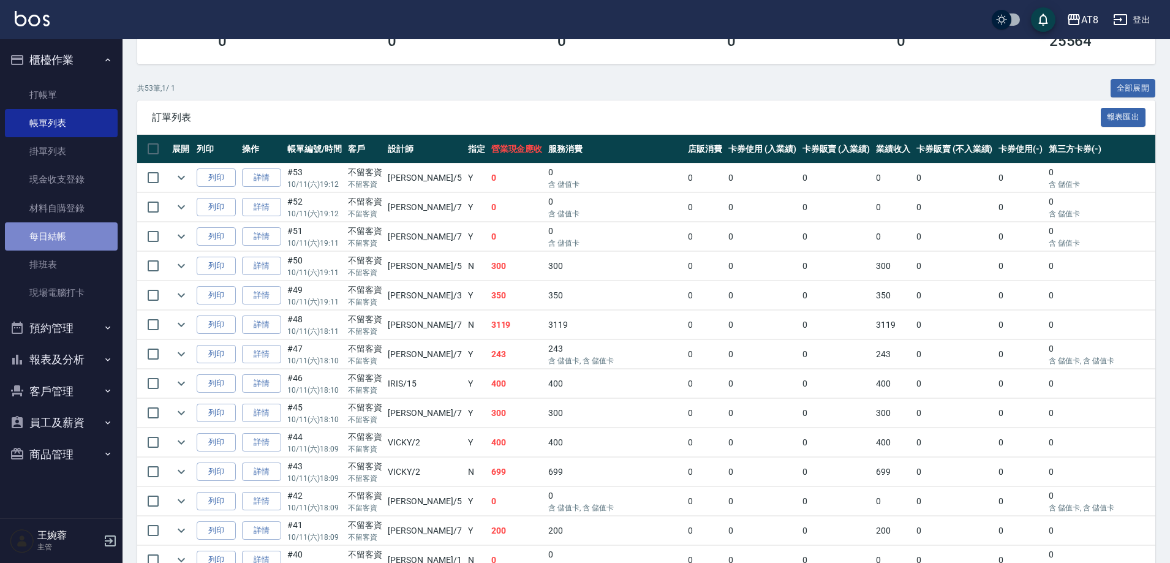
click at [75, 239] on link "每日結帳" at bounding box center [61, 236] width 113 height 28
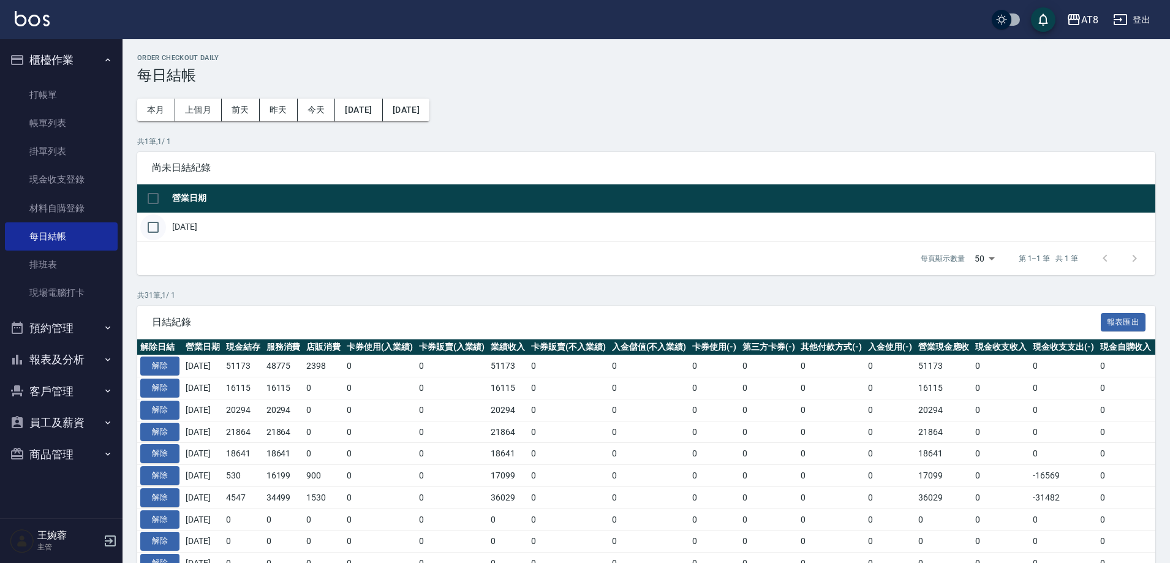
click at [156, 226] on input "checkbox" at bounding box center [153, 227] width 26 height 26
checkbox input "true"
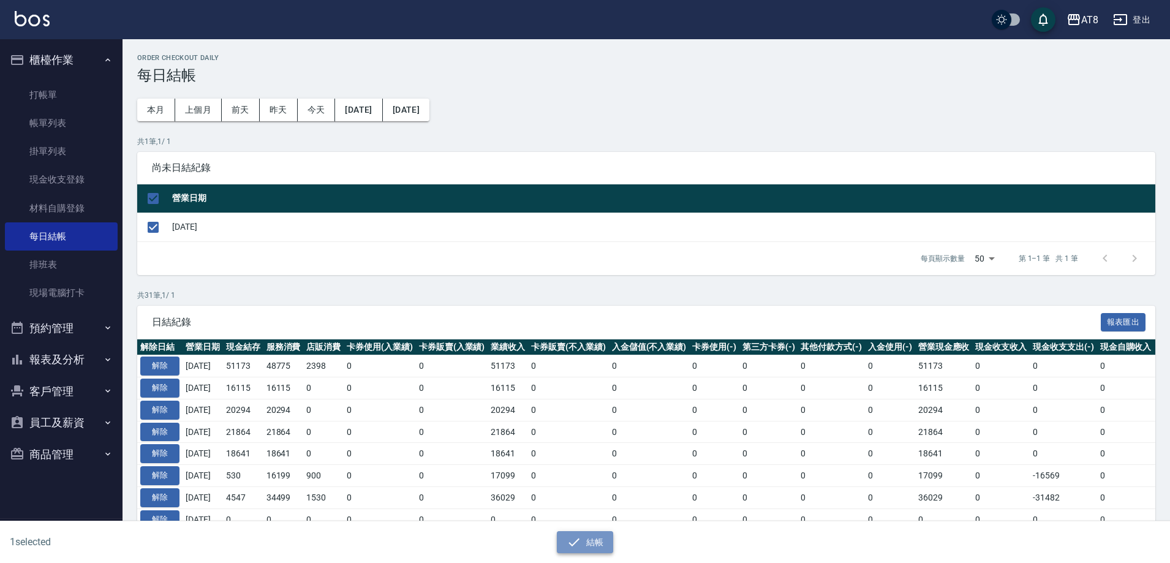
click at [594, 541] on button "結帳" at bounding box center [585, 542] width 57 height 23
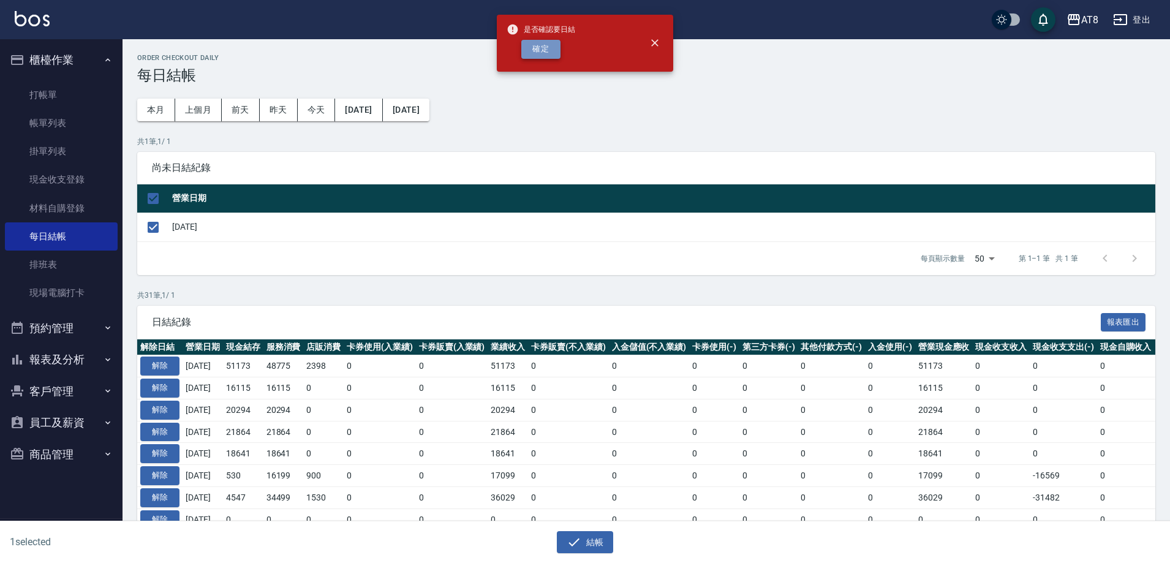
click at [539, 44] on button "確定" at bounding box center [540, 49] width 39 height 19
checkbox input "false"
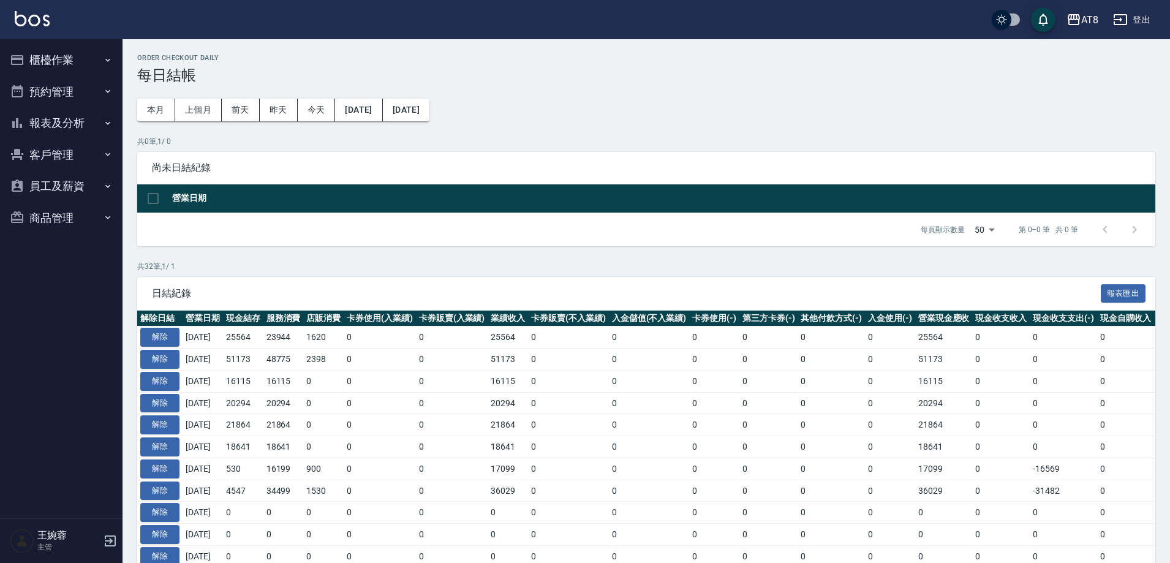
click at [42, 124] on button "報表及分析" at bounding box center [61, 123] width 113 height 32
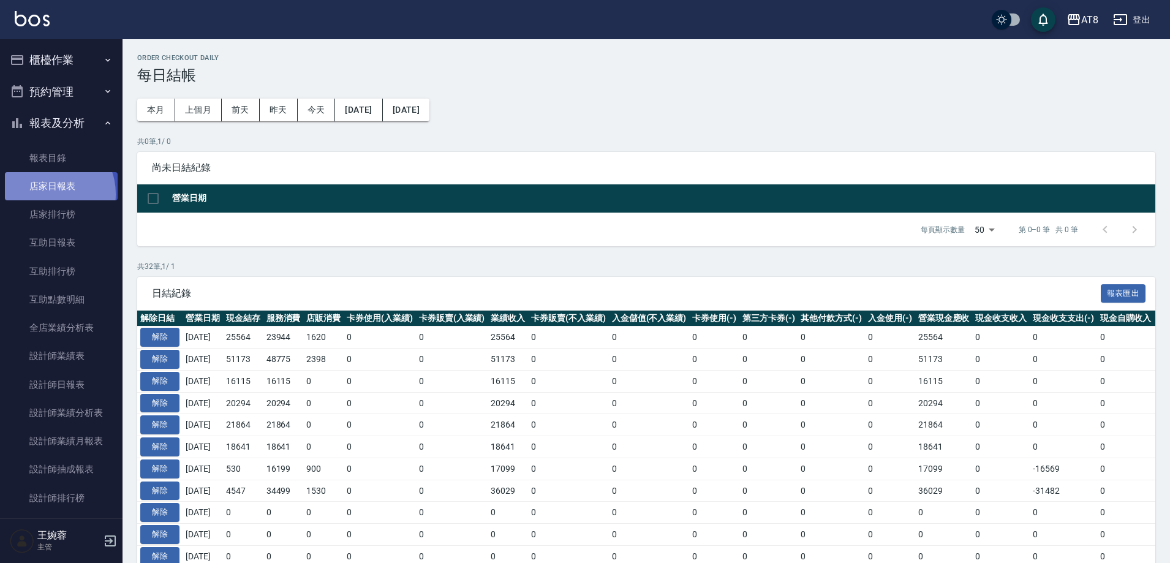
click at [49, 194] on link "店家日報表" at bounding box center [61, 186] width 113 height 28
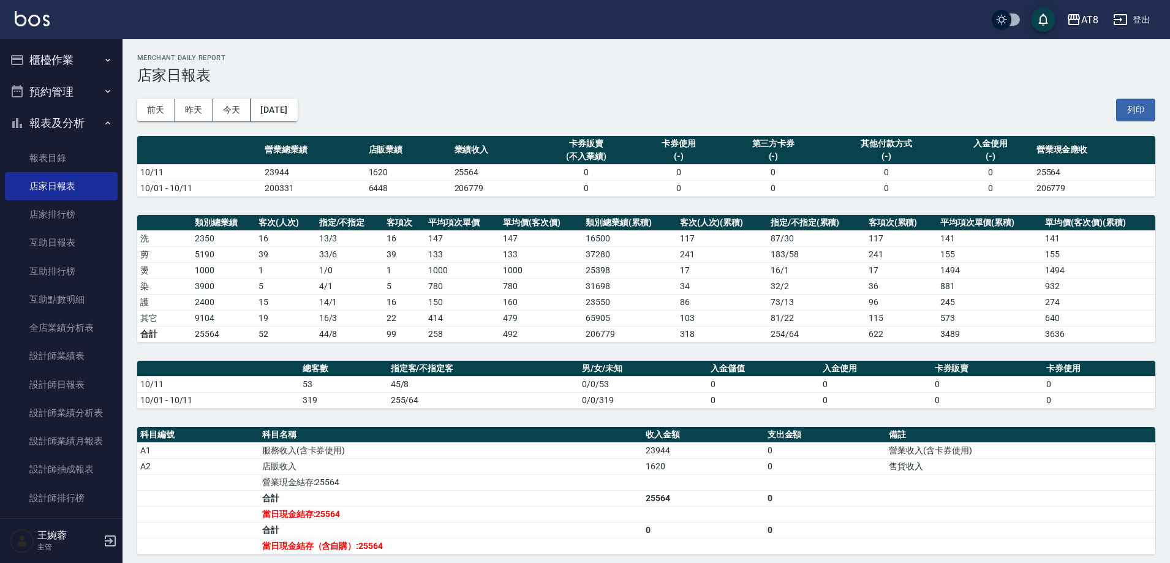
click at [31, 16] on img at bounding box center [32, 18] width 35 height 15
